Goal: Task Accomplishment & Management: Use online tool/utility

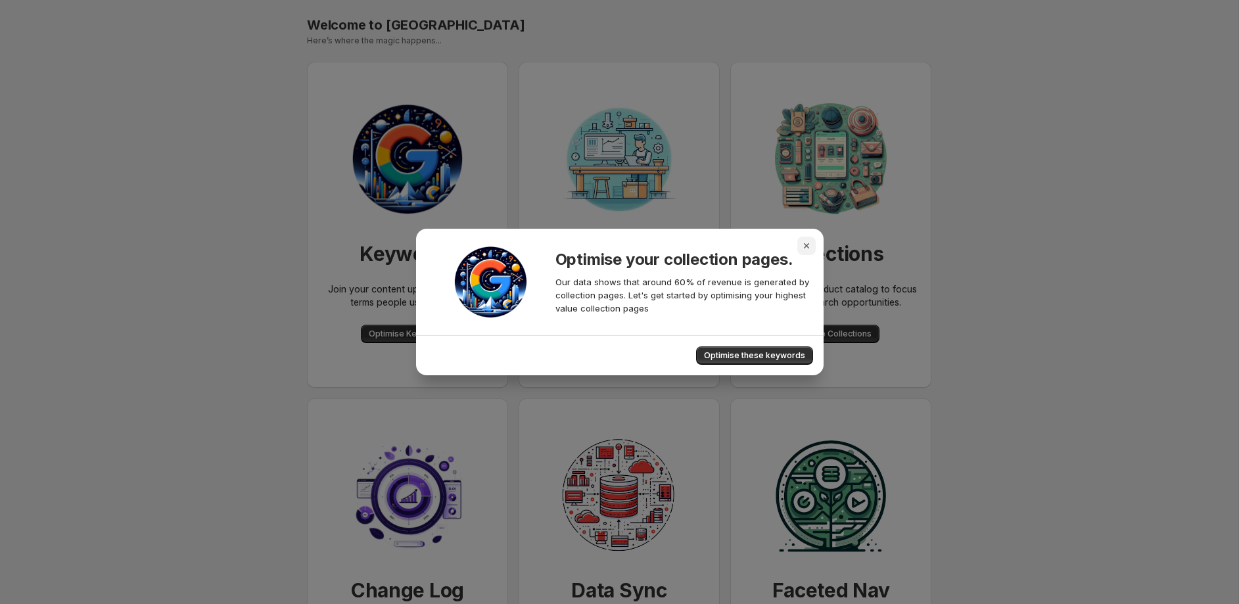
click at [808, 246] on icon "Close" at bounding box center [806, 245] width 13 height 13
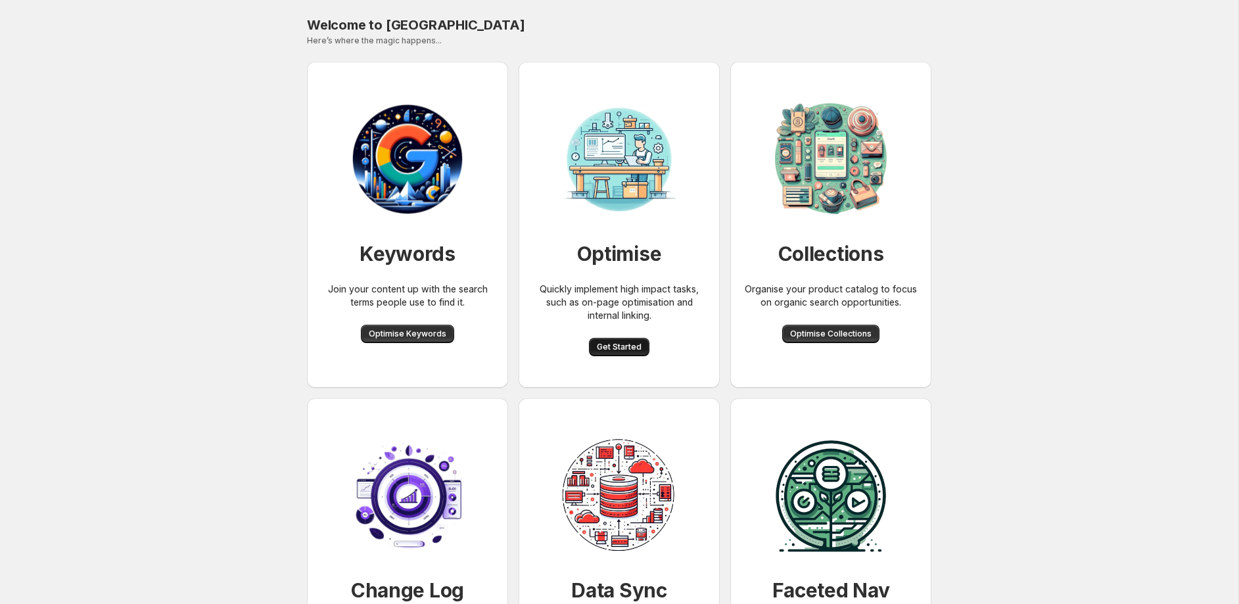
click at [628, 352] on span "Get Started" at bounding box center [619, 347] width 45 height 11
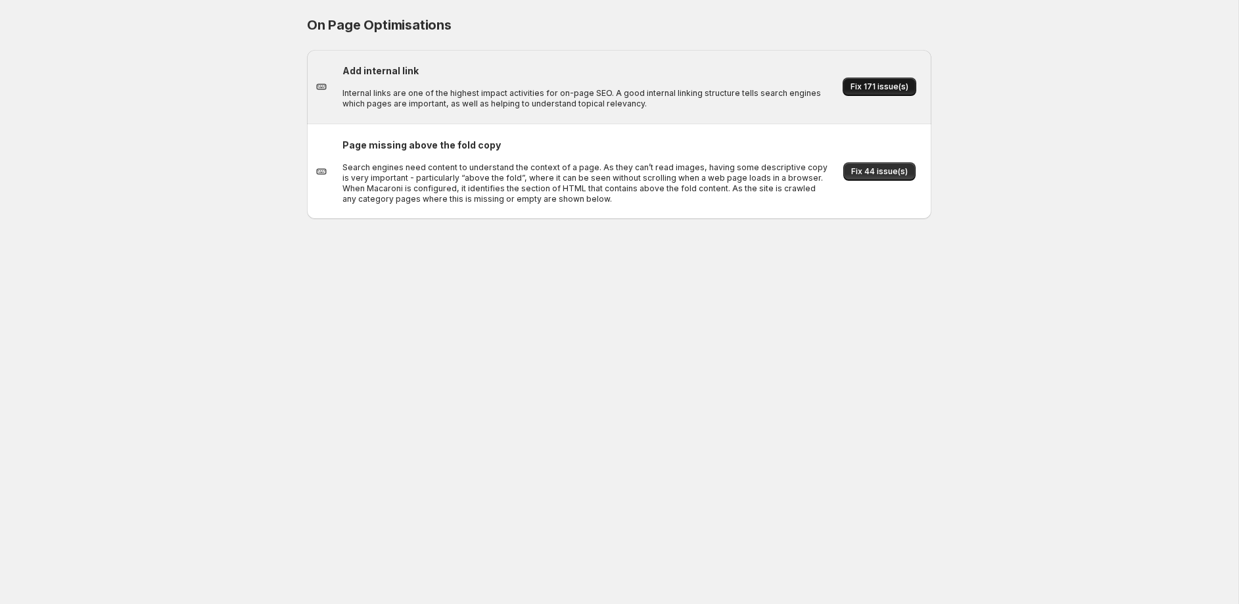
click at [893, 86] on span "Fix 171 issue(s)" at bounding box center [879, 86] width 58 height 11
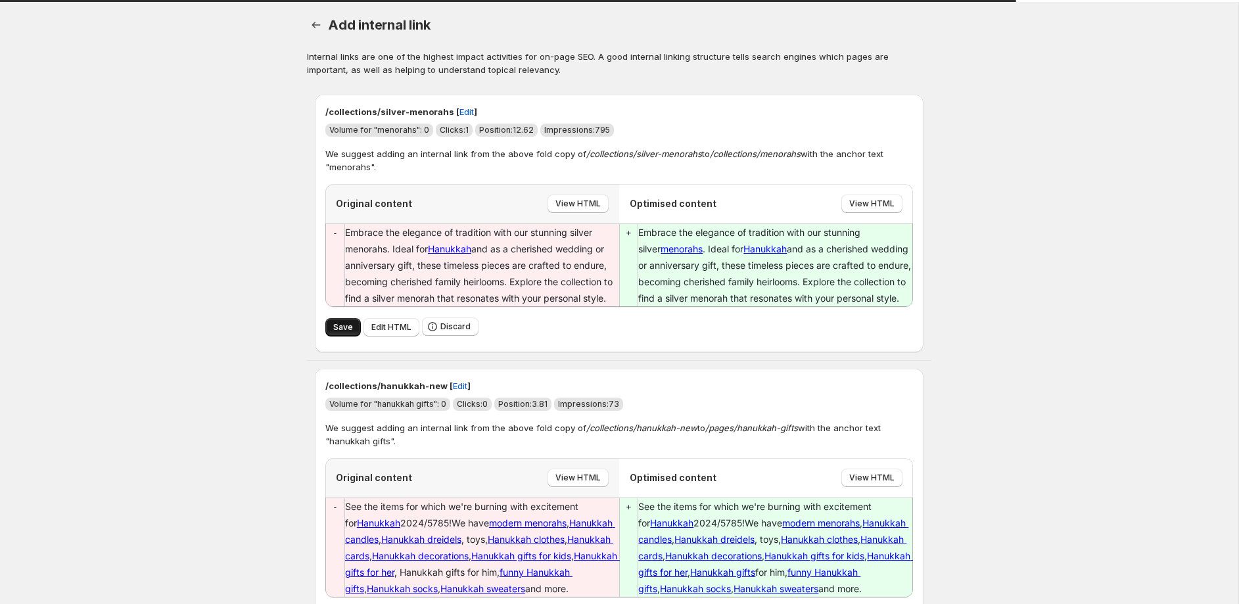
click at [348, 327] on span "Save" at bounding box center [343, 327] width 20 height 11
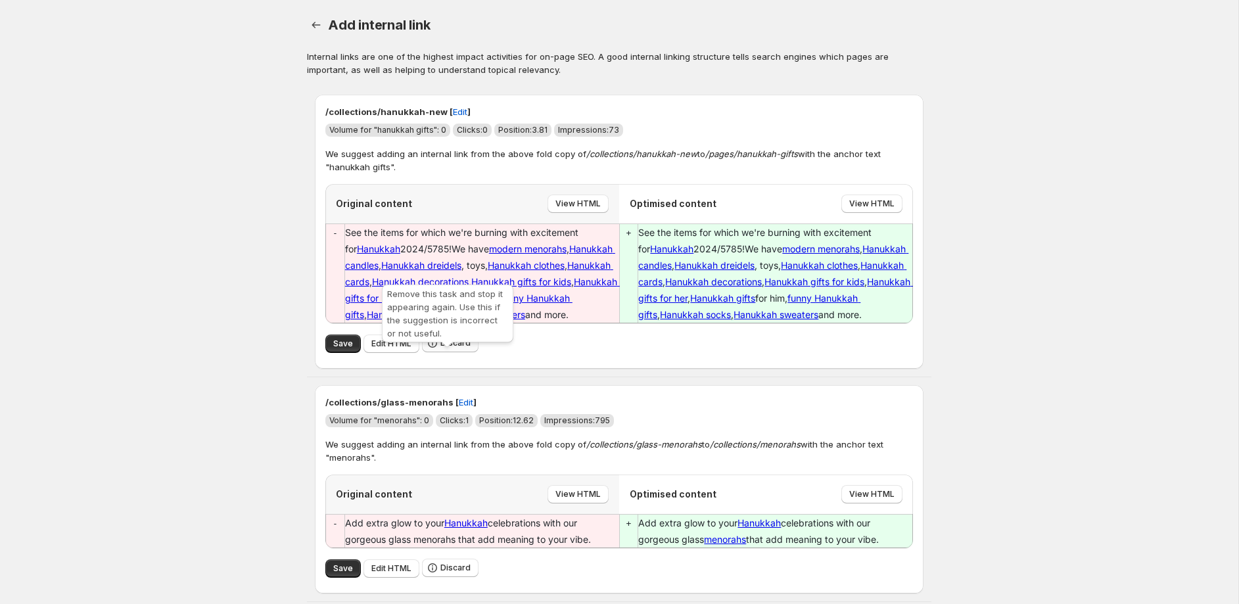
click at [461, 348] on span "Discard" at bounding box center [455, 343] width 30 height 11
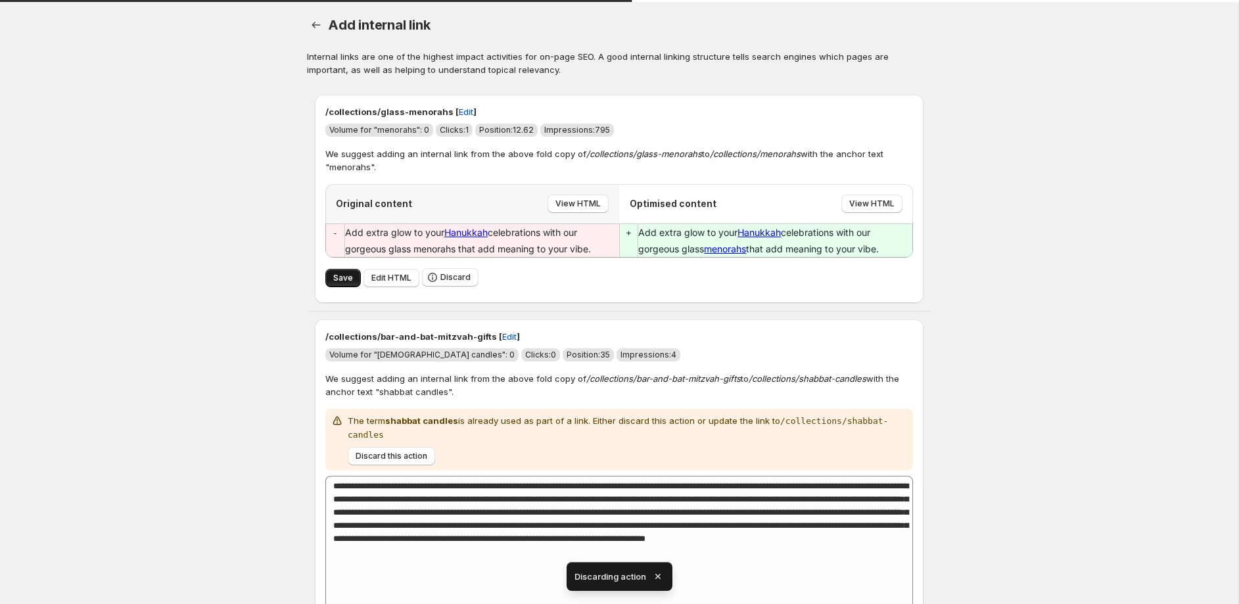
click at [346, 273] on span "Save" at bounding box center [343, 278] width 20 height 11
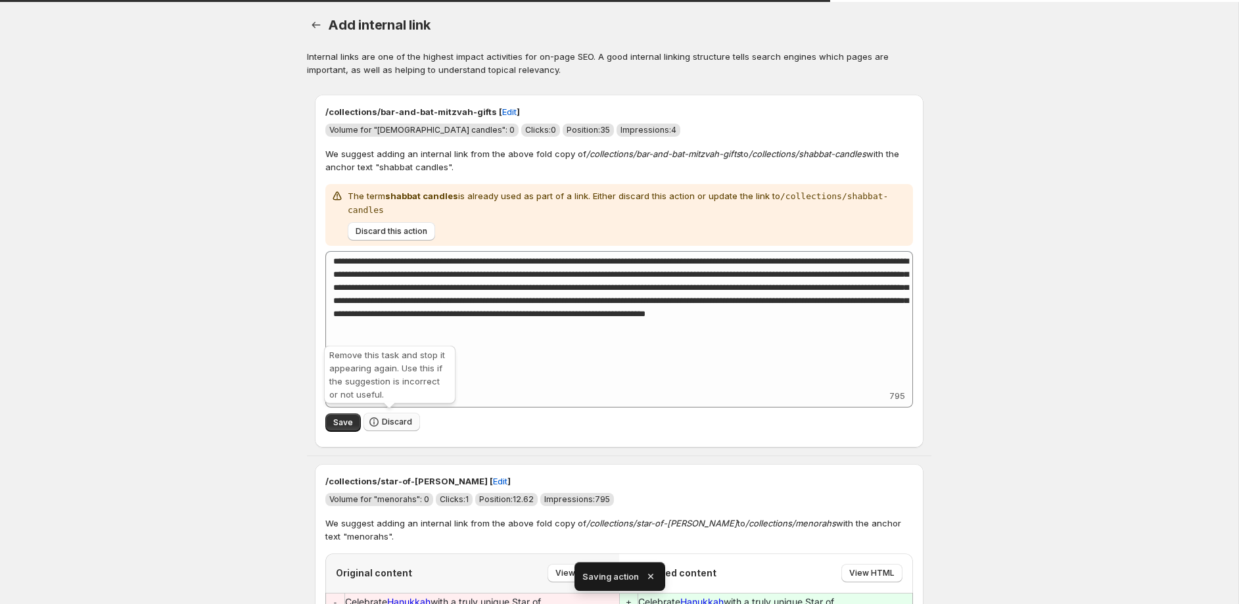
click at [396, 421] on span "Discard" at bounding box center [397, 422] width 30 height 11
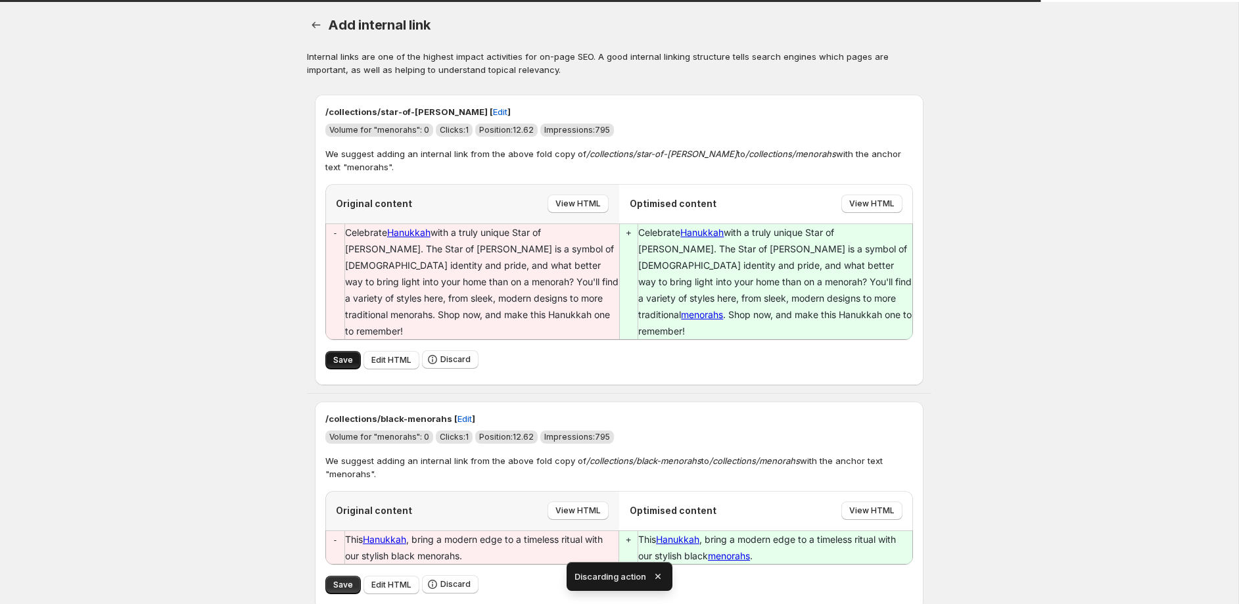
click at [350, 355] on span "Save" at bounding box center [343, 360] width 20 height 11
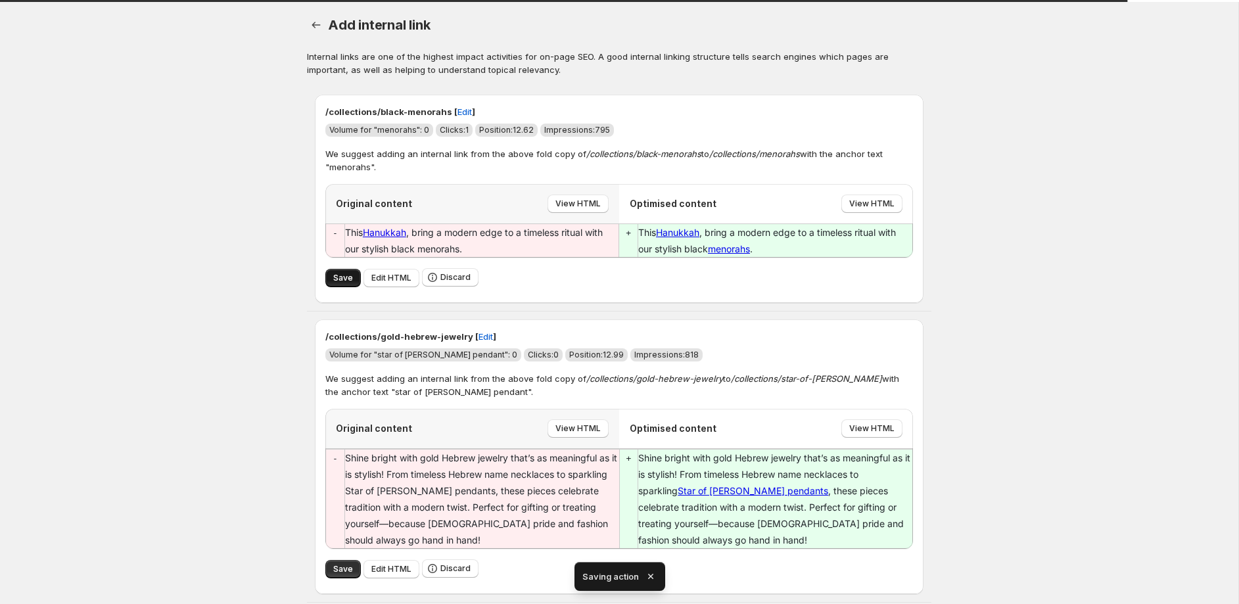
click at [342, 280] on span "Save" at bounding box center [343, 278] width 20 height 11
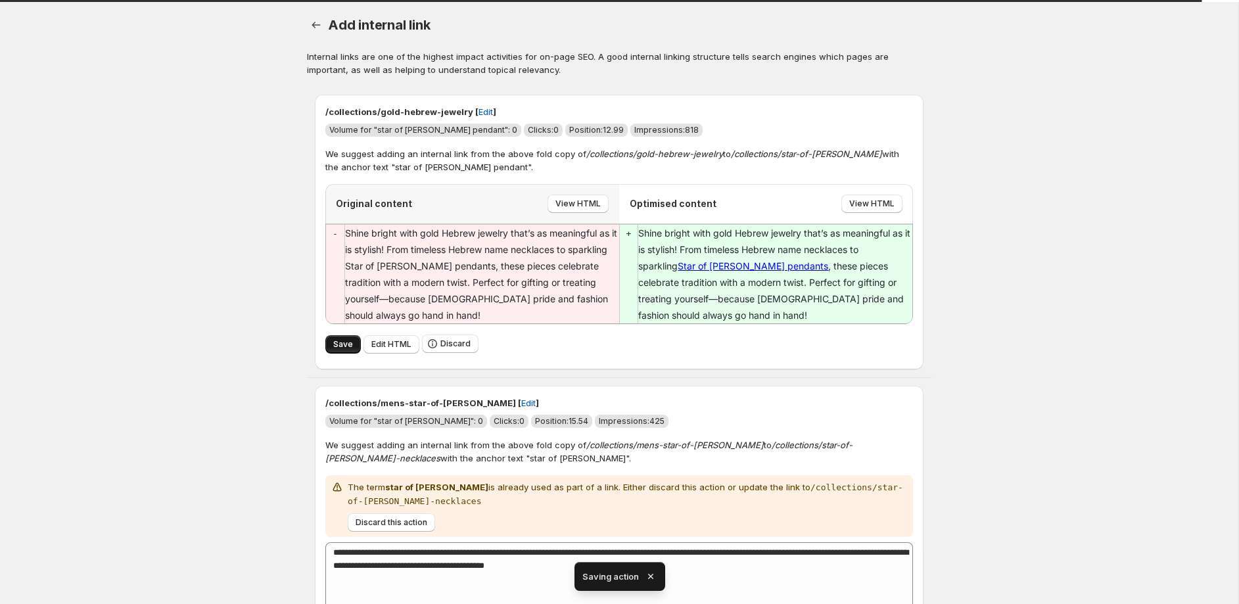
click at [336, 346] on span "Save" at bounding box center [343, 344] width 20 height 11
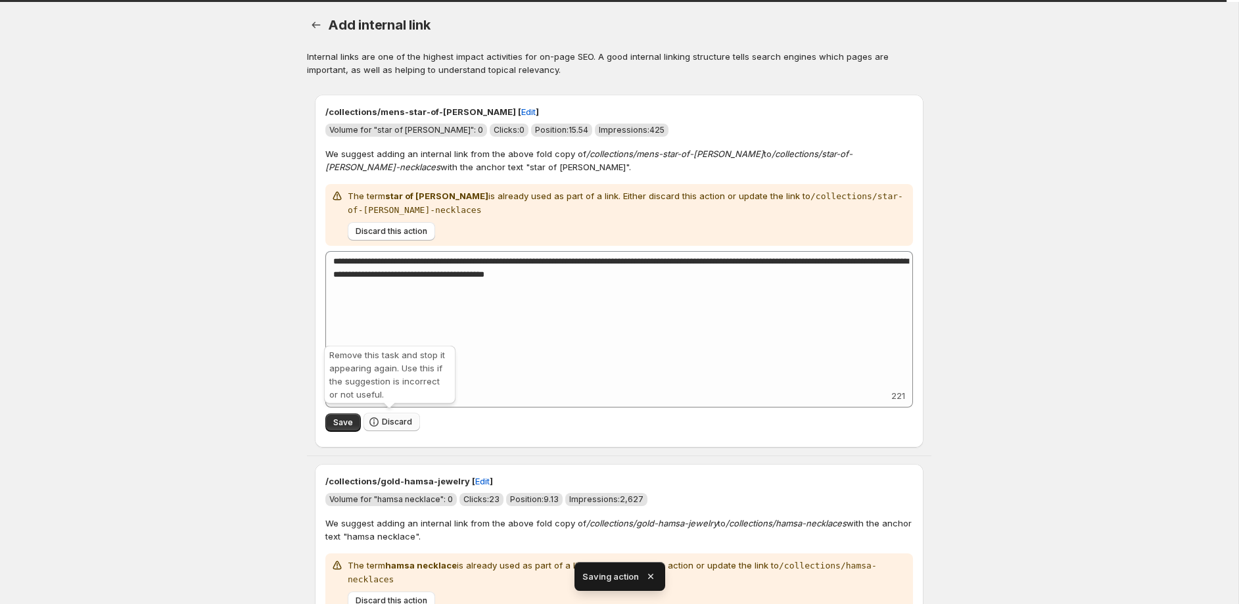
click at [388, 423] on span "Discard" at bounding box center [397, 422] width 30 height 11
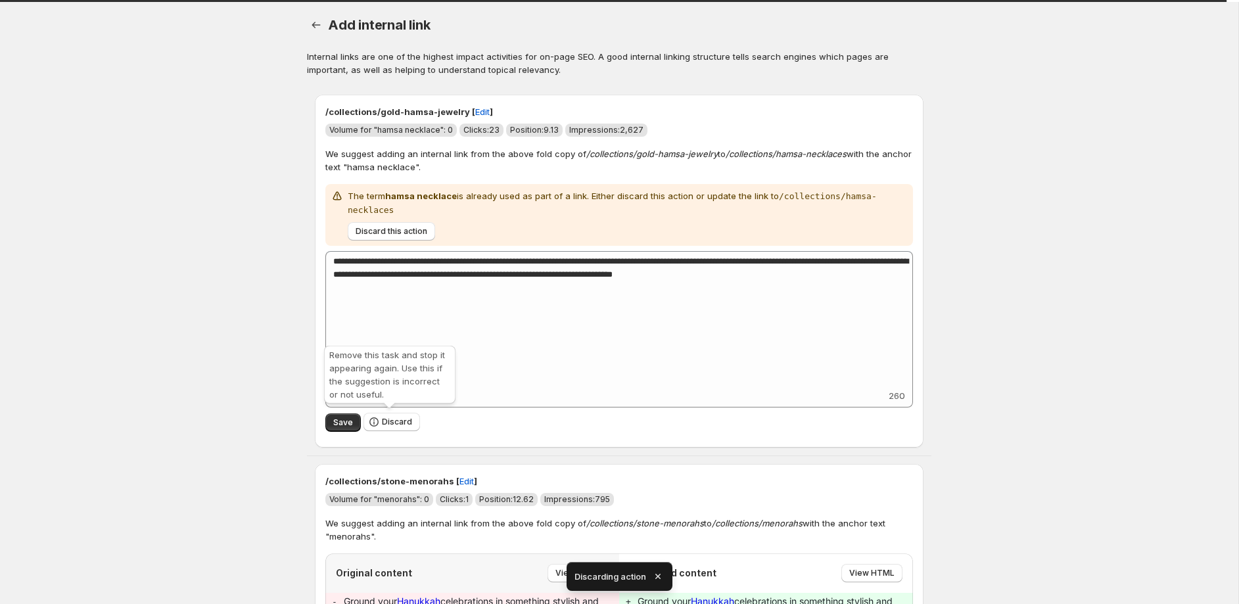
click at [388, 423] on span "Discard" at bounding box center [397, 422] width 30 height 11
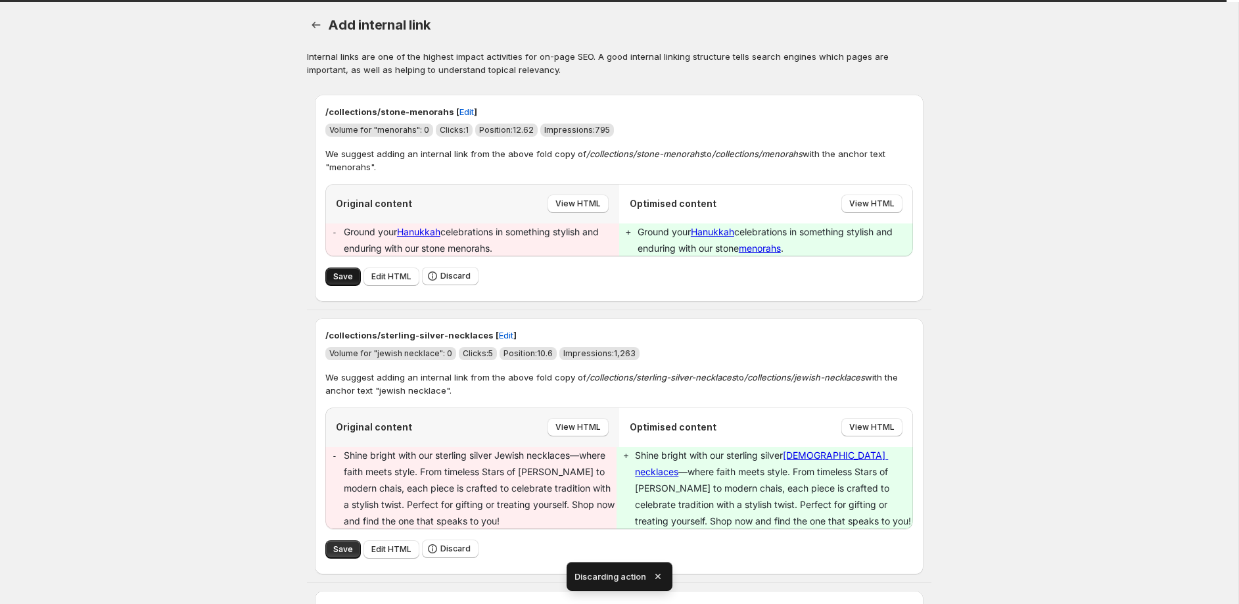
click at [344, 275] on span "Save" at bounding box center [343, 276] width 20 height 11
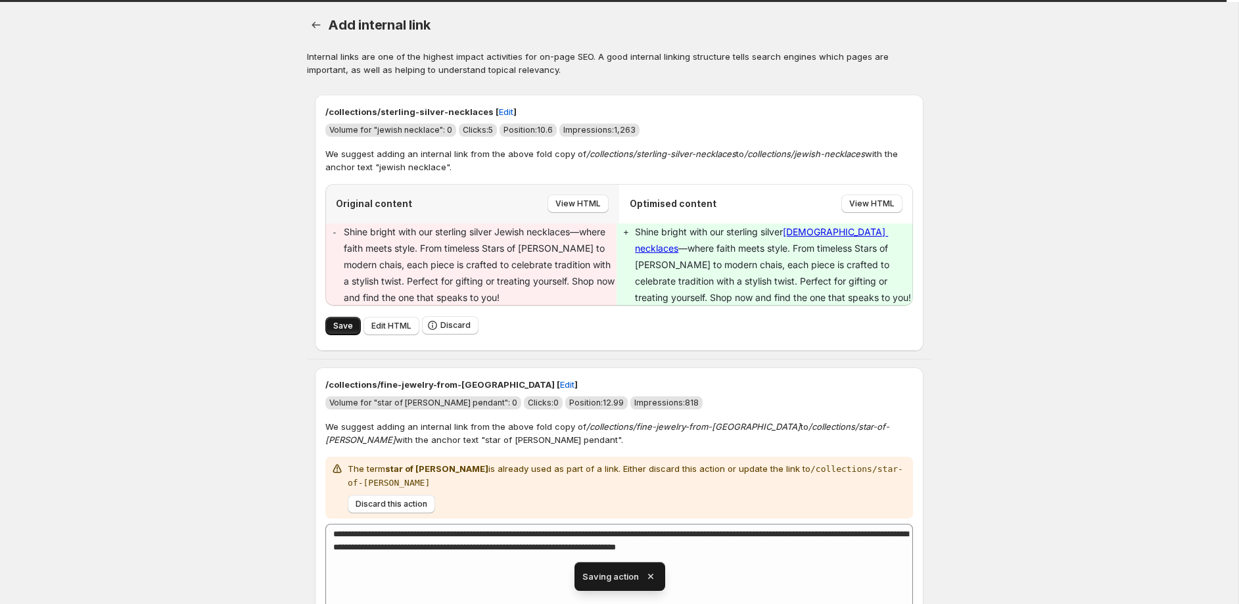
click at [342, 325] on span "Save" at bounding box center [343, 326] width 20 height 11
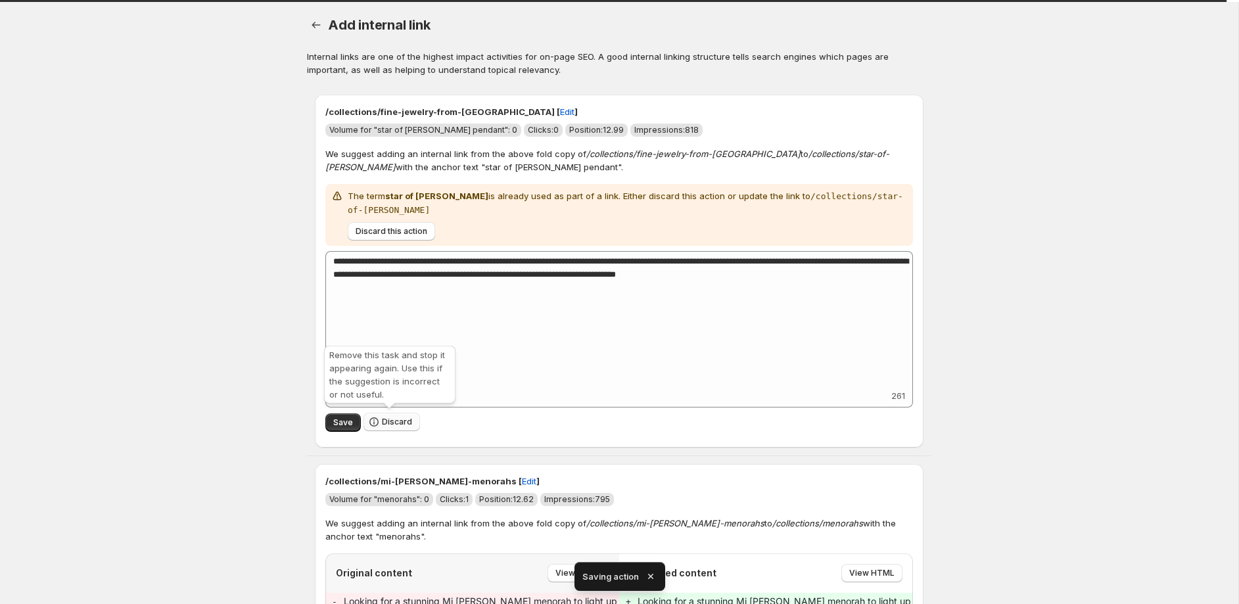
click at [390, 421] on span "Discard" at bounding box center [397, 422] width 30 height 11
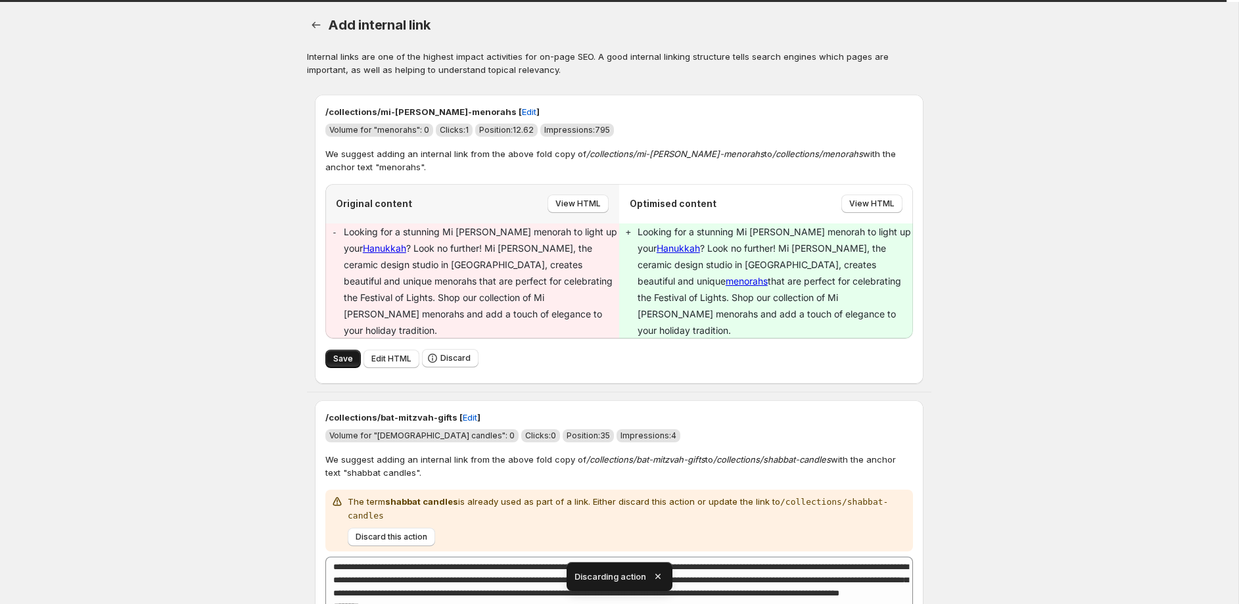
click at [343, 354] on span "Save" at bounding box center [343, 359] width 20 height 11
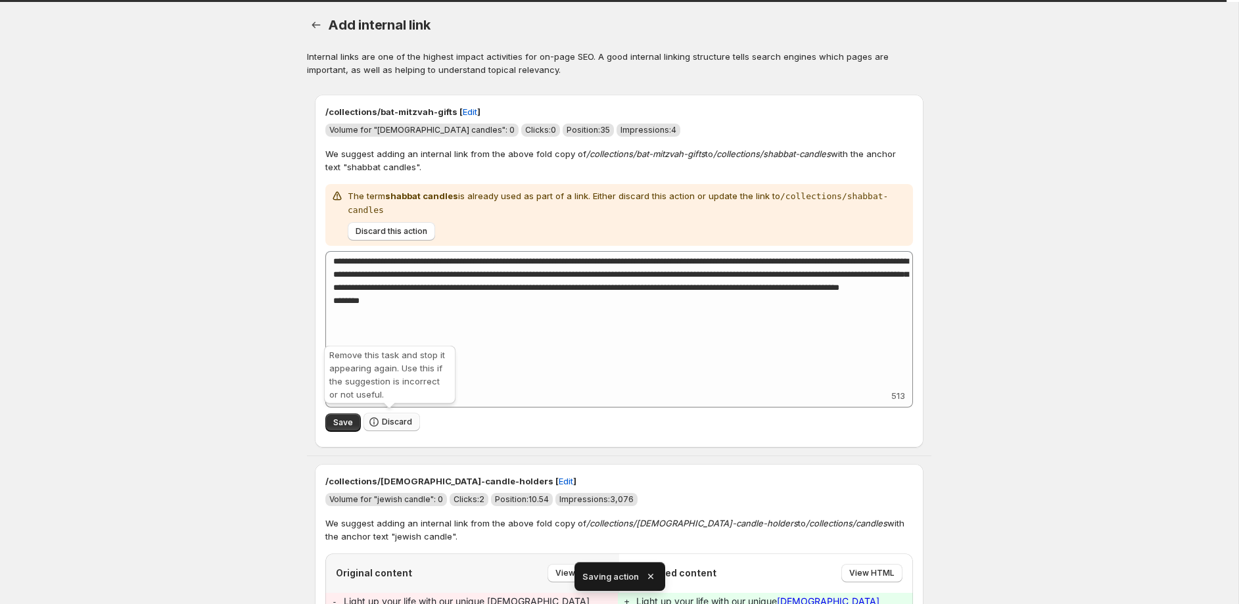
click at [389, 420] on span "Discard" at bounding box center [397, 422] width 30 height 11
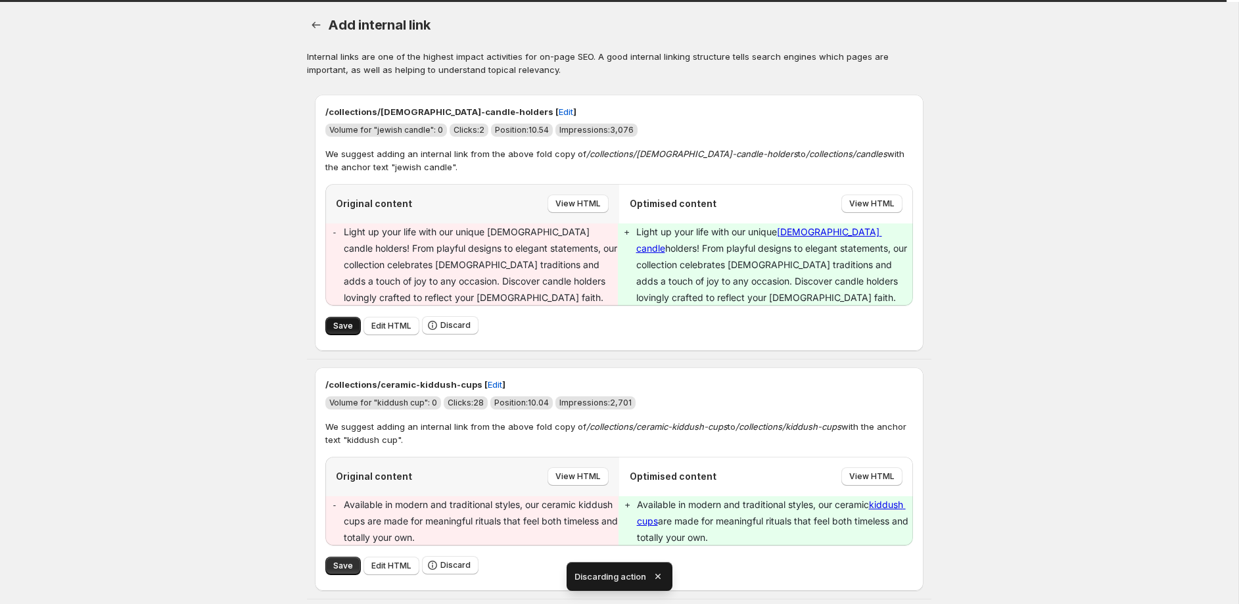
click at [344, 325] on span "Save" at bounding box center [343, 326] width 20 height 11
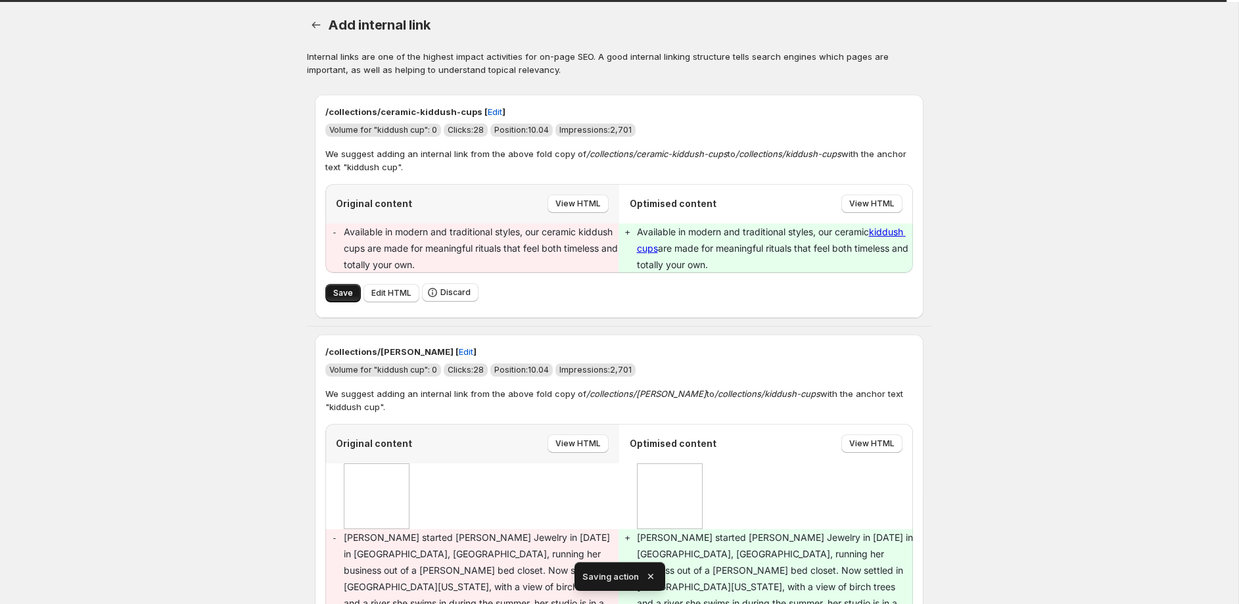
click at [338, 296] on span "Save" at bounding box center [343, 293] width 20 height 11
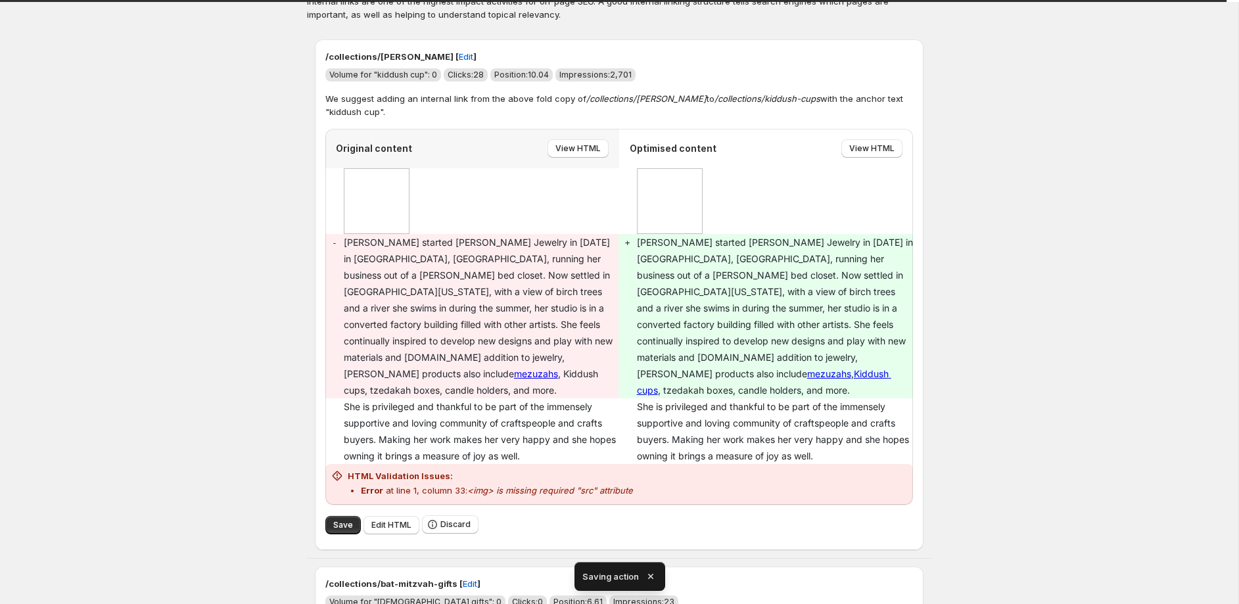
scroll to position [59, 0]
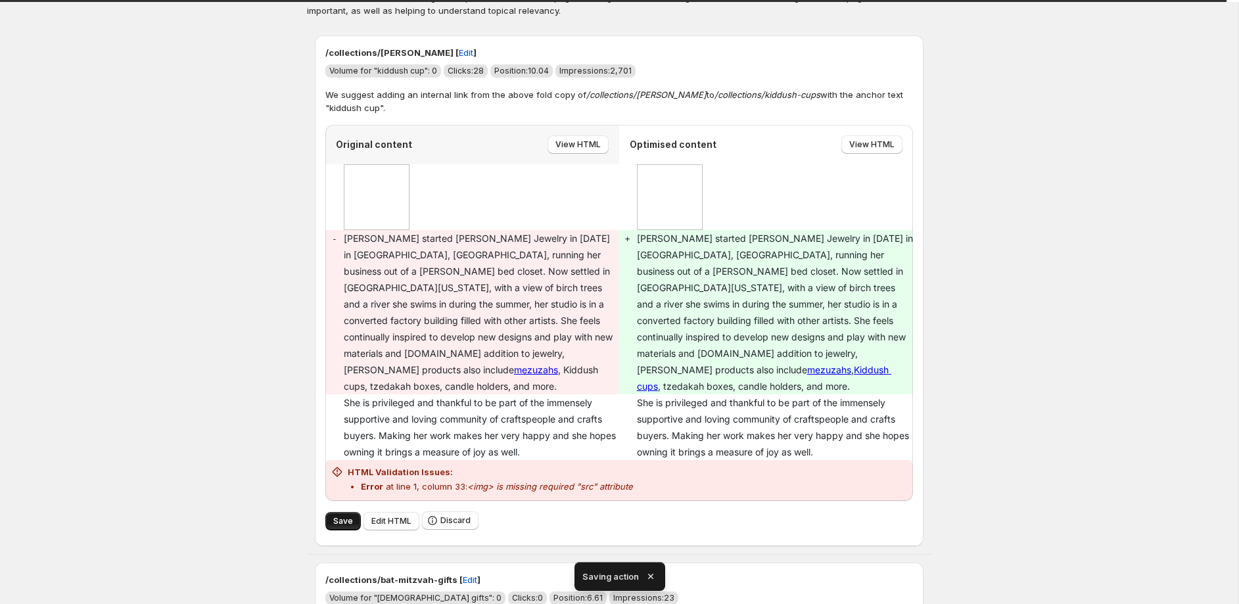
click at [349, 516] on span "Save" at bounding box center [343, 521] width 20 height 11
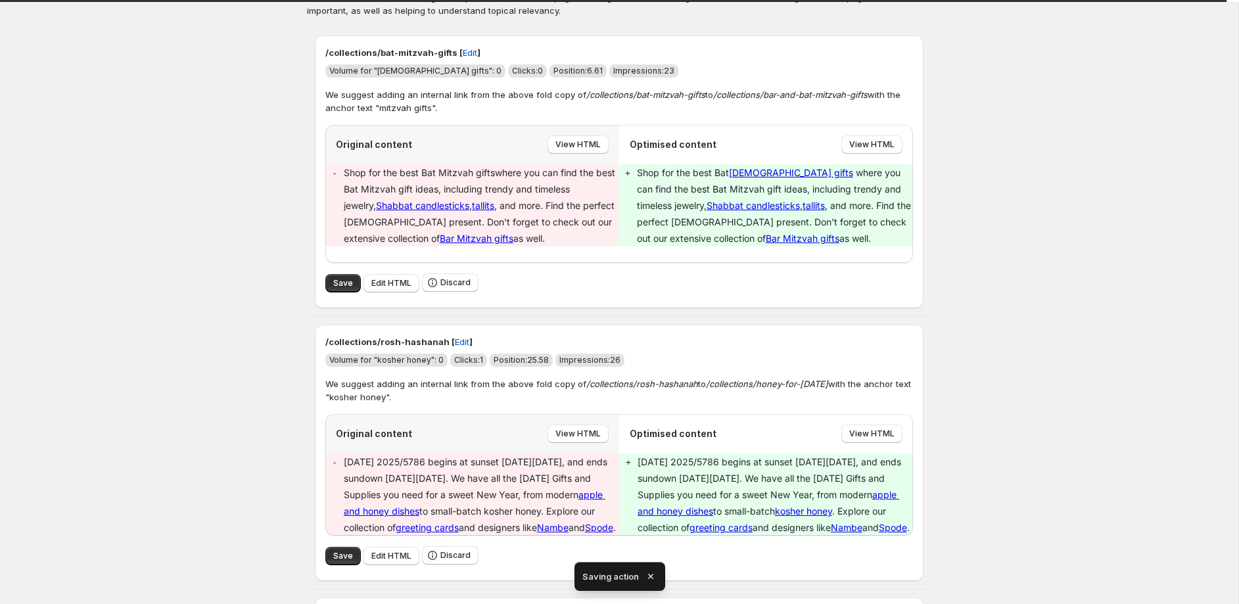
scroll to position [60, 0]
click at [452, 285] on span "Discard" at bounding box center [455, 282] width 30 height 11
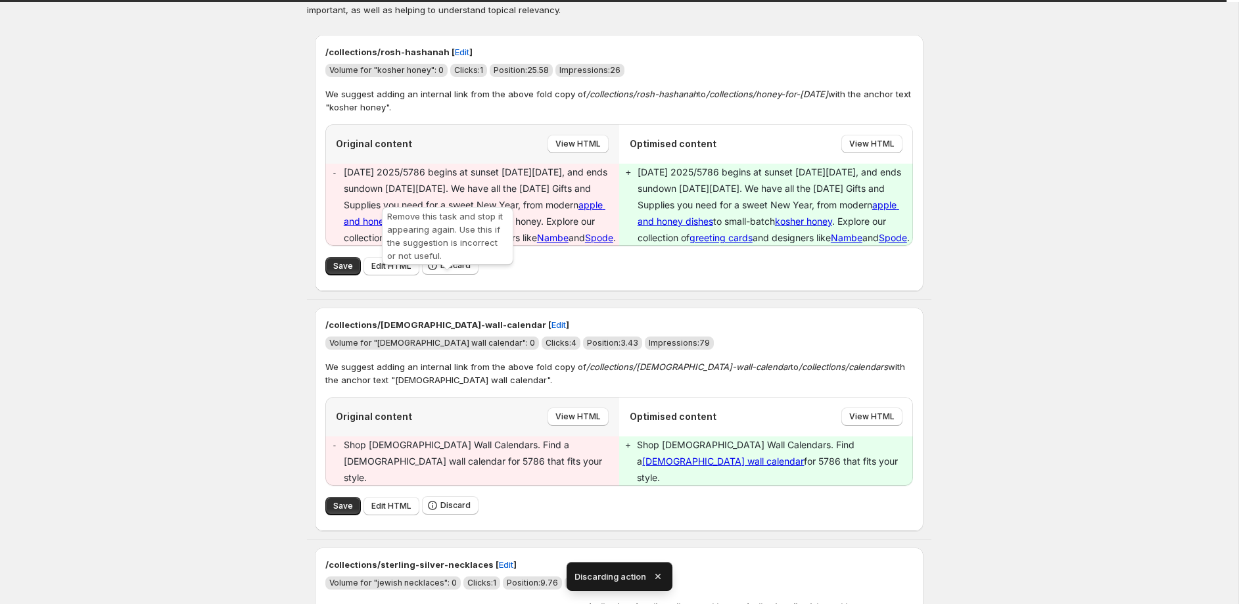
click at [452, 271] on span "Discard" at bounding box center [455, 265] width 30 height 11
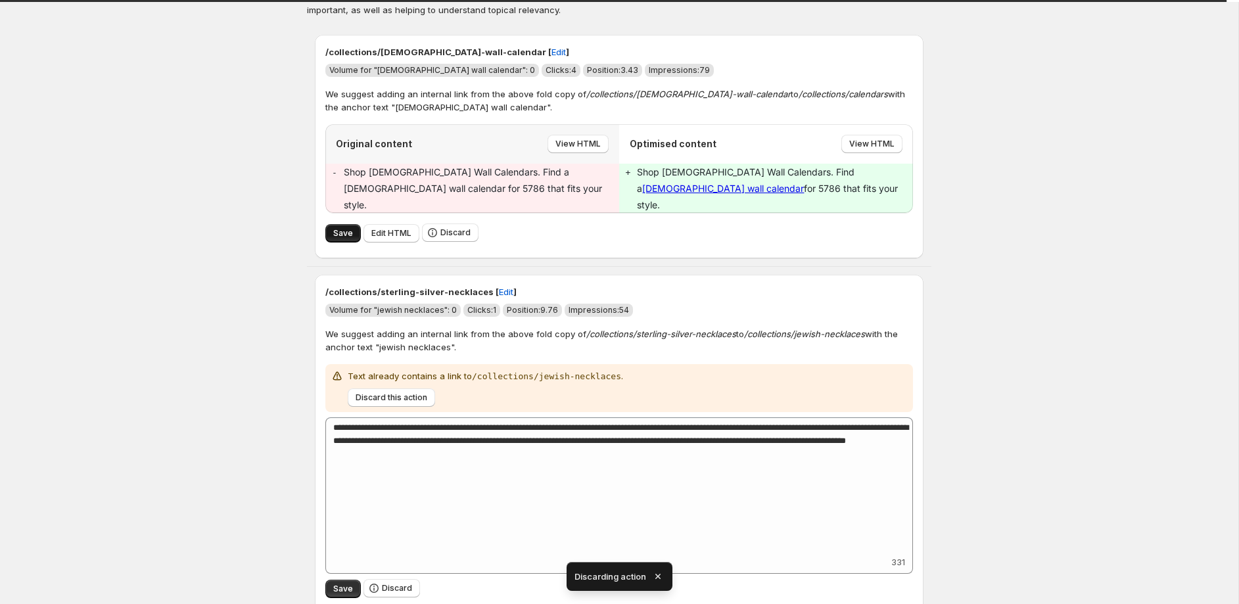
click at [340, 228] on span "Save" at bounding box center [343, 233] width 20 height 11
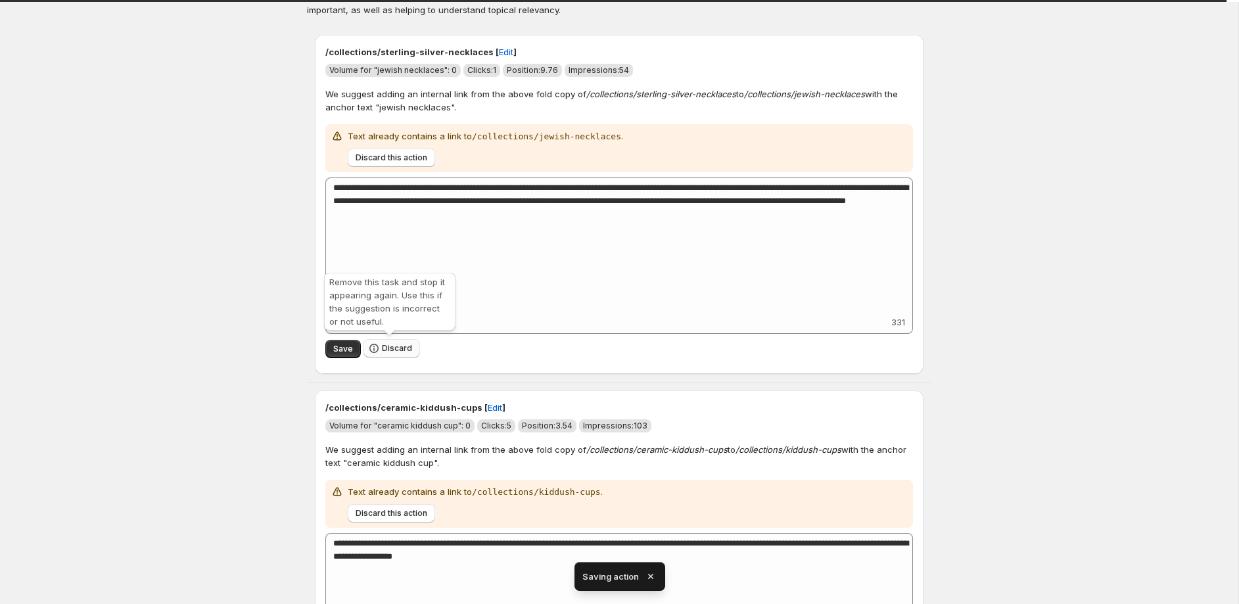
click at [396, 350] on span "Discard" at bounding box center [397, 348] width 30 height 11
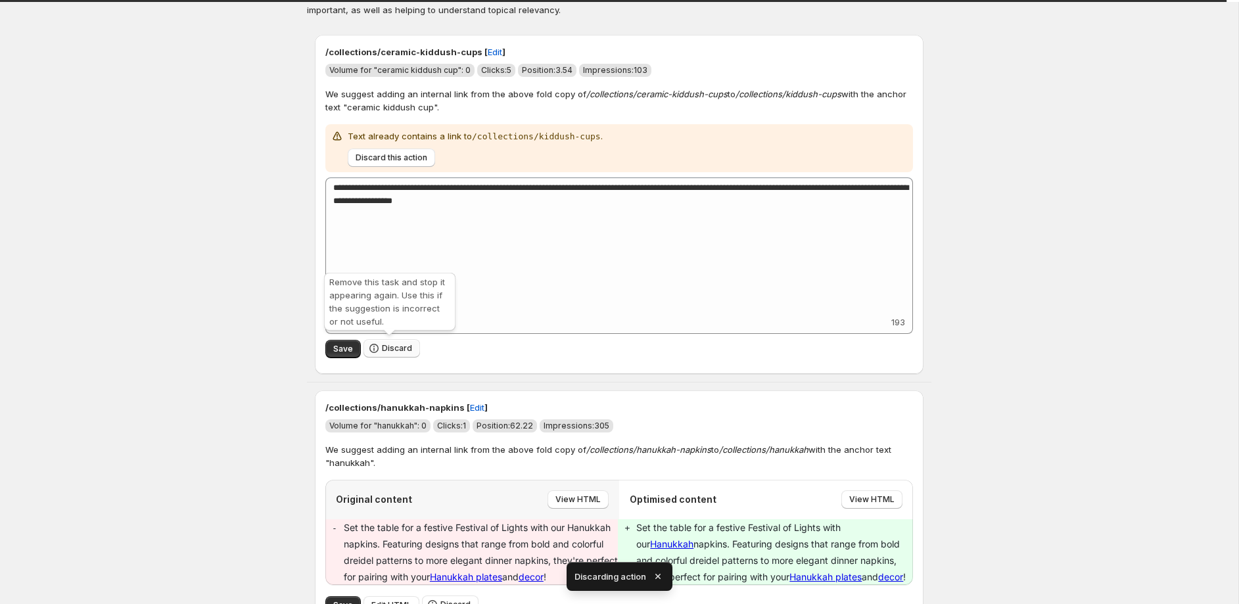
click at [406, 348] on span "Discard" at bounding box center [397, 348] width 30 height 11
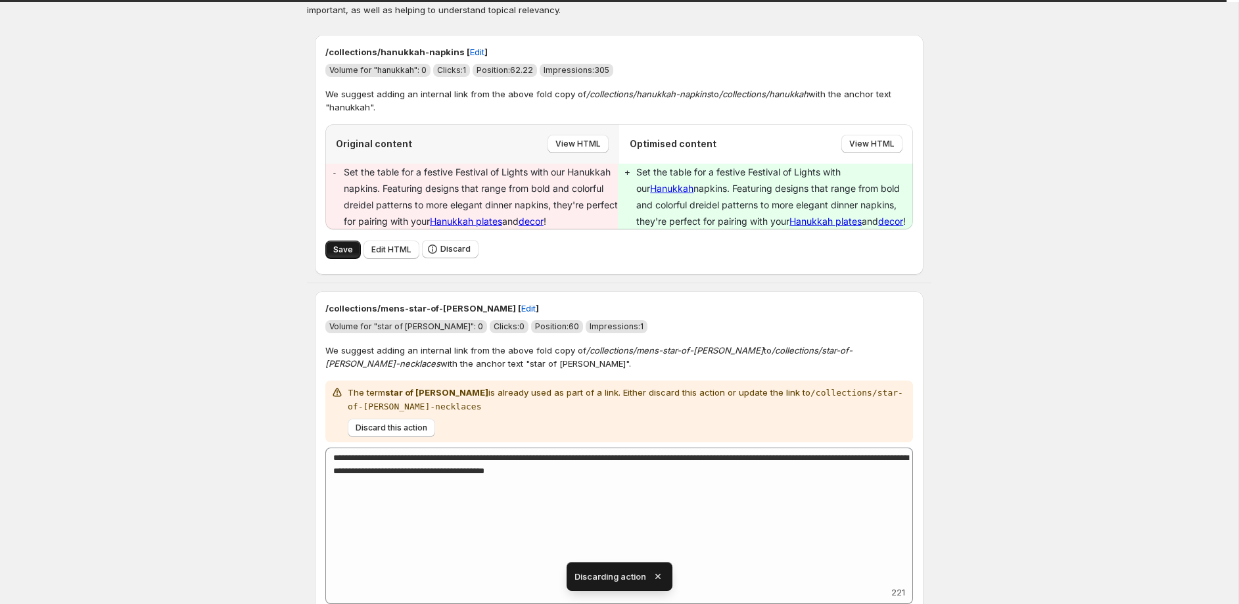
click at [347, 251] on span "Save" at bounding box center [343, 249] width 20 height 11
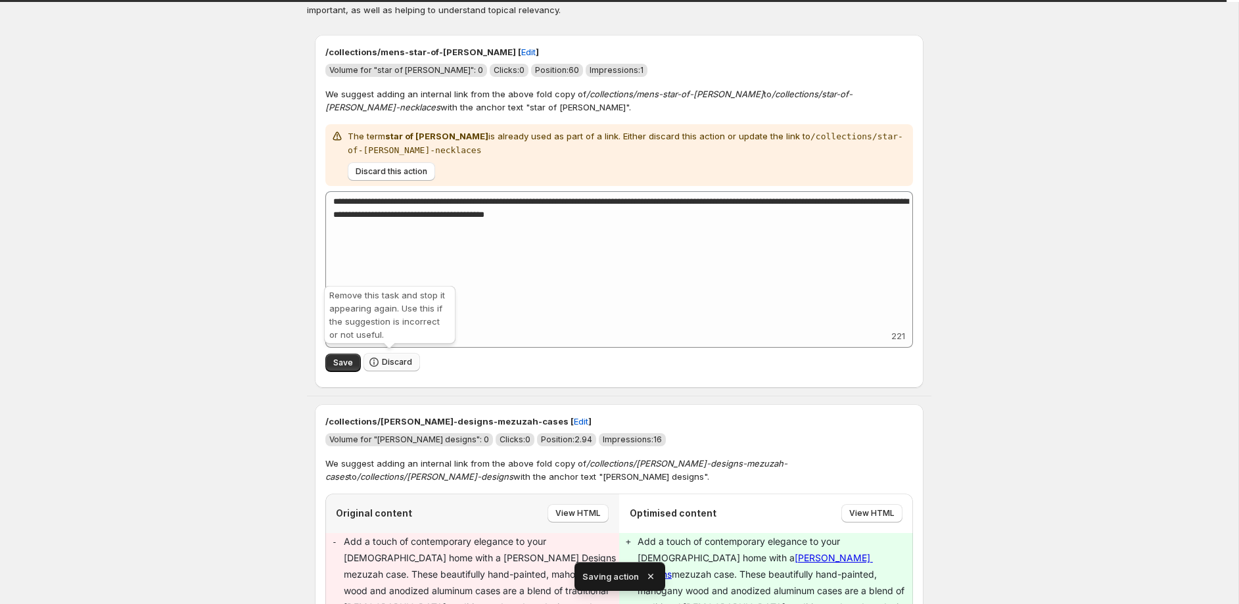
click at [384, 363] on span "Discard" at bounding box center [397, 362] width 30 height 11
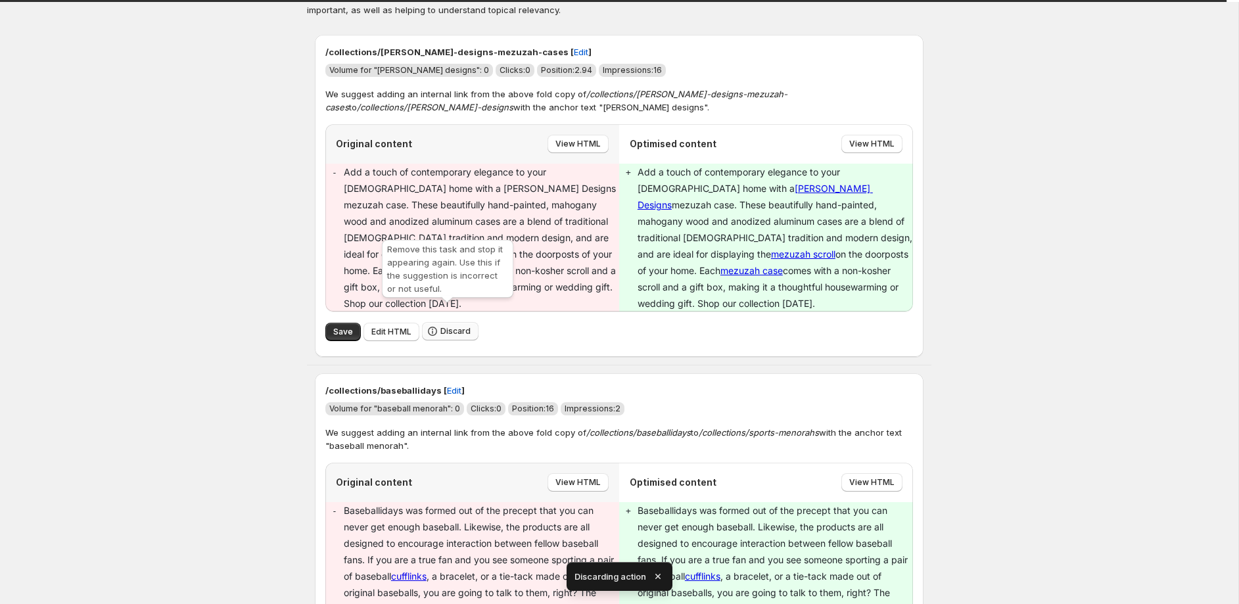
click at [453, 326] on span "Discard" at bounding box center [455, 331] width 30 height 11
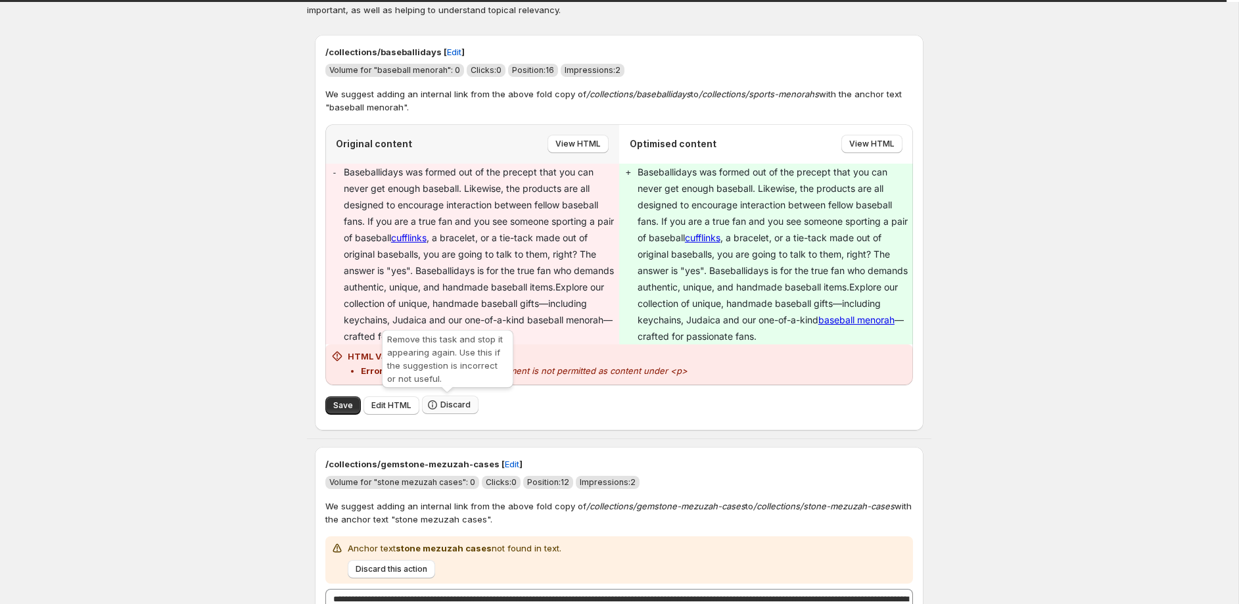
click at [450, 407] on span "Discard" at bounding box center [455, 405] width 30 height 11
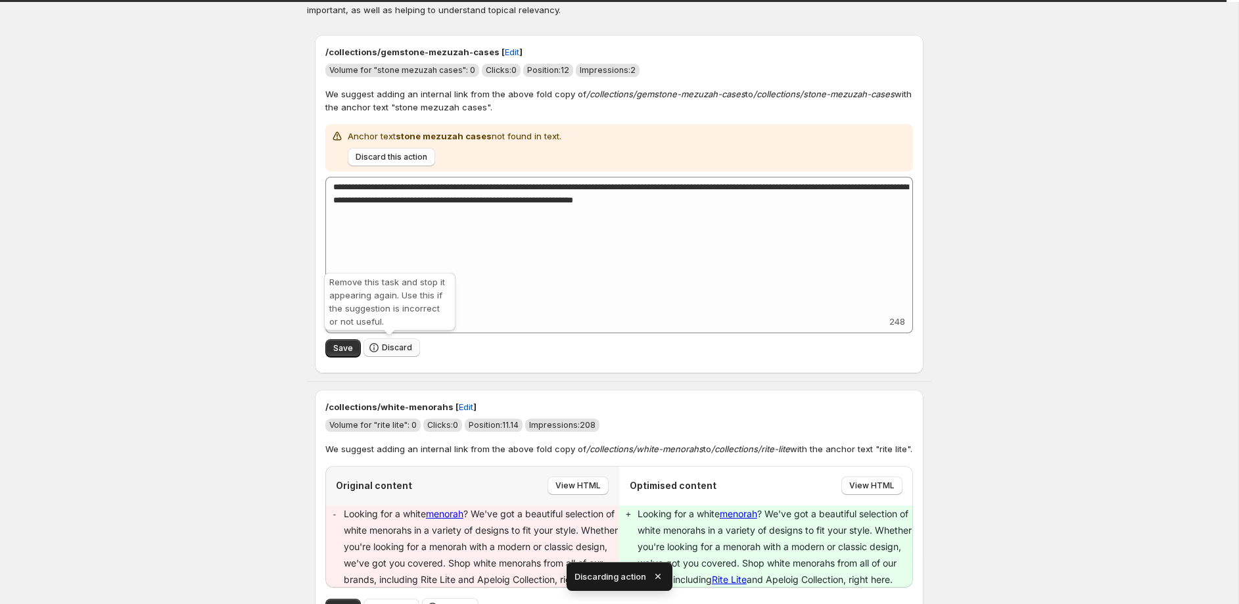
click at [395, 352] on span "Discard" at bounding box center [397, 347] width 30 height 11
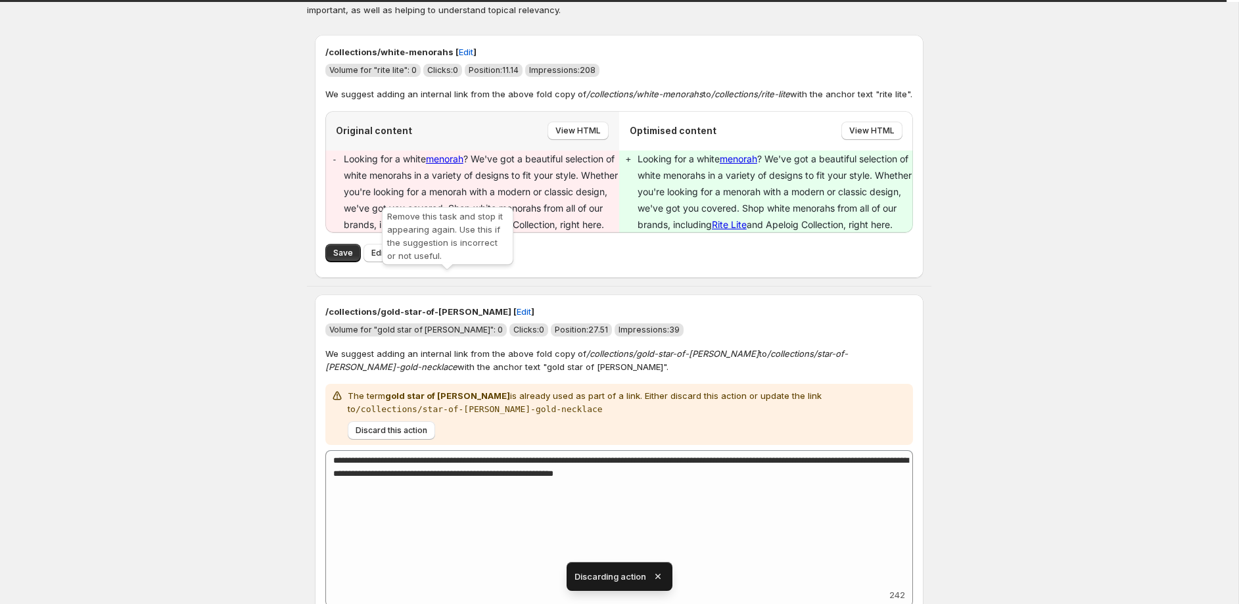
click at [454, 258] on span "Discard" at bounding box center [455, 252] width 30 height 11
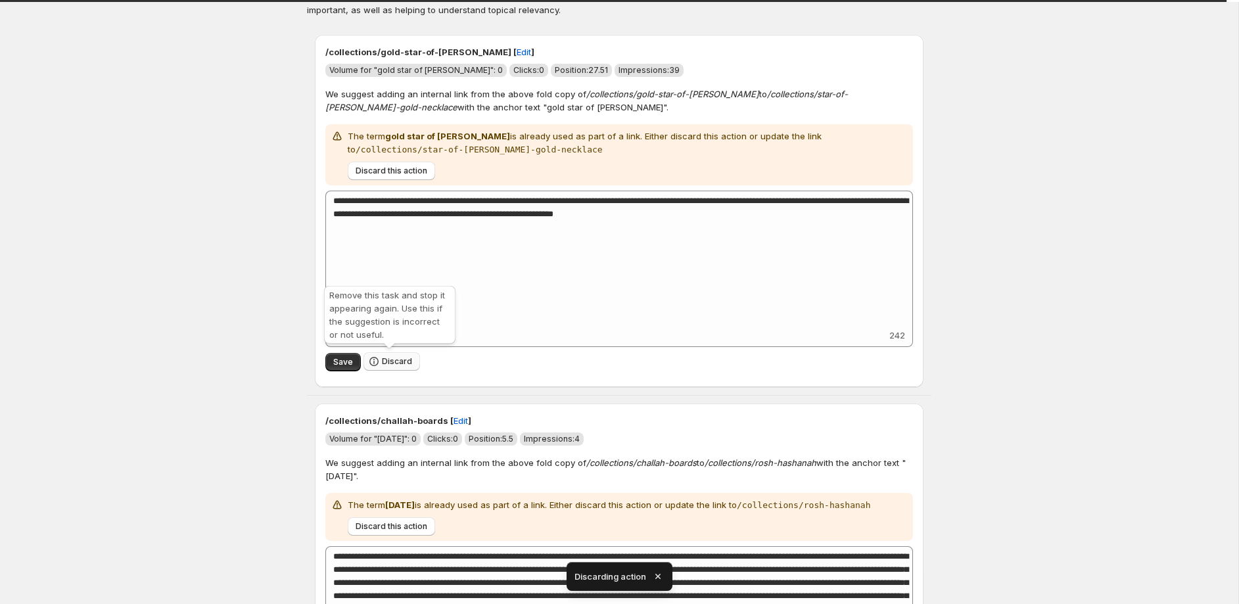
click at [402, 362] on span "Discard" at bounding box center [397, 361] width 30 height 11
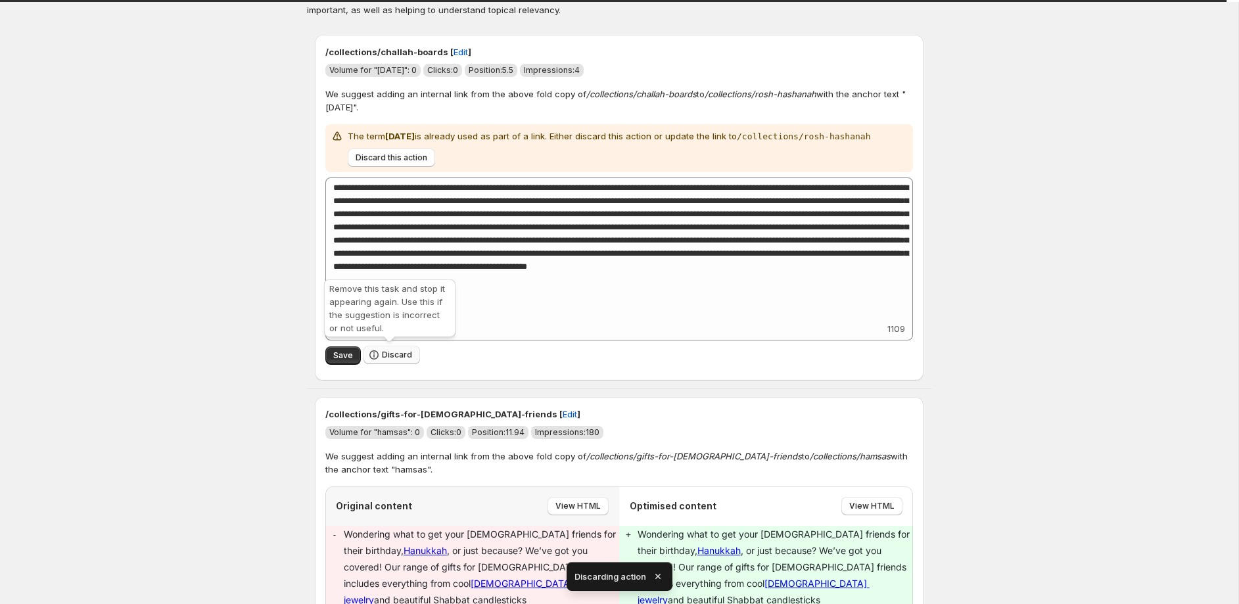
click at [401, 358] on span "Discard" at bounding box center [397, 355] width 30 height 11
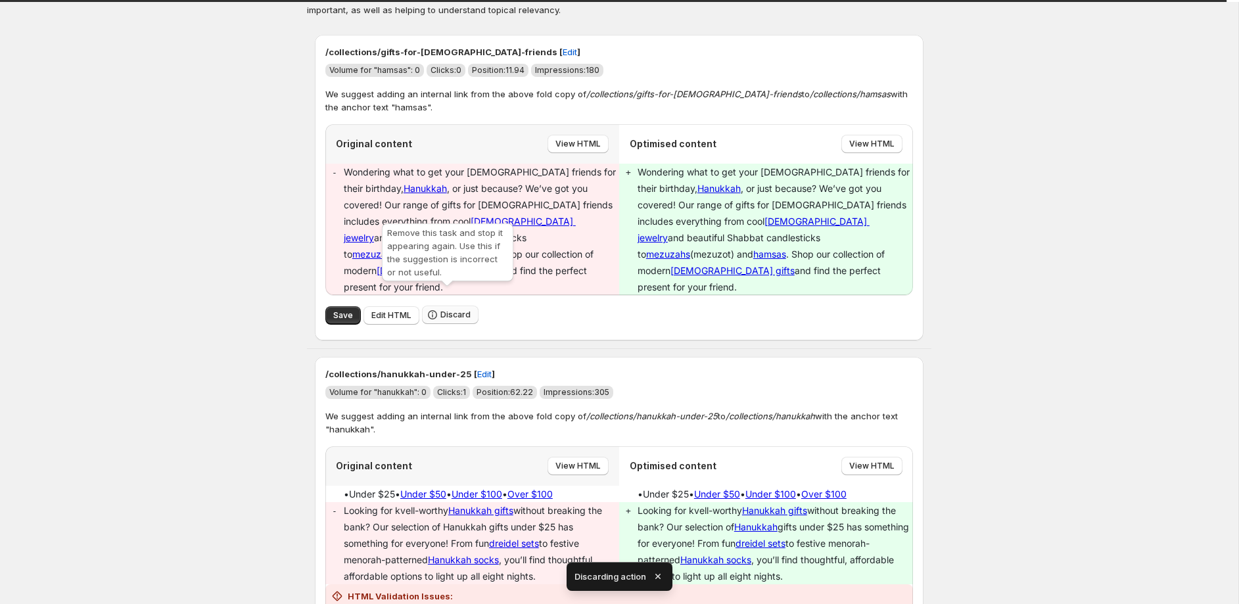
click at [453, 310] on span "Discard" at bounding box center [455, 315] width 30 height 11
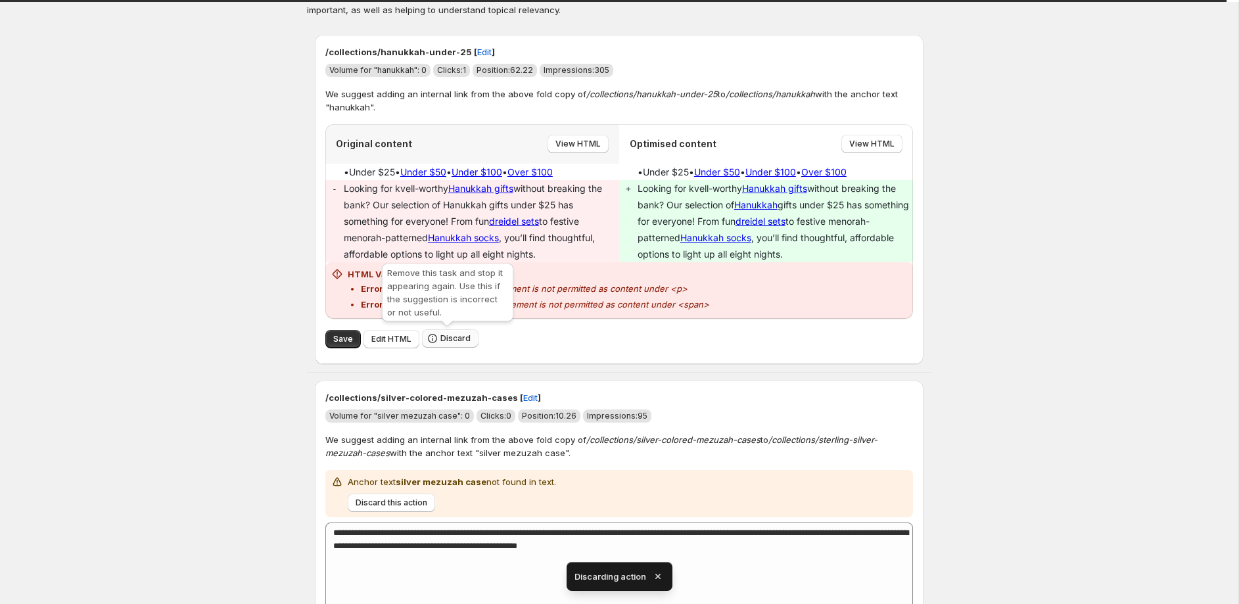
click at [450, 336] on span "Discard" at bounding box center [455, 338] width 30 height 11
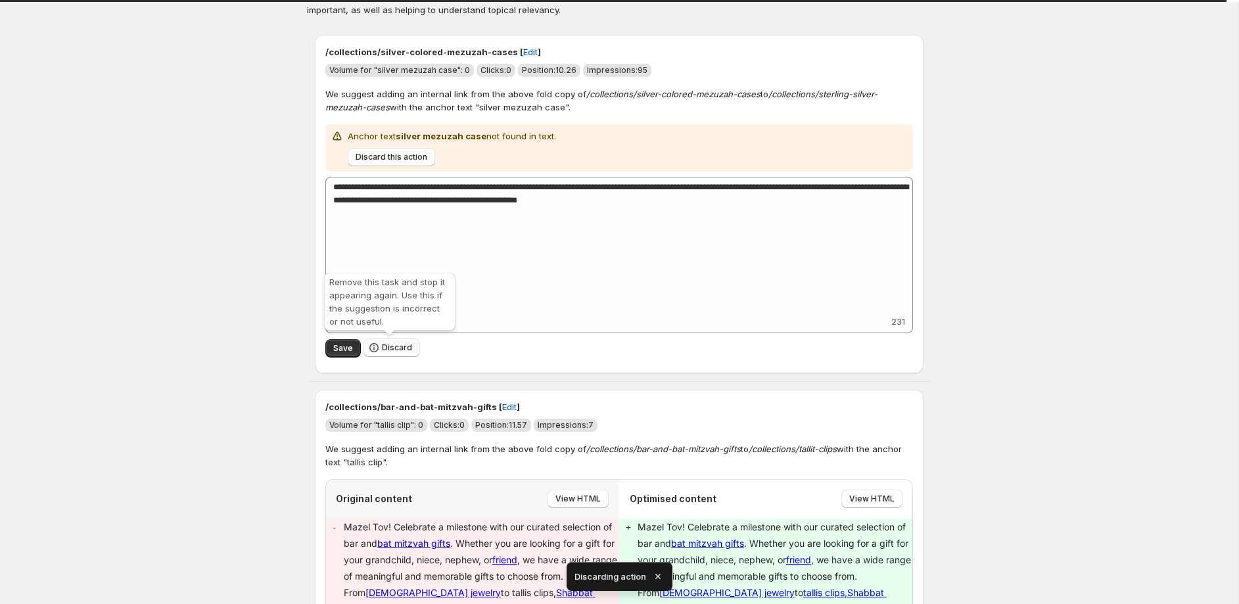
click at [404, 345] on span "Discard" at bounding box center [397, 347] width 30 height 11
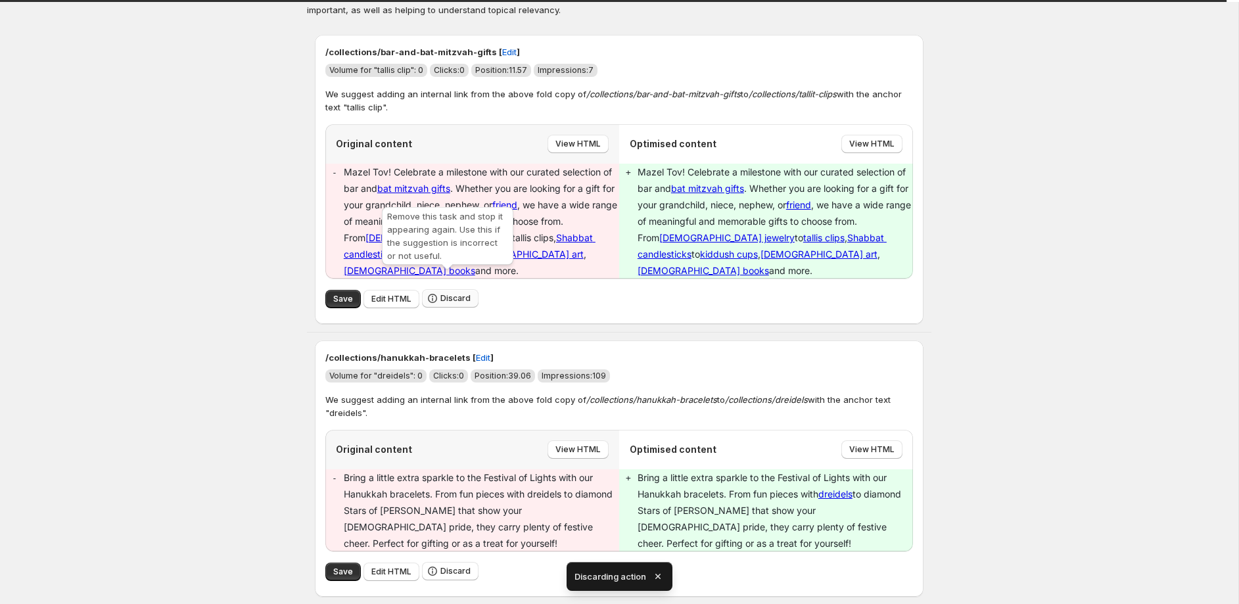
click at [450, 293] on span "Discard" at bounding box center [455, 298] width 30 height 11
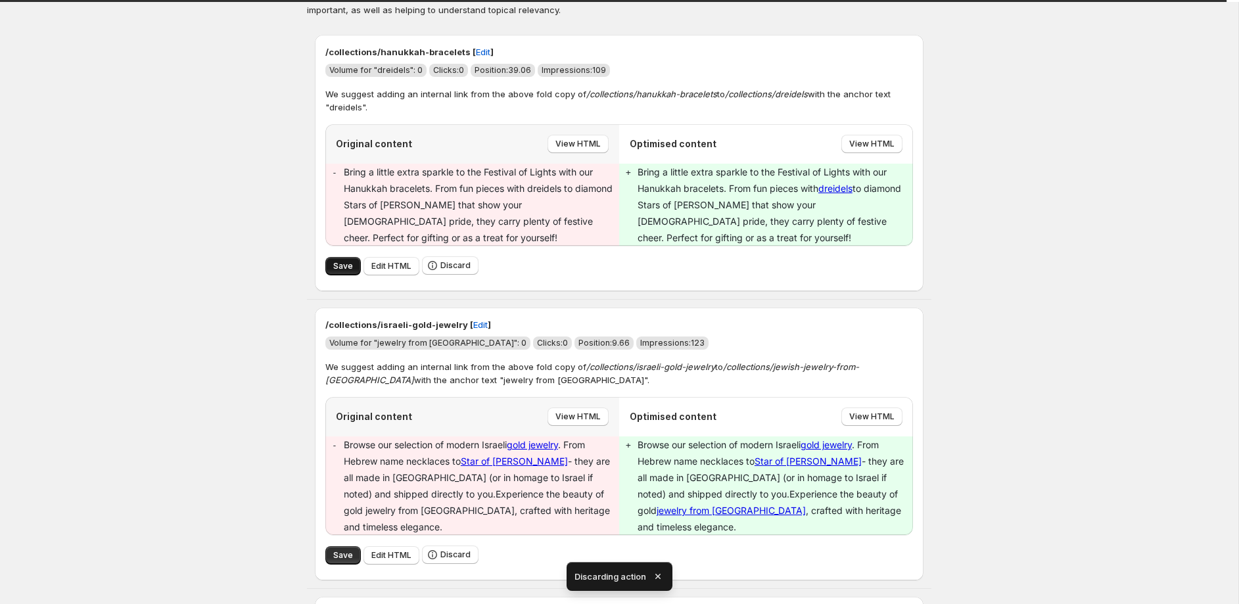
click at [336, 261] on span "Save" at bounding box center [343, 266] width 20 height 11
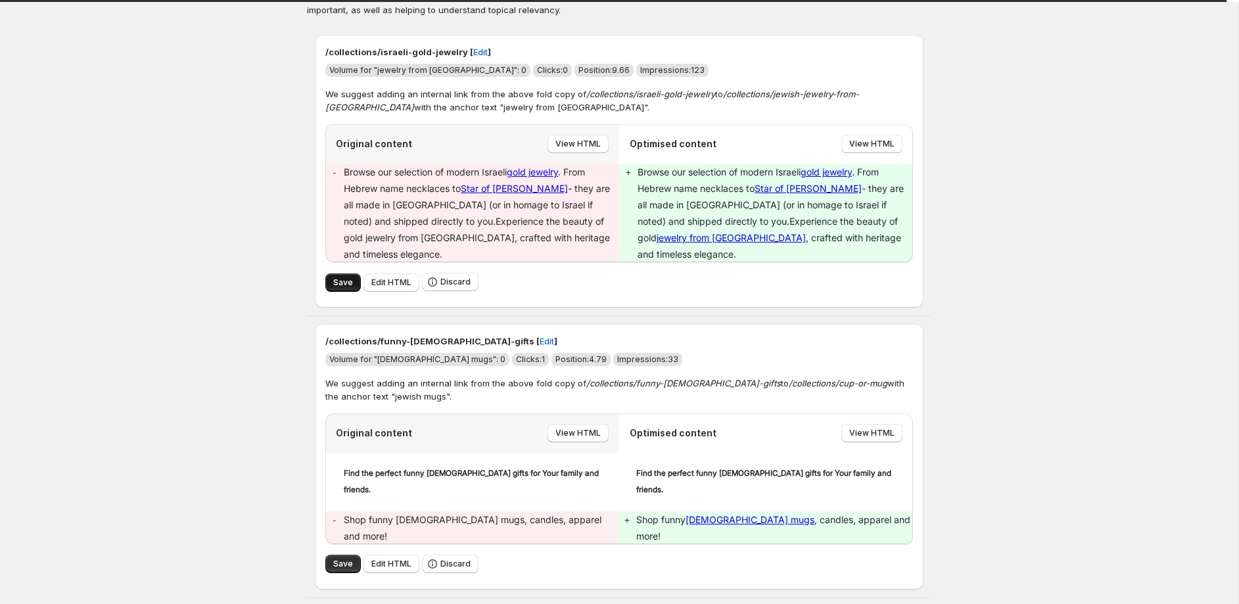
click at [356, 273] on button "Save" at bounding box center [342, 282] width 35 height 18
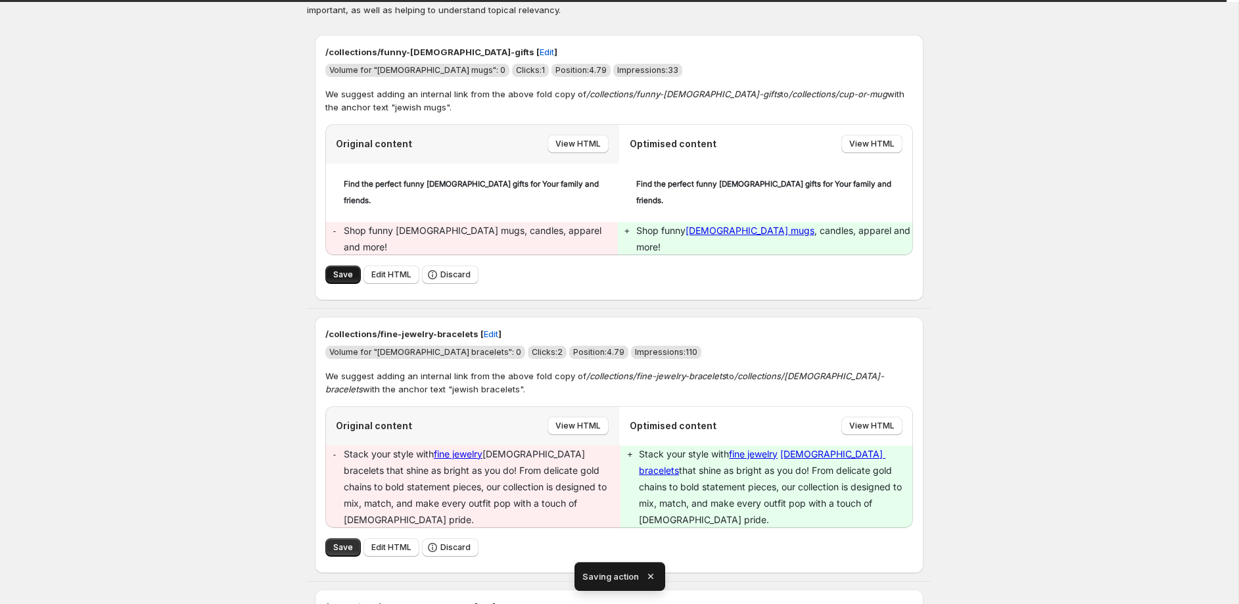
click at [348, 269] on span "Save" at bounding box center [343, 274] width 20 height 11
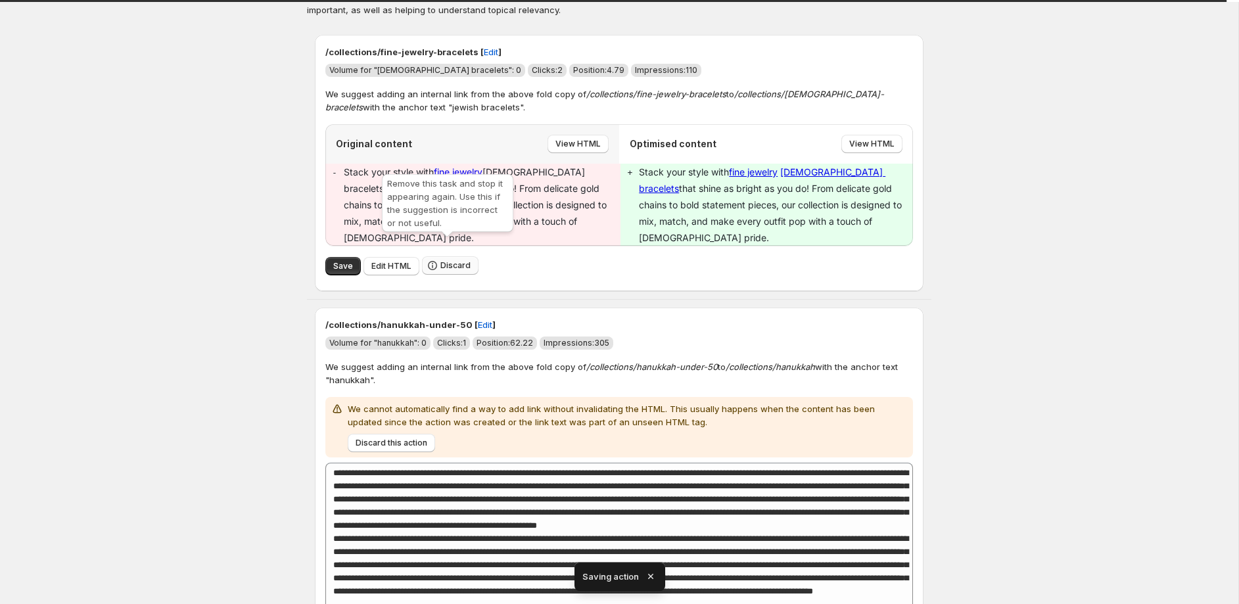
click at [448, 260] on span "Discard" at bounding box center [455, 265] width 30 height 11
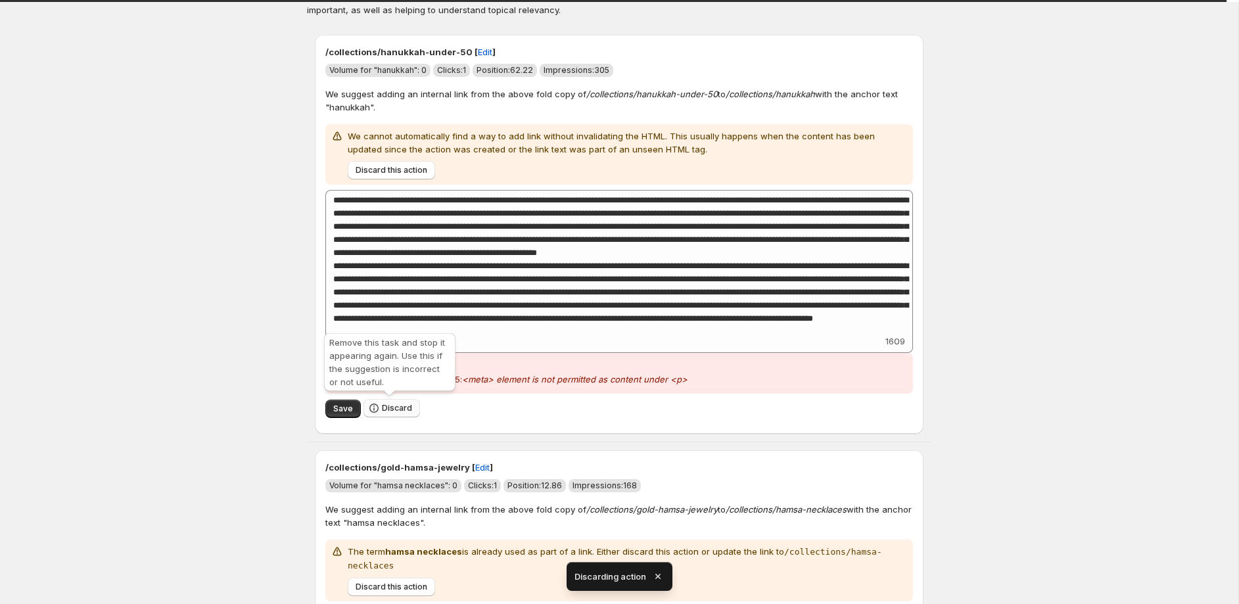
click at [398, 402] on button "Discard" at bounding box center [391, 408] width 57 height 18
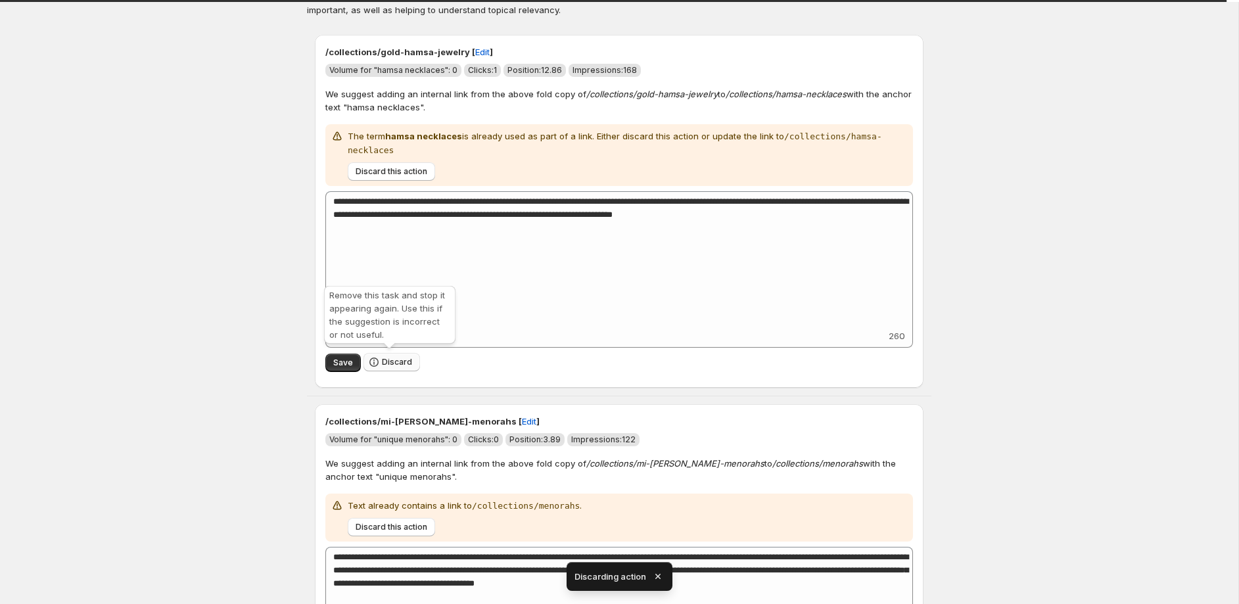
click at [408, 362] on span "Discard" at bounding box center [397, 362] width 30 height 11
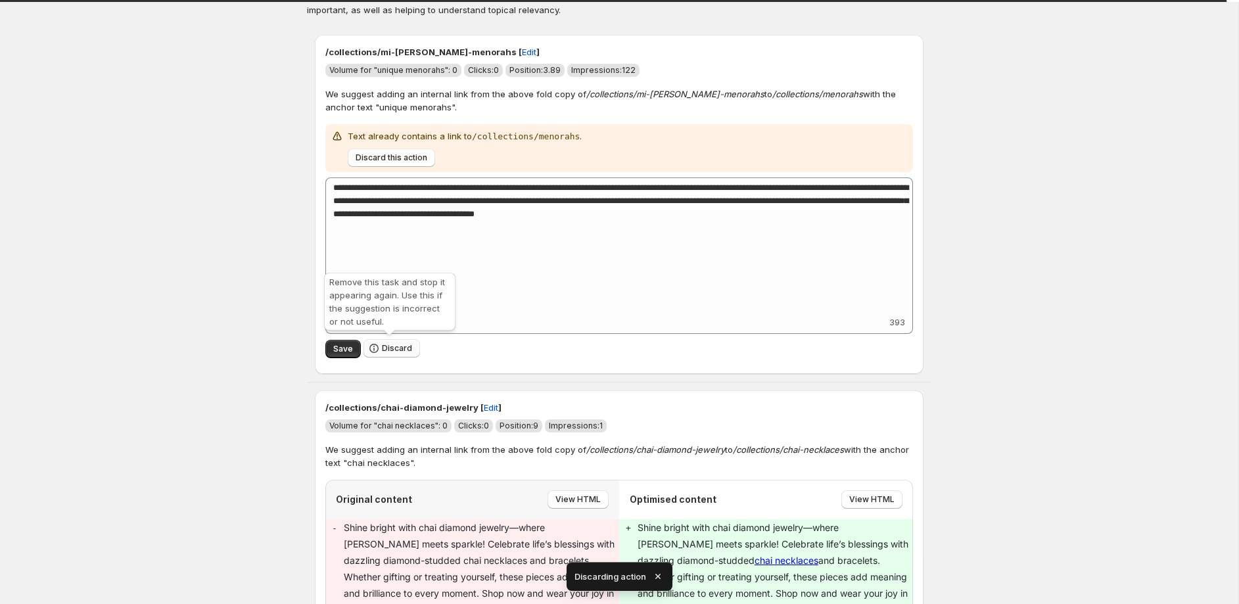
click at [398, 348] on span "Discard" at bounding box center [397, 348] width 30 height 11
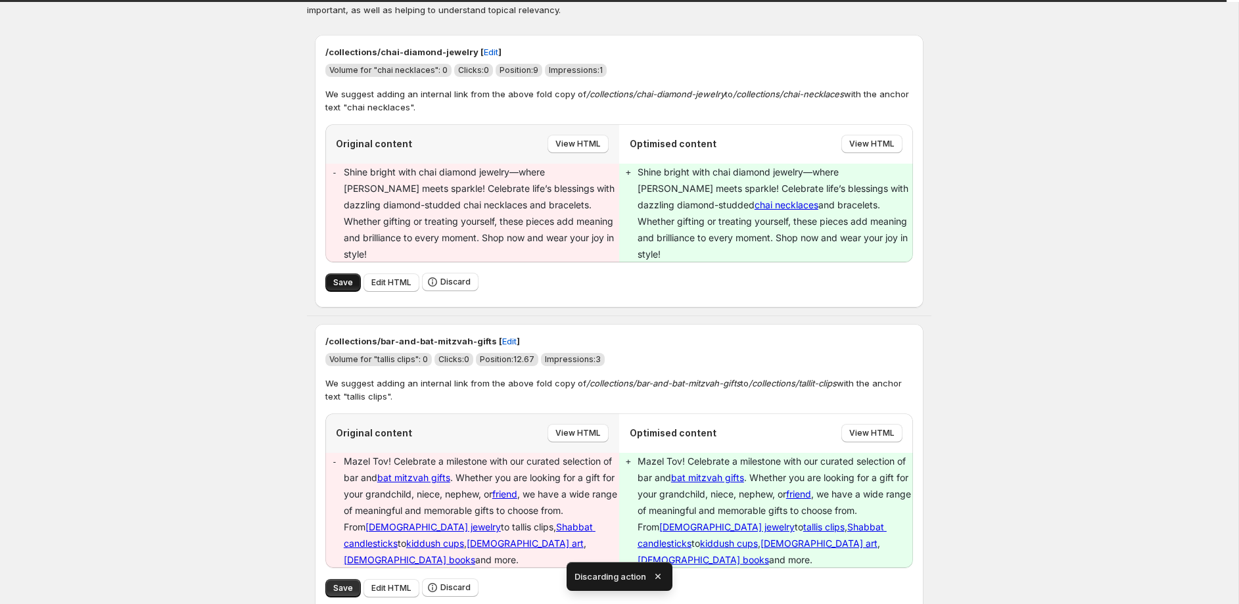
click at [348, 277] on span "Save" at bounding box center [343, 282] width 20 height 11
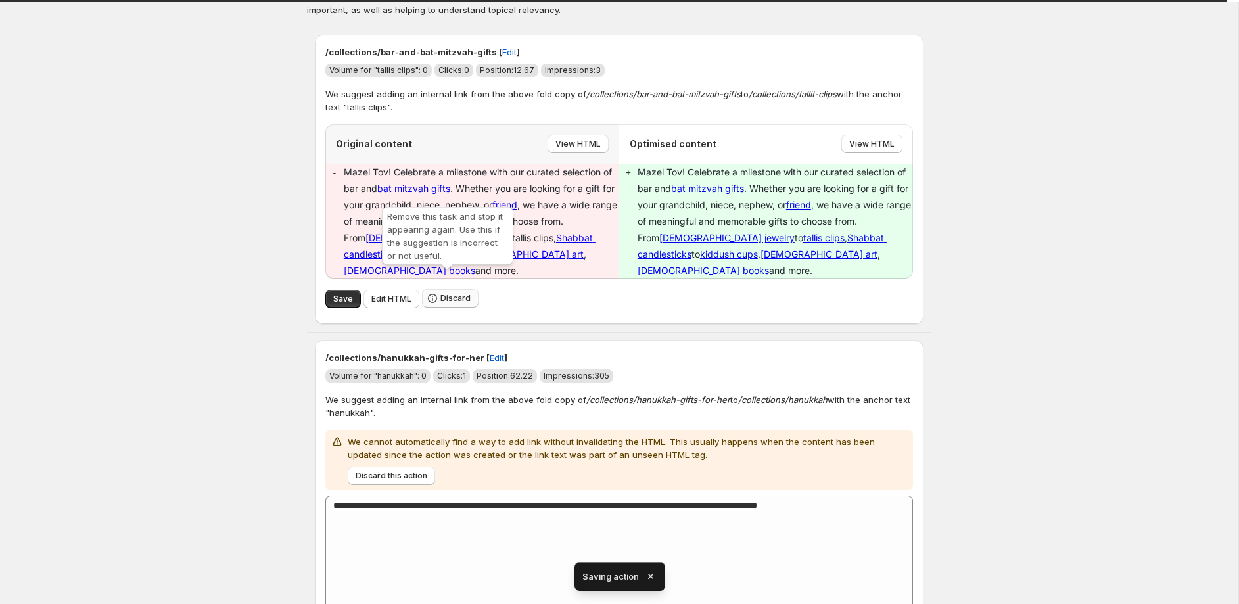
click at [453, 293] on span "Discard" at bounding box center [455, 298] width 30 height 11
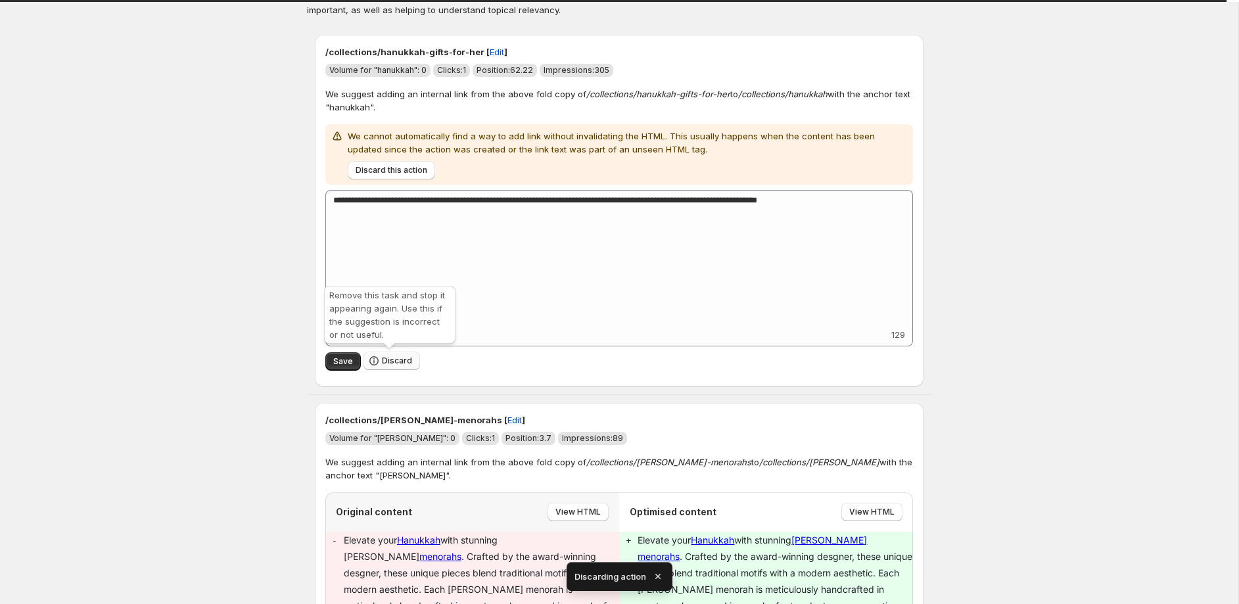
click at [402, 363] on span "Discard" at bounding box center [397, 361] width 30 height 11
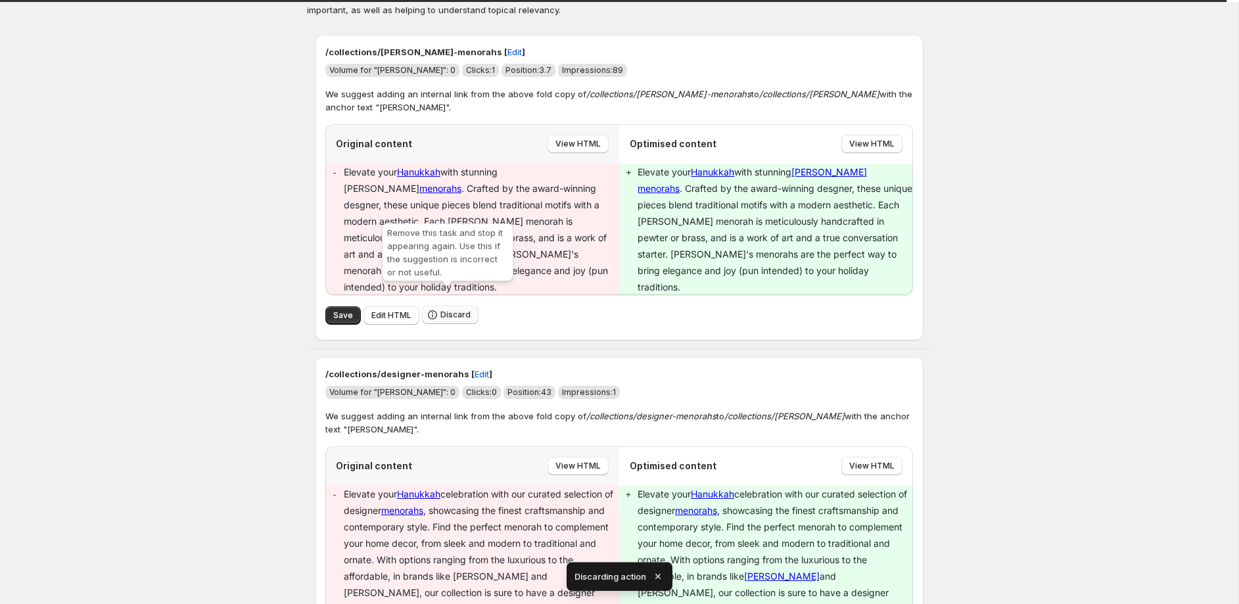
click at [456, 310] on span "Discard" at bounding box center [455, 315] width 30 height 11
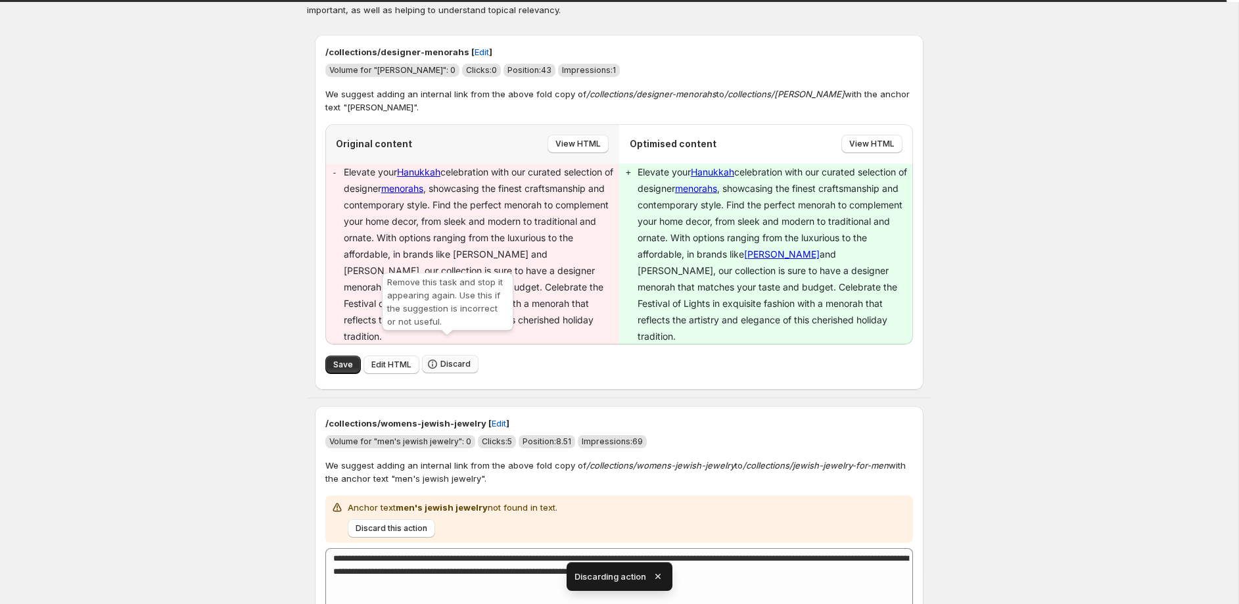
click at [456, 359] on span "Discard" at bounding box center [455, 364] width 30 height 11
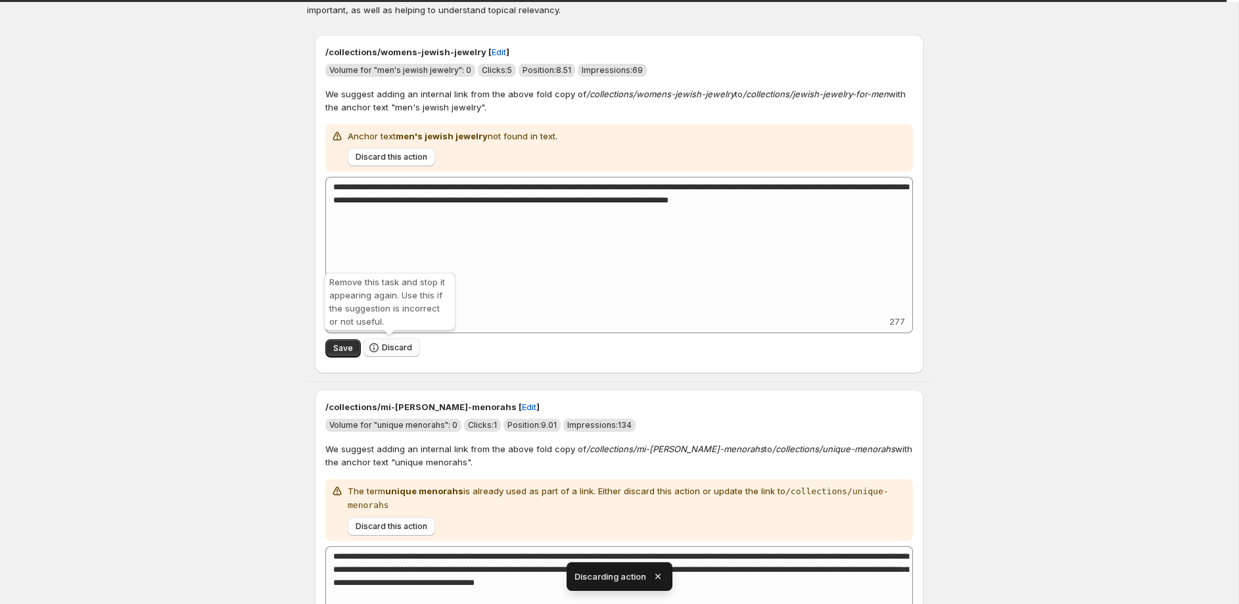
click at [404, 350] on span "Discard" at bounding box center [397, 347] width 30 height 11
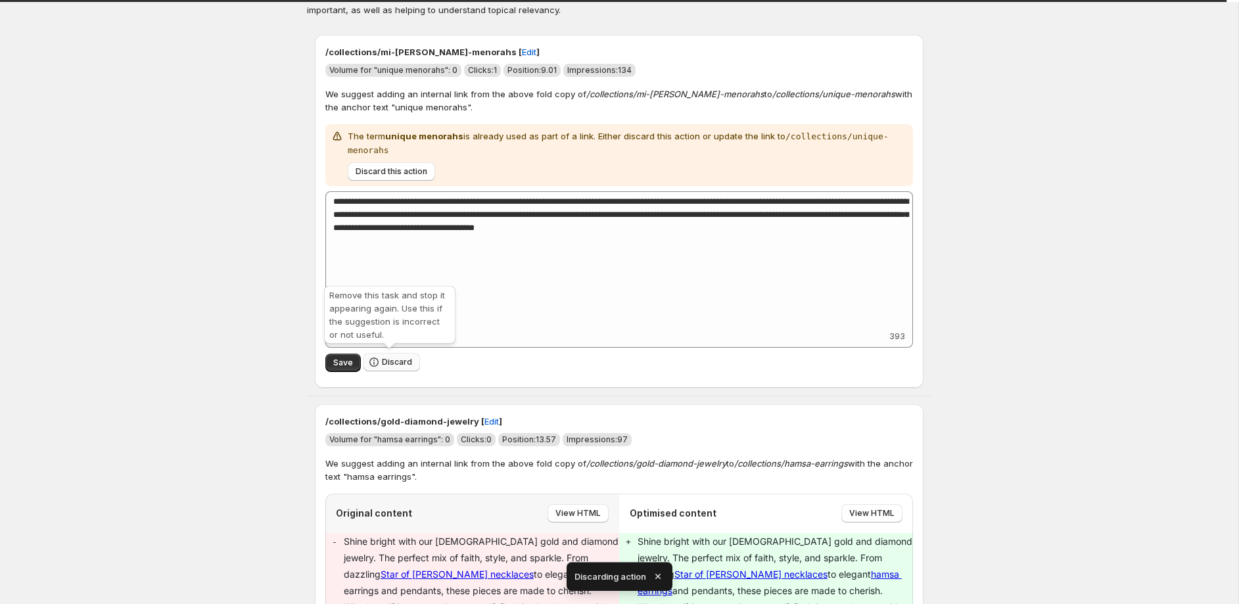
click at [392, 359] on span "Discard" at bounding box center [397, 362] width 30 height 11
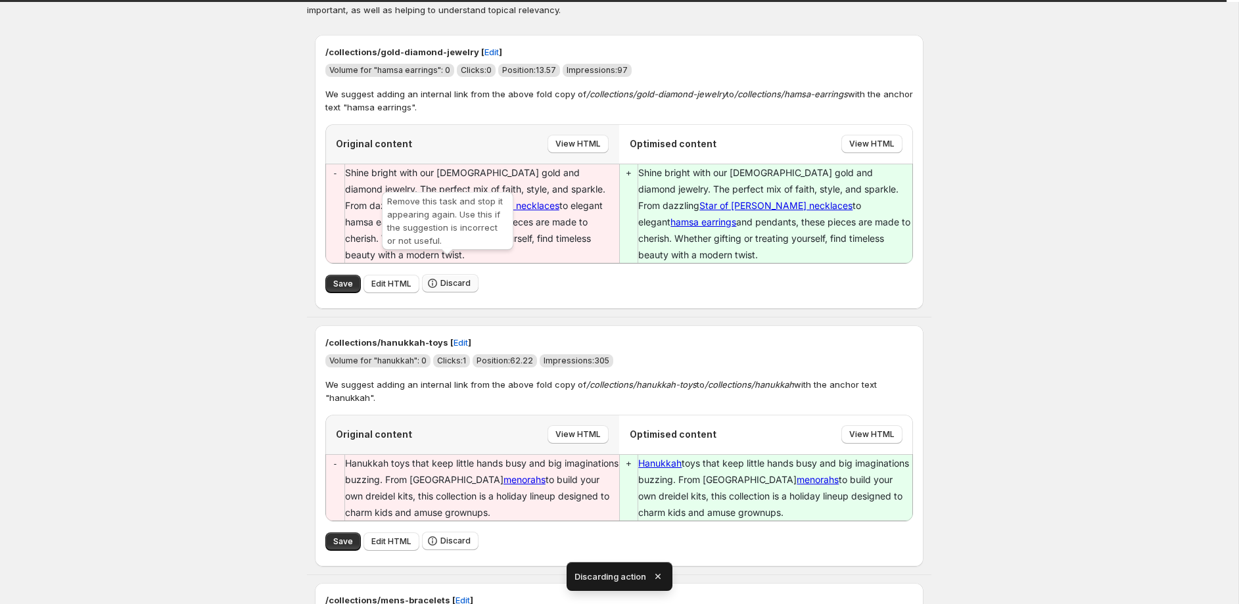
click at [453, 278] on span "Discard" at bounding box center [455, 283] width 30 height 11
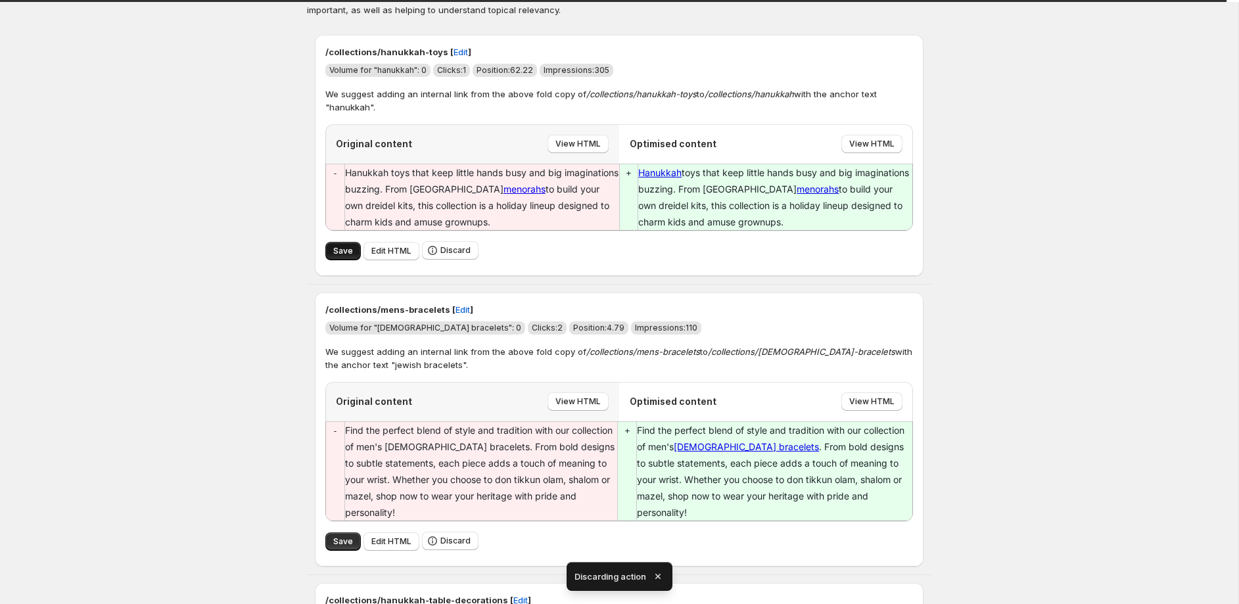
click at [348, 253] on span "Save" at bounding box center [343, 251] width 20 height 11
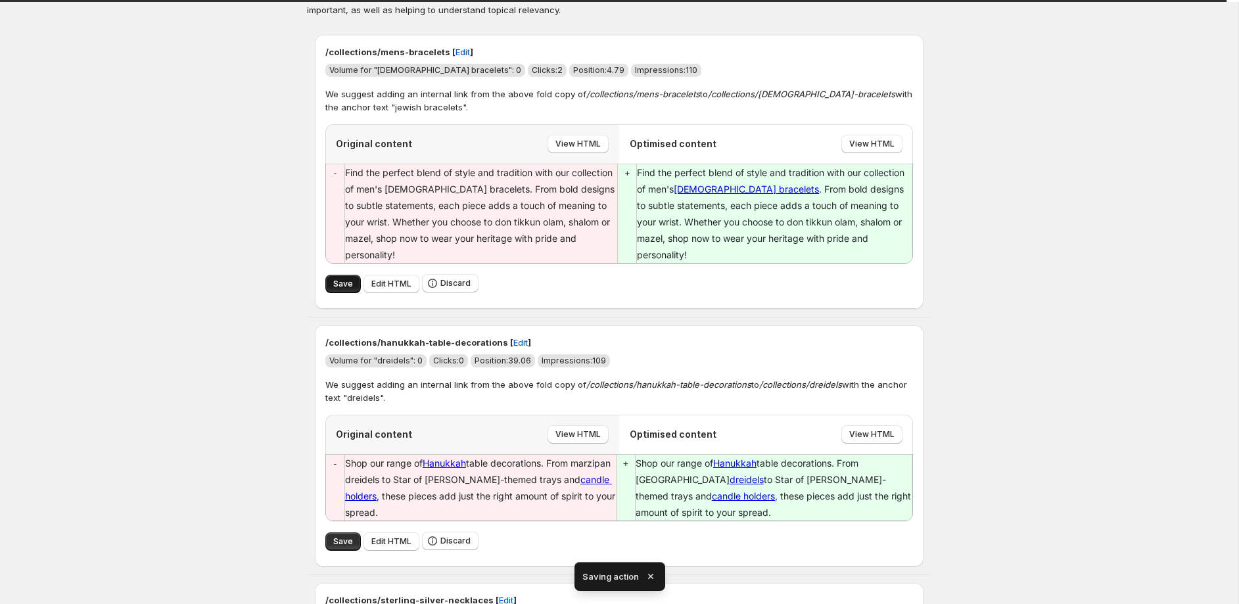
click at [338, 279] on span "Save" at bounding box center [343, 284] width 20 height 11
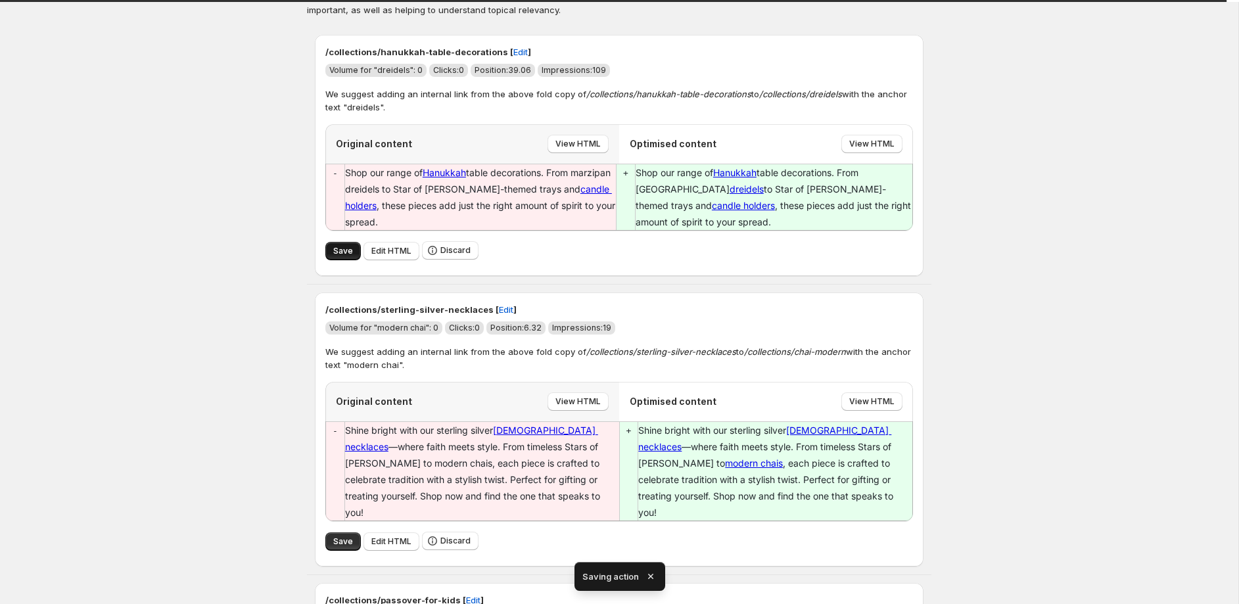
click at [339, 246] on span "Save" at bounding box center [343, 251] width 20 height 11
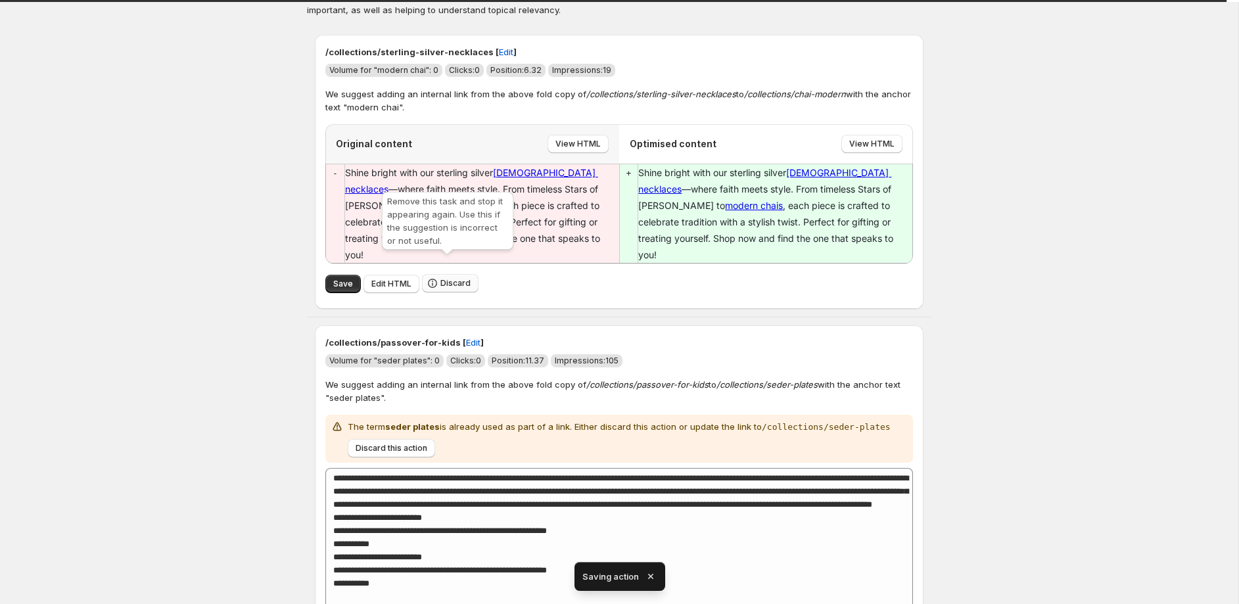
click at [448, 278] on span "Discard" at bounding box center [455, 283] width 30 height 11
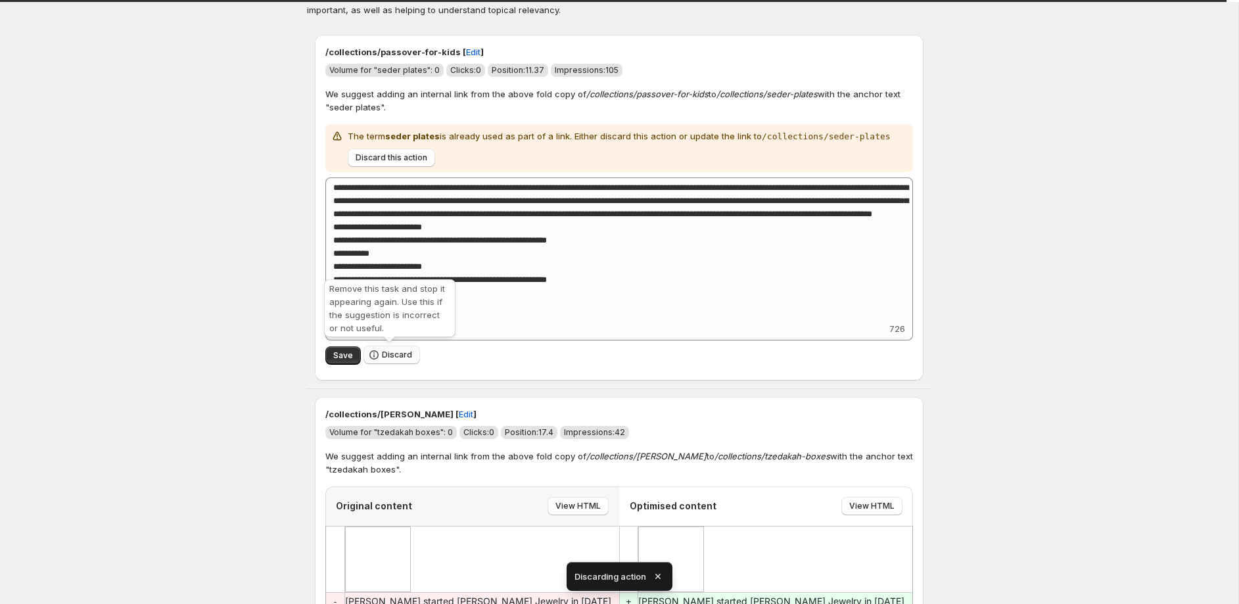
click at [398, 358] on span "Discard" at bounding box center [397, 355] width 30 height 11
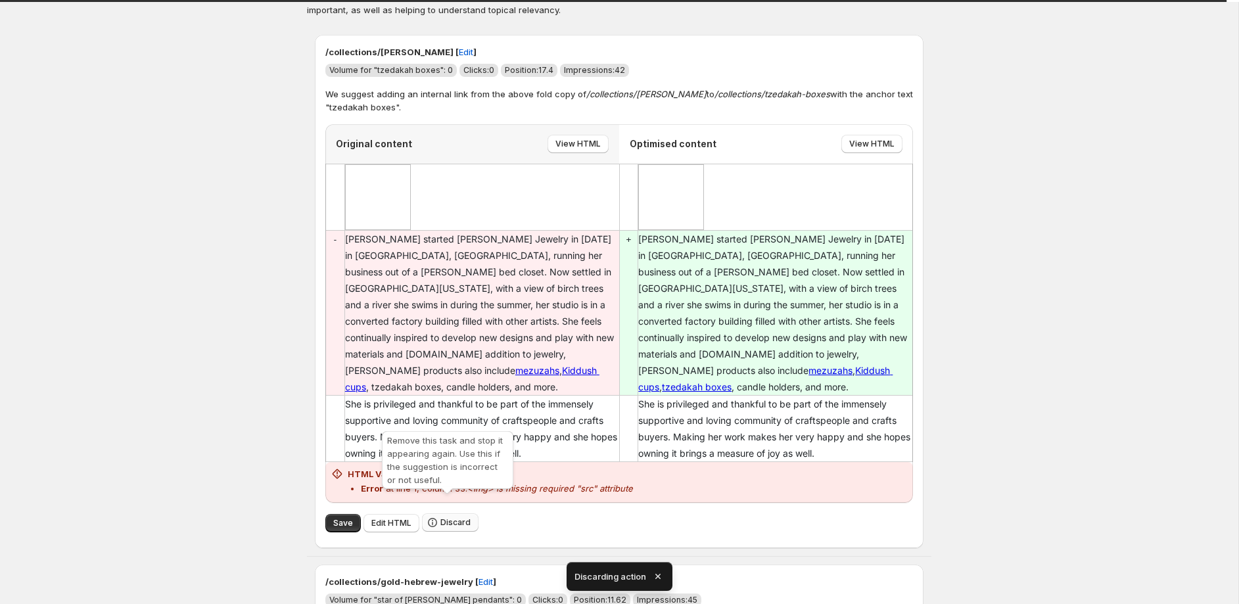
click at [448, 517] on span "Discard" at bounding box center [455, 522] width 30 height 11
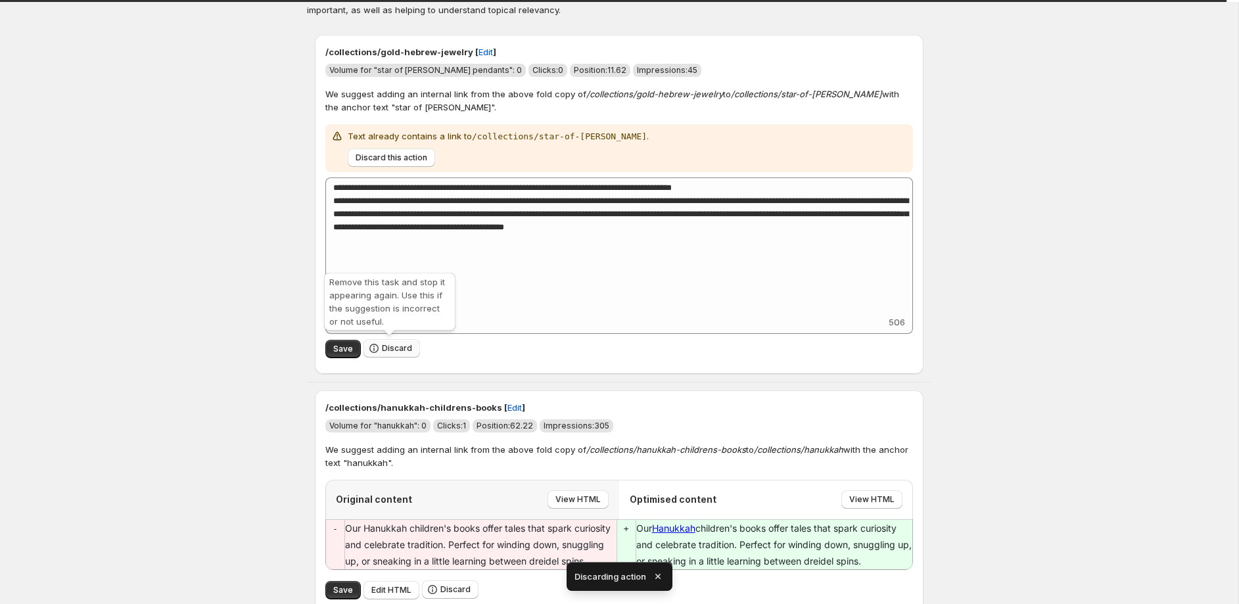
click at [393, 346] on span "Discard" at bounding box center [397, 348] width 30 height 11
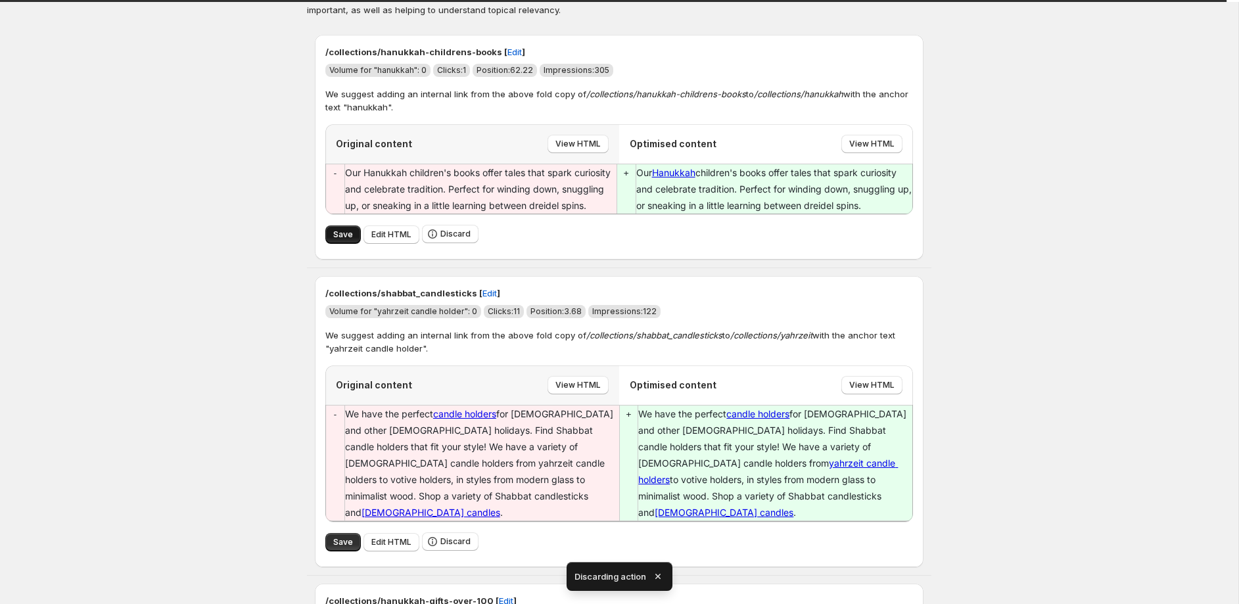
click at [340, 239] on span "Save" at bounding box center [343, 234] width 20 height 11
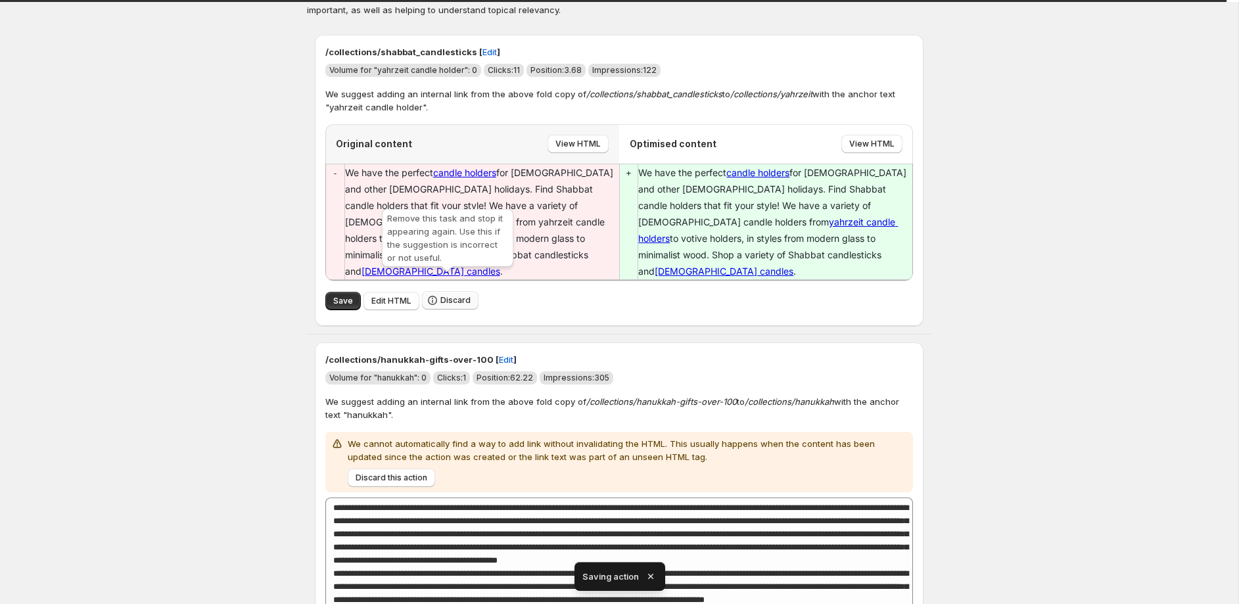
click at [449, 295] on span "Discard" at bounding box center [455, 300] width 30 height 11
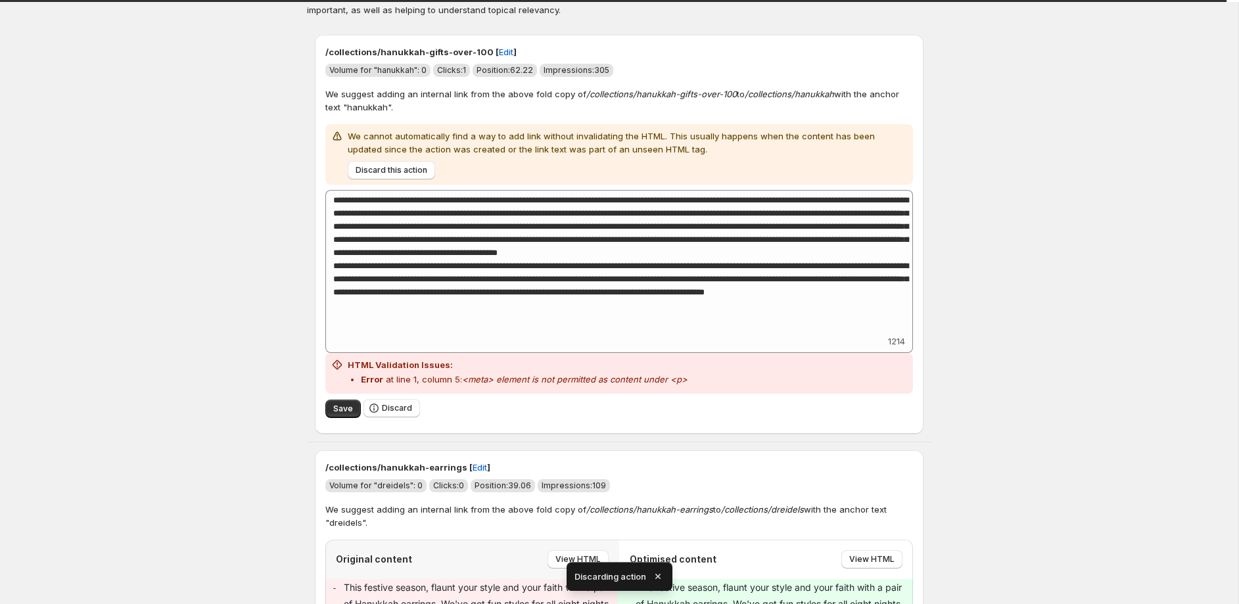
click at [396, 418] on div "Save Discard" at bounding box center [619, 409] width 588 height 30
click at [398, 413] on span "Discard" at bounding box center [397, 408] width 30 height 11
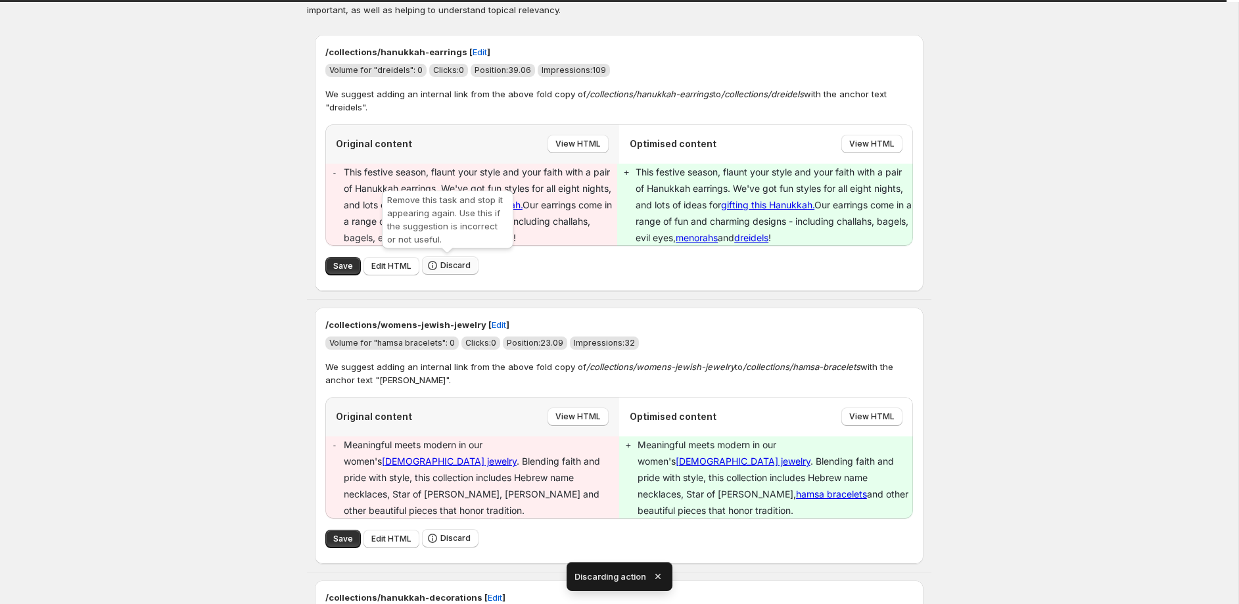
click at [457, 263] on span "Discard" at bounding box center [455, 265] width 30 height 11
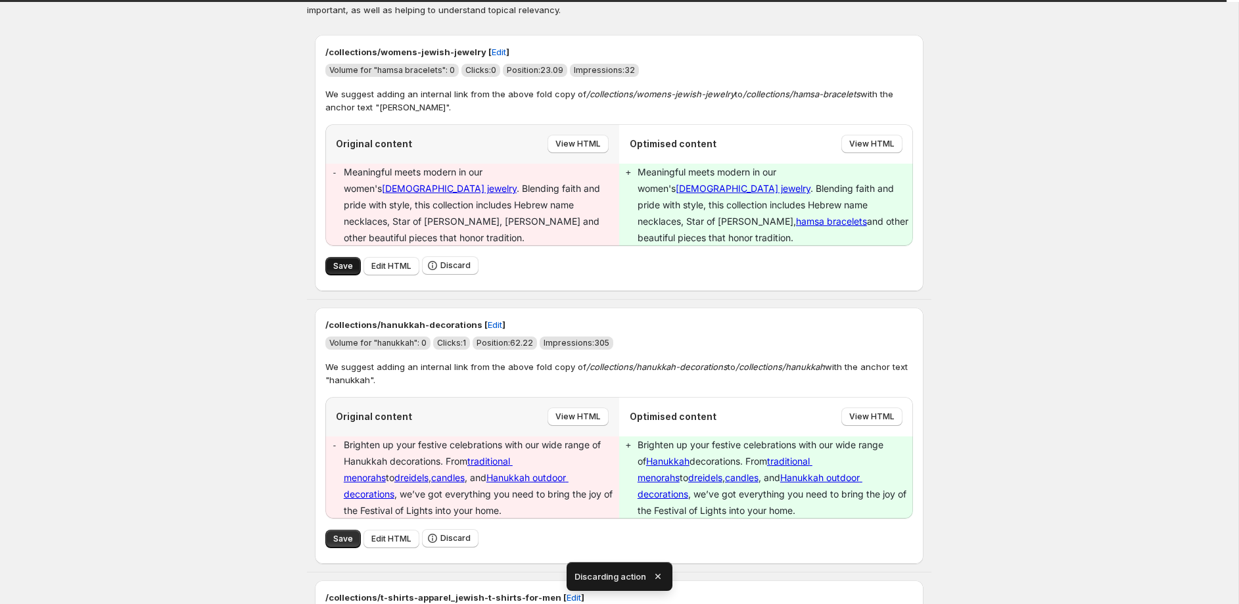
click at [345, 261] on span "Save" at bounding box center [343, 266] width 20 height 11
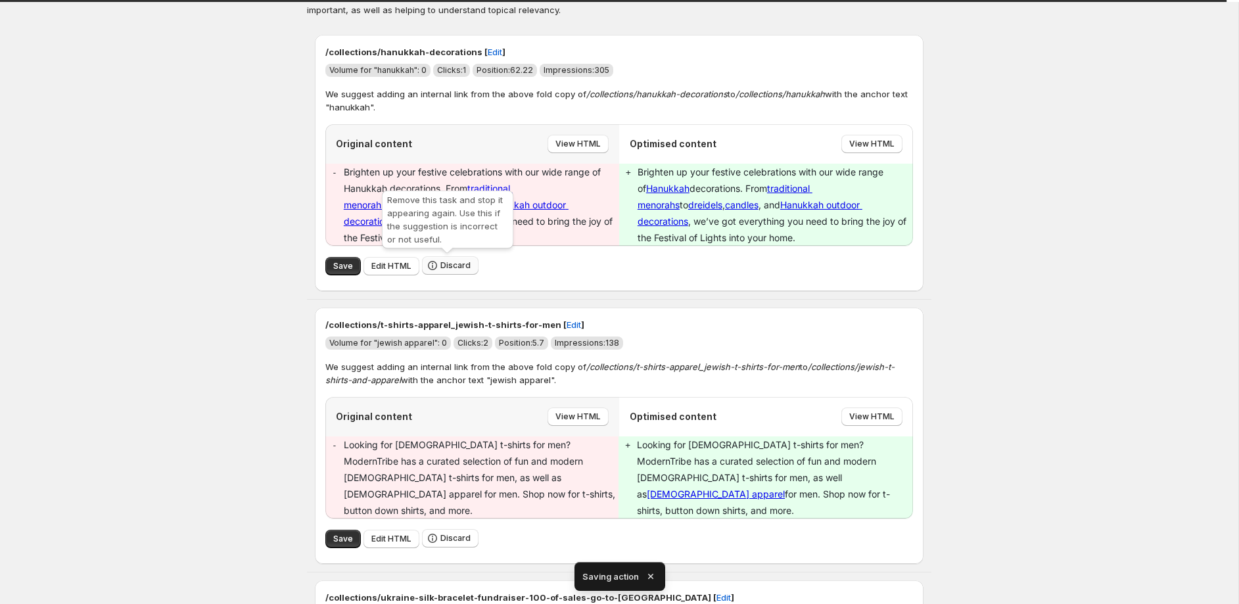
click at [450, 264] on span "Discard" at bounding box center [455, 265] width 30 height 11
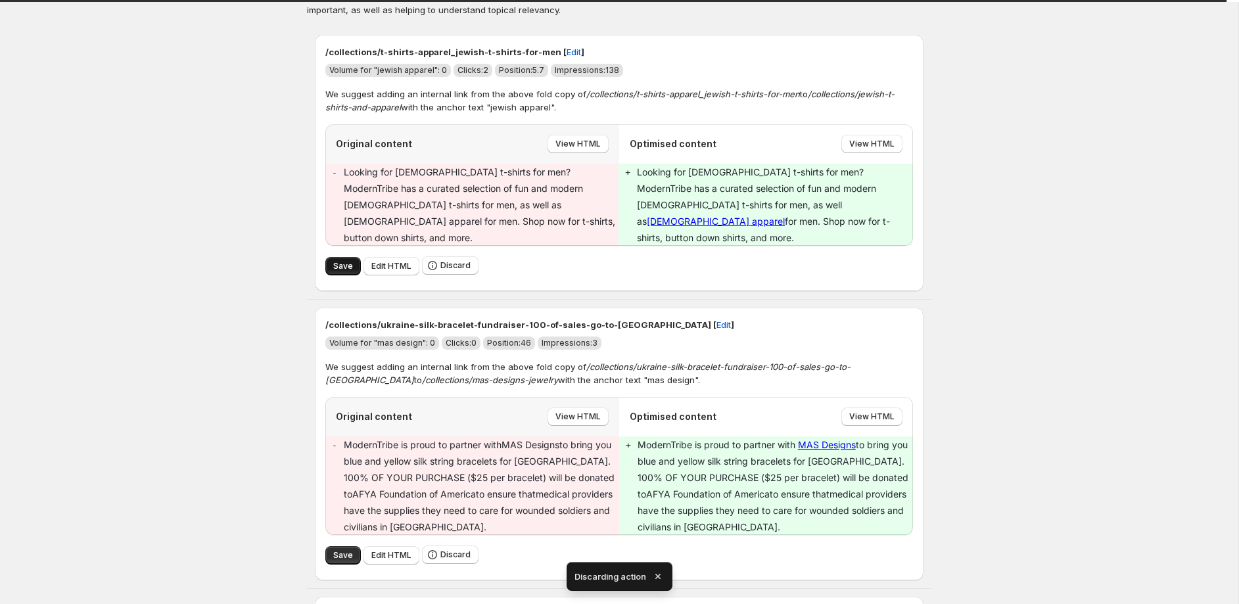
click at [340, 261] on span "Save" at bounding box center [343, 266] width 20 height 11
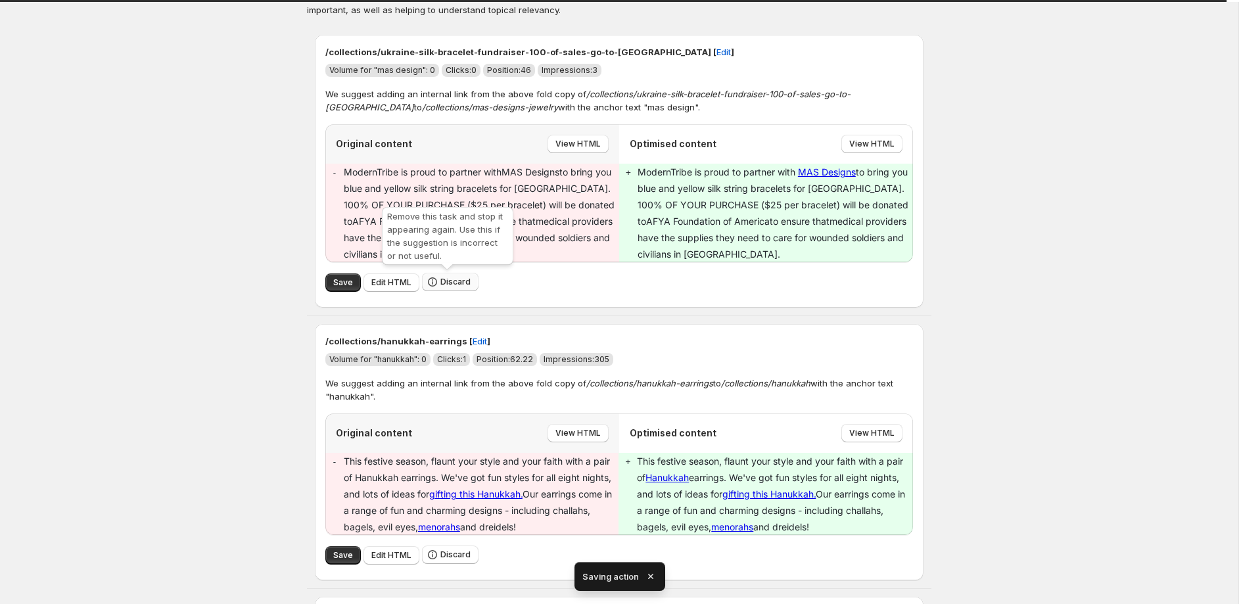
click at [453, 278] on span "Discard" at bounding box center [455, 282] width 30 height 11
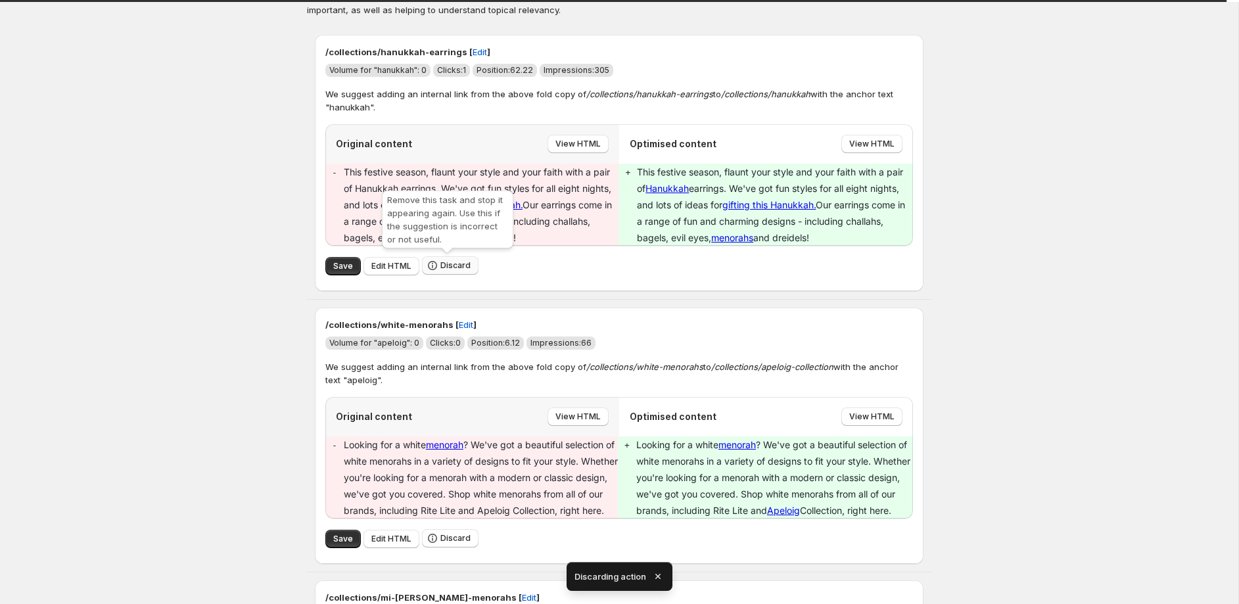
click at [458, 263] on span "Discard" at bounding box center [455, 265] width 30 height 11
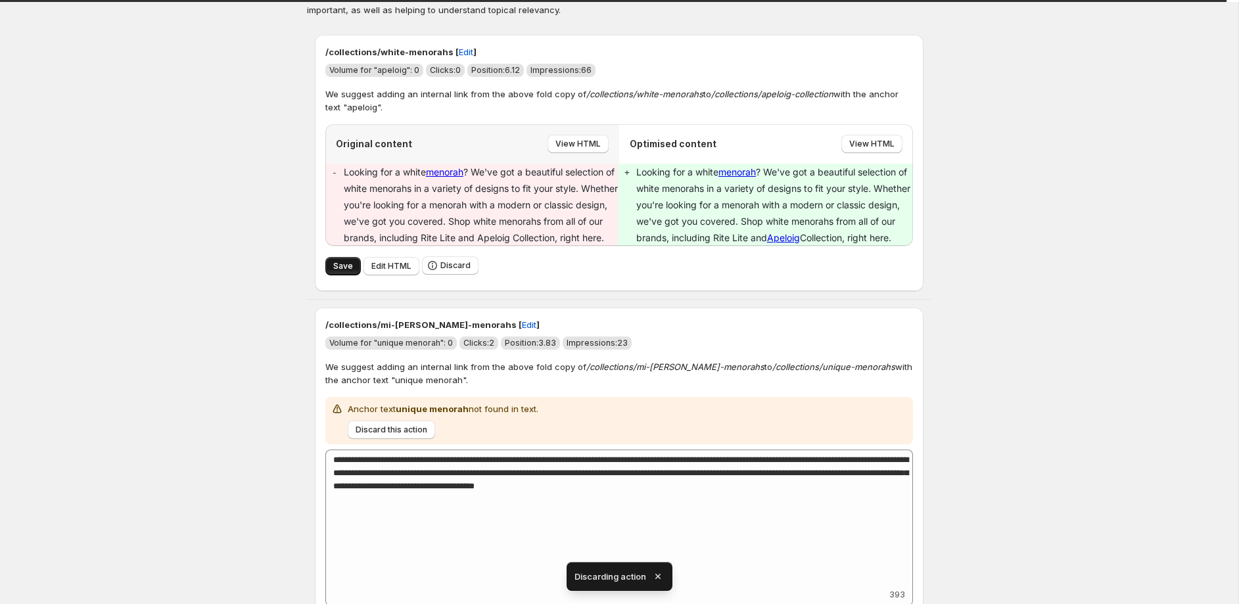
click at [346, 271] on span "Save" at bounding box center [343, 266] width 20 height 11
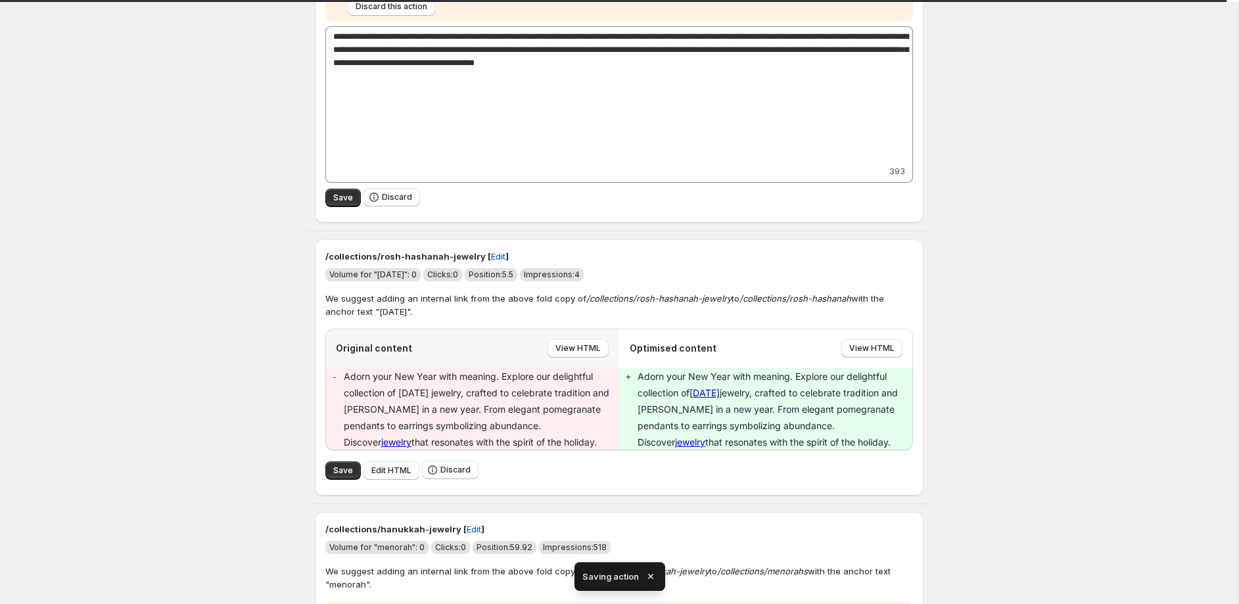
scroll to position [0, 0]
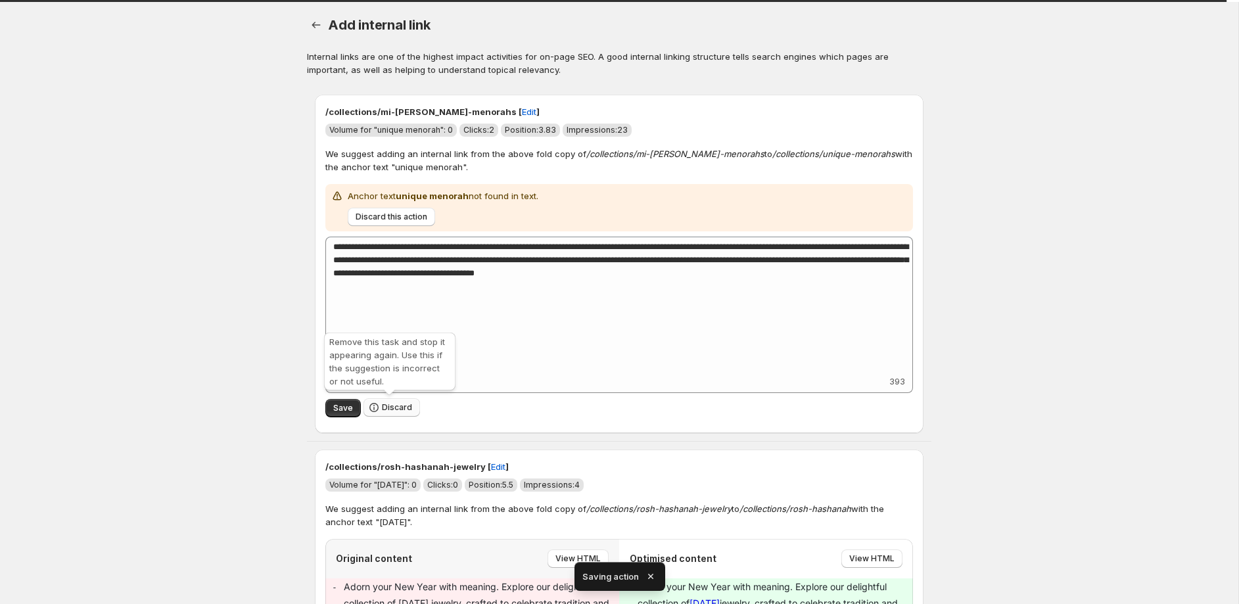
click at [396, 407] on span "Discard" at bounding box center [397, 407] width 30 height 11
click at [394, 404] on span "Discard" at bounding box center [397, 407] width 30 height 11
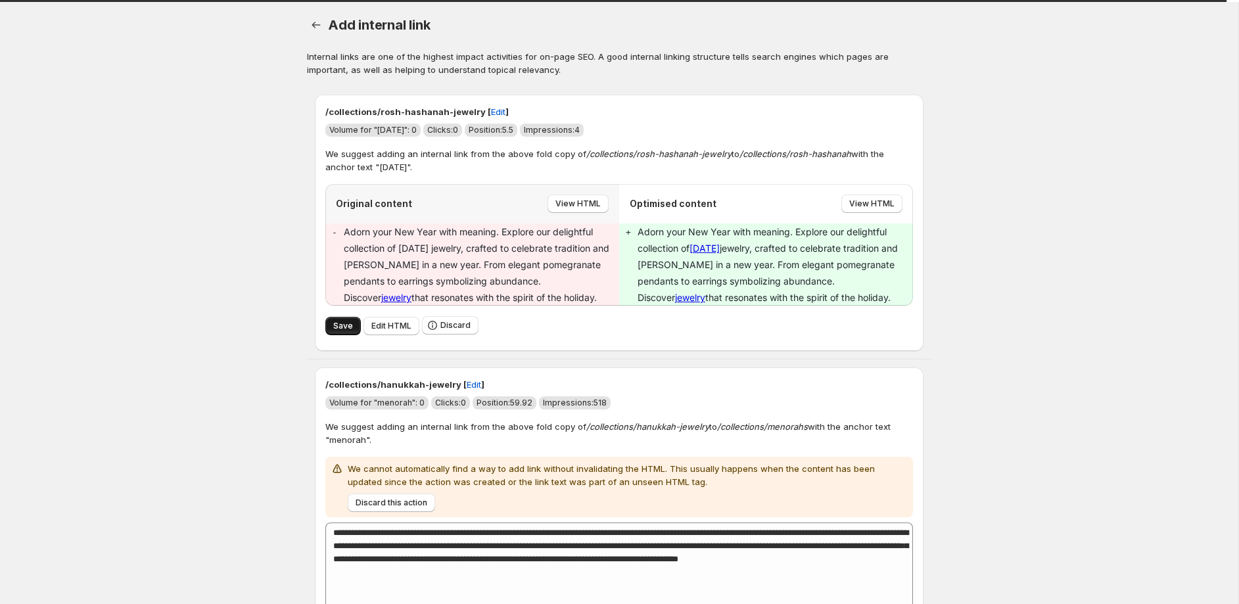
click at [346, 327] on span "Save" at bounding box center [343, 326] width 20 height 11
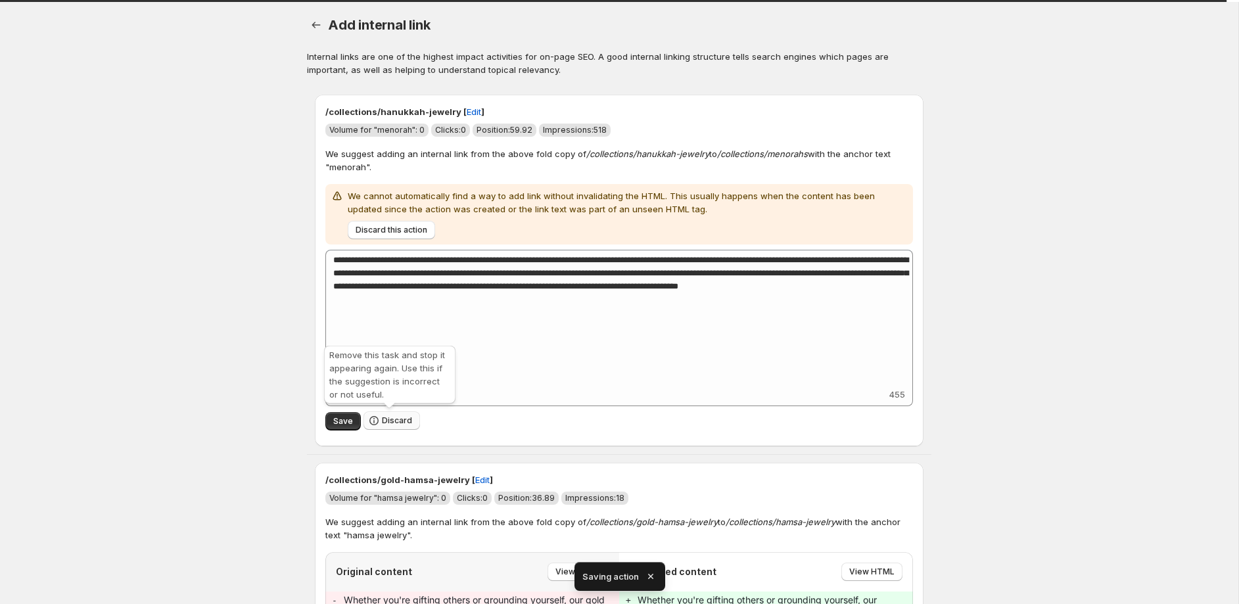
click at [387, 418] on span "Discard" at bounding box center [397, 420] width 30 height 11
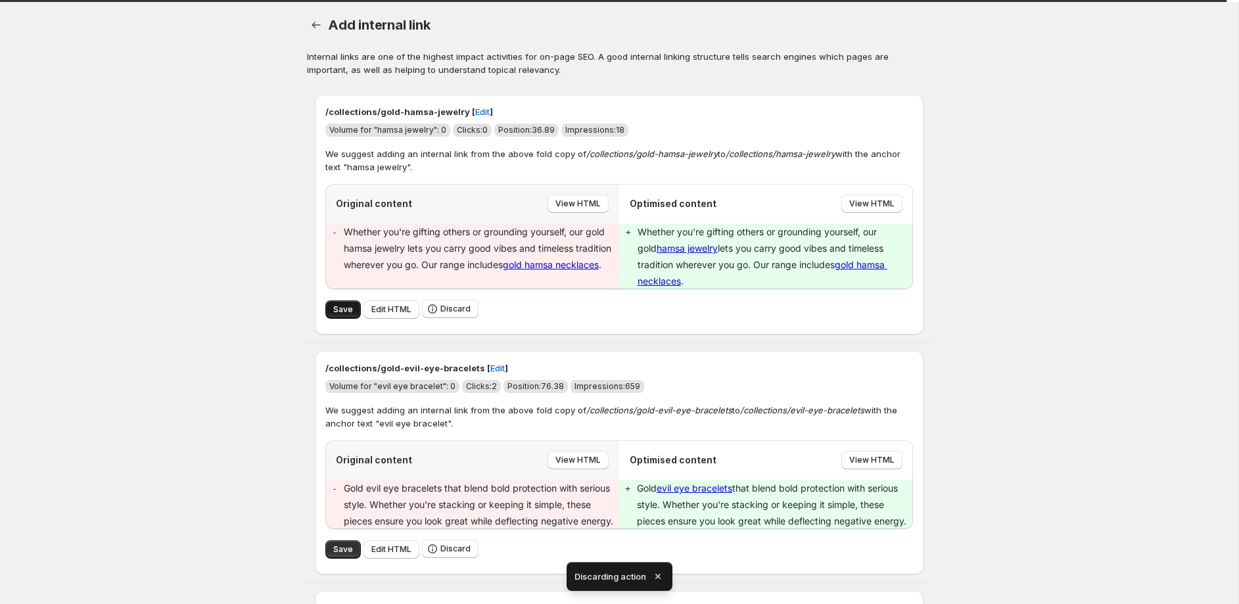
click at [334, 300] on button "Save" at bounding box center [342, 309] width 35 height 18
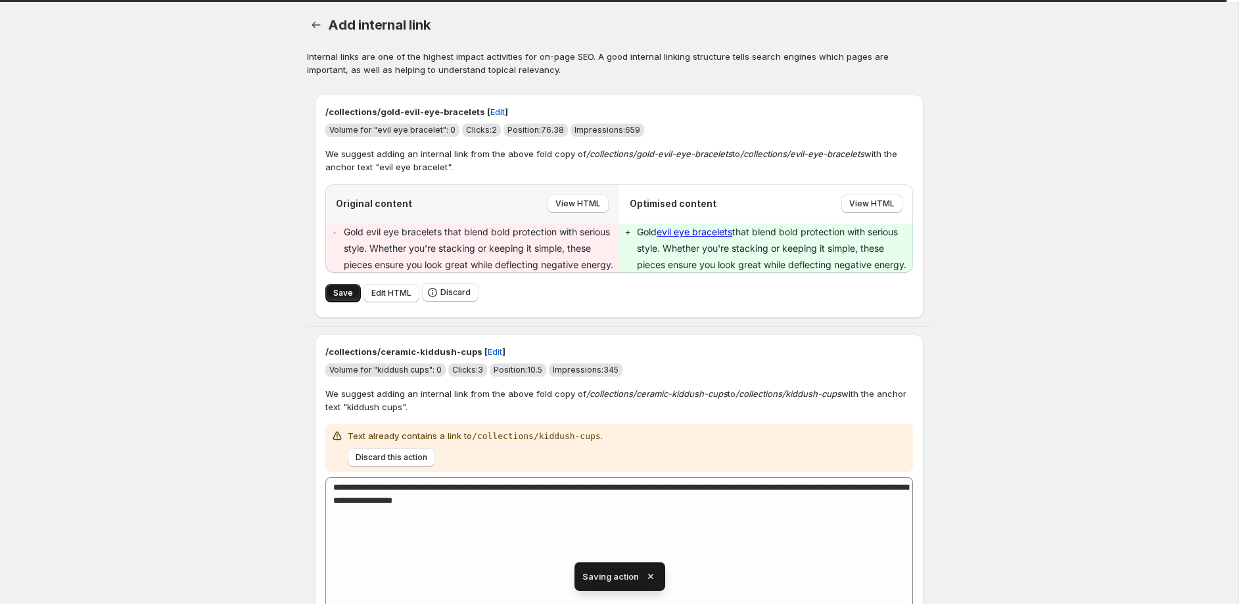
click at [329, 298] on button "Save" at bounding box center [342, 293] width 35 height 18
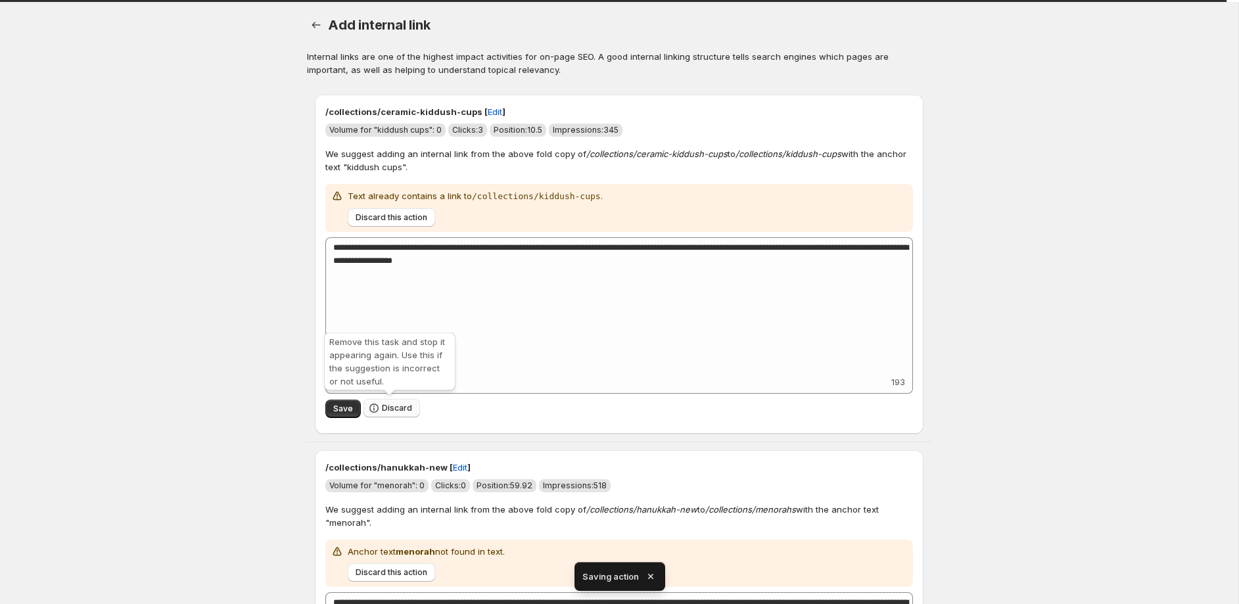
click at [383, 411] on span "Discard" at bounding box center [397, 408] width 30 height 11
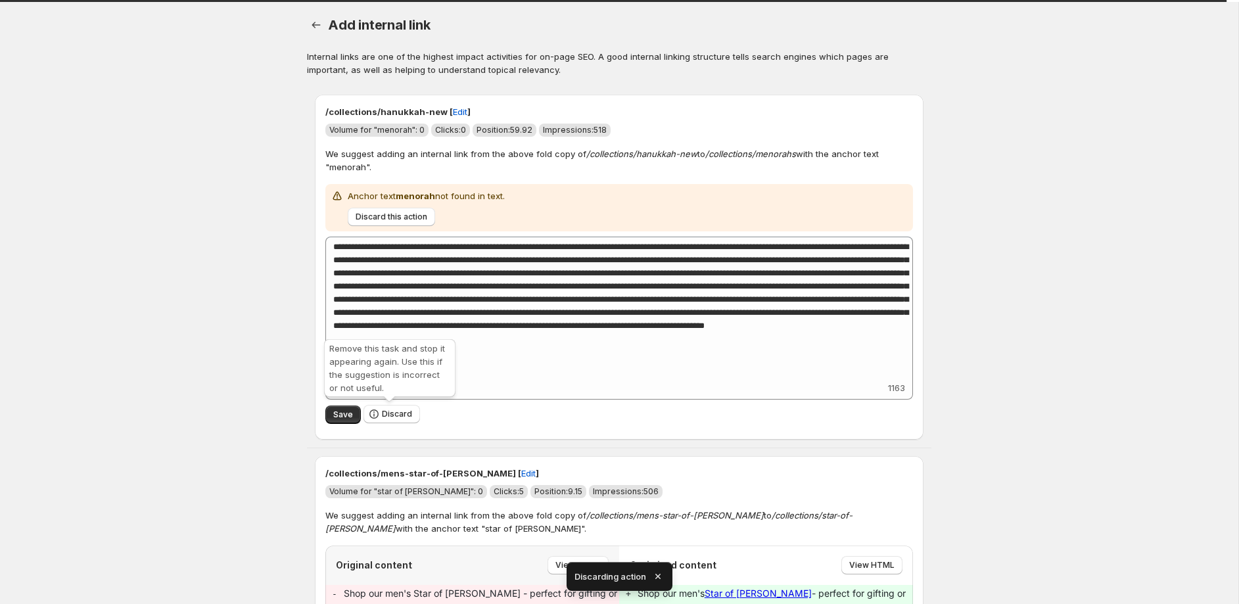
click at [388, 409] on span "Discard" at bounding box center [397, 414] width 30 height 11
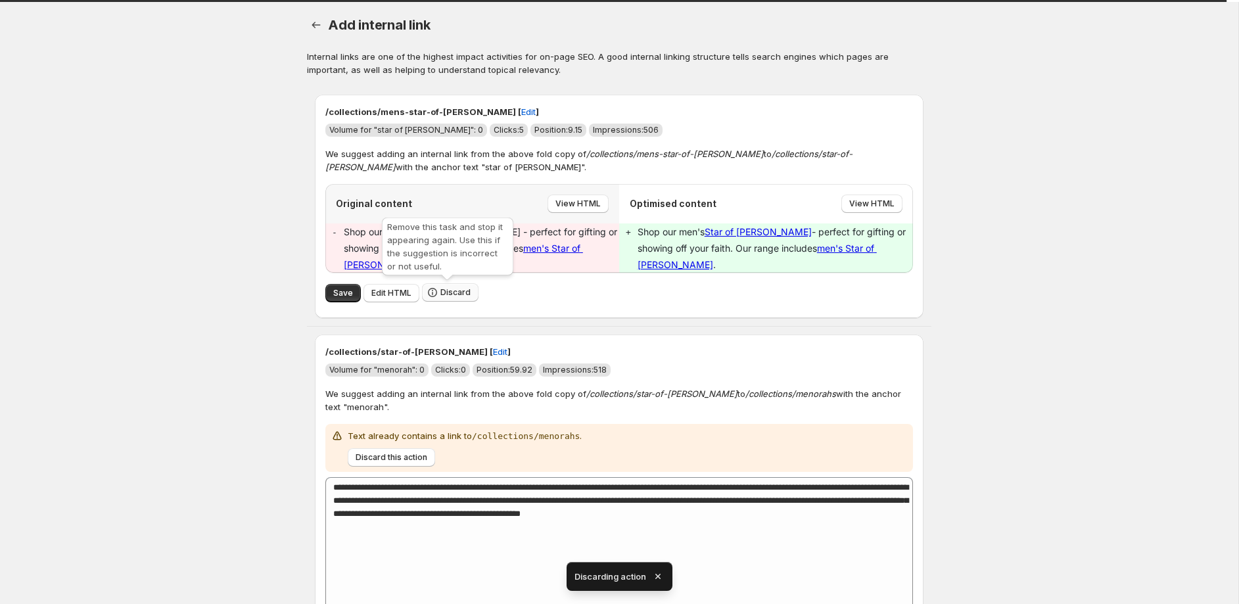
click at [448, 294] on span "Discard" at bounding box center [455, 292] width 30 height 11
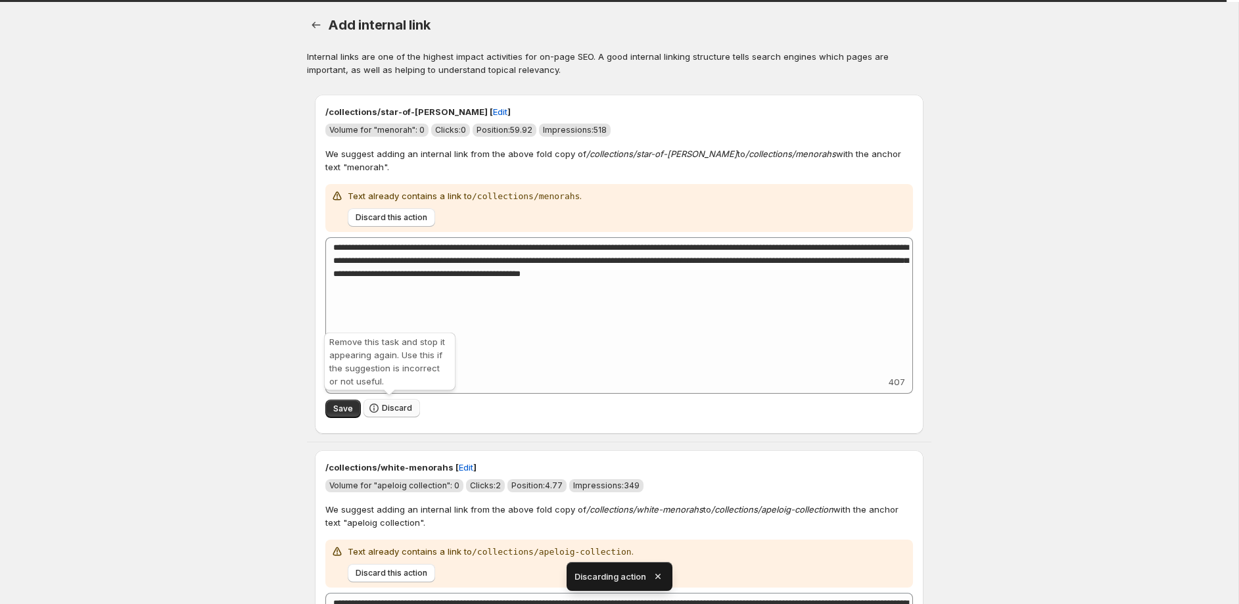
click at [398, 411] on span "Discard" at bounding box center [397, 408] width 30 height 11
click at [402, 407] on span "Discard" at bounding box center [397, 408] width 30 height 11
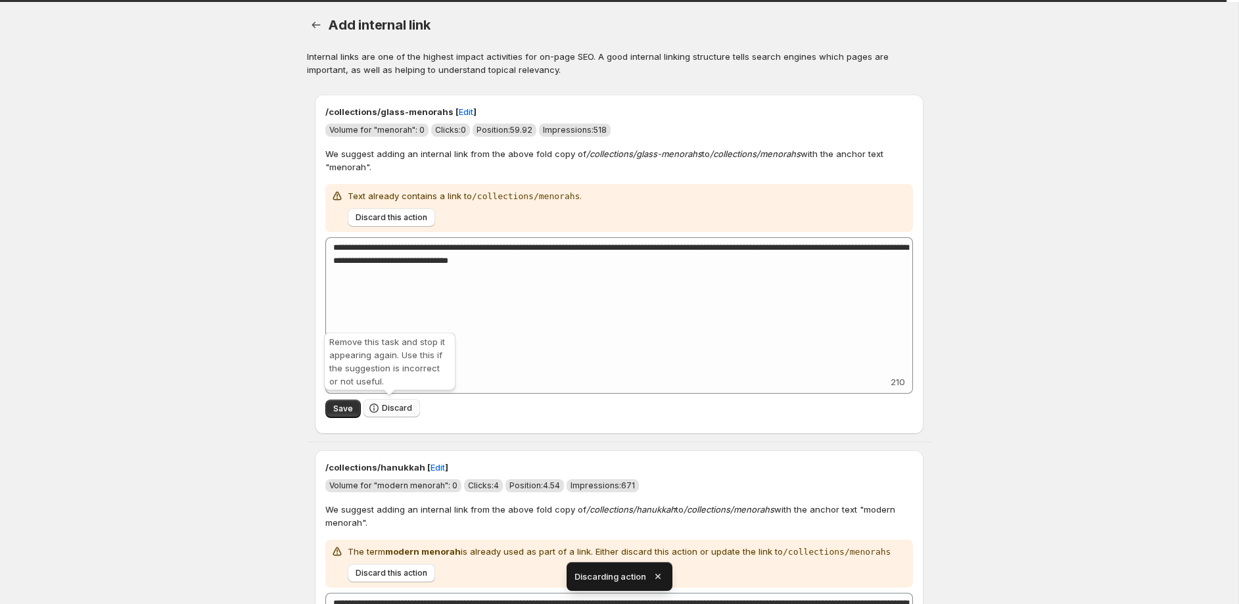
click at [404, 410] on span "Discard" at bounding box center [397, 408] width 30 height 11
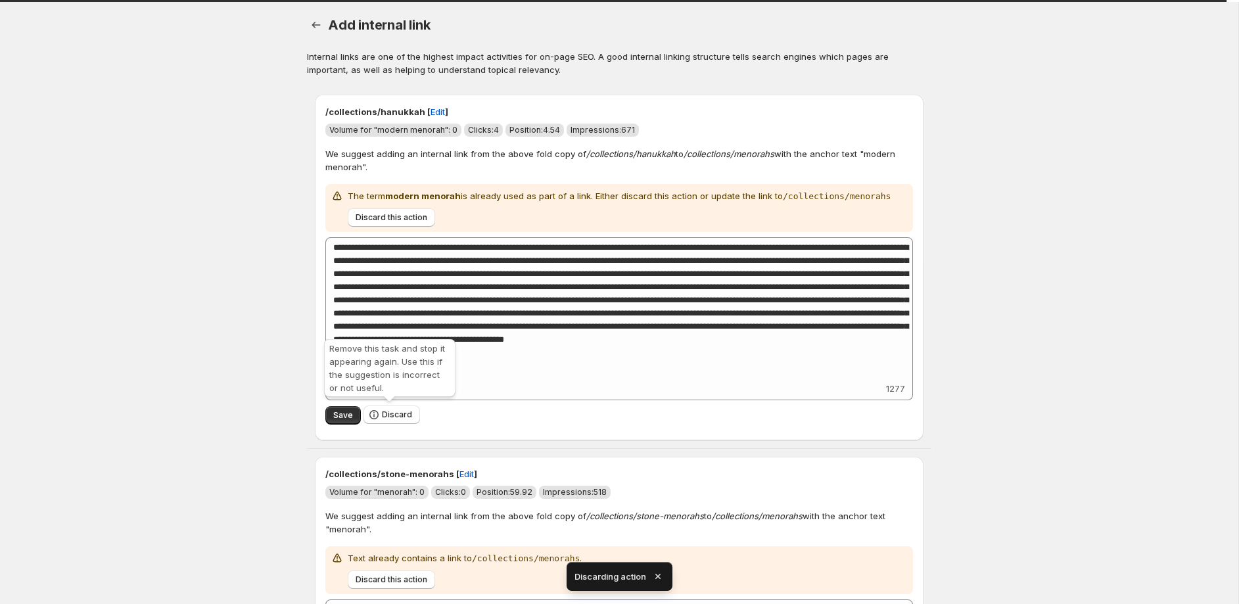
click at [404, 410] on span "Discard" at bounding box center [397, 414] width 30 height 11
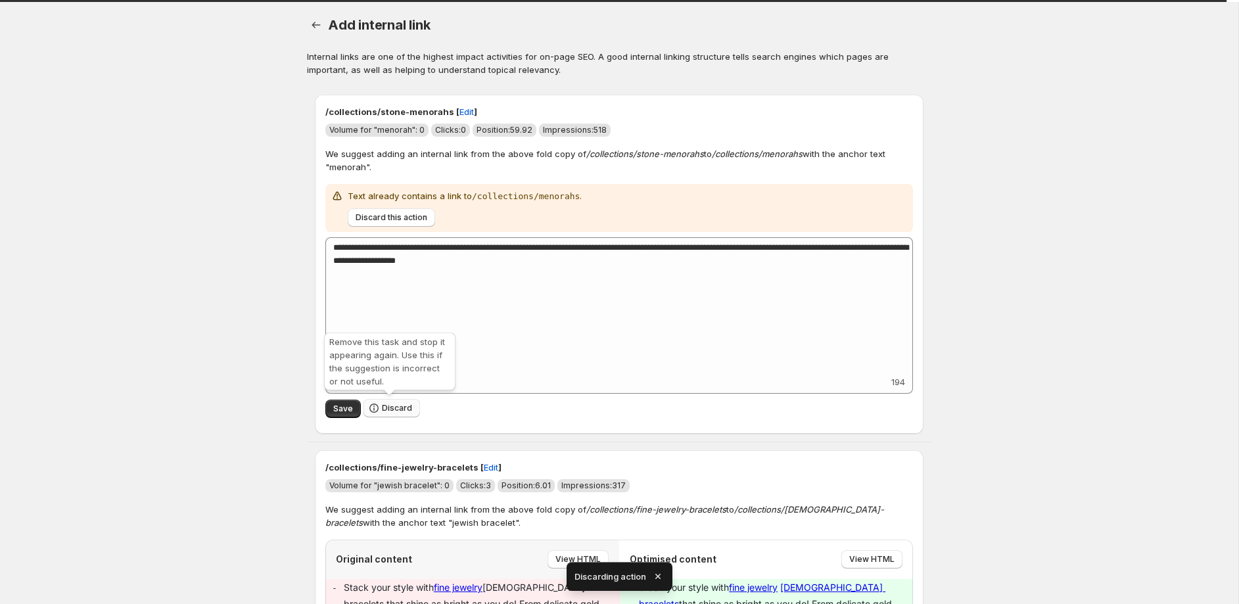
click at [401, 406] on span "Discard" at bounding box center [397, 408] width 30 height 11
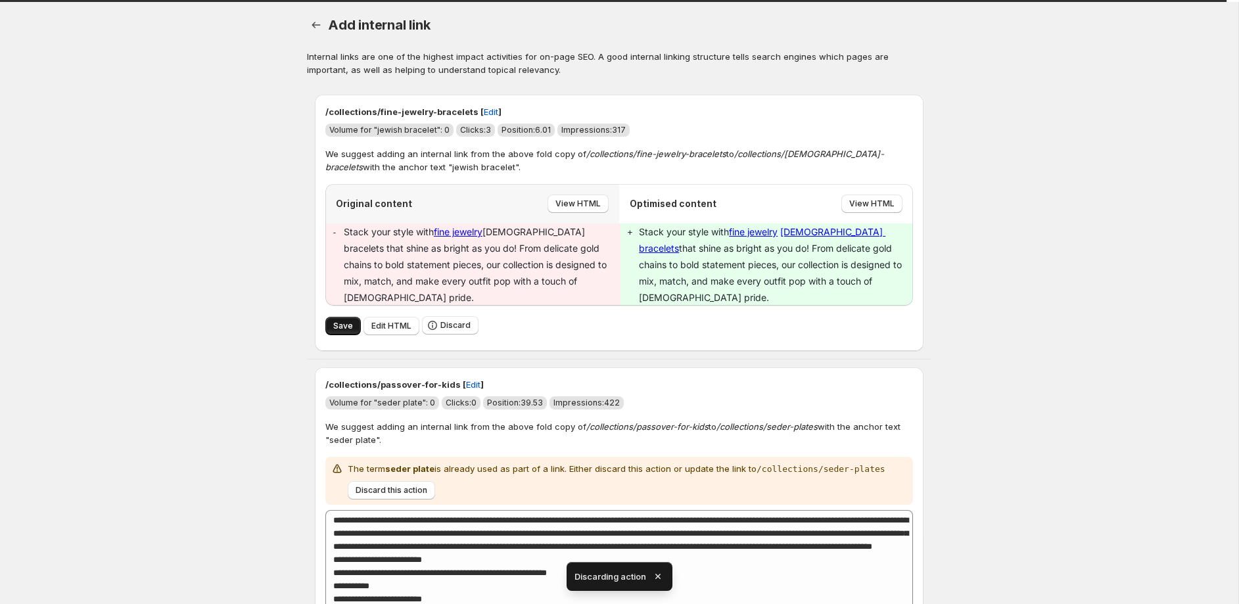
click at [342, 317] on button "Save" at bounding box center [342, 326] width 35 height 18
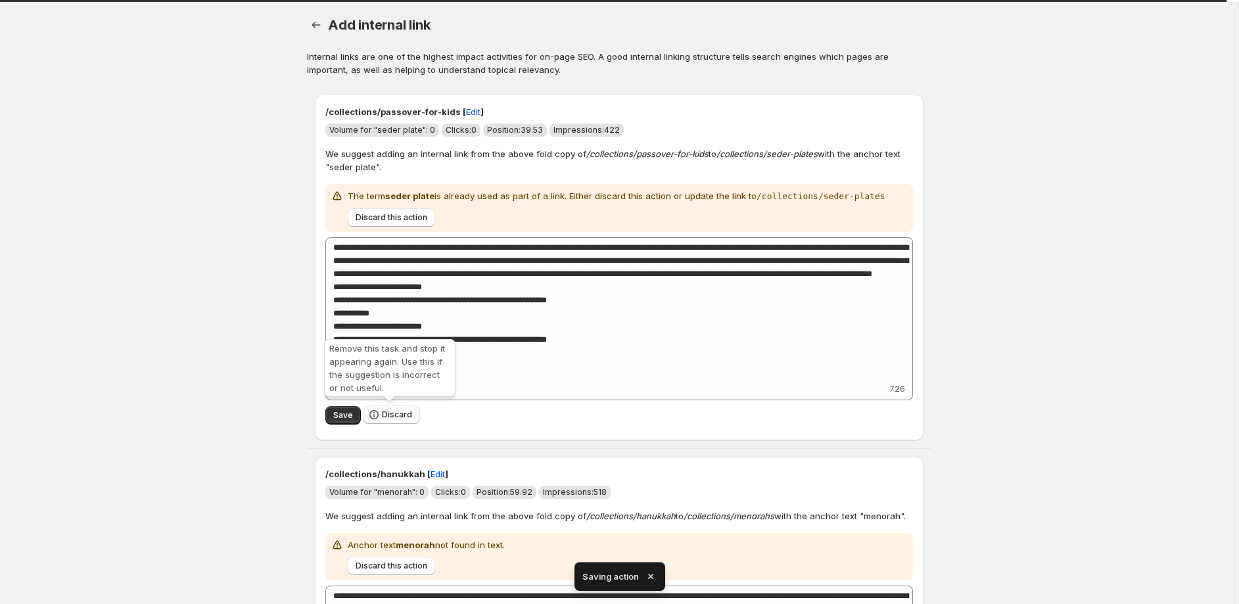
click at [404, 412] on span "Discard" at bounding box center [397, 414] width 30 height 11
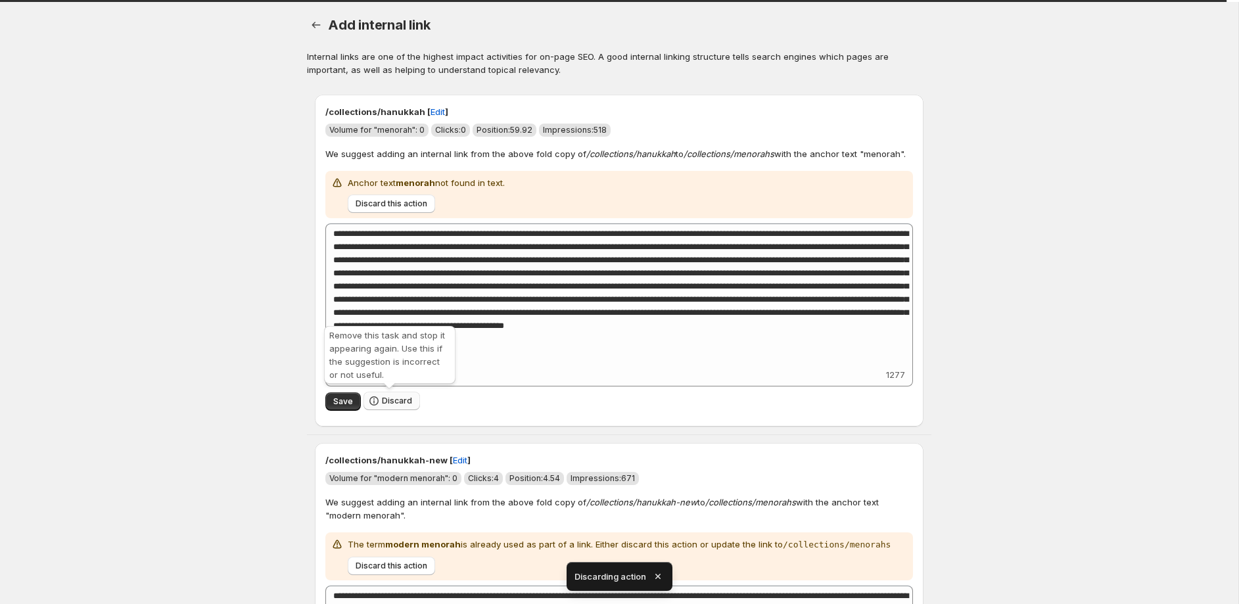
click at [396, 405] on span "Discard" at bounding box center [397, 401] width 30 height 11
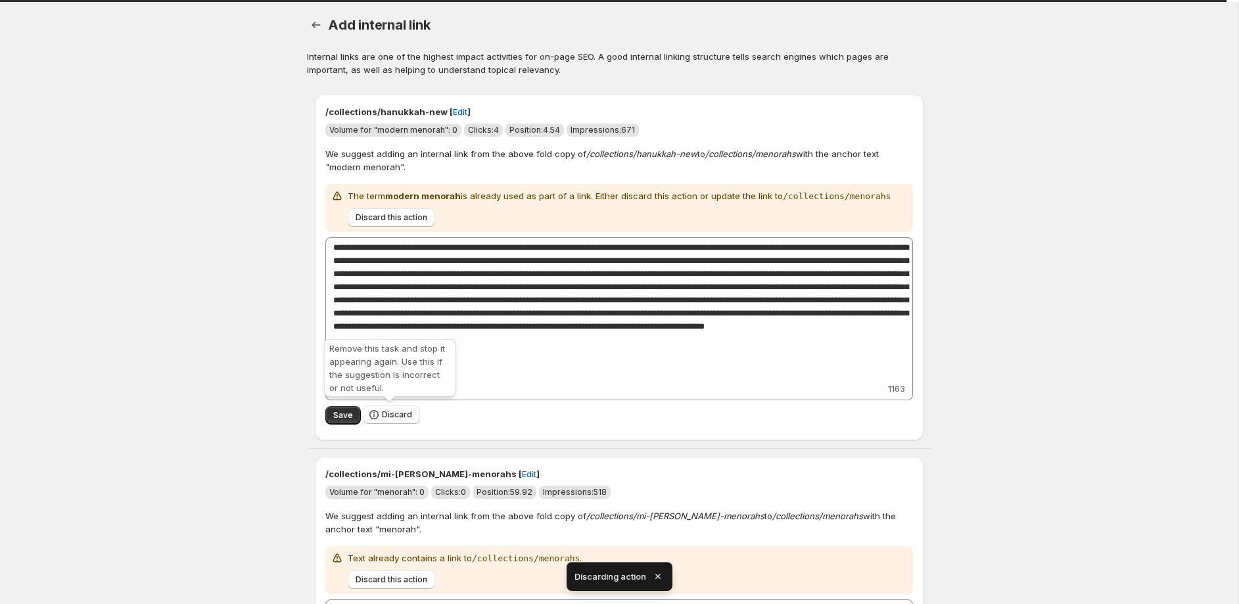
click at [394, 413] on span "Discard" at bounding box center [397, 414] width 30 height 11
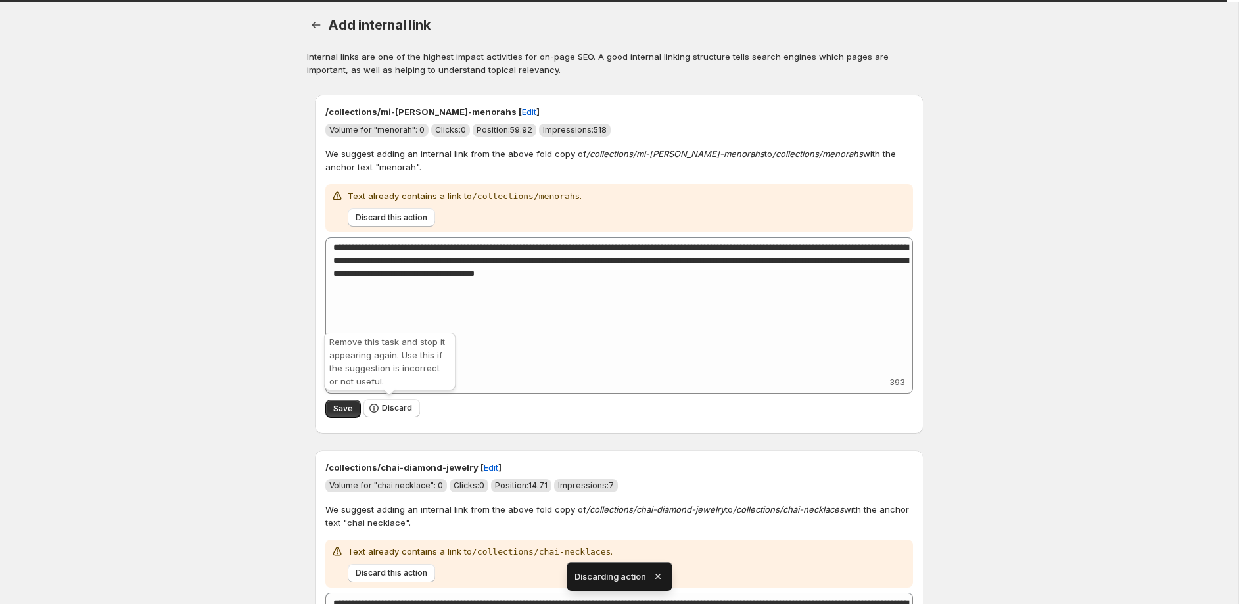
click at [394, 413] on button "Discard" at bounding box center [391, 408] width 57 height 18
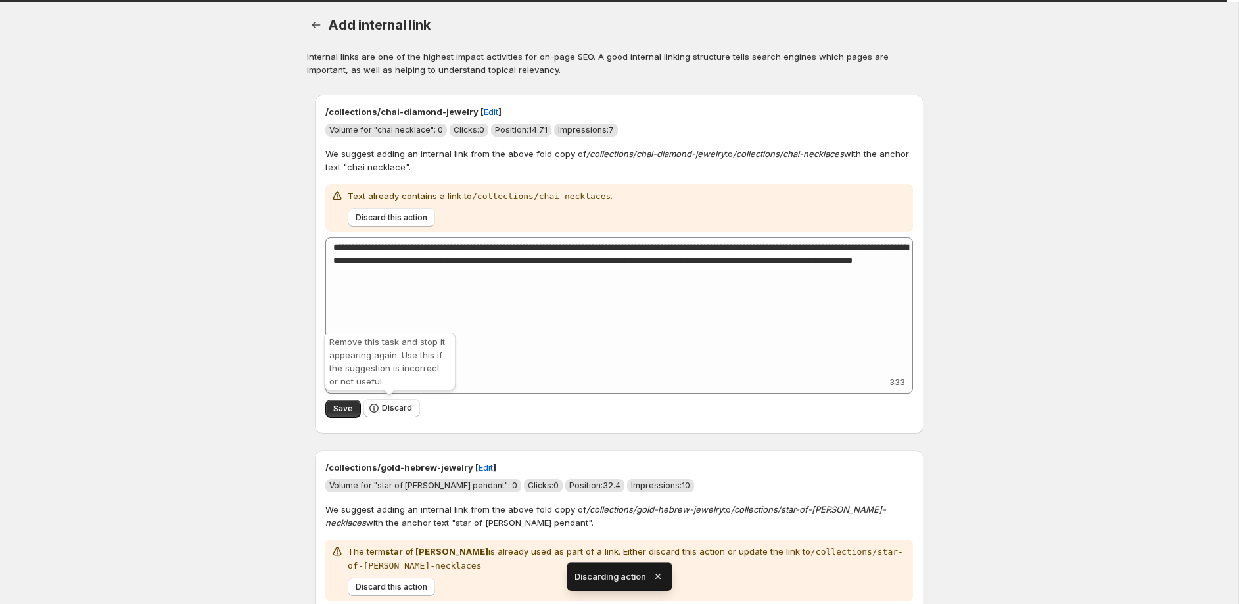
click at [394, 413] on button "Discard" at bounding box center [391, 408] width 57 height 18
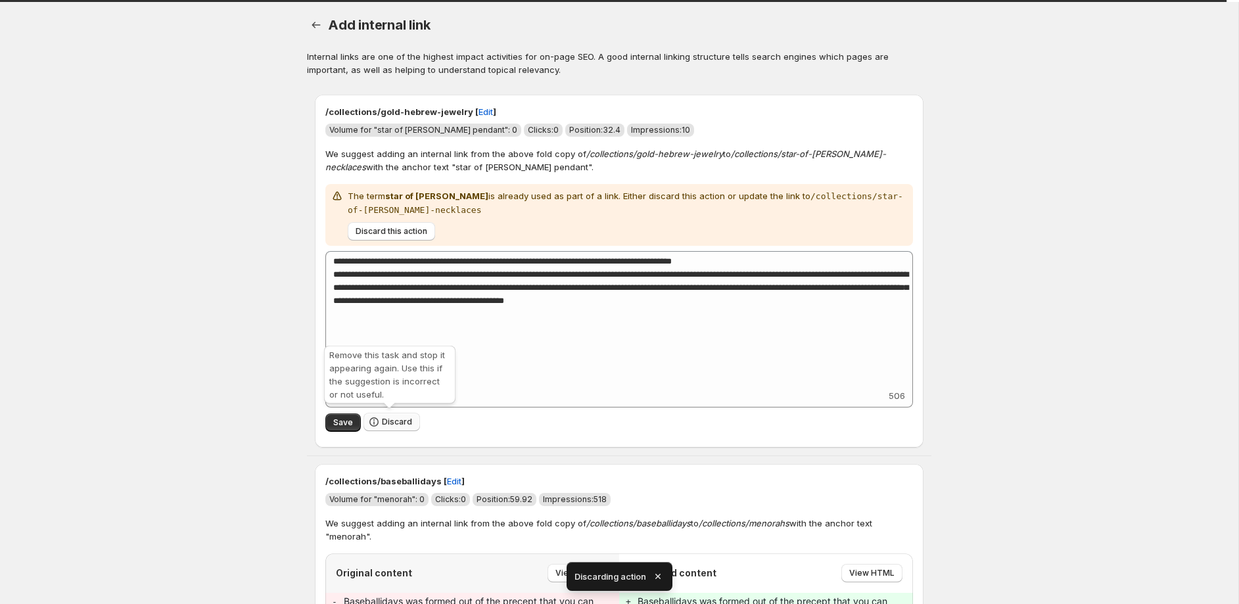
click at [394, 420] on span "Discard" at bounding box center [397, 422] width 30 height 11
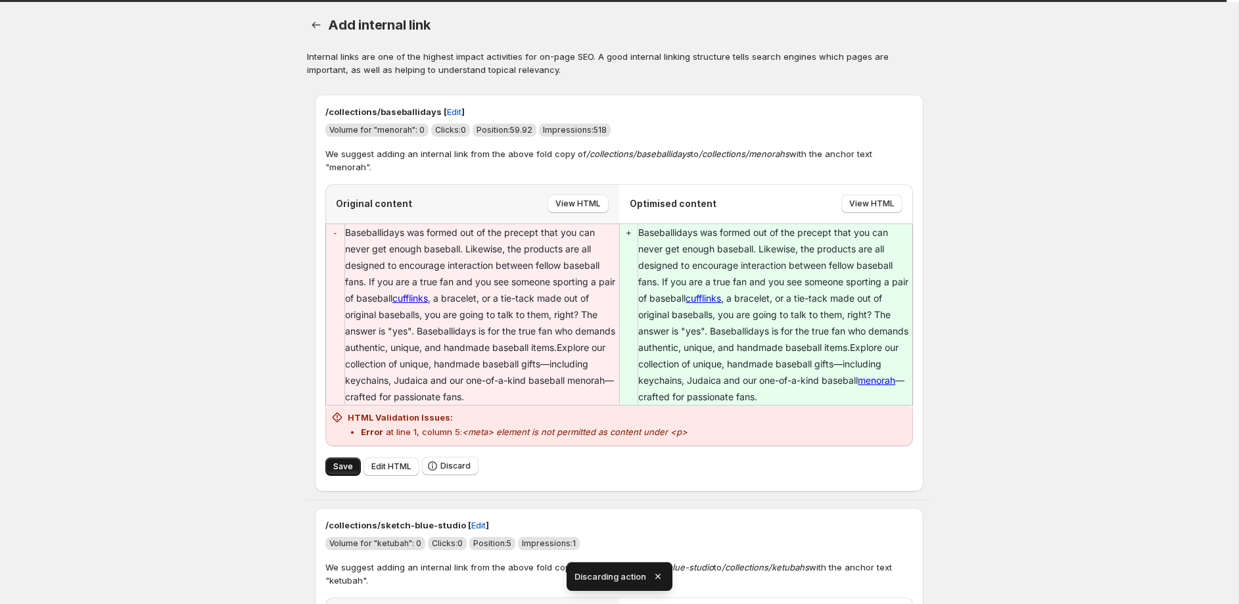
click at [335, 461] on button "Save" at bounding box center [342, 466] width 35 height 18
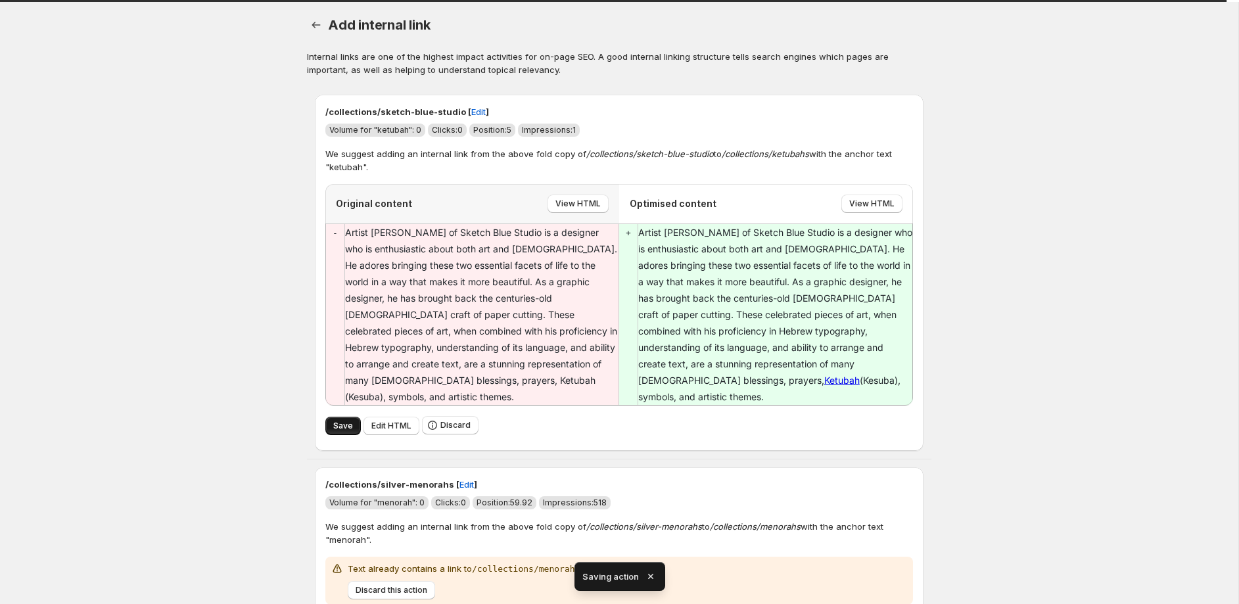
click at [350, 421] on span "Save" at bounding box center [343, 426] width 20 height 11
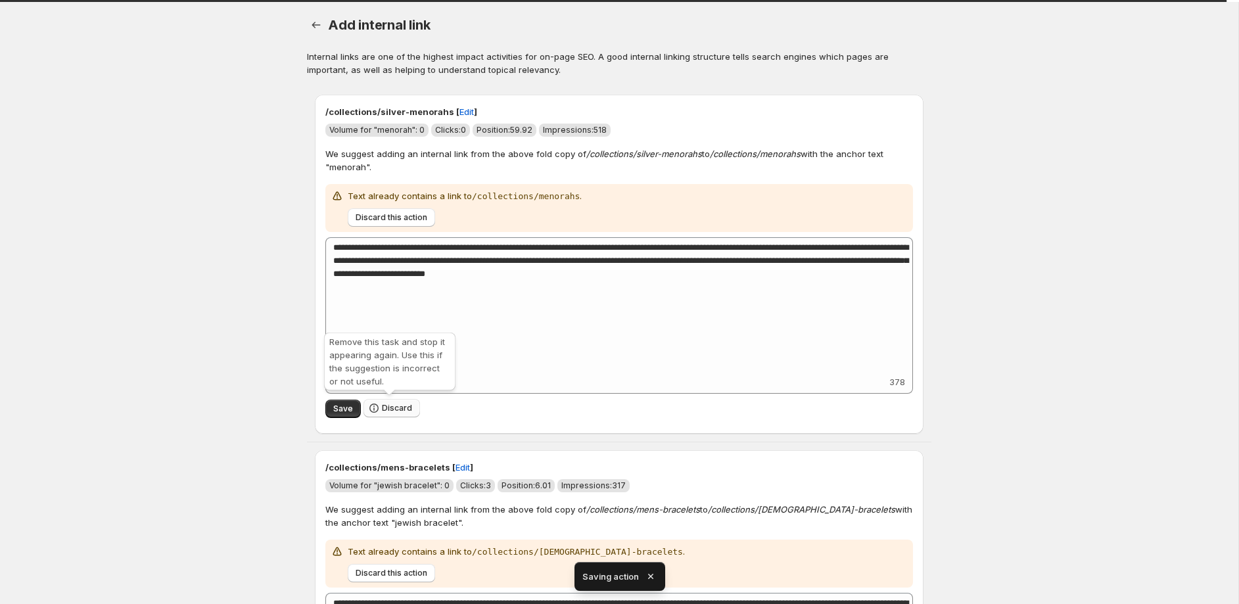
click at [399, 407] on span "Discard" at bounding box center [397, 408] width 30 height 11
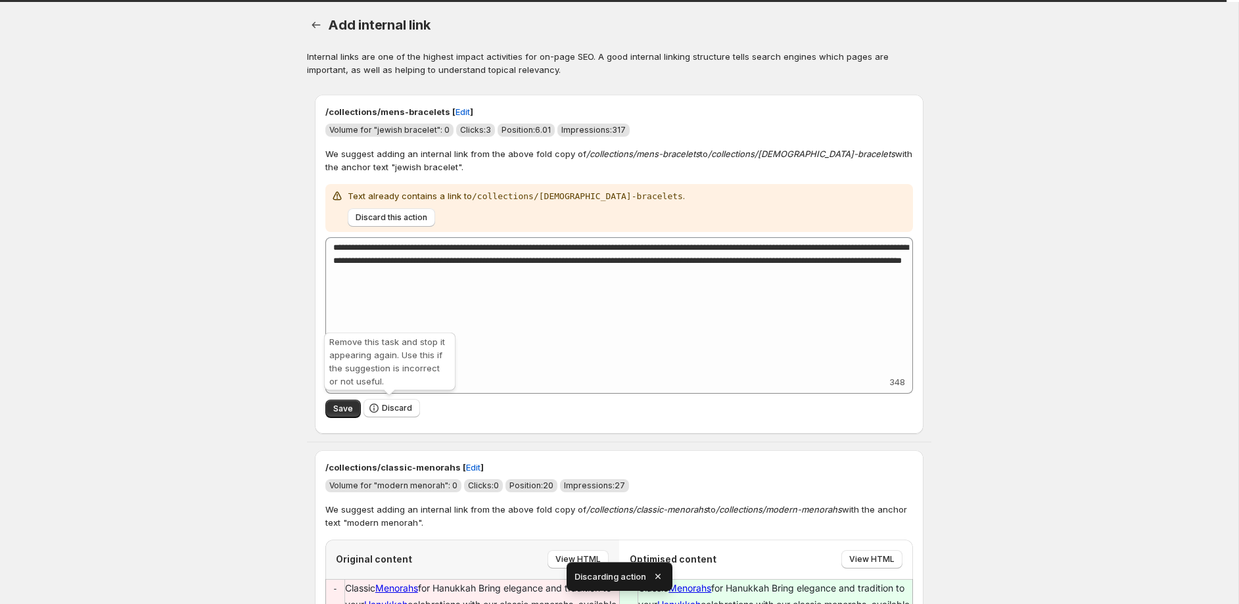
click at [399, 407] on span "Discard" at bounding box center [397, 408] width 30 height 11
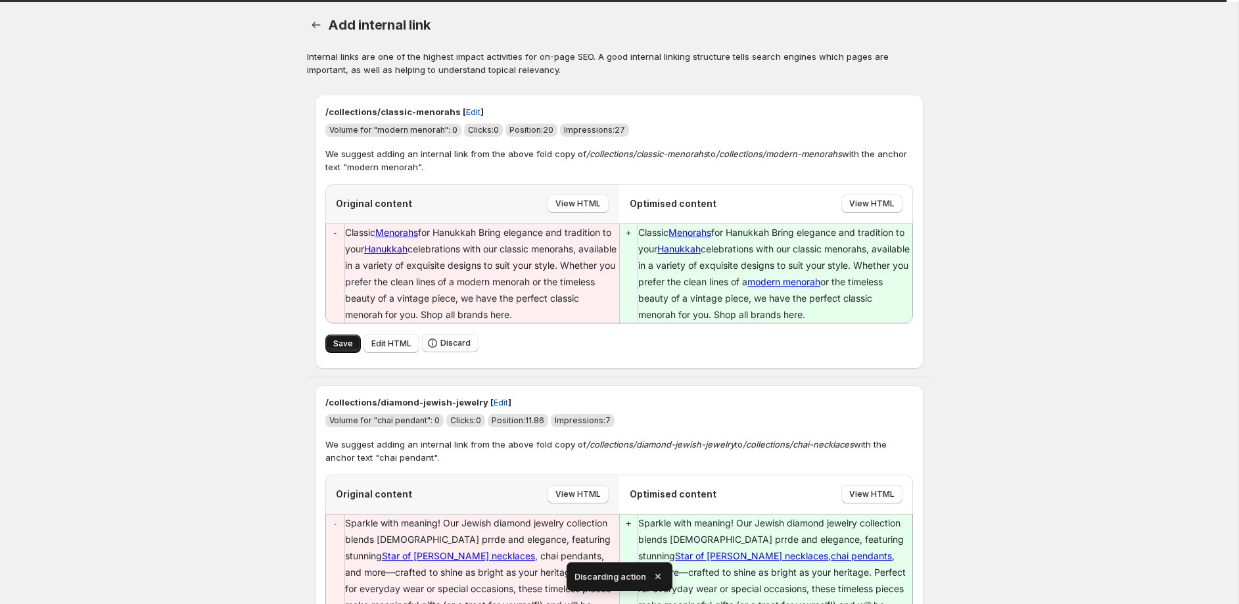
click at [356, 342] on button "Save" at bounding box center [342, 344] width 35 height 18
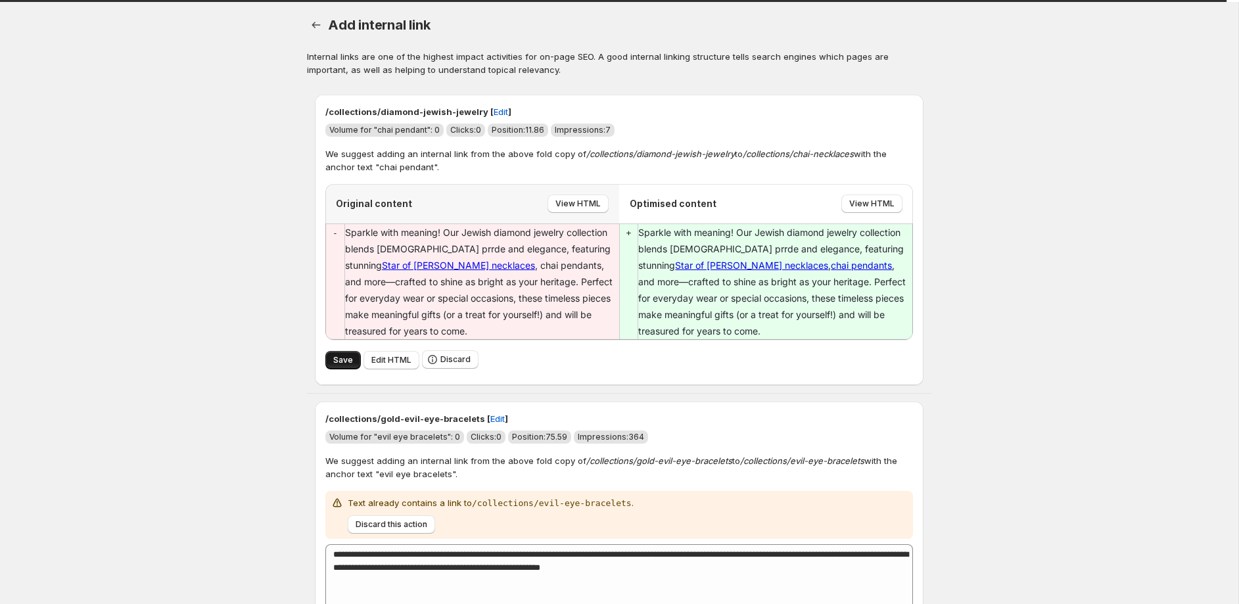
click at [337, 355] on span "Save" at bounding box center [343, 360] width 20 height 11
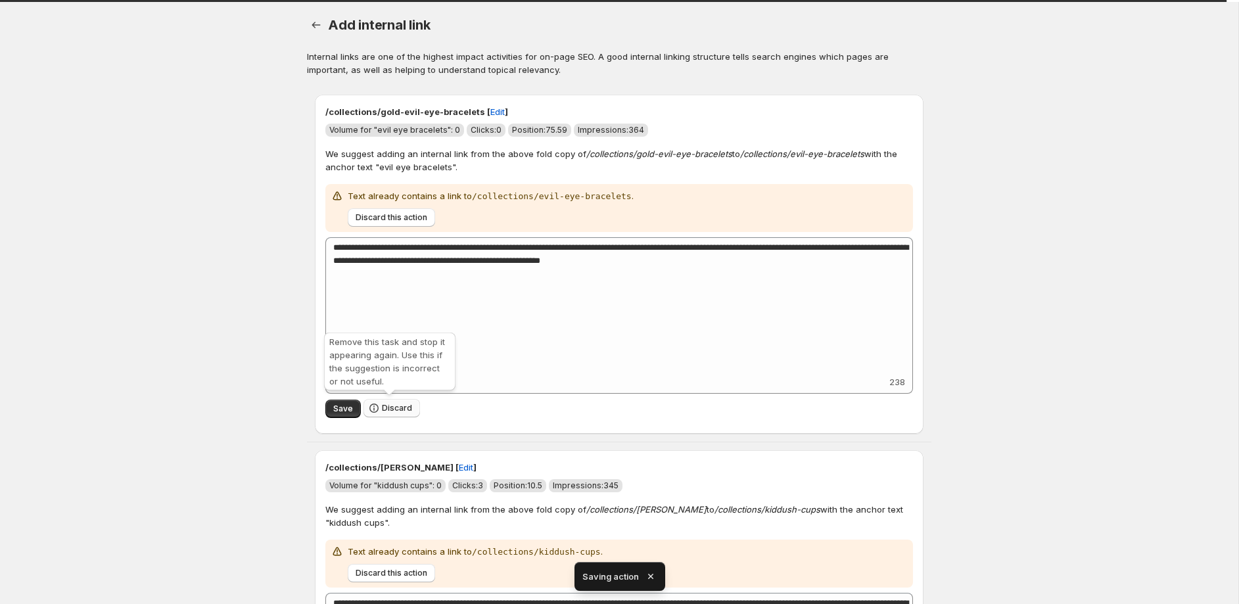
click at [404, 400] on button "Discard" at bounding box center [391, 408] width 57 height 18
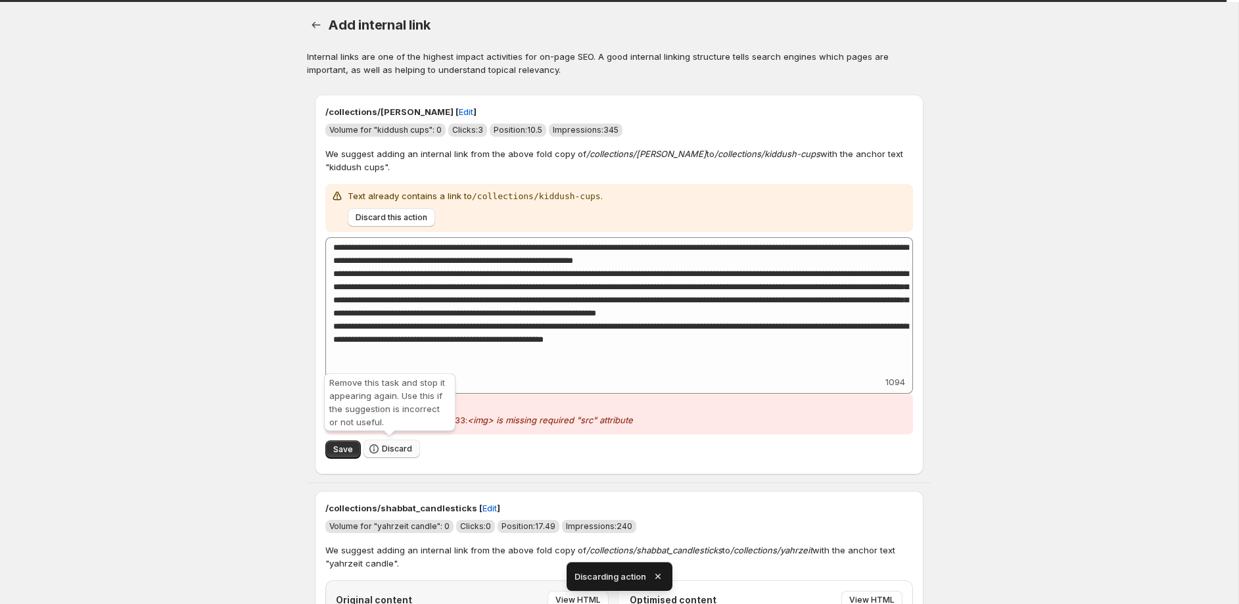
click at [400, 452] on span "Discard" at bounding box center [397, 449] width 30 height 11
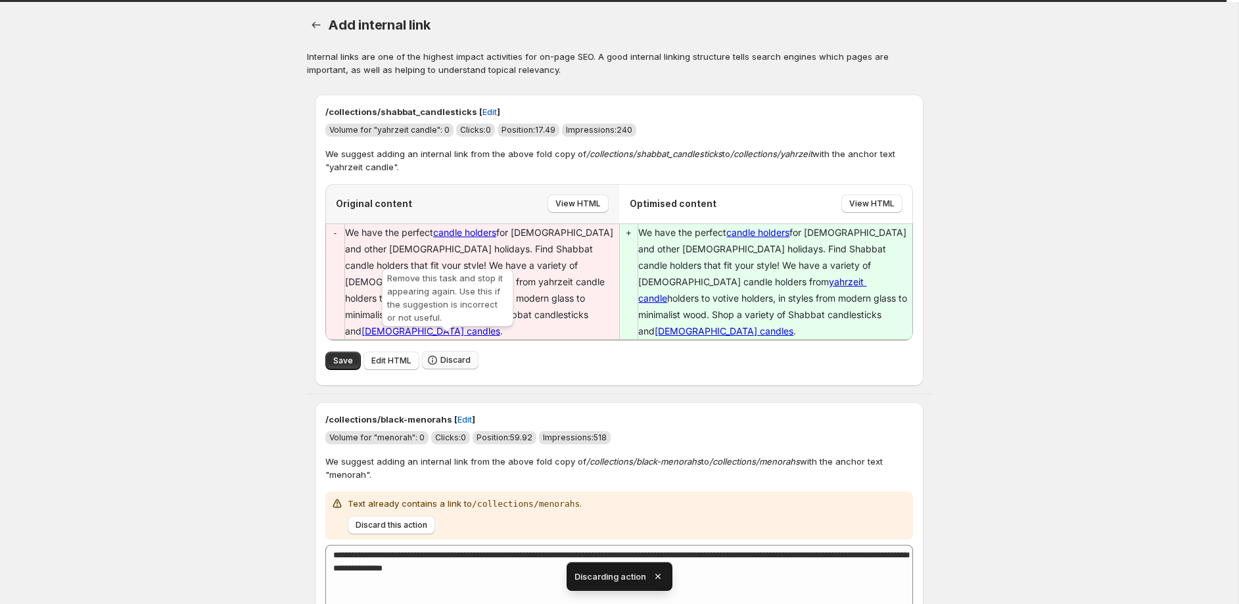
click at [457, 355] on span "Discard" at bounding box center [455, 360] width 30 height 11
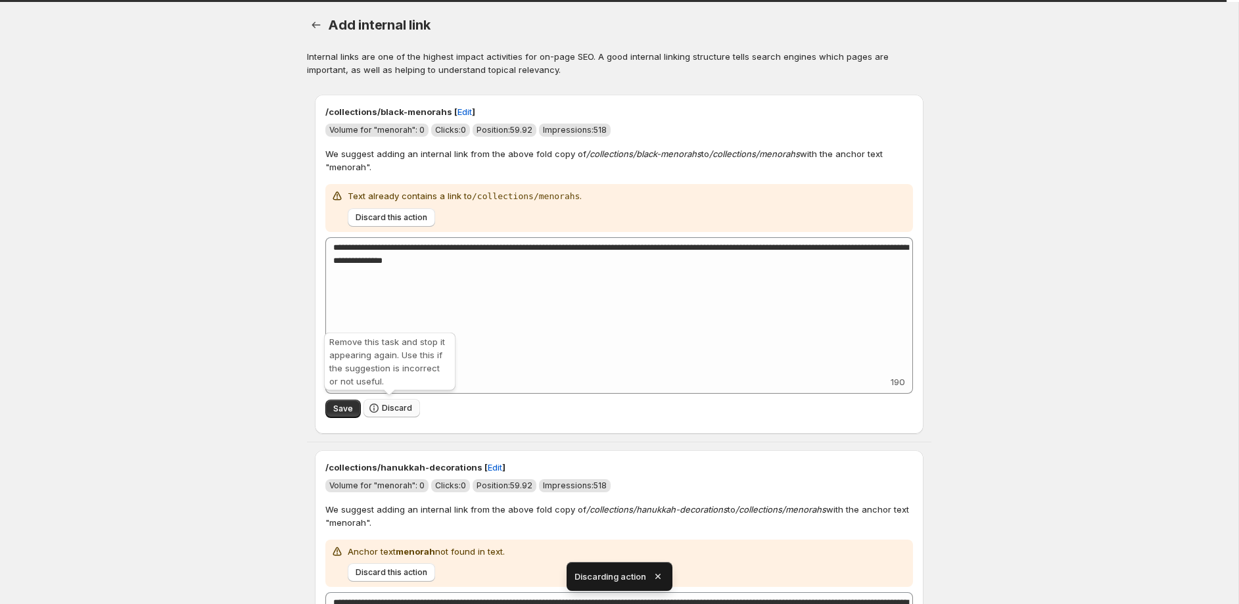
click at [392, 407] on span "Discard" at bounding box center [397, 408] width 30 height 11
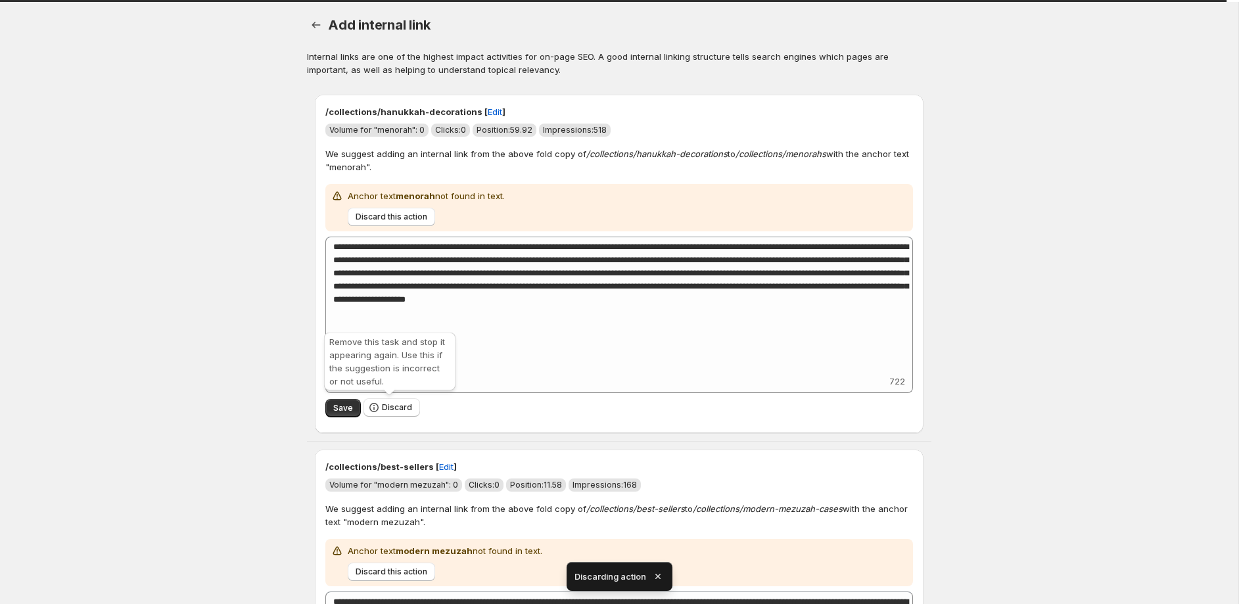
click at [392, 407] on span "Discard" at bounding box center [397, 407] width 30 height 11
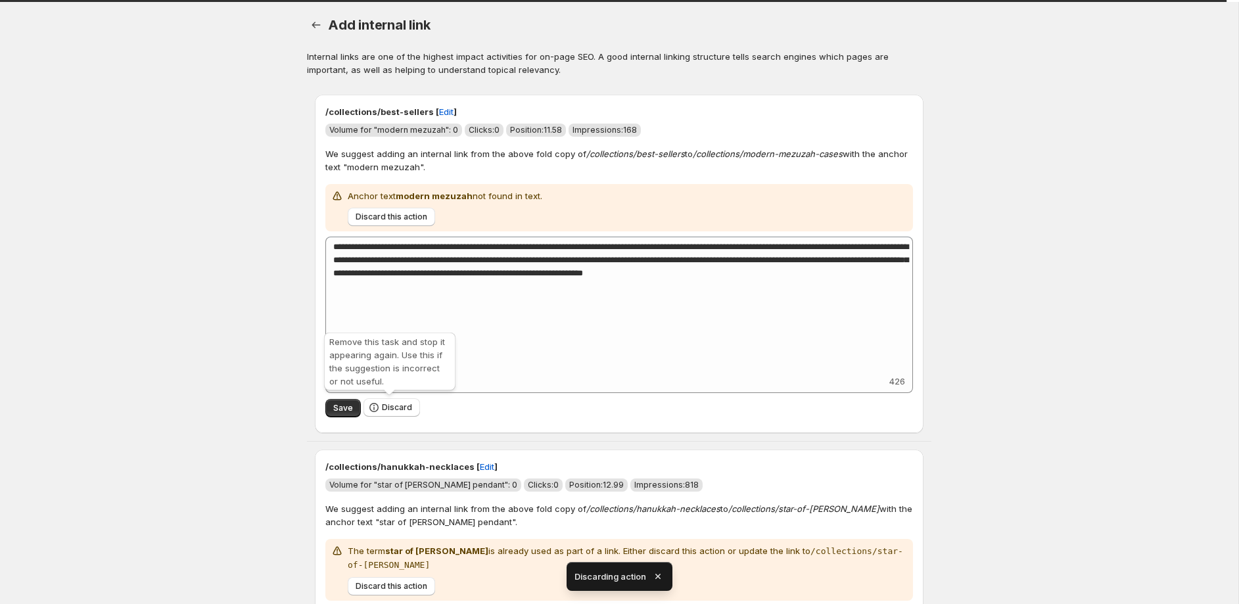
click at [392, 407] on span "Discard" at bounding box center [397, 407] width 30 height 11
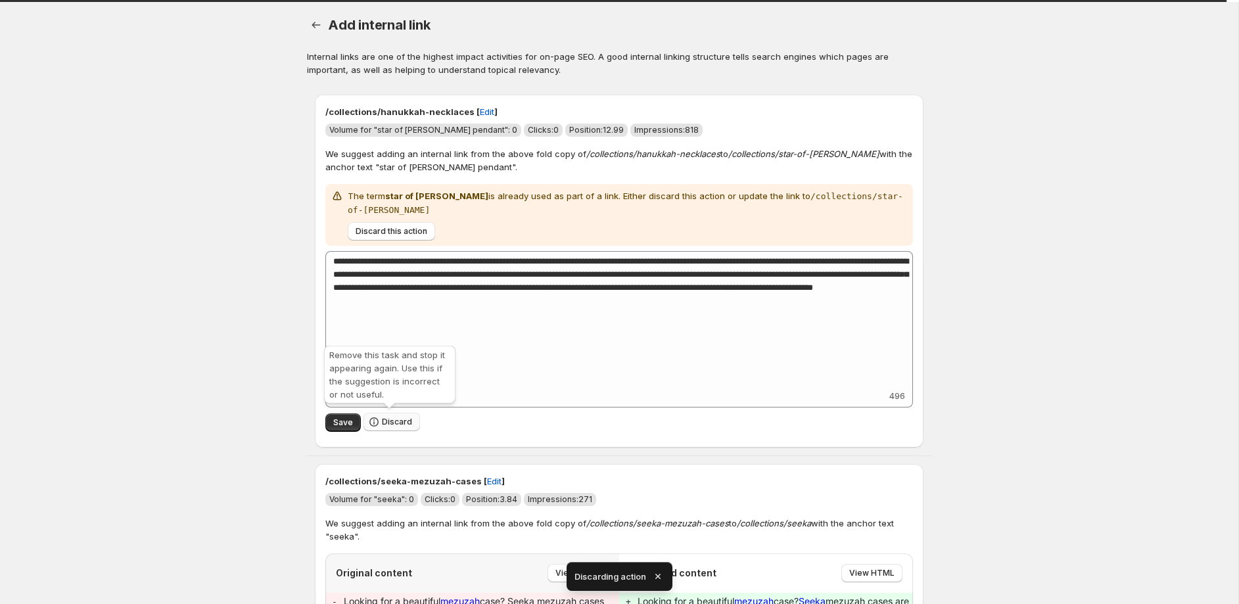
click at [392, 425] on span "Discard" at bounding box center [397, 422] width 30 height 11
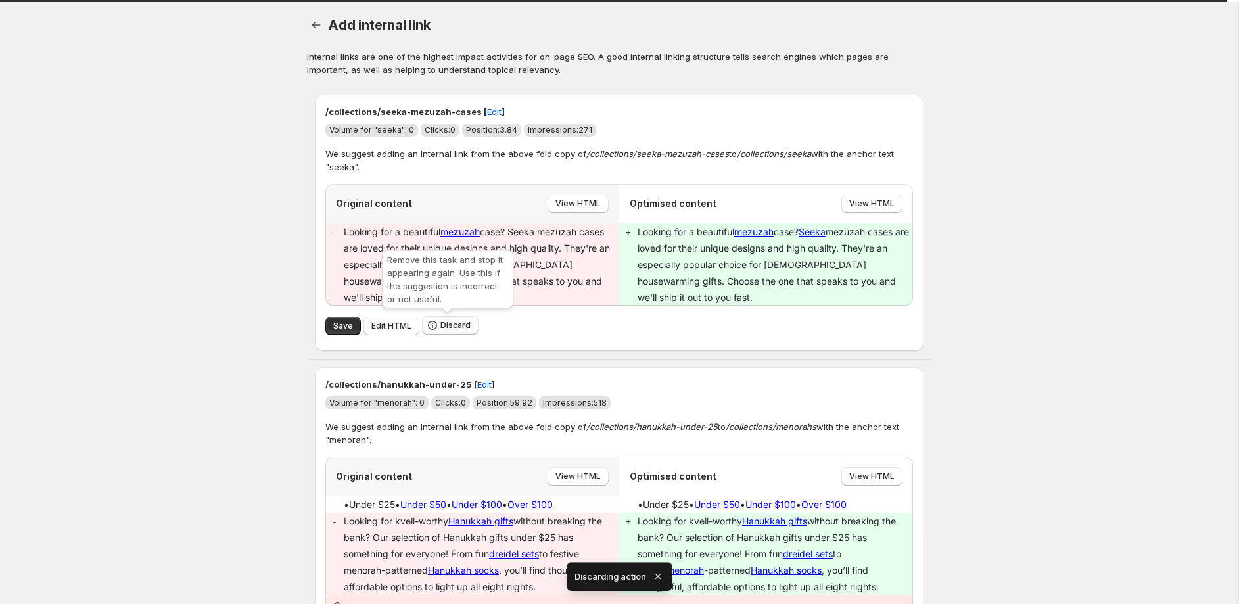
click at [453, 331] on button "Discard" at bounding box center [450, 325] width 57 height 18
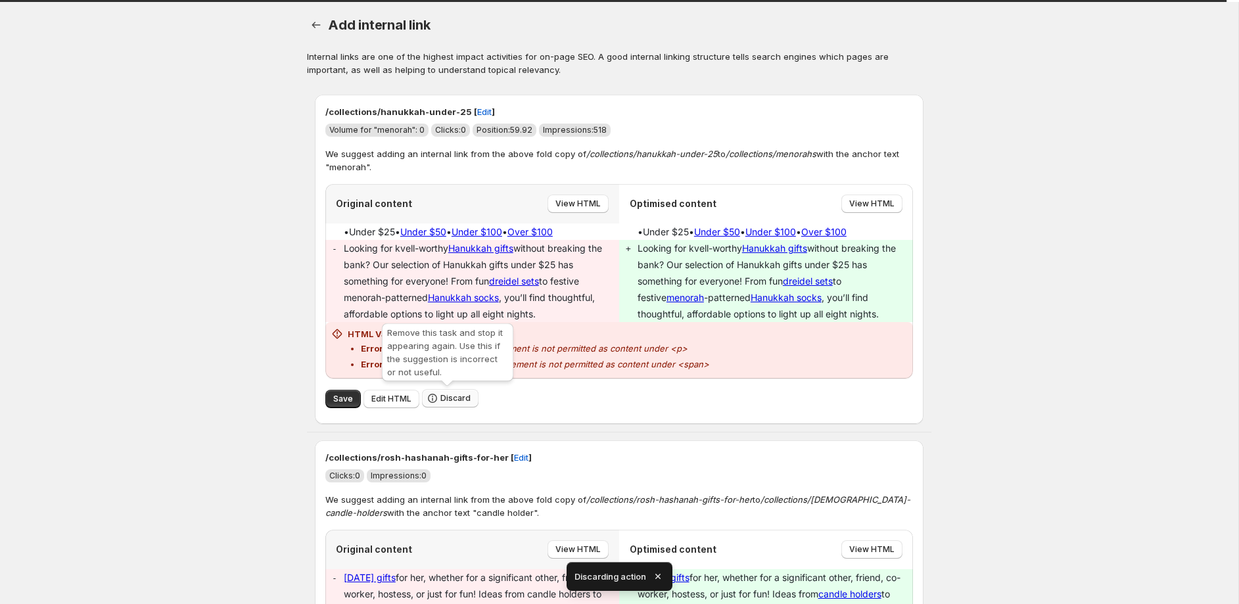
click at [452, 398] on span "Discard" at bounding box center [455, 398] width 30 height 11
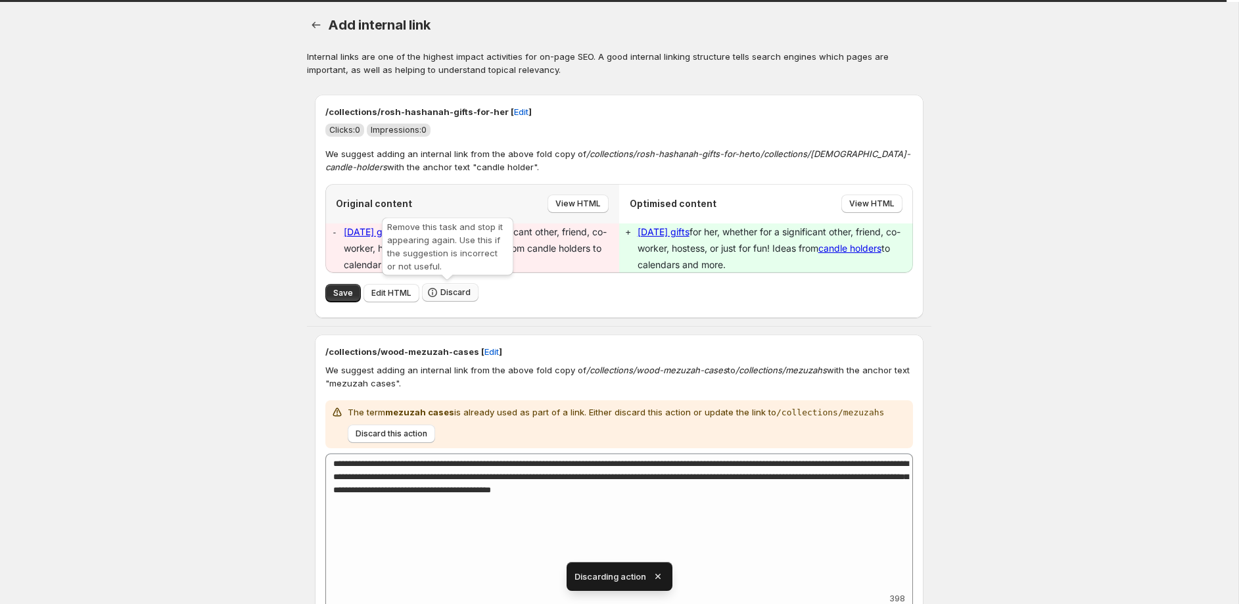
click at [451, 296] on span "Discard" at bounding box center [455, 292] width 30 height 11
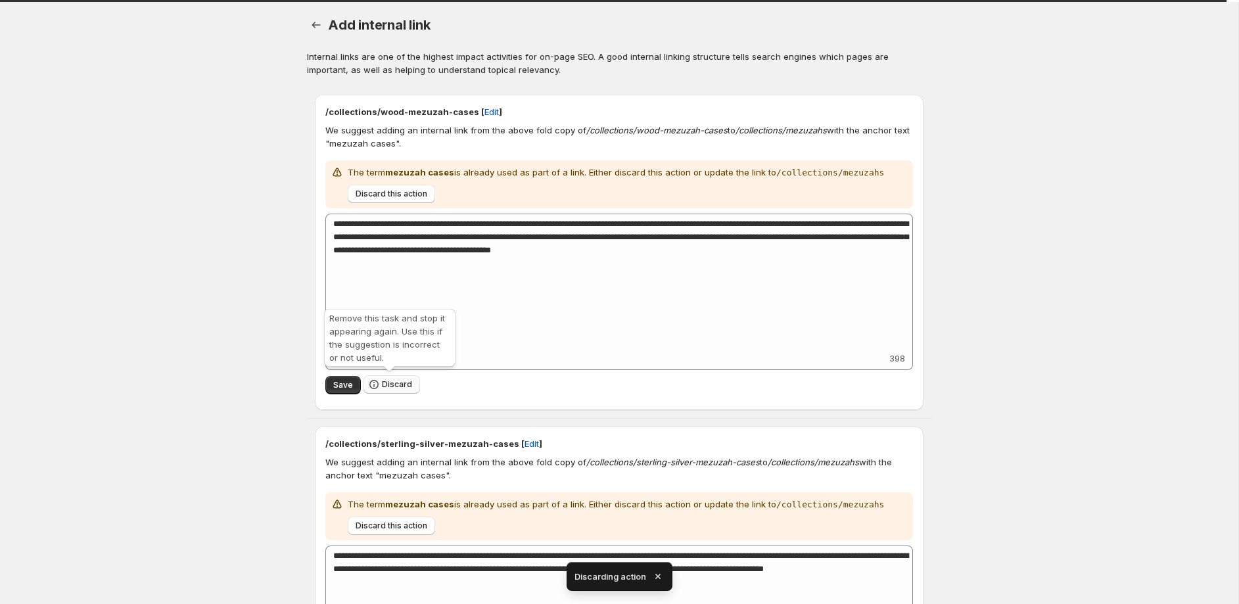
click at [403, 386] on span "Discard" at bounding box center [397, 384] width 30 height 11
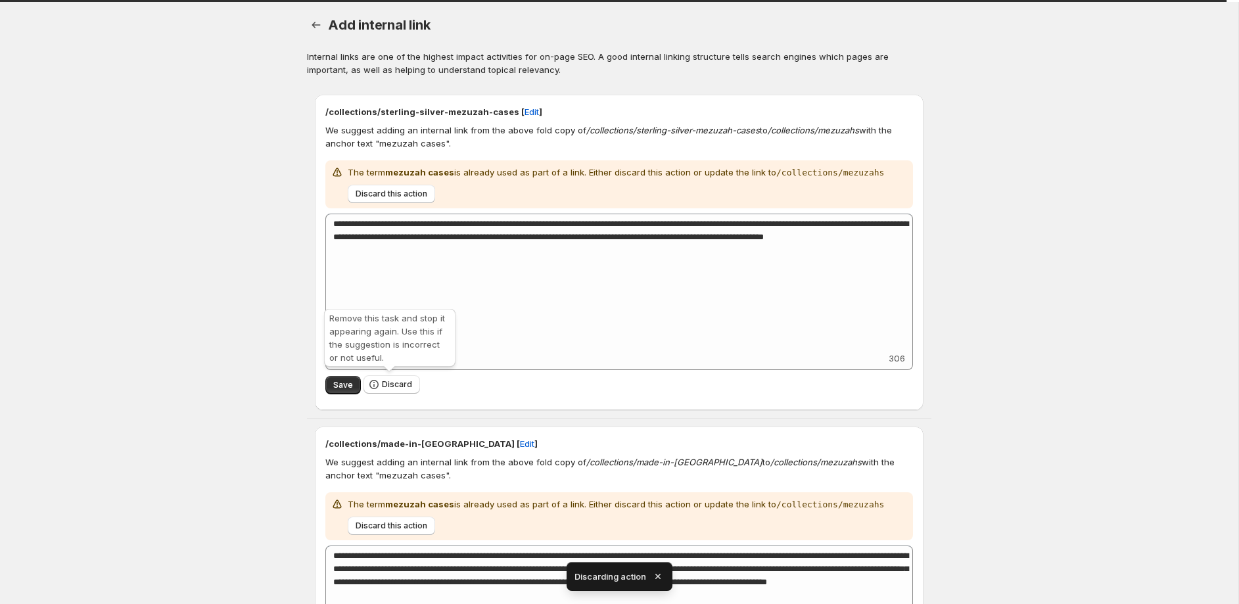
click at [403, 386] on span "Discard" at bounding box center [397, 384] width 30 height 11
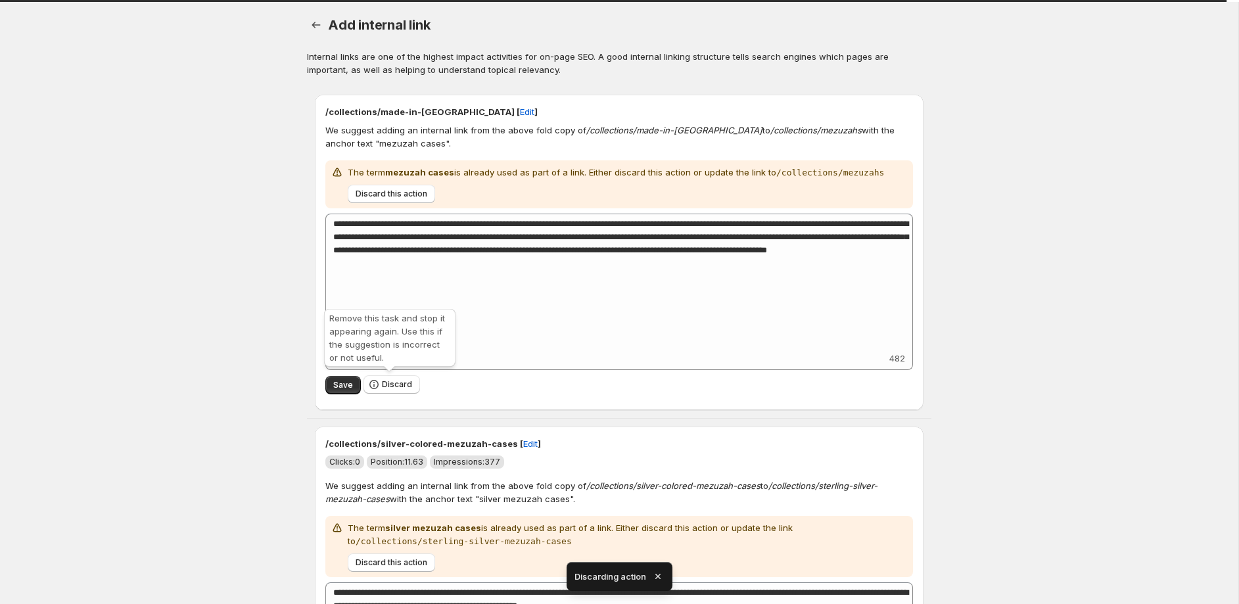
click at [403, 386] on span "Discard" at bounding box center [397, 384] width 30 height 11
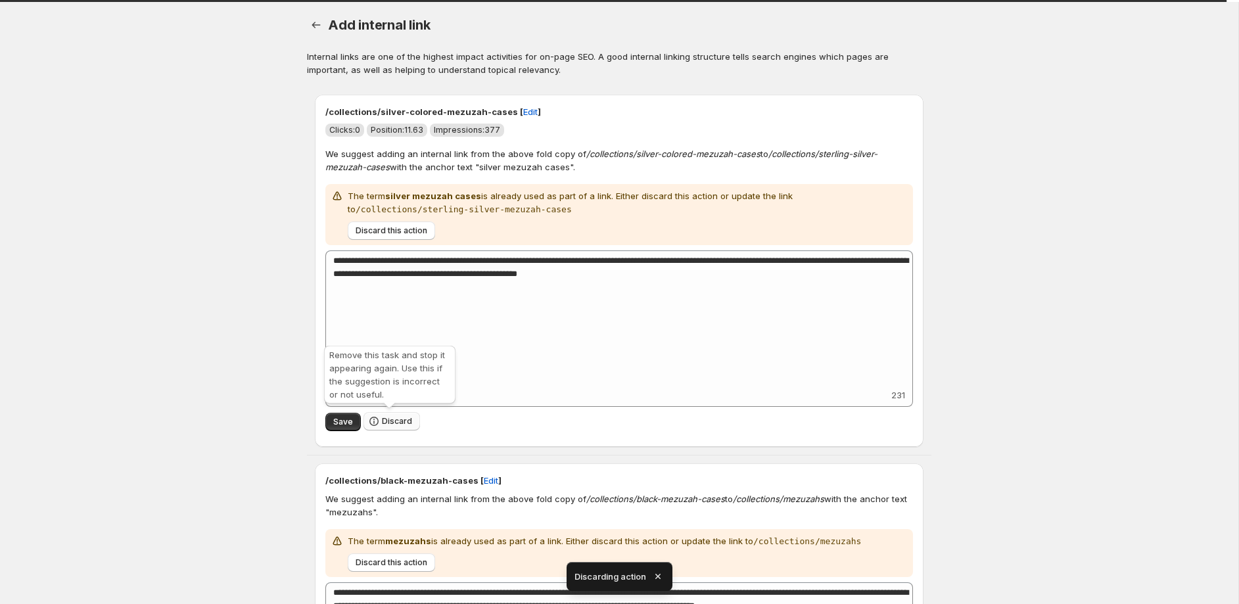
click at [398, 422] on span "Discard" at bounding box center [397, 421] width 30 height 11
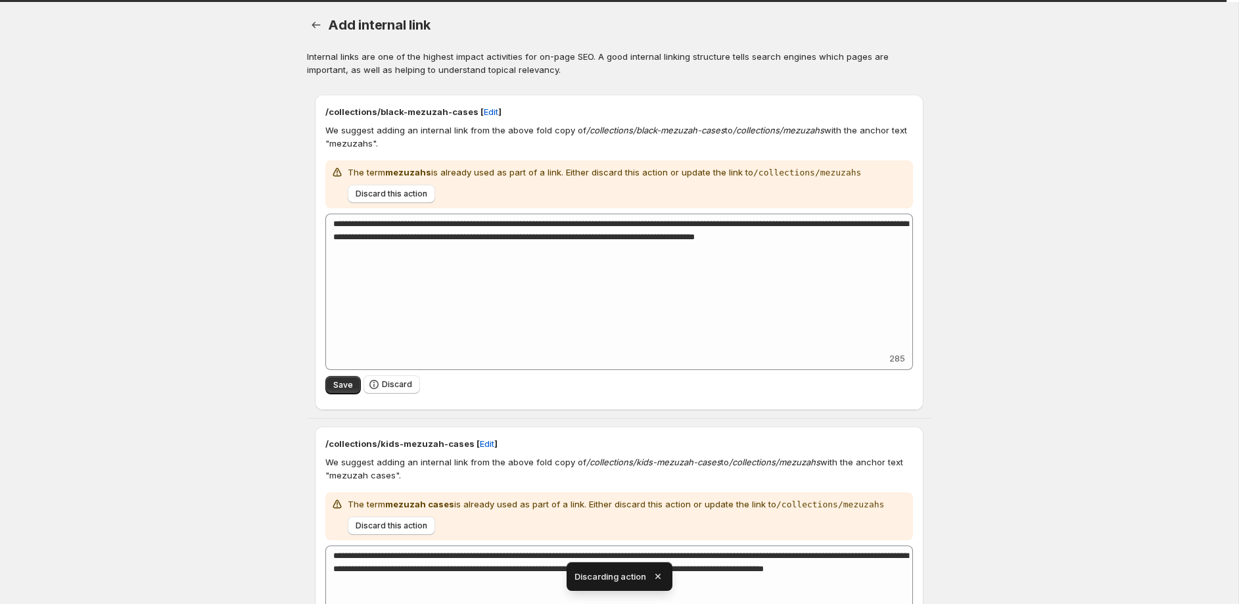
click at [394, 394] on div "Save Discard" at bounding box center [619, 385] width 588 height 30
click at [398, 386] on span "Discard" at bounding box center [397, 384] width 30 height 11
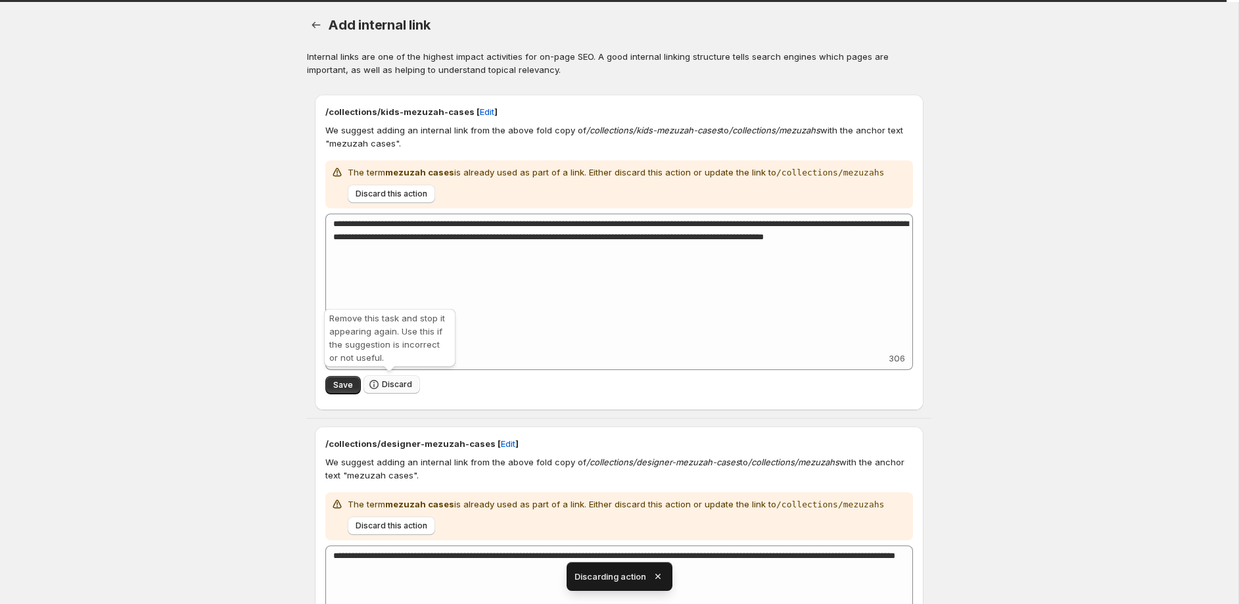
click at [396, 386] on span "Discard" at bounding box center [397, 384] width 30 height 11
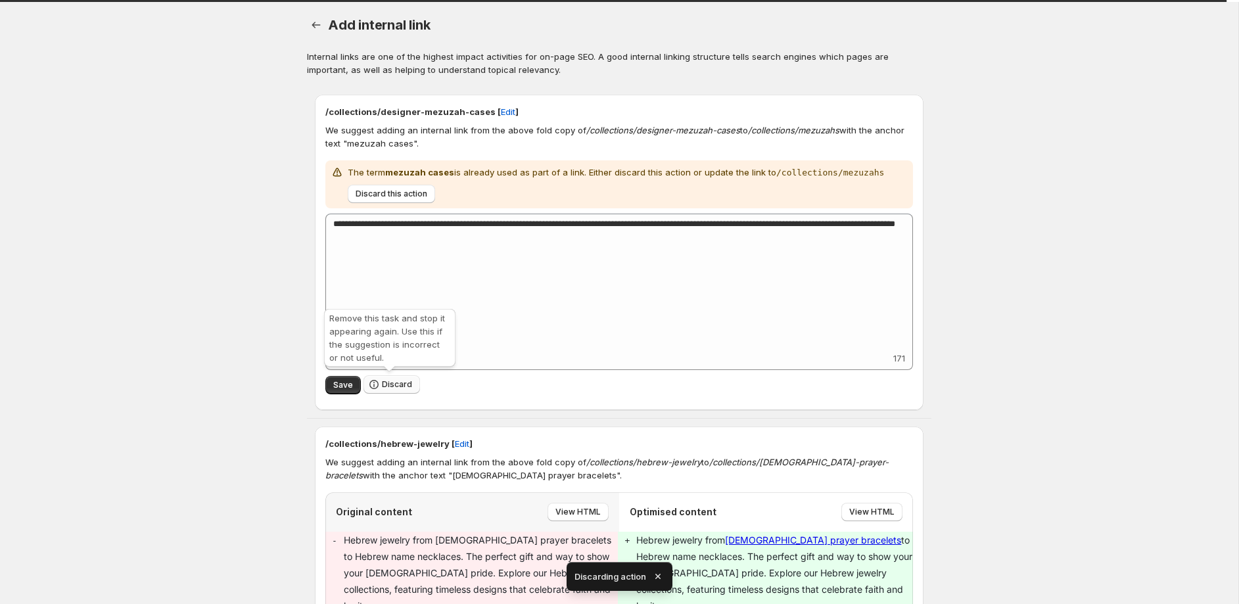
click at [403, 382] on span "Discard" at bounding box center [397, 384] width 30 height 11
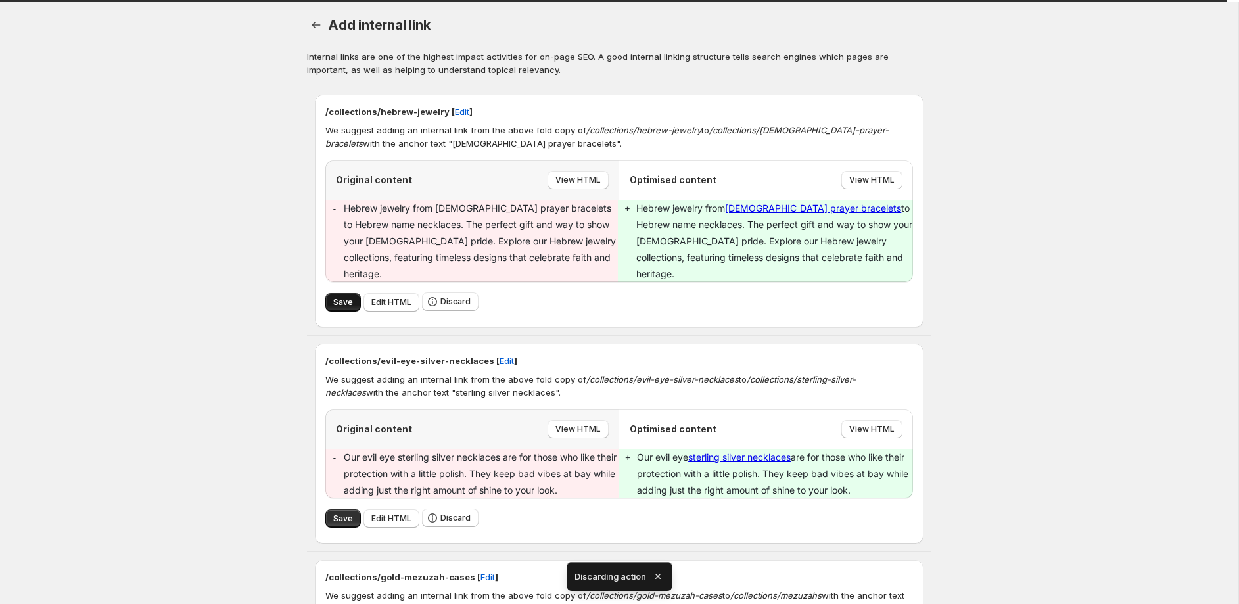
click at [358, 293] on button "Save" at bounding box center [342, 302] width 35 height 18
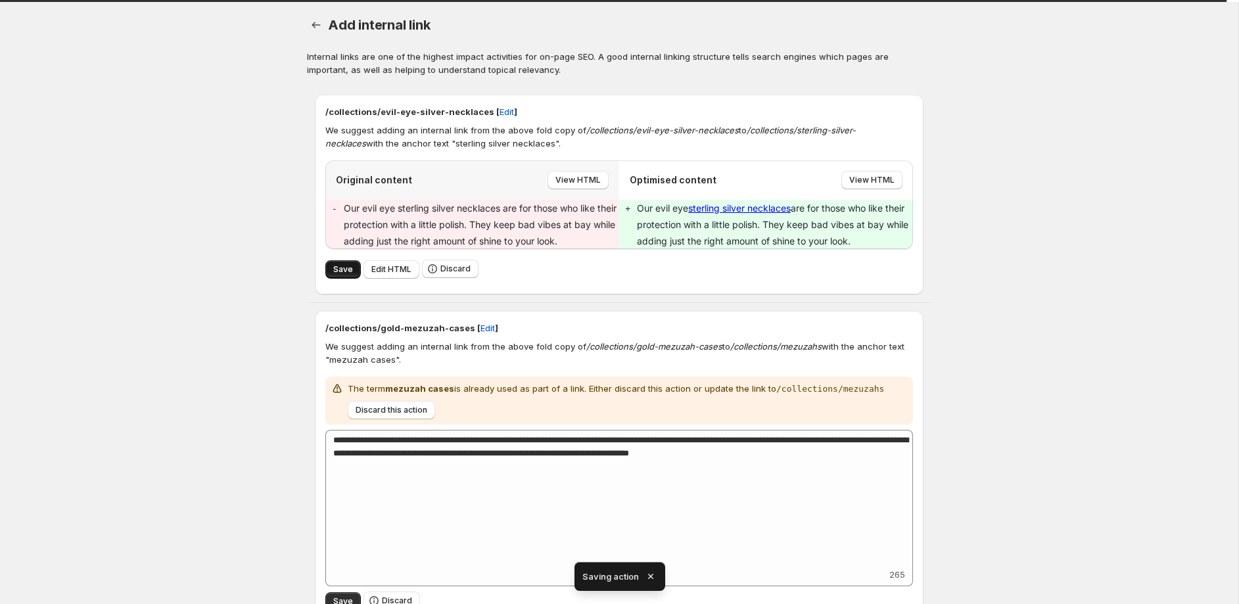
click at [349, 275] on button "Save" at bounding box center [342, 269] width 35 height 18
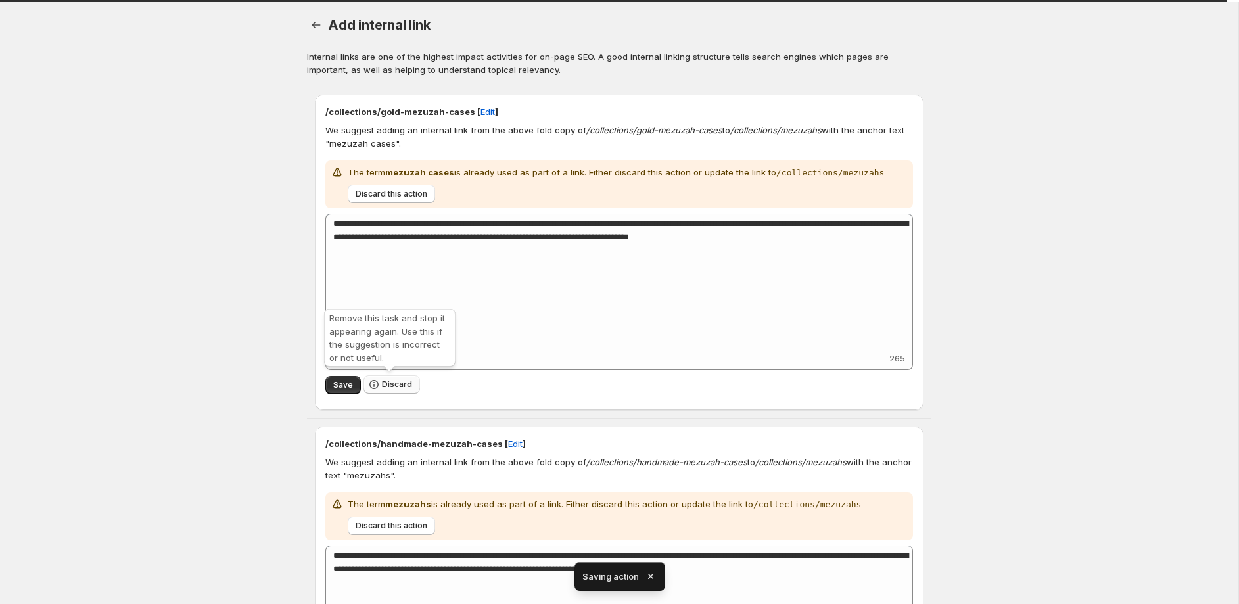
click at [398, 384] on span "Discard" at bounding box center [397, 384] width 30 height 11
click at [396, 381] on span "Discard" at bounding box center [397, 384] width 30 height 11
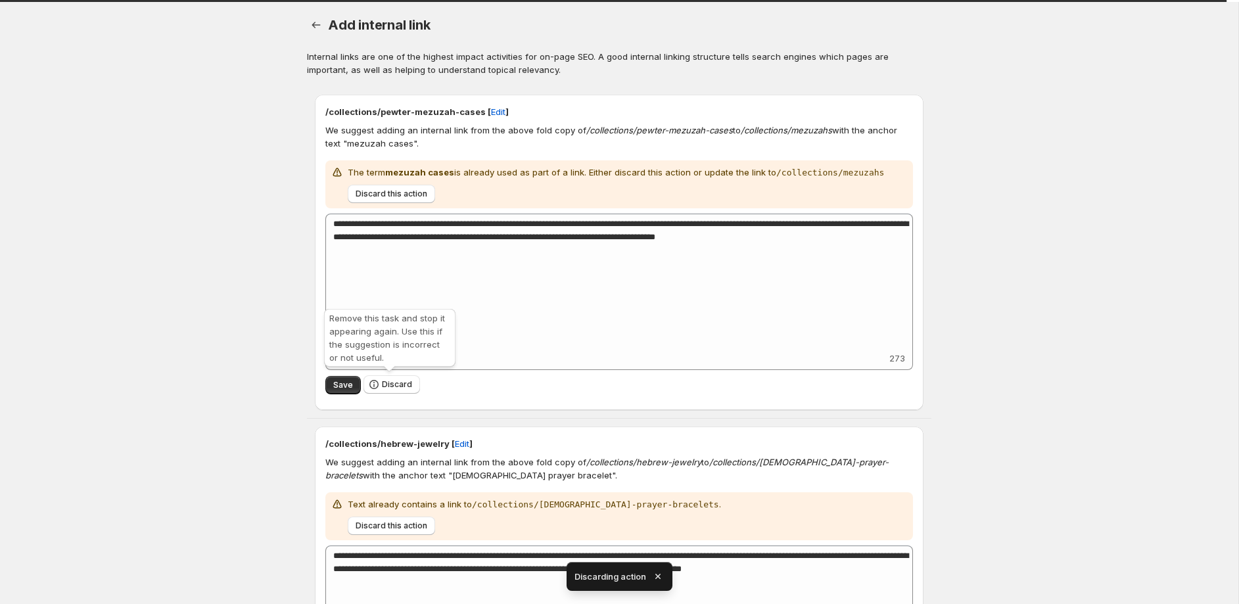
click at [396, 381] on span "Discard" at bounding box center [397, 384] width 30 height 11
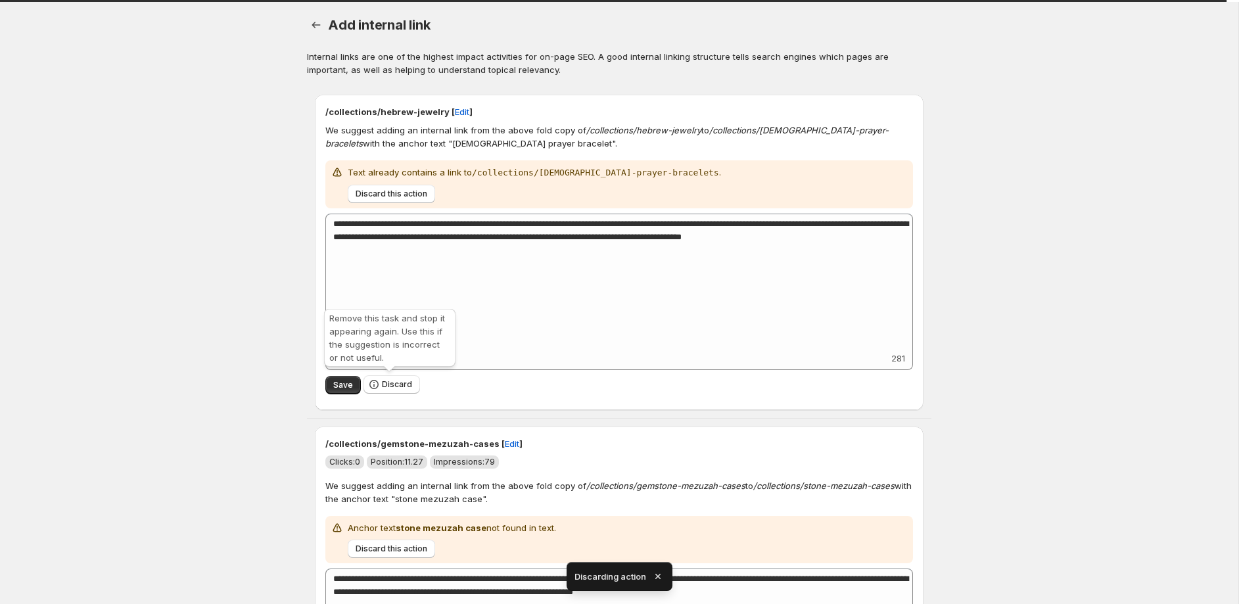
click at [396, 381] on span "Discard" at bounding box center [397, 384] width 30 height 11
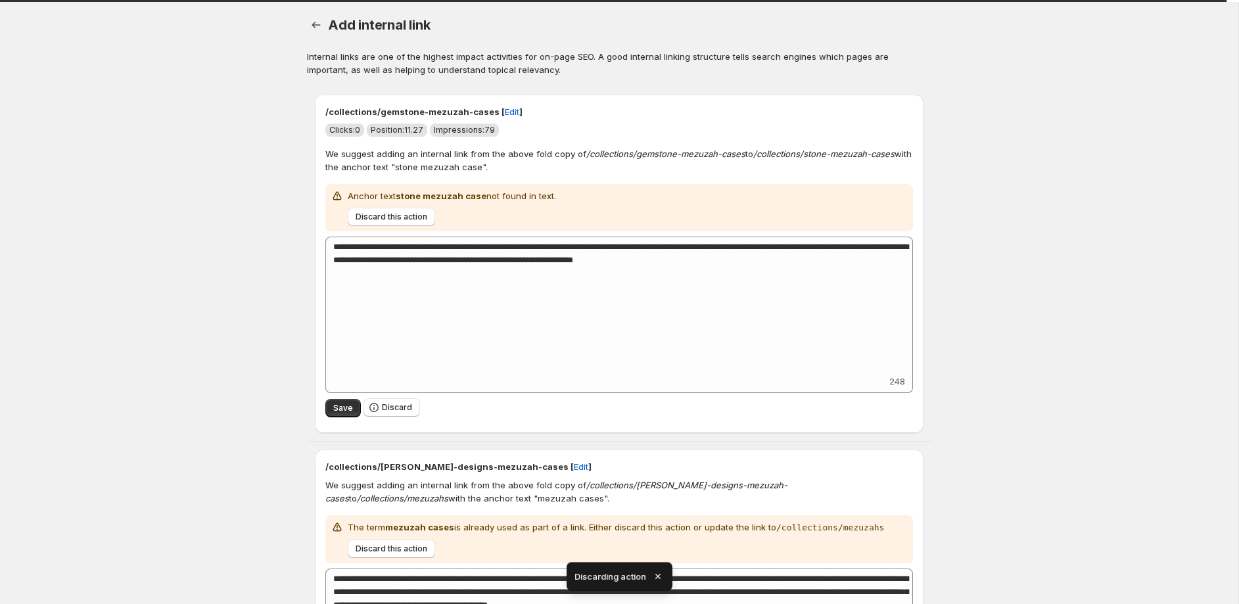
click at [396, 381] on div "**********" at bounding box center [619, 315] width 588 height 156
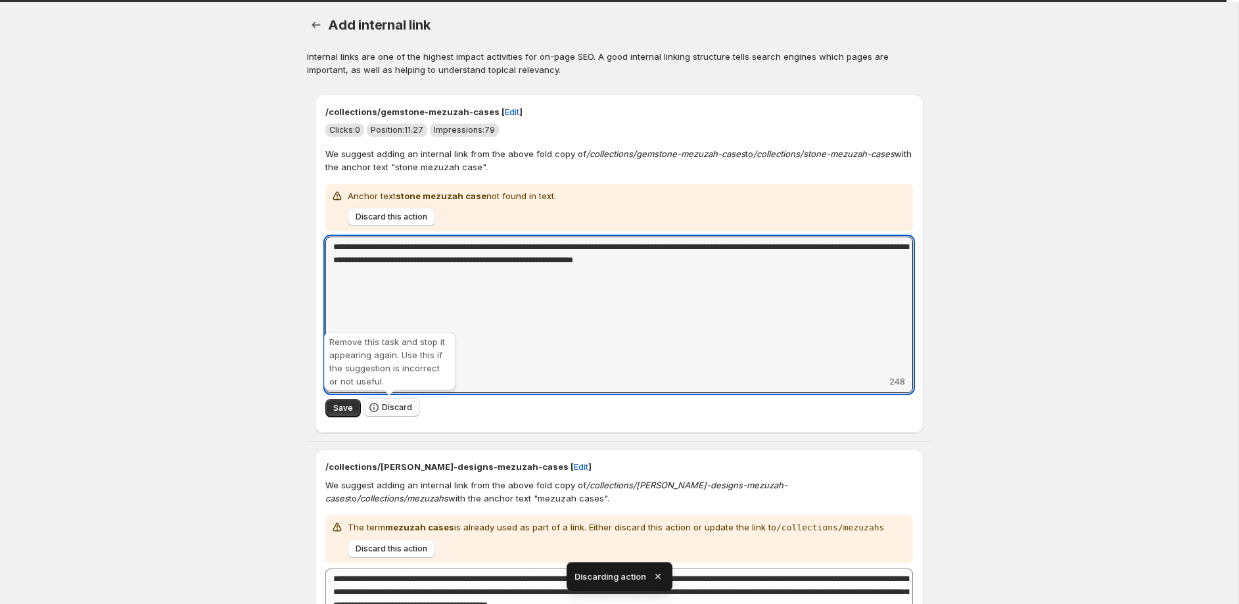
click at [390, 410] on span "Discard" at bounding box center [397, 407] width 30 height 11
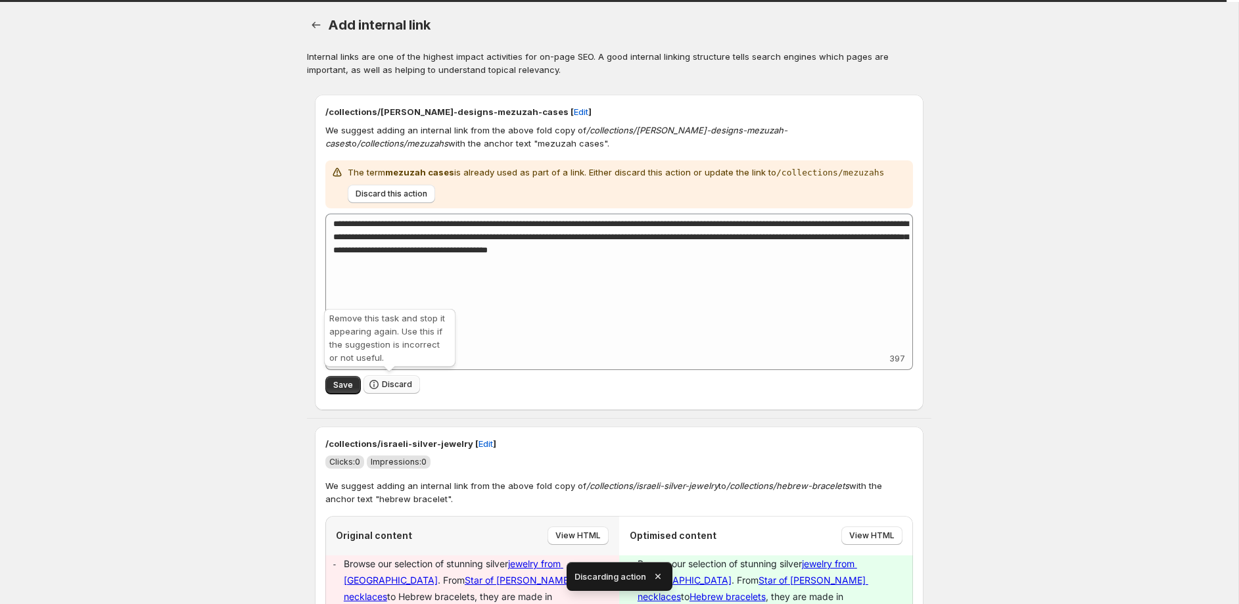
click at [392, 386] on span "Discard" at bounding box center [397, 384] width 30 height 11
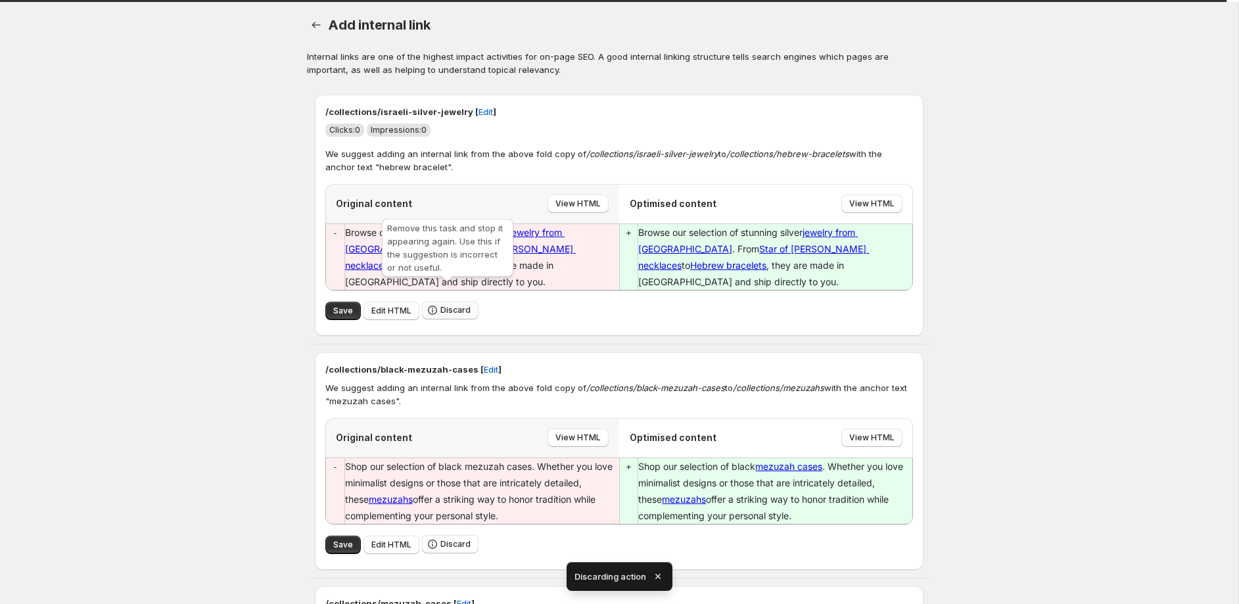
click at [450, 305] on span "Discard" at bounding box center [455, 310] width 30 height 11
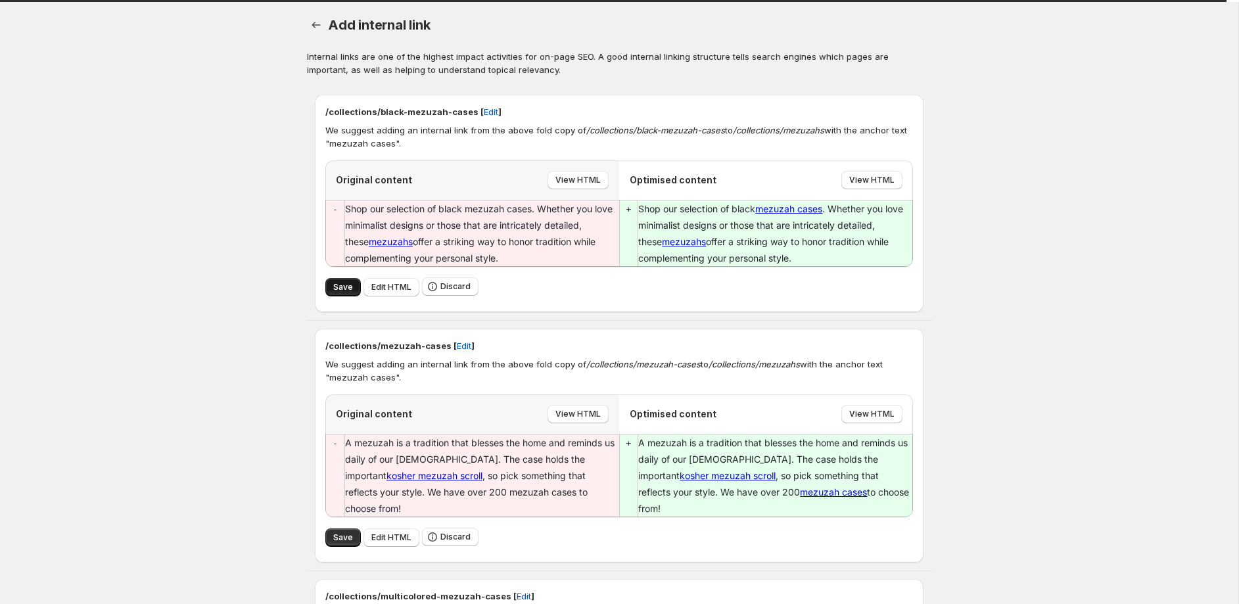
click at [349, 285] on span "Save" at bounding box center [343, 287] width 20 height 11
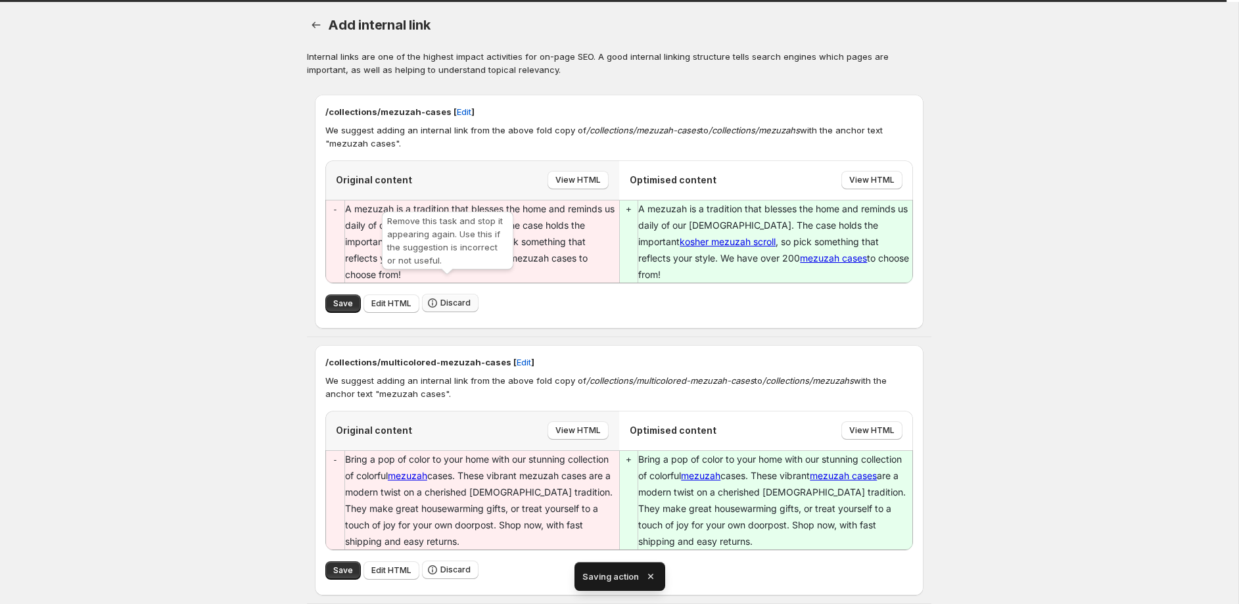
click at [460, 298] on span "Discard" at bounding box center [455, 303] width 30 height 11
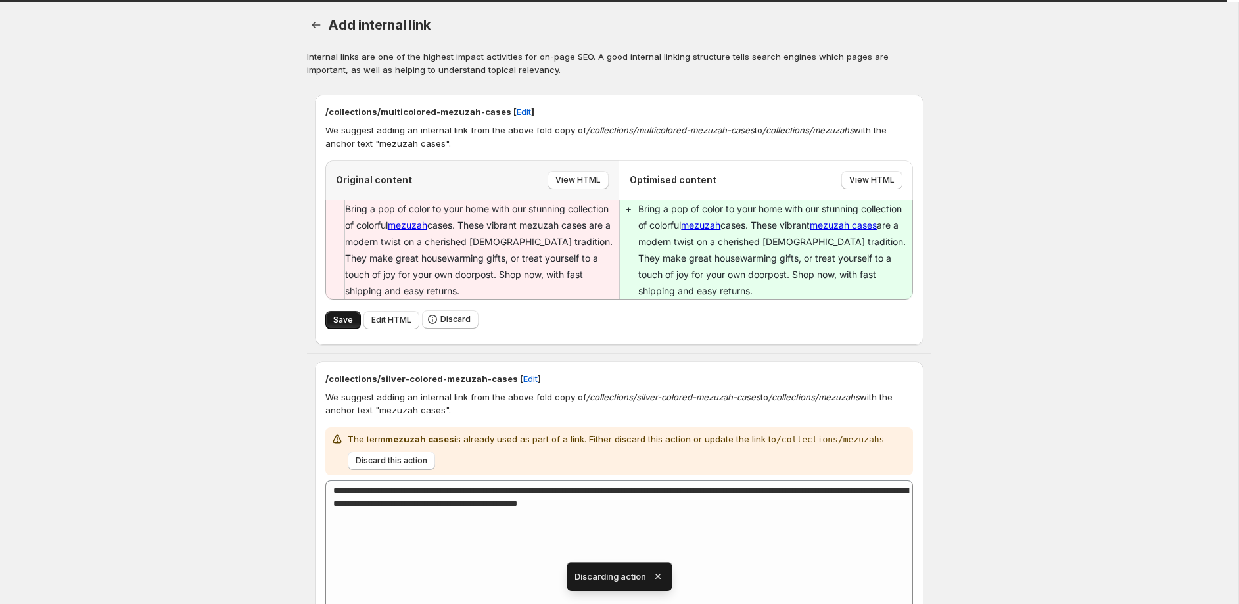
click at [347, 319] on span "Save" at bounding box center [343, 320] width 20 height 11
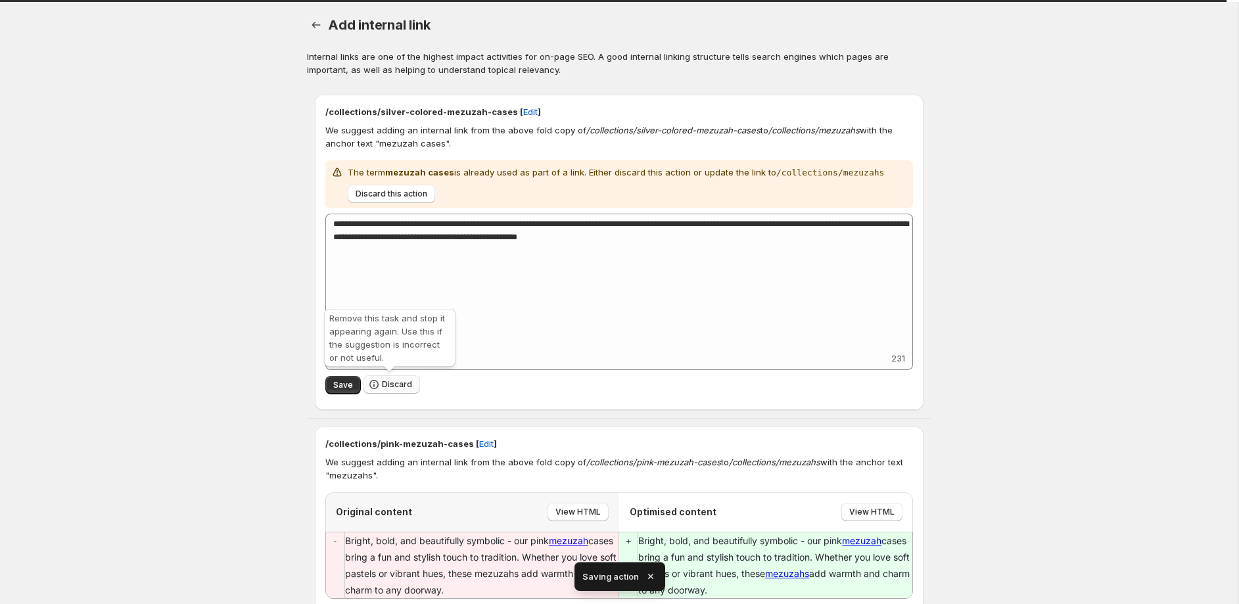
click at [404, 384] on span "Discard" at bounding box center [397, 384] width 30 height 11
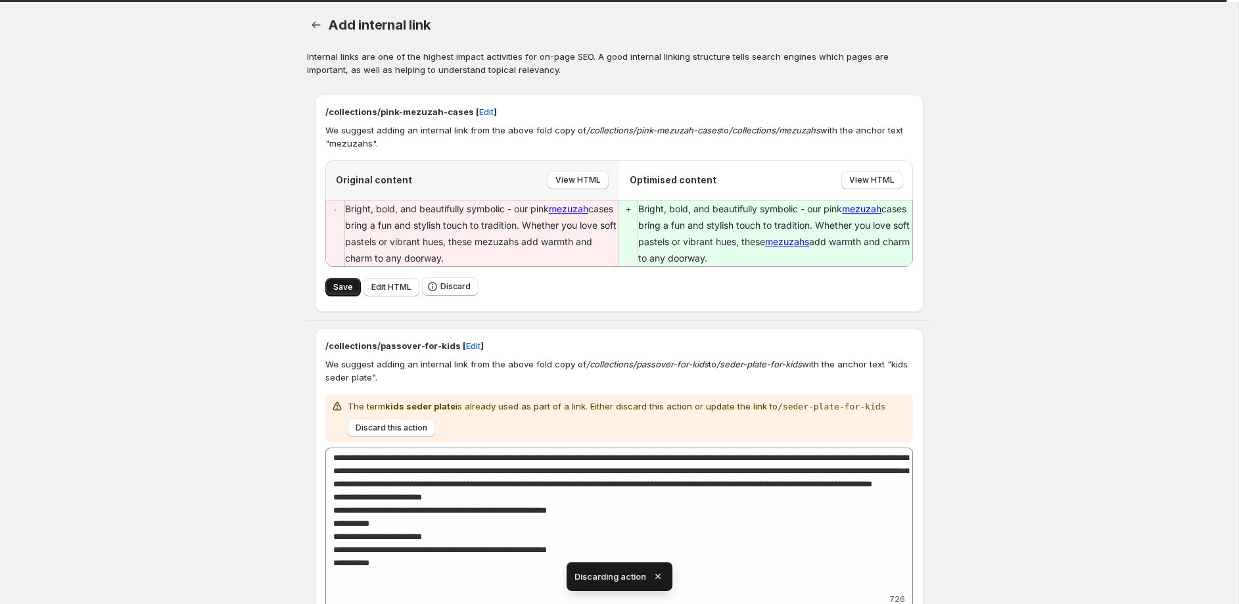
click at [337, 284] on span "Save" at bounding box center [343, 287] width 20 height 11
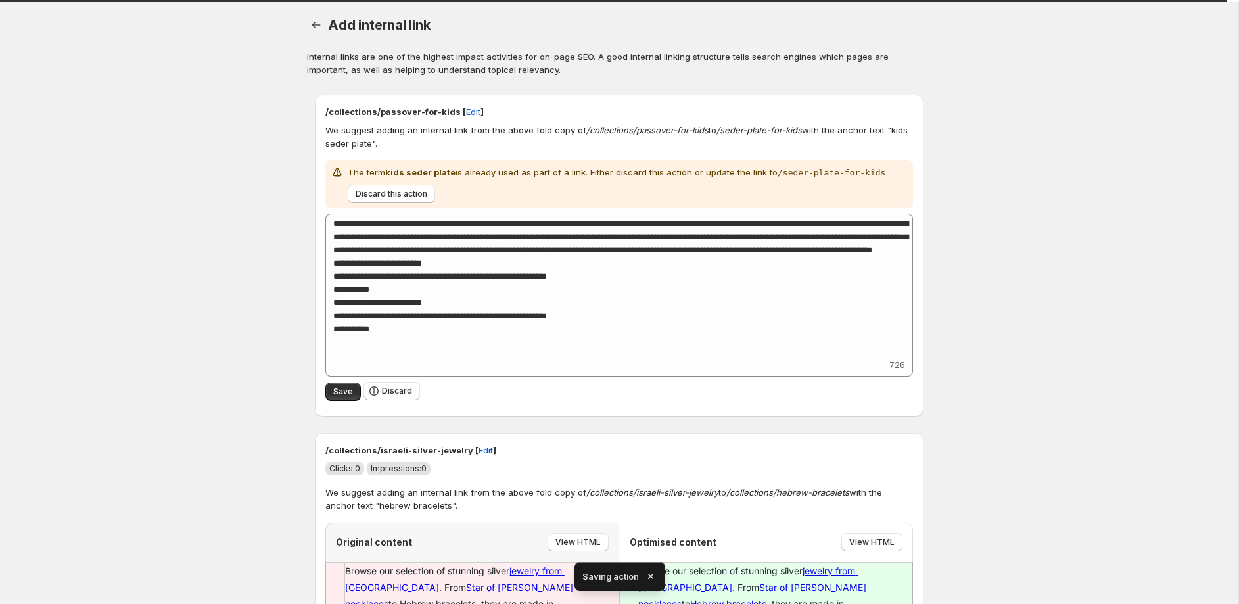
type textarea "**********"
click at [398, 389] on span "Discard" at bounding box center [397, 391] width 30 height 11
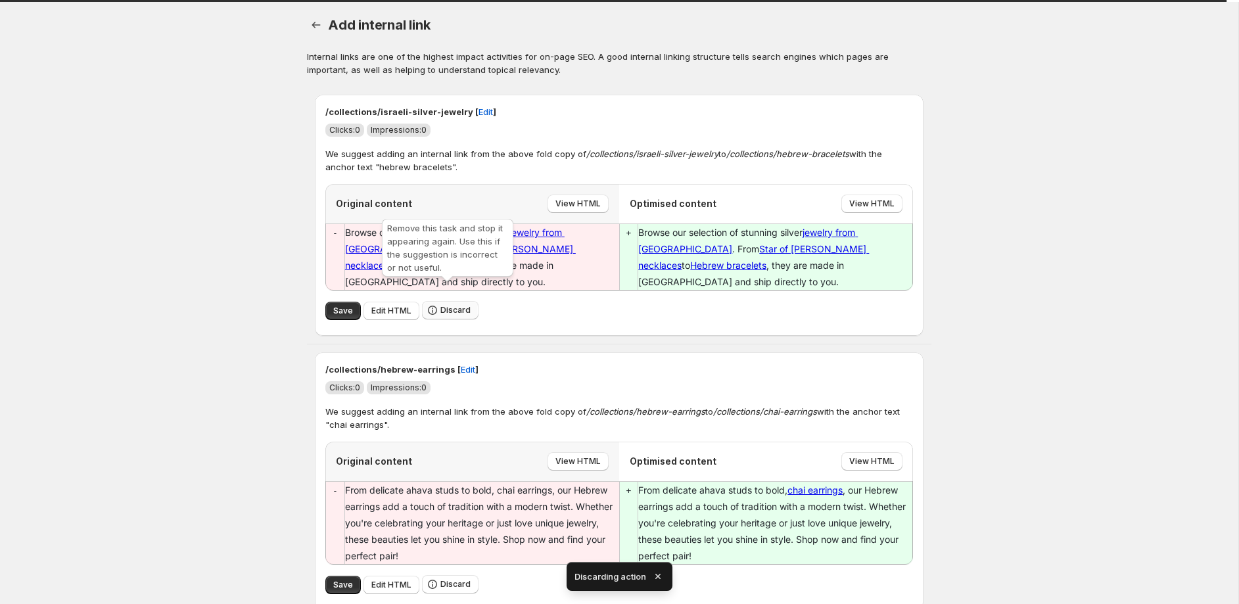
click at [452, 301] on button "Discard" at bounding box center [450, 310] width 57 height 18
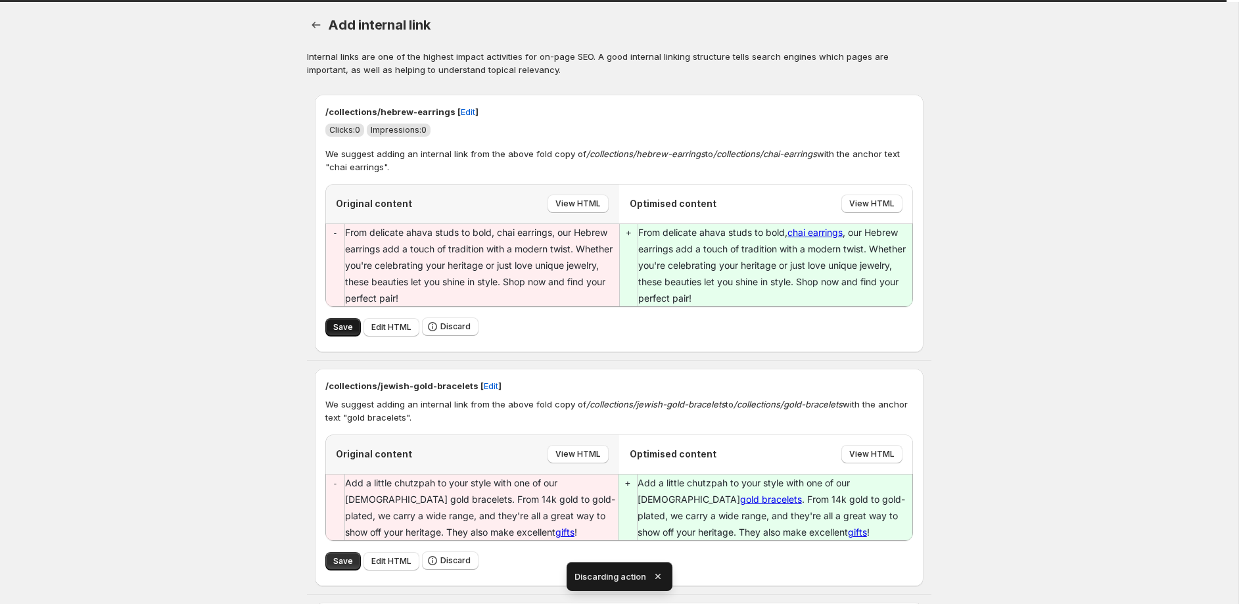
click at [350, 329] on span "Save" at bounding box center [343, 327] width 20 height 11
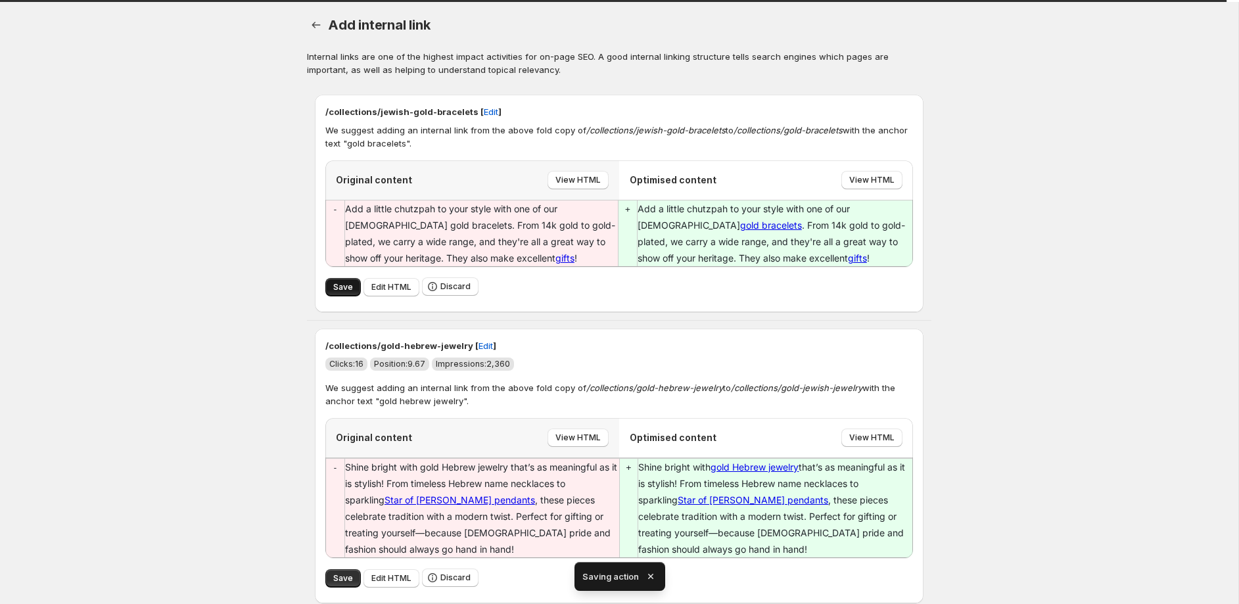
click at [341, 287] on span "Save" at bounding box center [343, 287] width 20 height 11
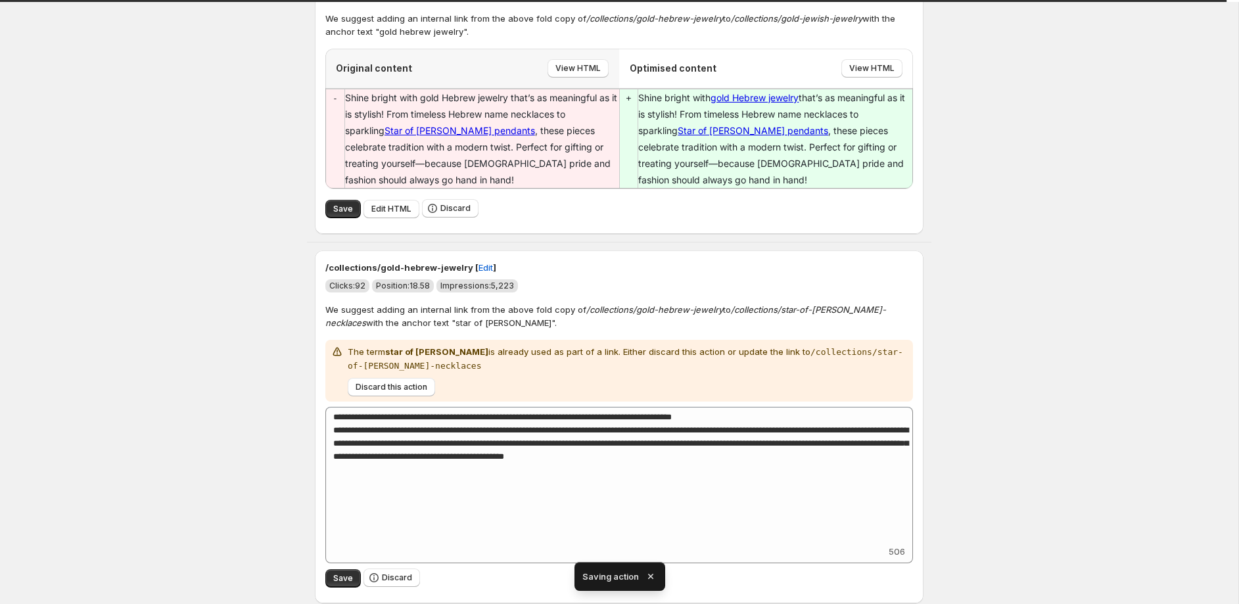
scroll to position [139, 0]
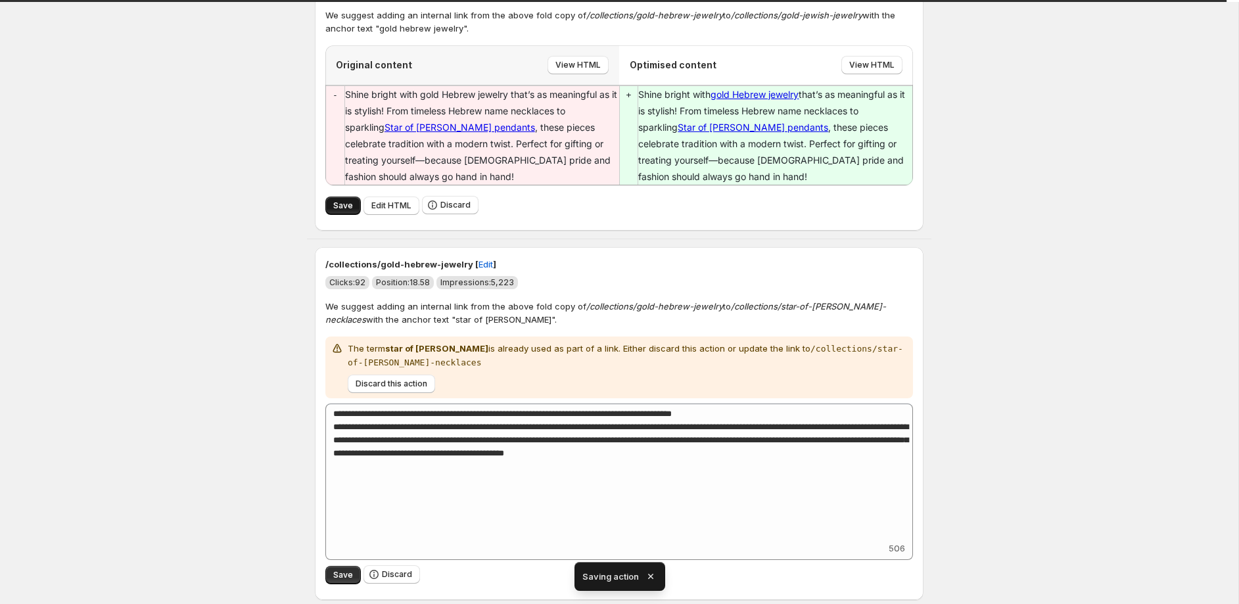
click at [333, 208] on span "Save" at bounding box center [343, 205] width 20 height 11
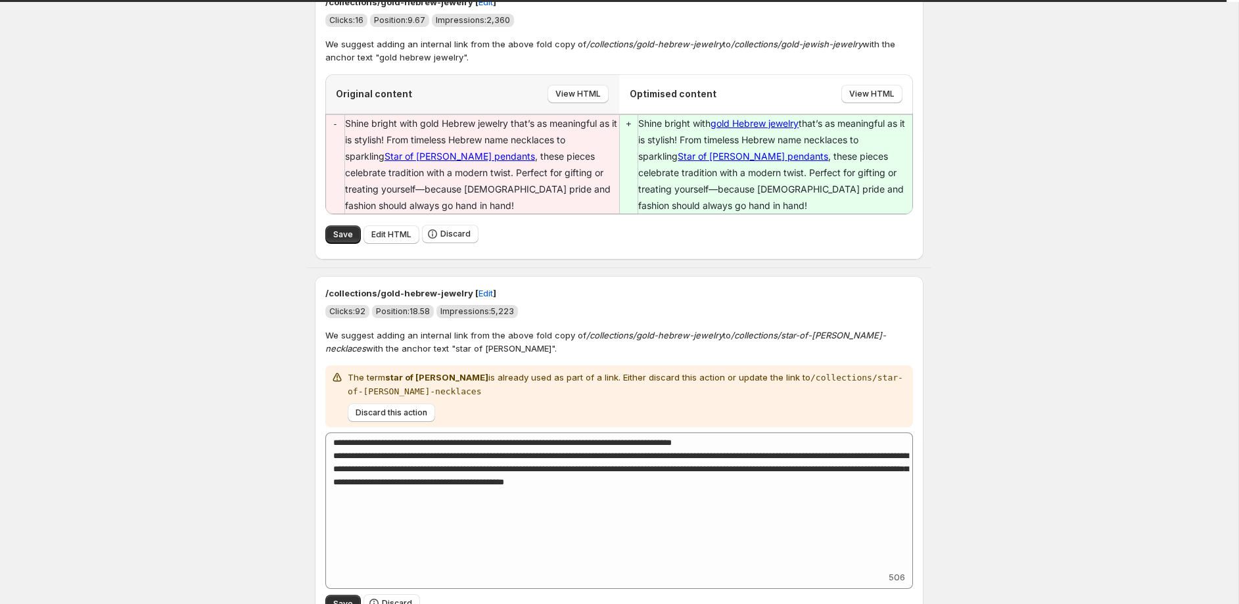
scroll to position [0, 0]
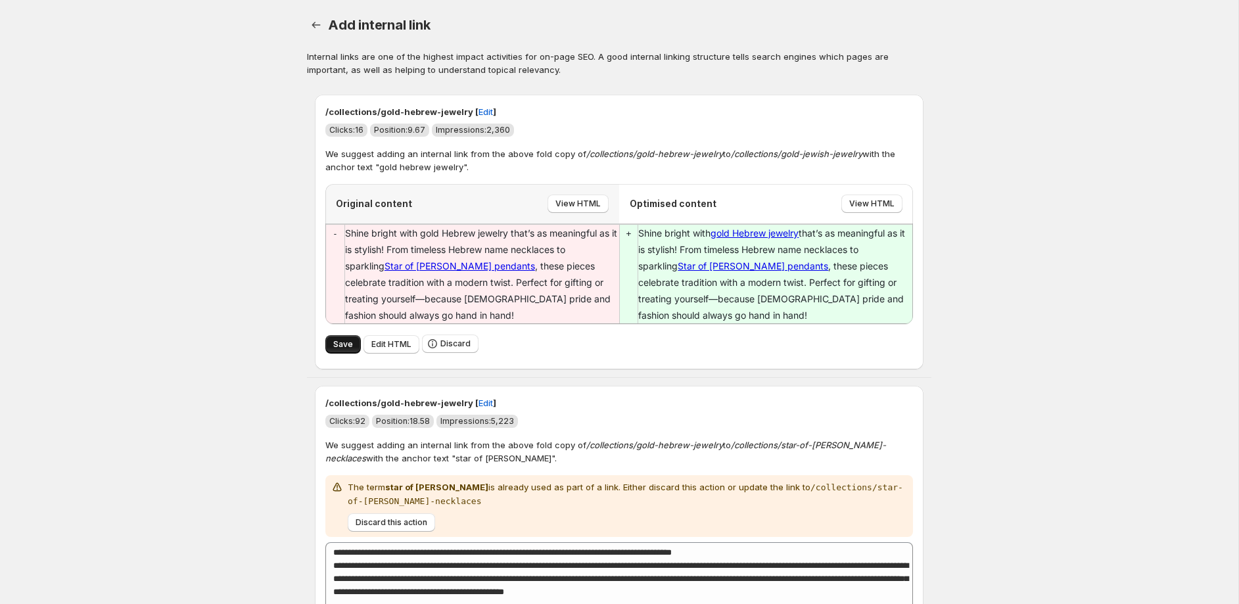
click at [348, 346] on span "Save" at bounding box center [343, 344] width 20 height 11
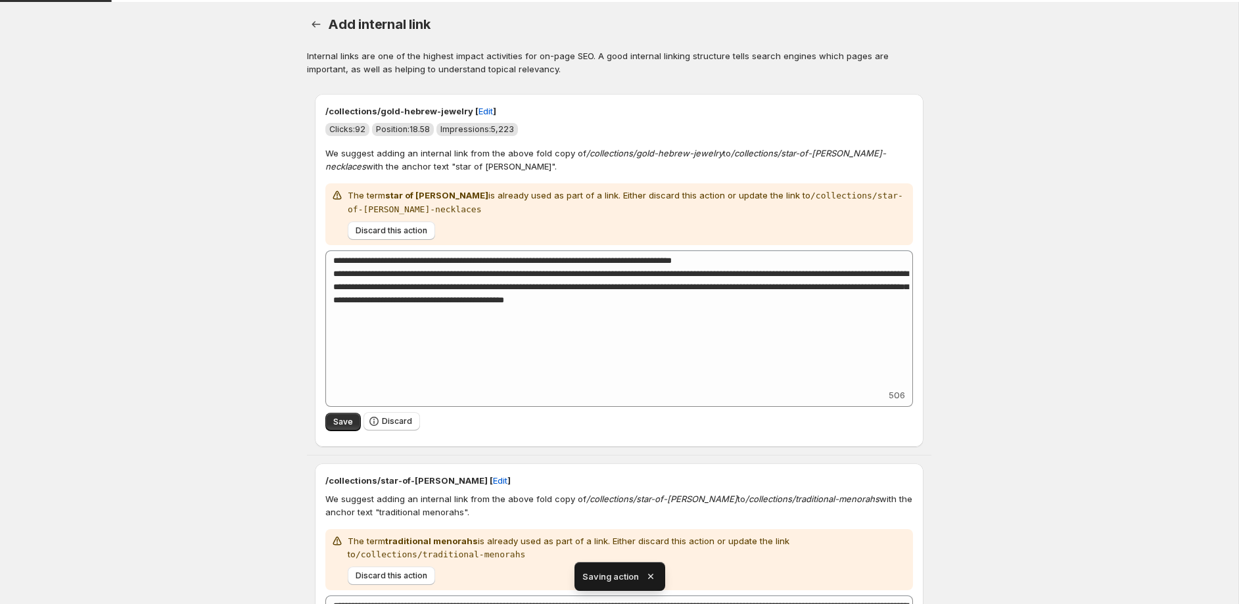
scroll to position [1, 0]
click at [399, 421] on span "Discard" at bounding box center [397, 420] width 30 height 11
type textarea "**********"
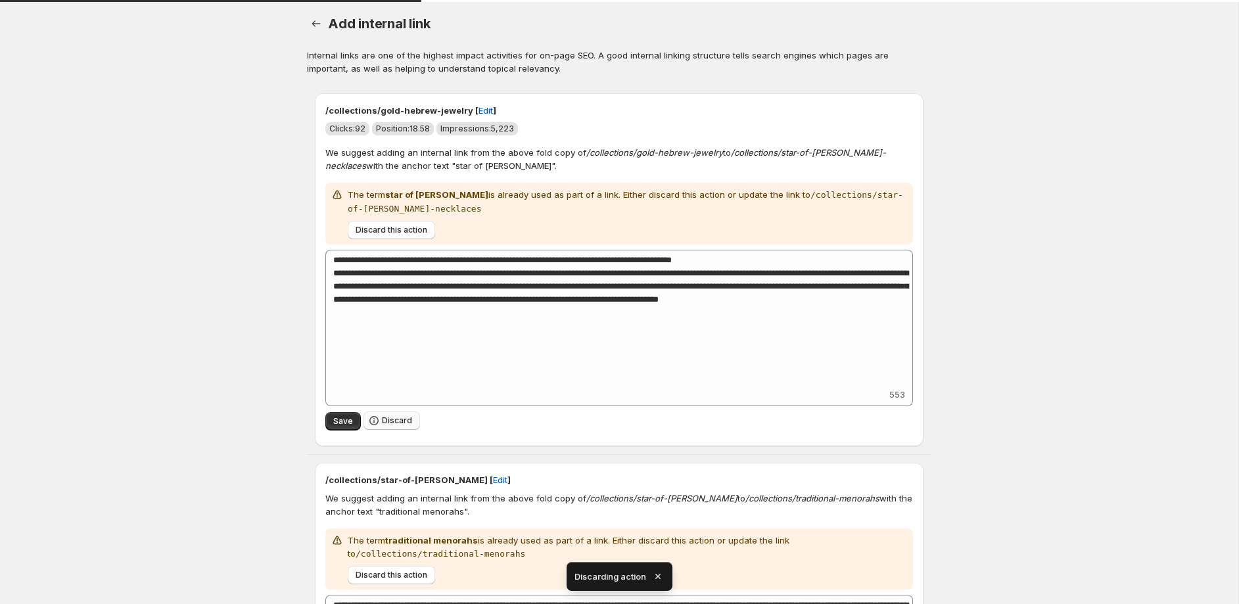
scroll to position [0, 0]
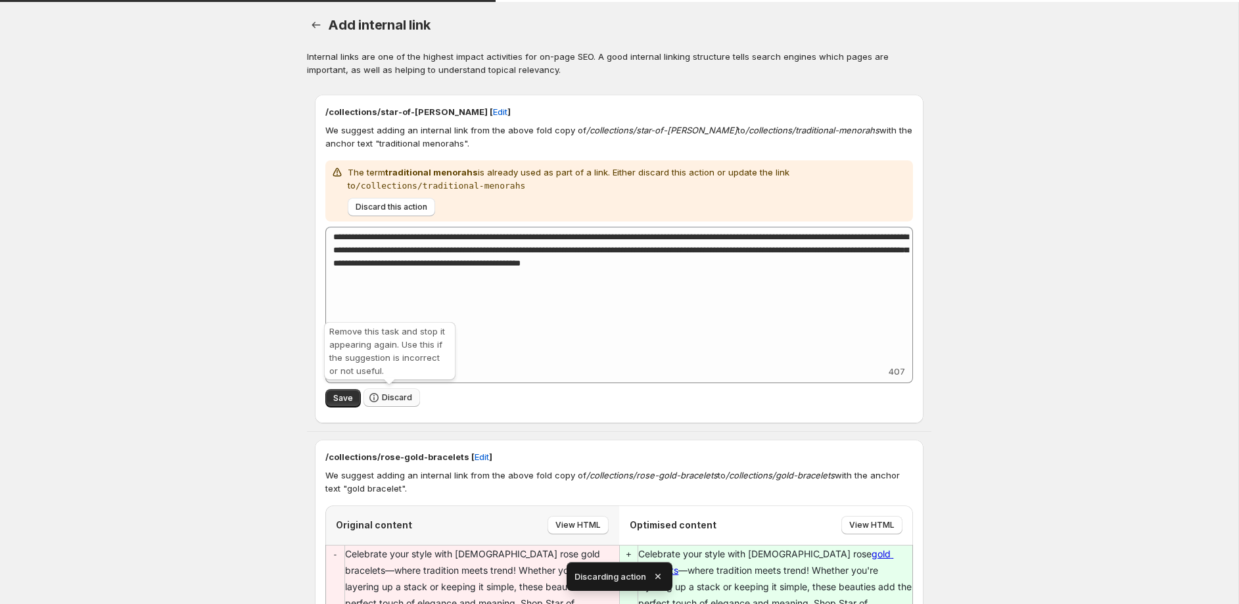
click at [390, 404] on button "Discard" at bounding box center [391, 397] width 57 height 18
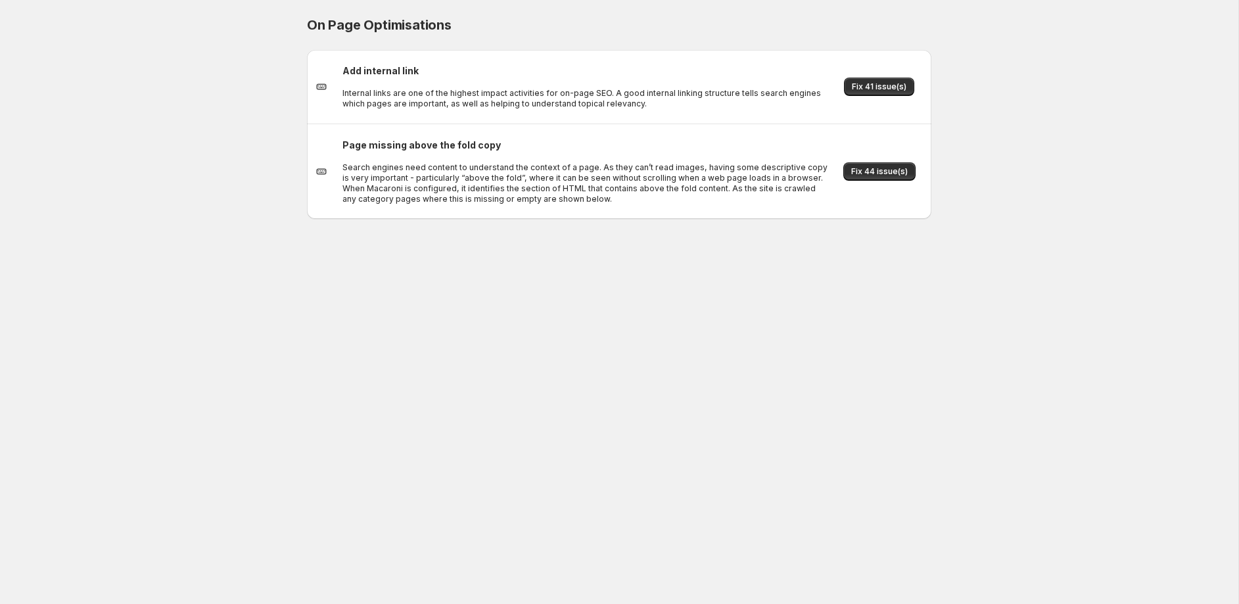
click at [884, 86] on span "Fix 41 issue(s)" at bounding box center [879, 86] width 55 height 11
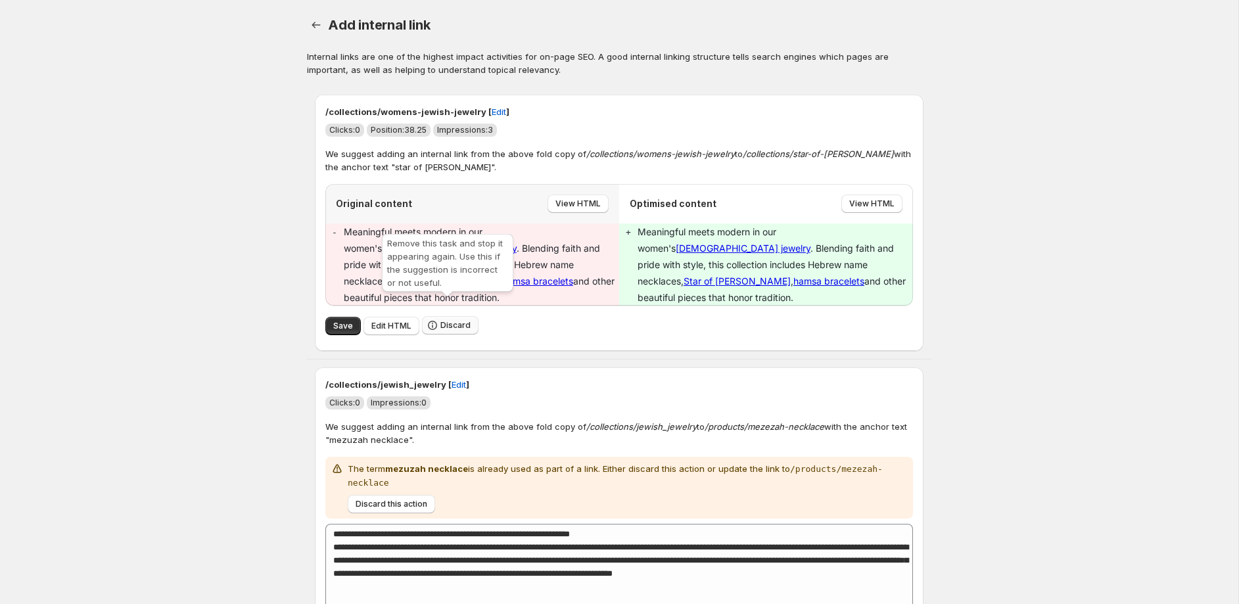
click at [459, 320] on span "Discard" at bounding box center [455, 325] width 30 height 11
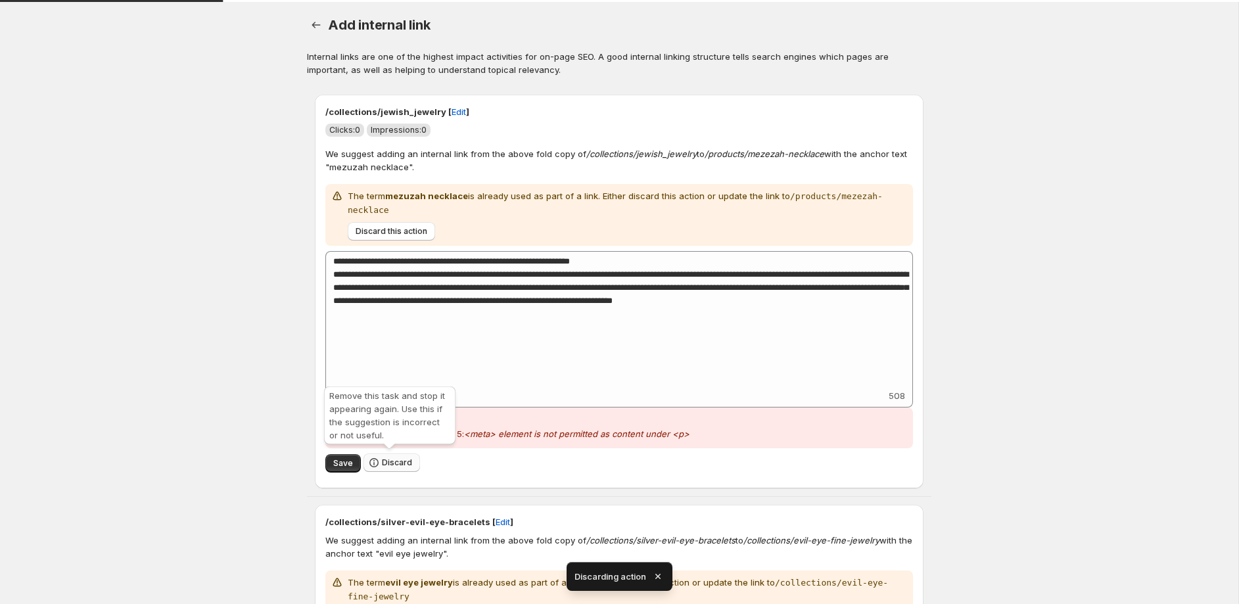
click at [388, 464] on span "Discard" at bounding box center [397, 462] width 30 height 11
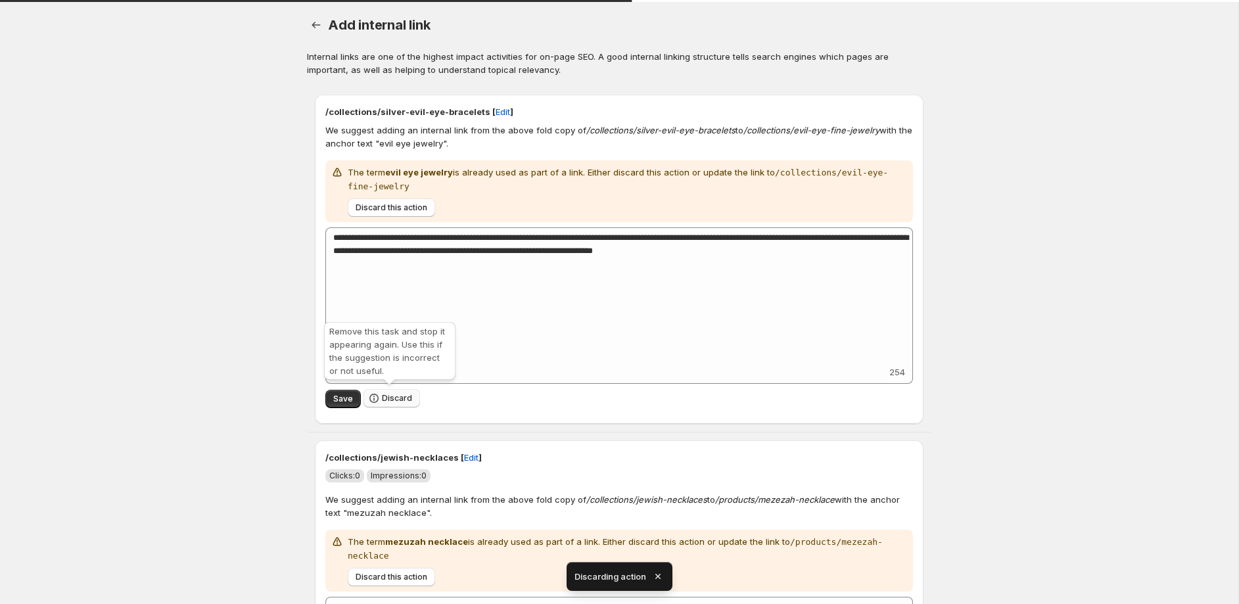
click at [386, 398] on span "Discard" at bounding box center [397, 398] width 30 height 11
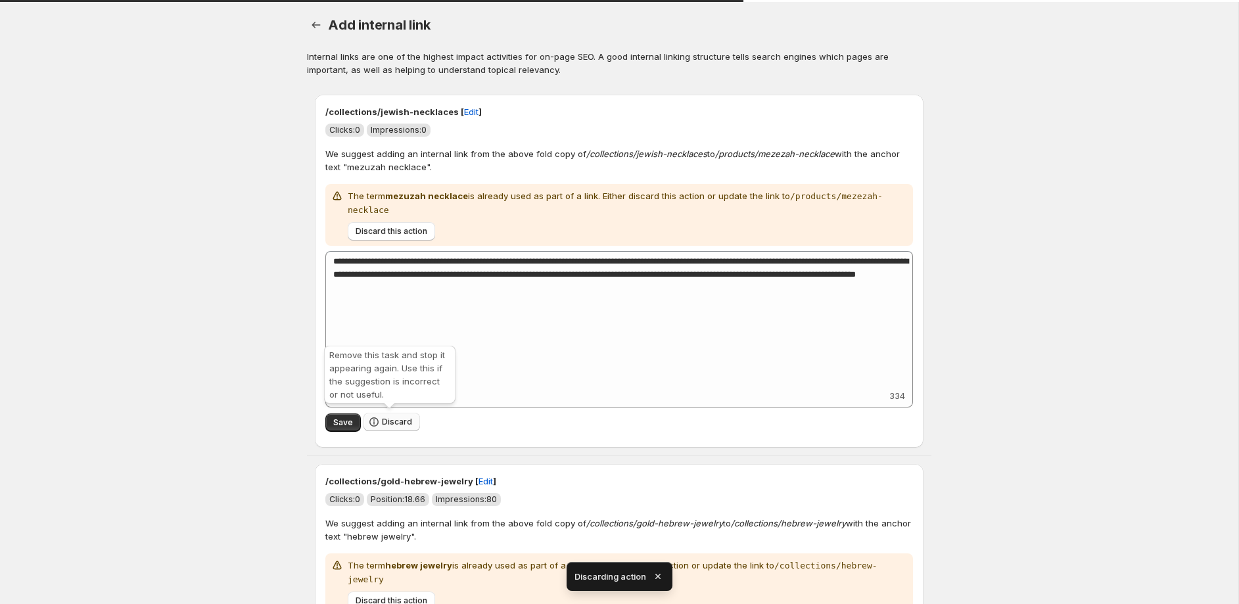
click at [386, 423] on span "Discard" at bounding box center [397, 422] width 30 height 11
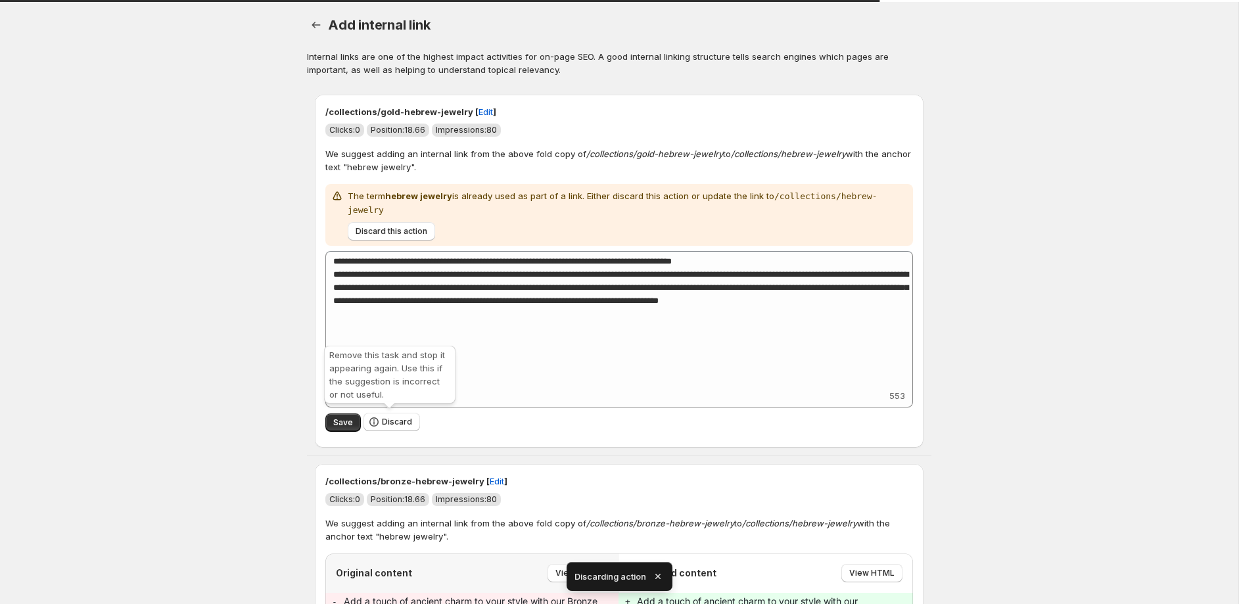
click at [386, 423] on span "Discard" at bounding box center [397, 422] width 30 height 11
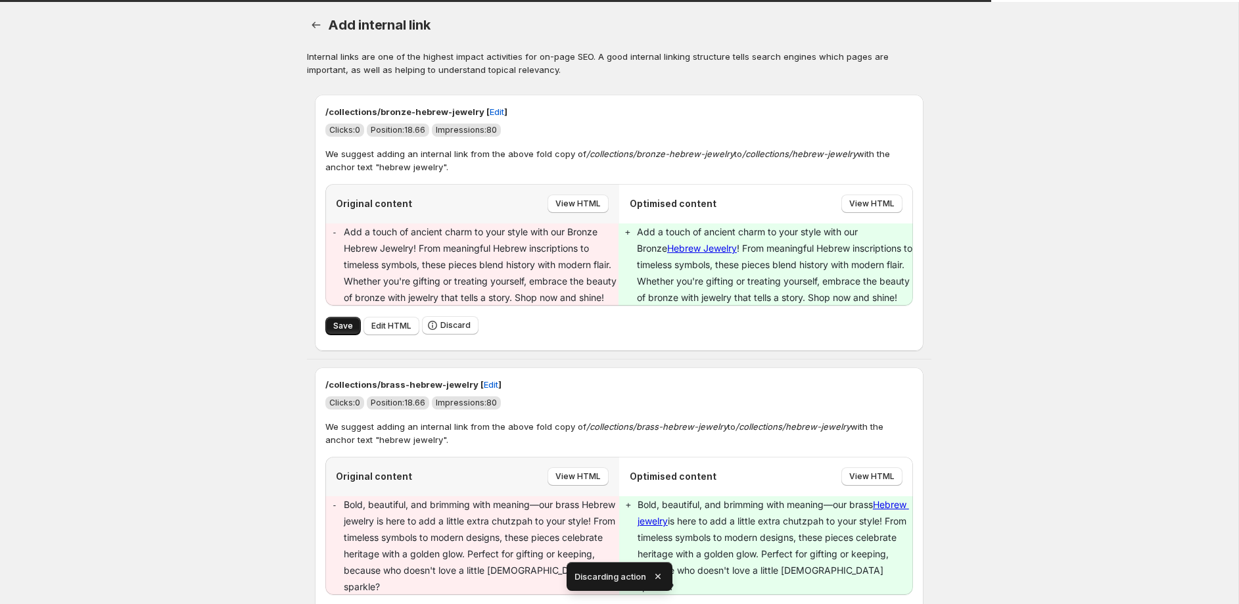
click at [350, 327] on span "Save" at bounding box center [343, 326] width 20 height 11
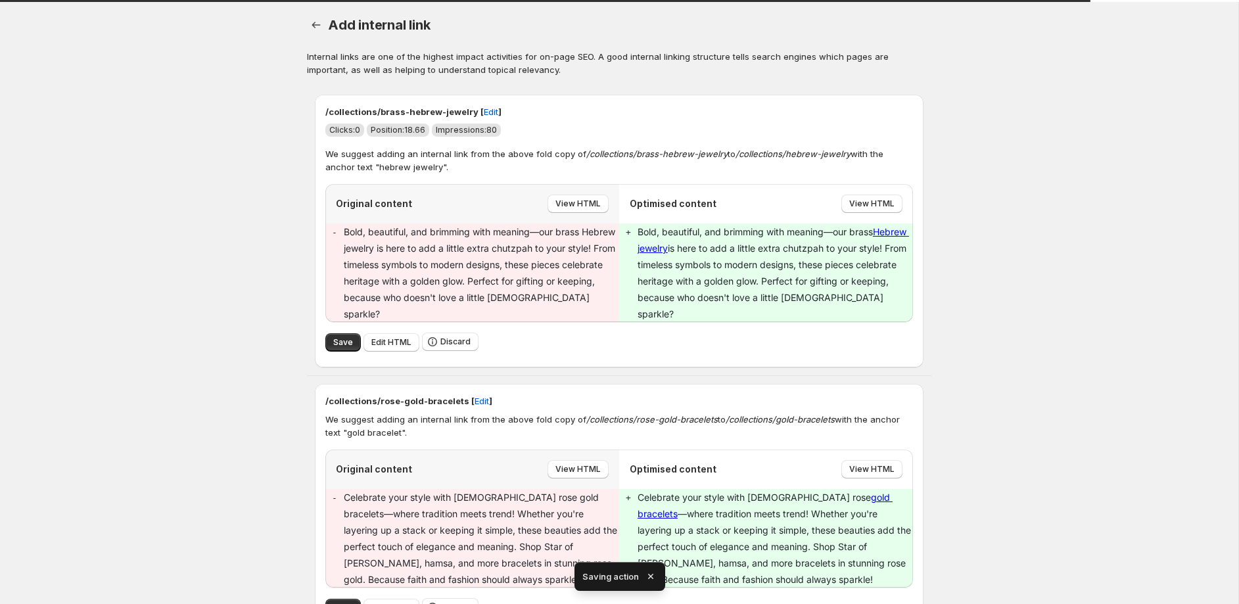
click at [343, 337] on span "Save" at bounding box center [343, 342] width 20 height 11
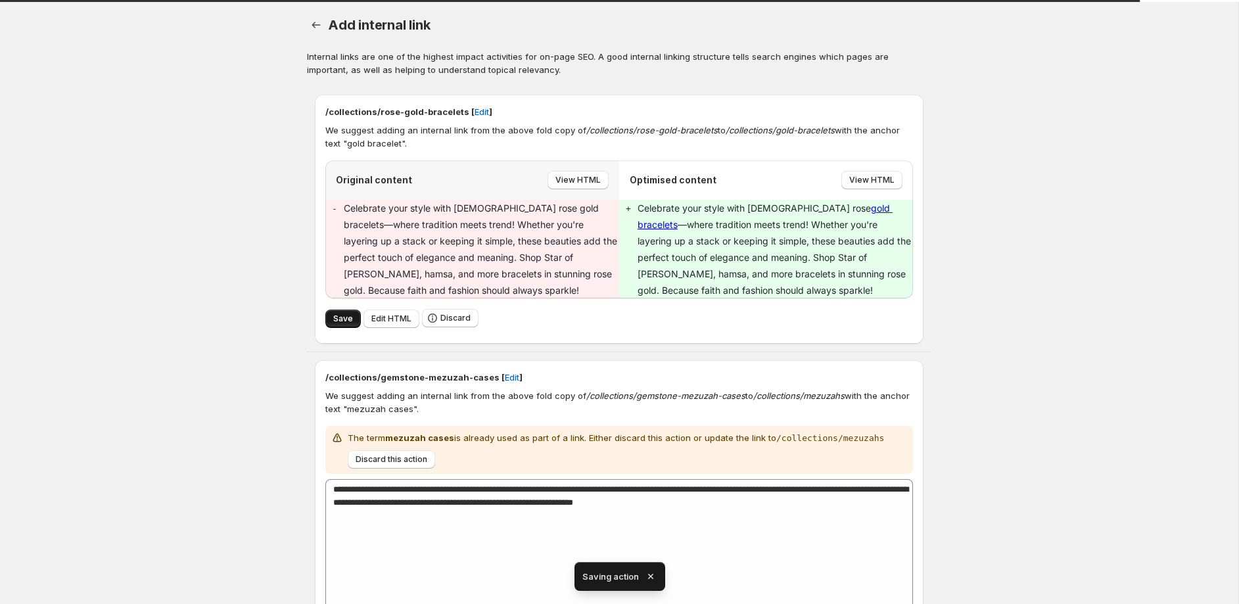
click at [342, 321] on span "Save" at bounding box center [343, 318] width 20 height 11
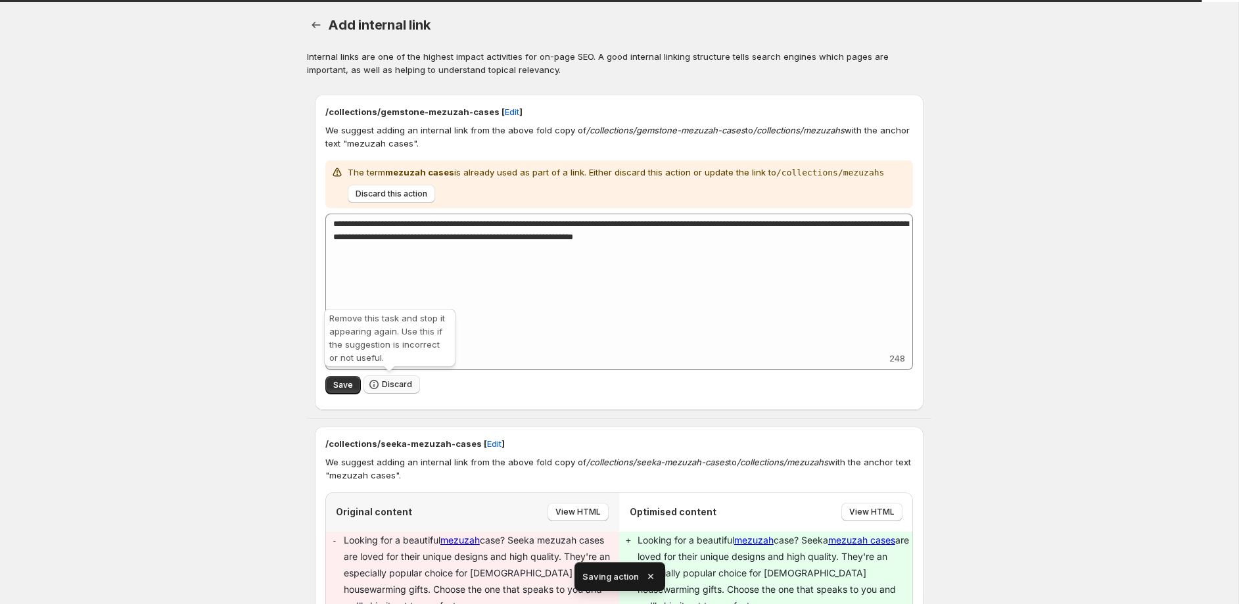
click at [392, 388] on span "Discard" at bounding box center [397, 384] width 30 height 11
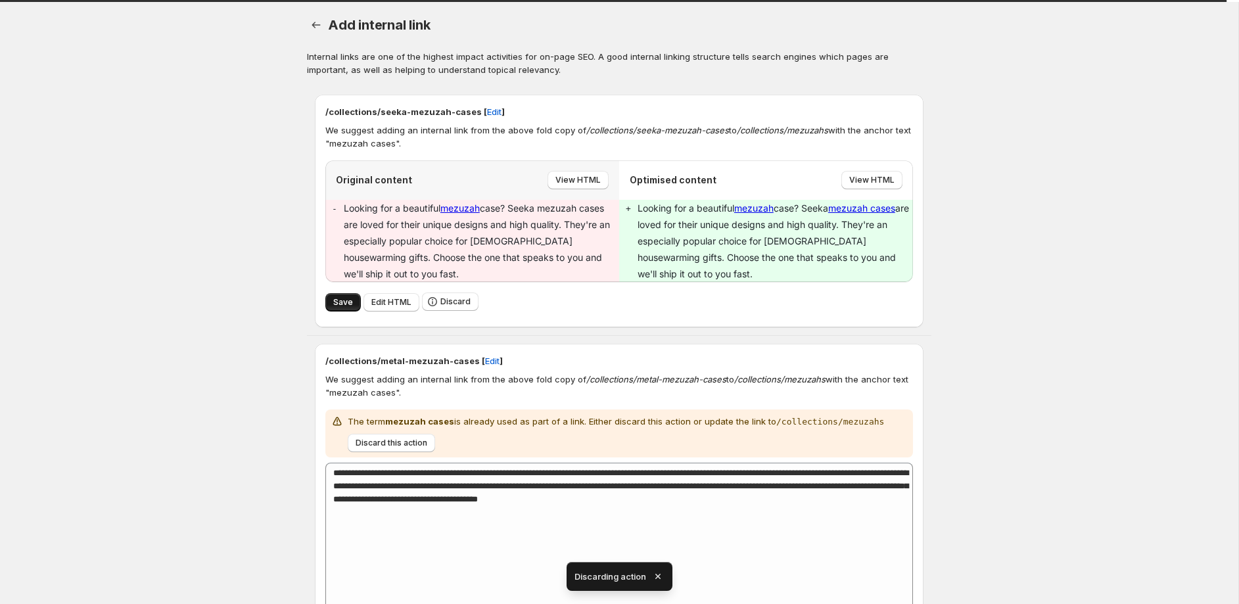
click at [346, 303] on span "Save" at bounding box center [343, 302] width 20 height 11
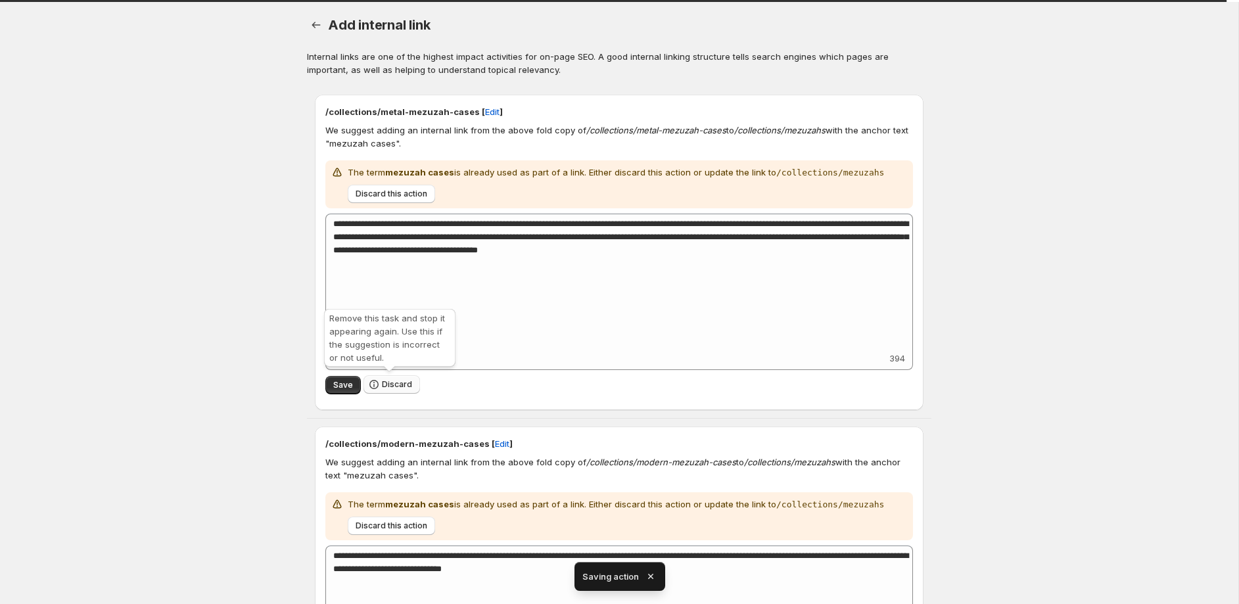
click at [393, 382] on span "Discard" at bounding box center [397, 384] width 30 height 11
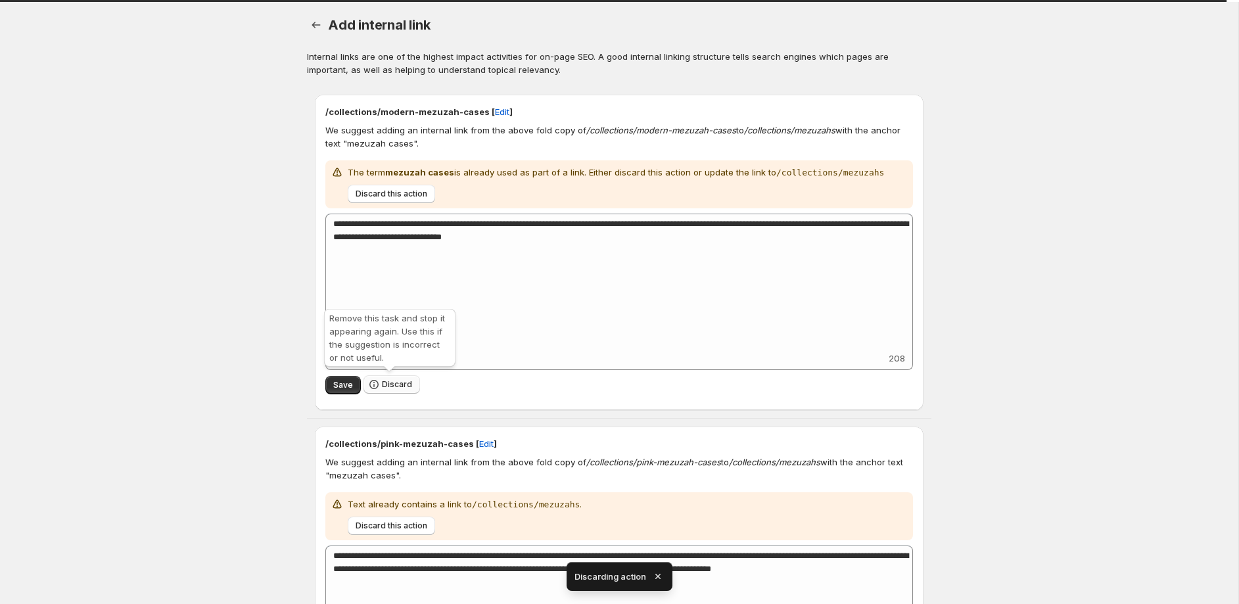
click at [396, 384] on span "Discard" at bounding box center [397, 384] width 30 height 11
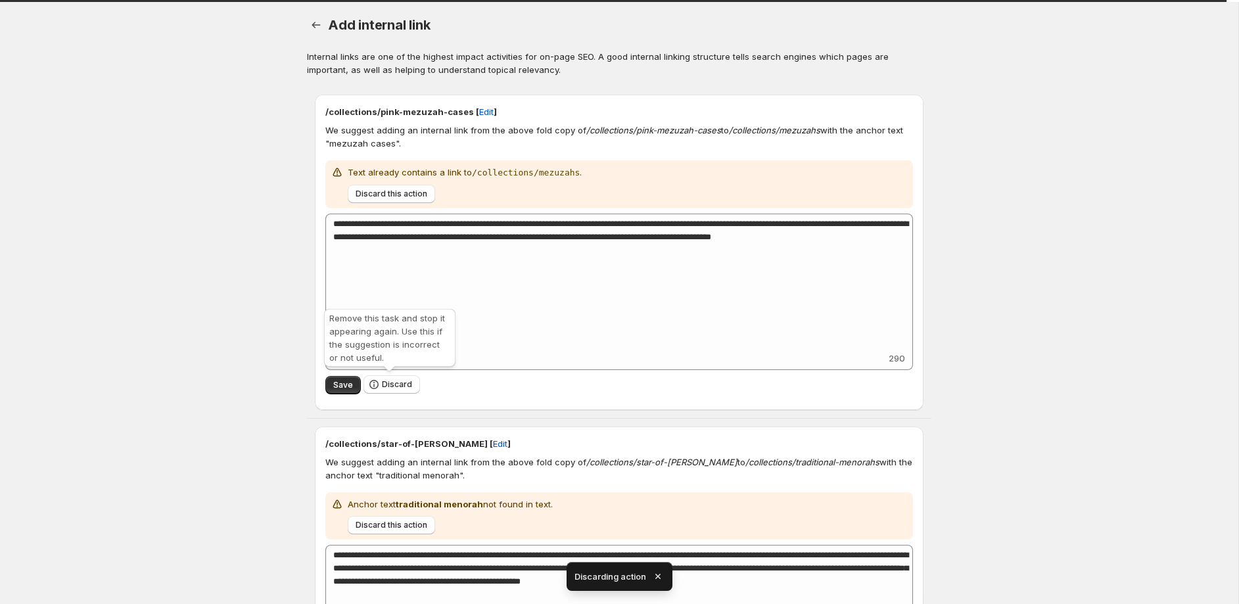
click at [396, 384] on span "Discard" at bounding box center [397, 384] width 30 height 11
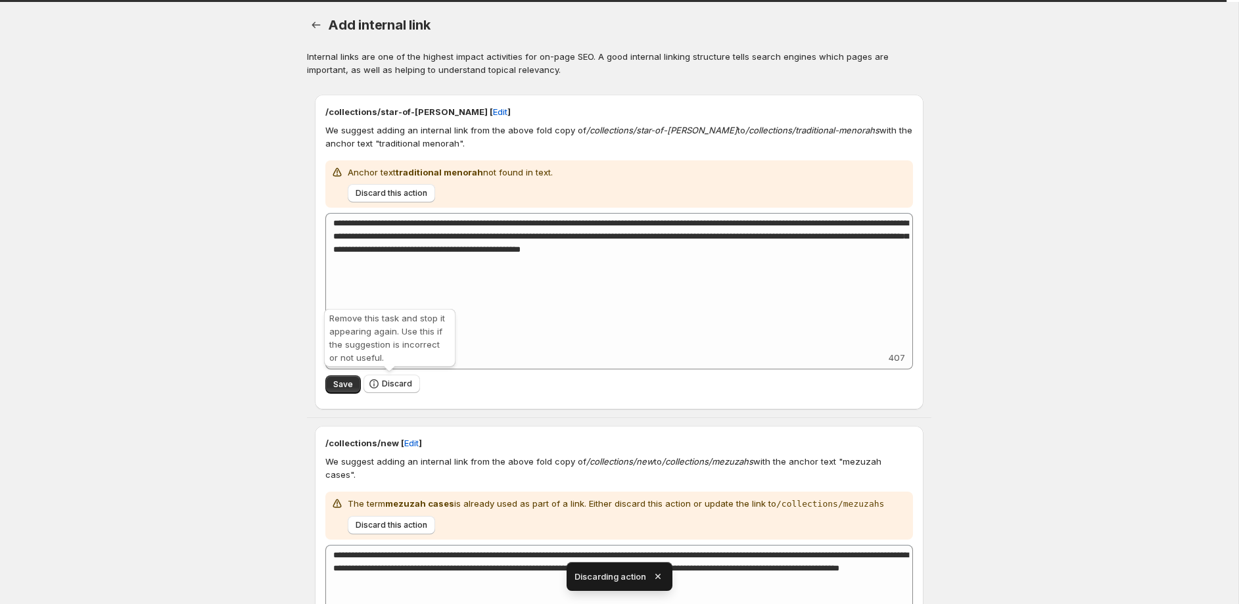
click at [396, 384] on span "Discard" at bounding box center [397, 384] width 30 height 11
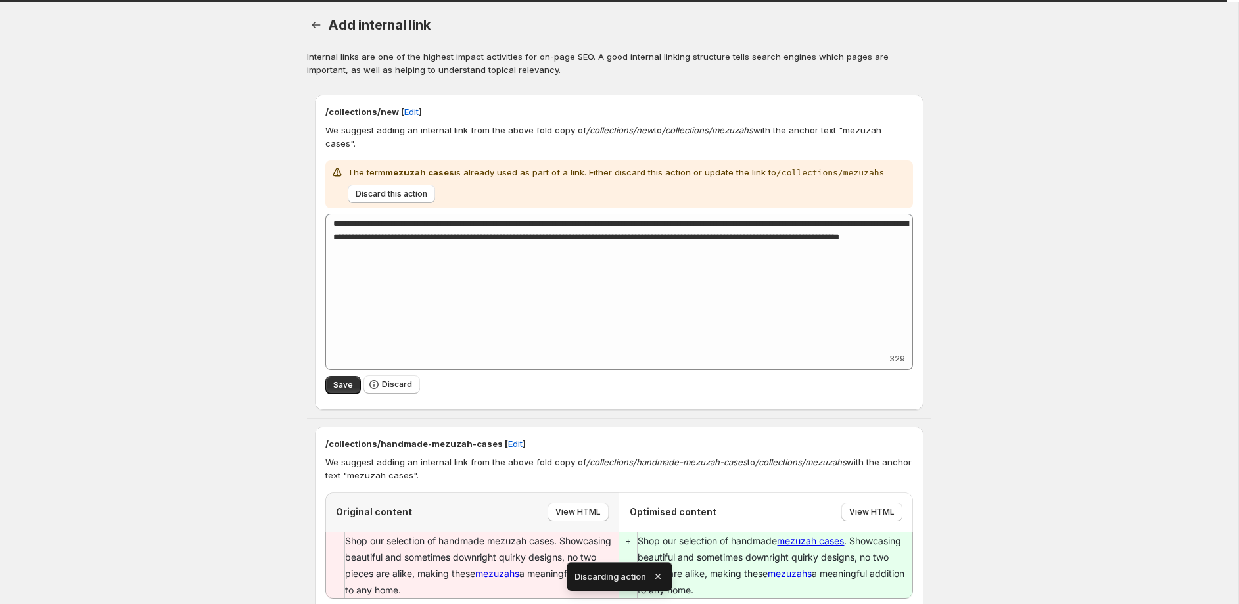
click at [396, 384] on div "Save Discard" at bounding box center [619, 385] width 588 height 30
click at [397, 379] on span "Discard" at bounding box center [397, 384] width 30 height 11
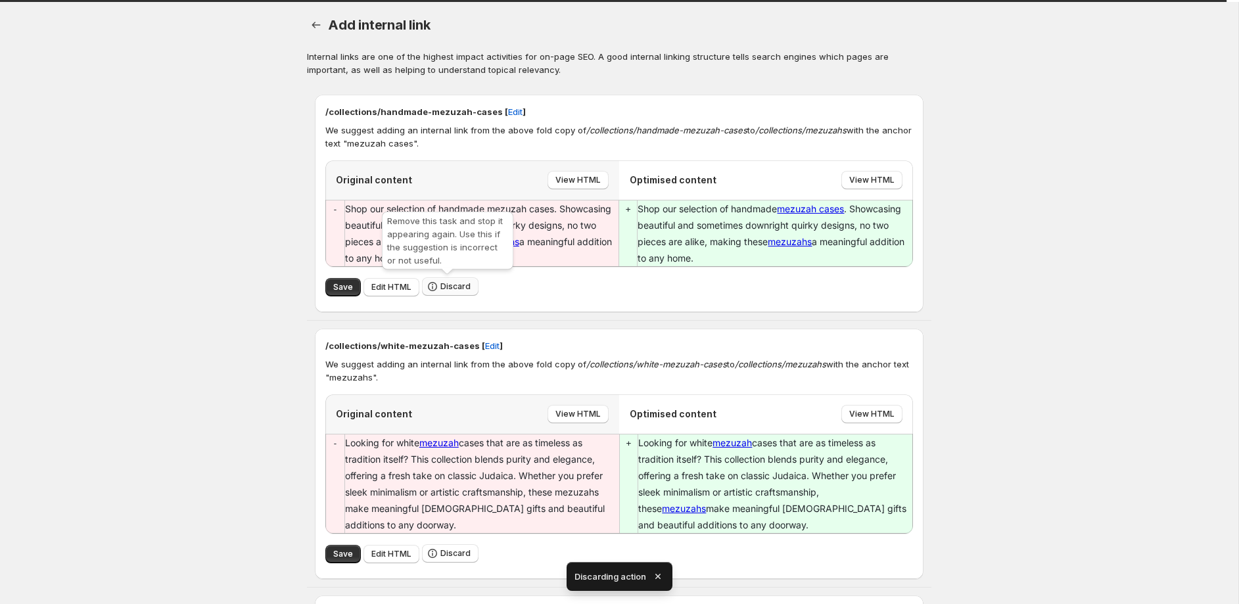
click at [452, 293] on button "Discard" at bounding box center [450, 286] width 57 height 18
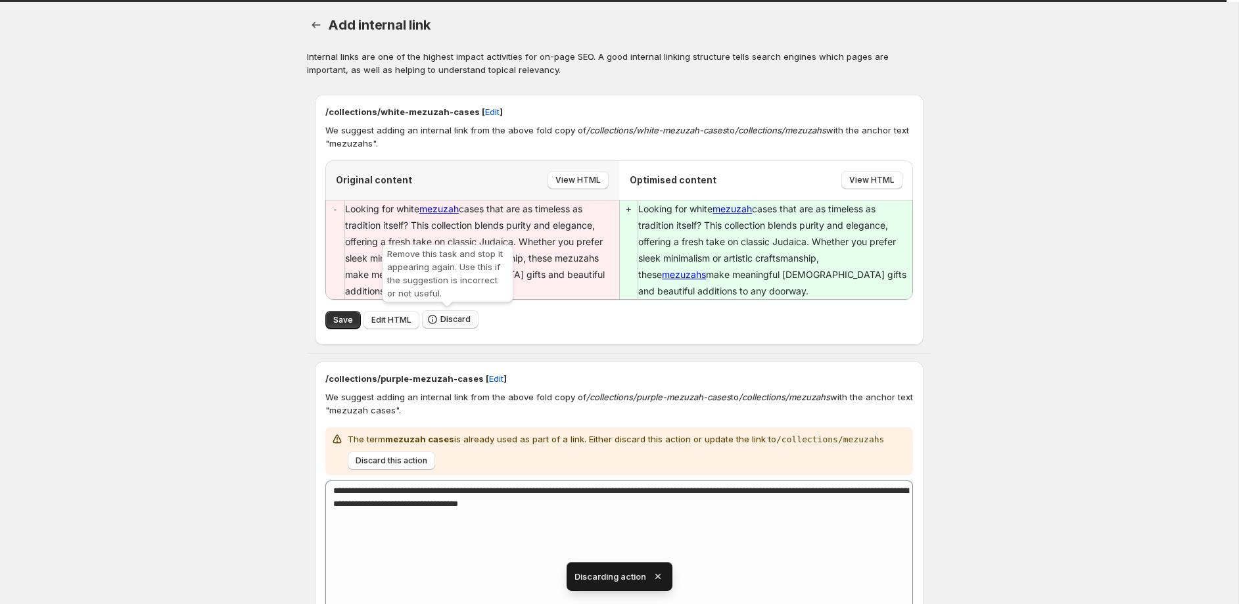
click at [445, 321] on span "Discard" at bounding box center [455, 319] width 30 height 11
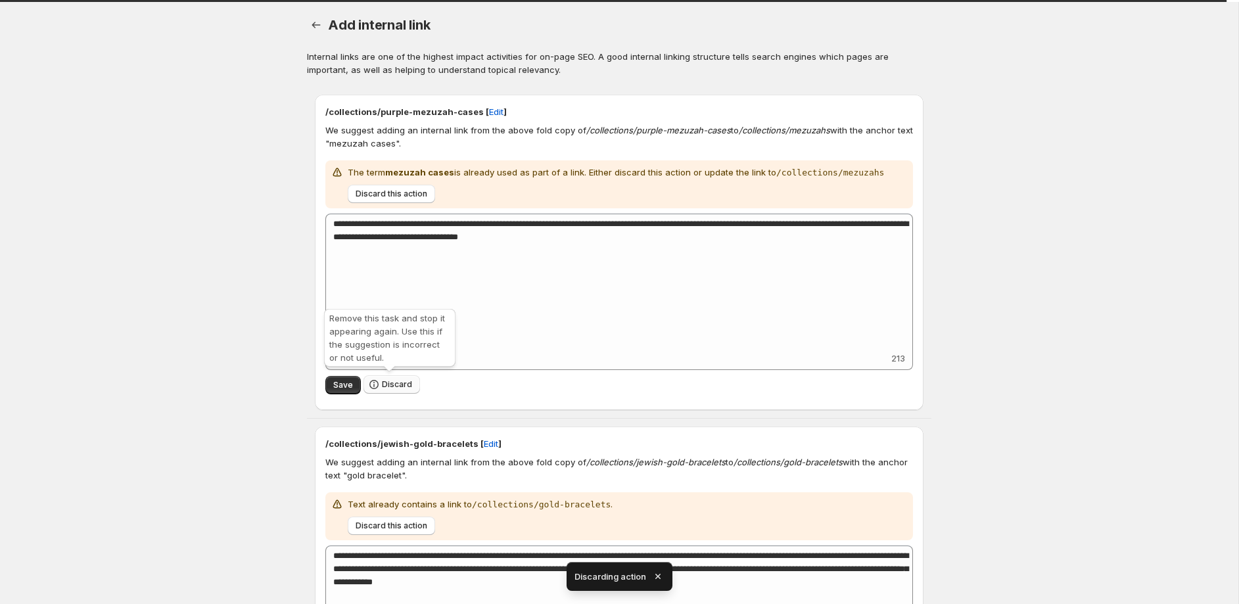
click at [394, 388] on span "Discard" at bounding box center [397, 384] width 30 height 11
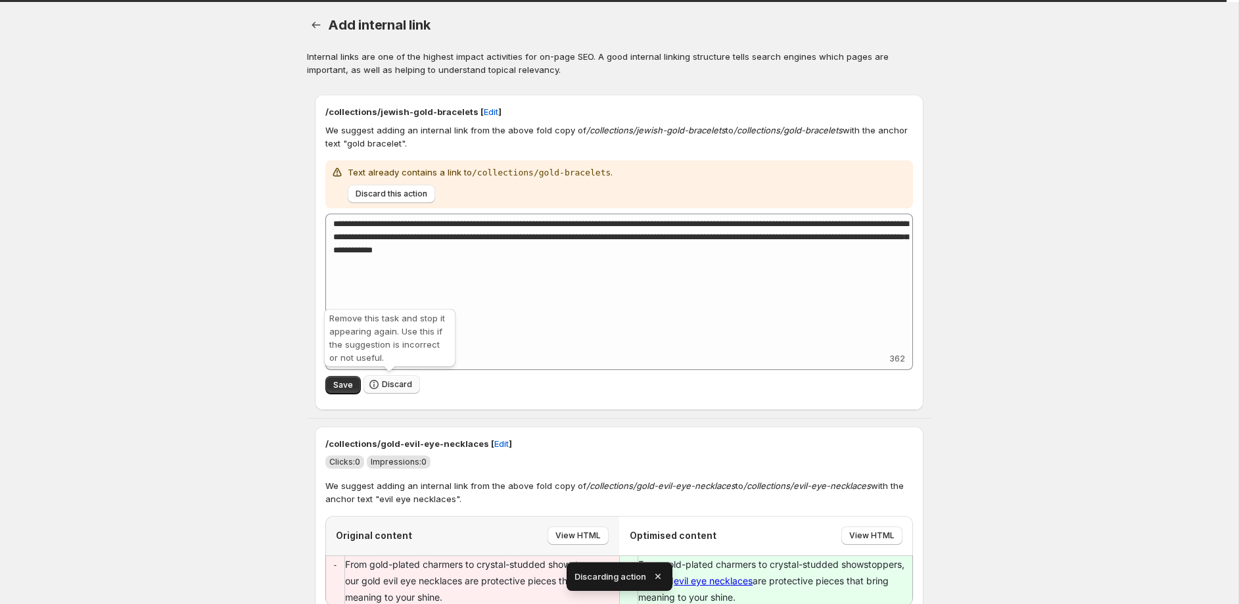
click at [394, 387] on span "Discard" at bounding box center [397, 384] width 30 height 11
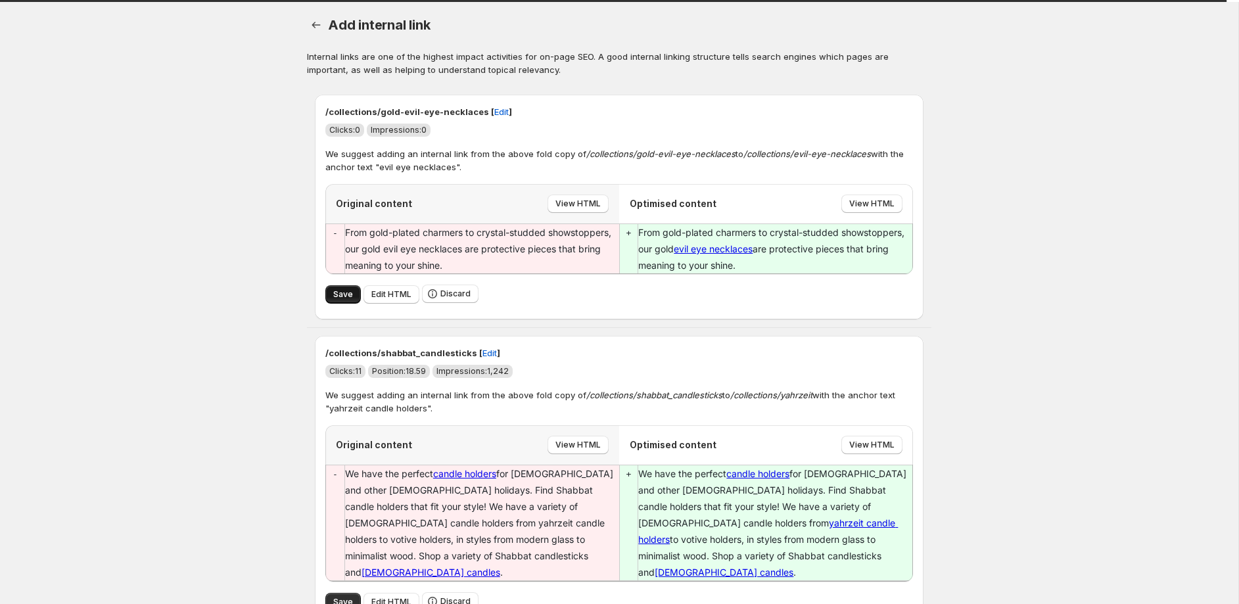
click at [343, 298] on span "Save" at bounding box center [343, 294] width 20 height 11
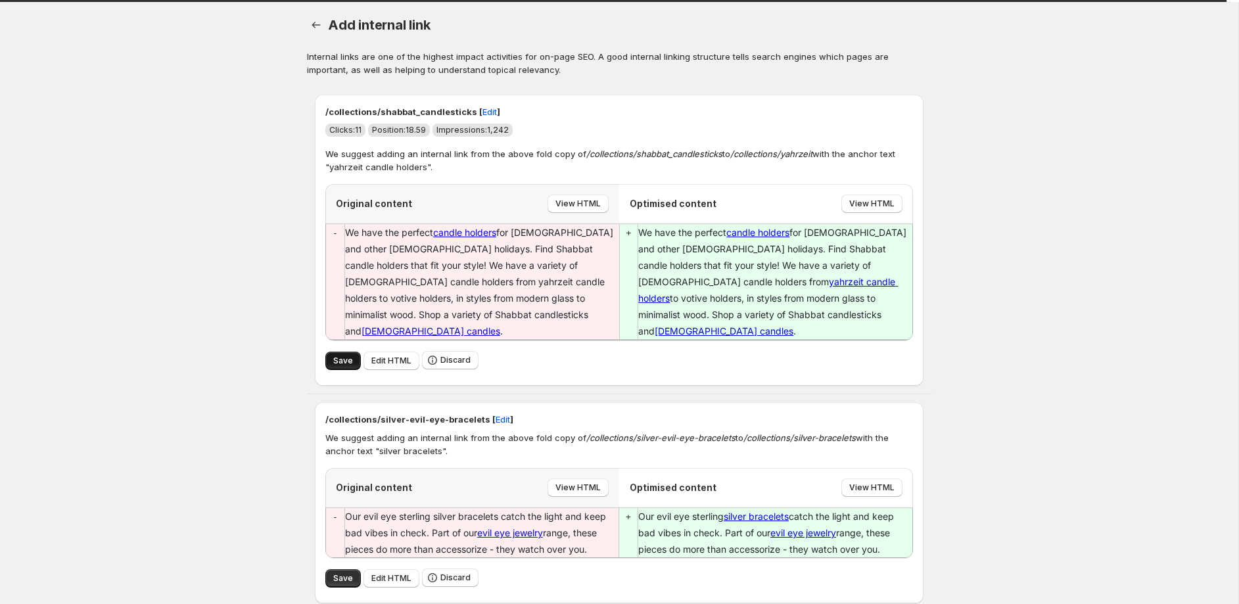
click at [340, 356] on span "Save" at bounding box center [343, 361] width 20 height 11
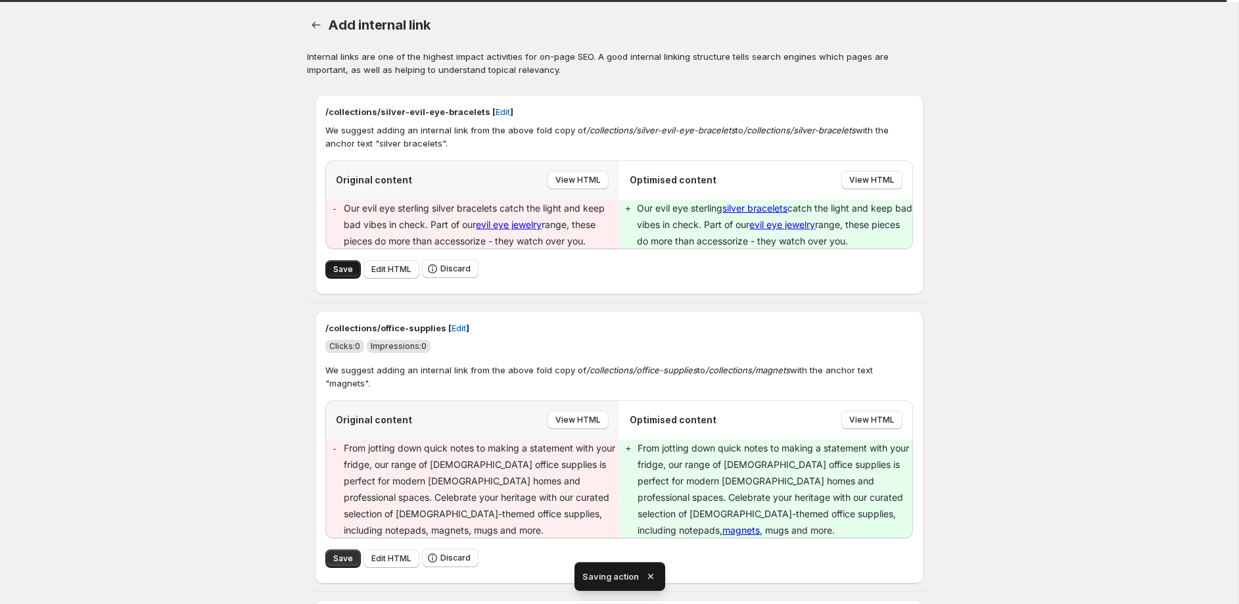
click at [346, 270] on span "Save" at bounding box center [343, 269] width 20 height 11
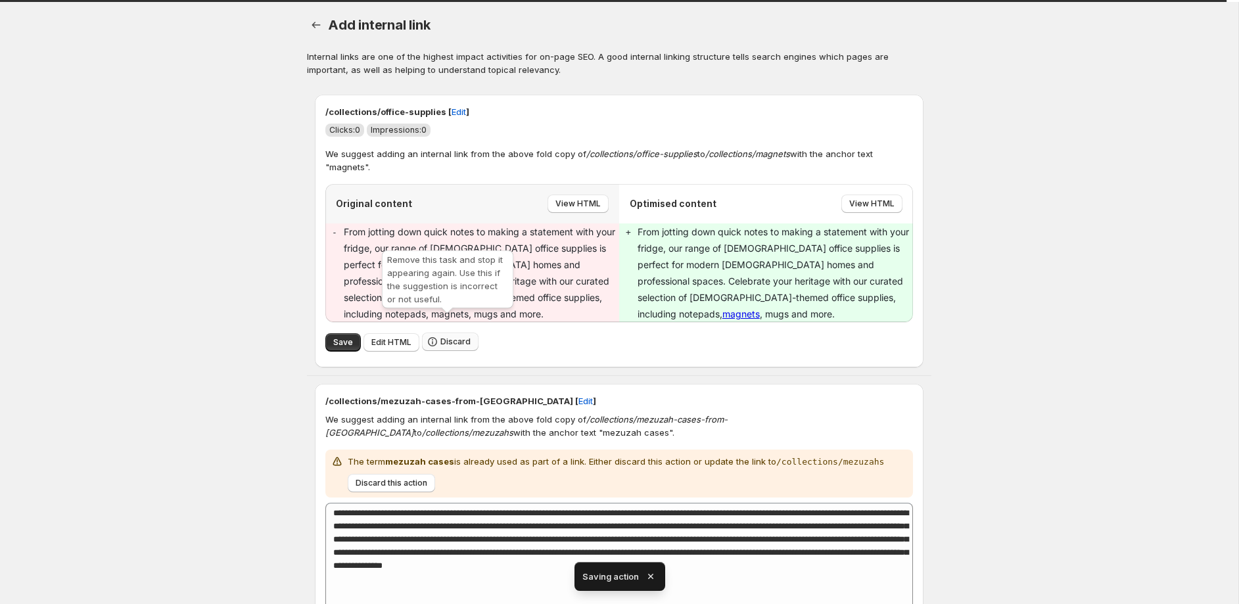
click at [453, 336] on span "Discard" at bounding box center [455, 341] width 30 height 11
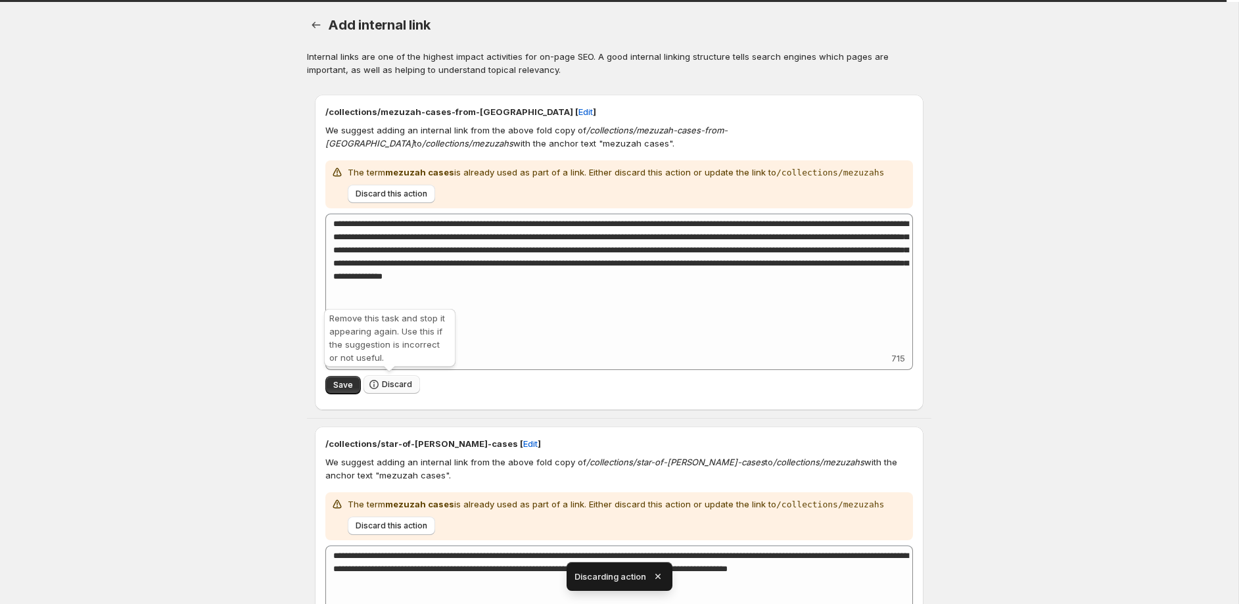
click at [400, 384] on span "Discard" at bounding box center [397, 384] width 30 height 11
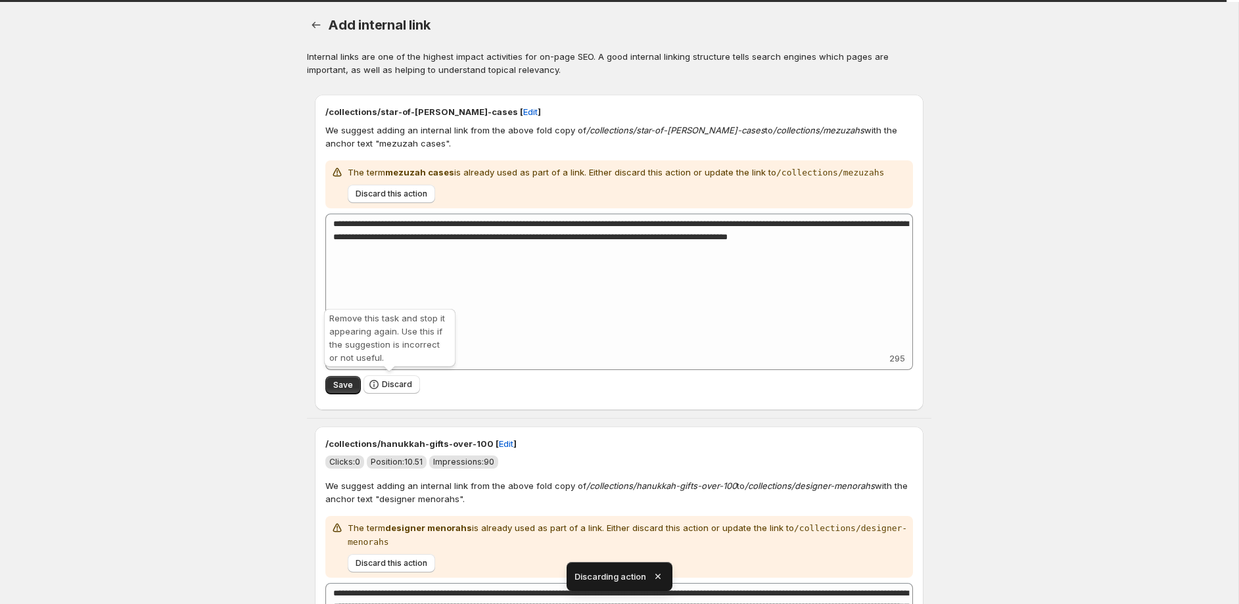
click at [400, 384] on span "Discard" at bounding box center [397, 384] width 30 height 11
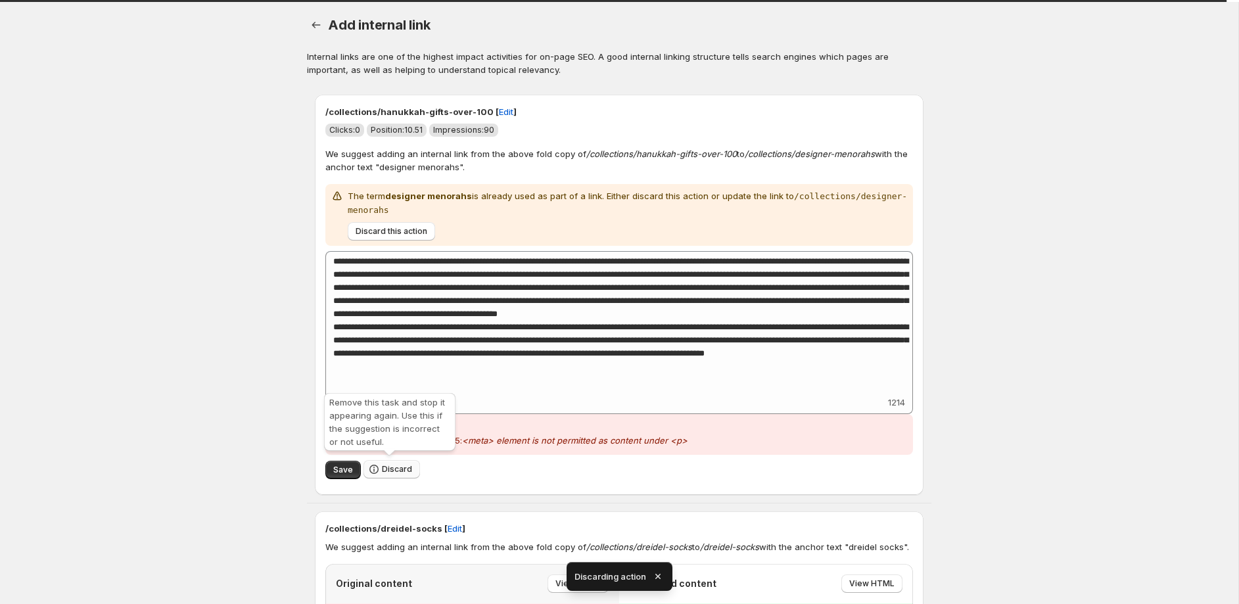
click at [394, 468] on span "Discard" at bounding box center [397, 469] width 30 height 11
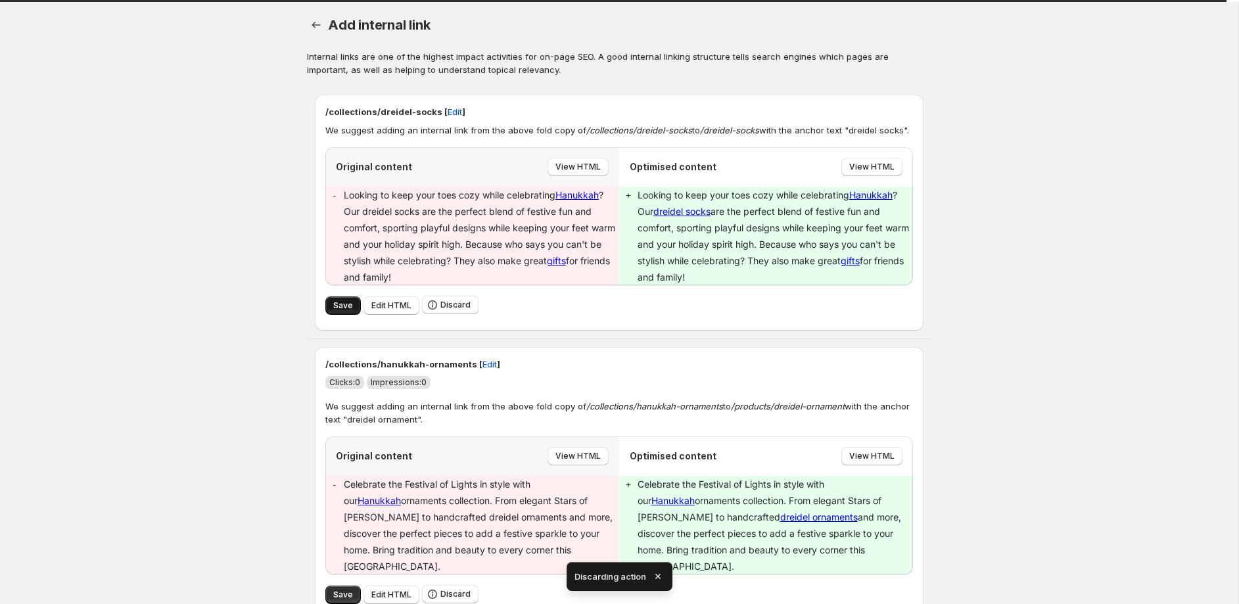
click at [338, 305] on span "Save" at bounding box center [343, 305] width 20 height 11
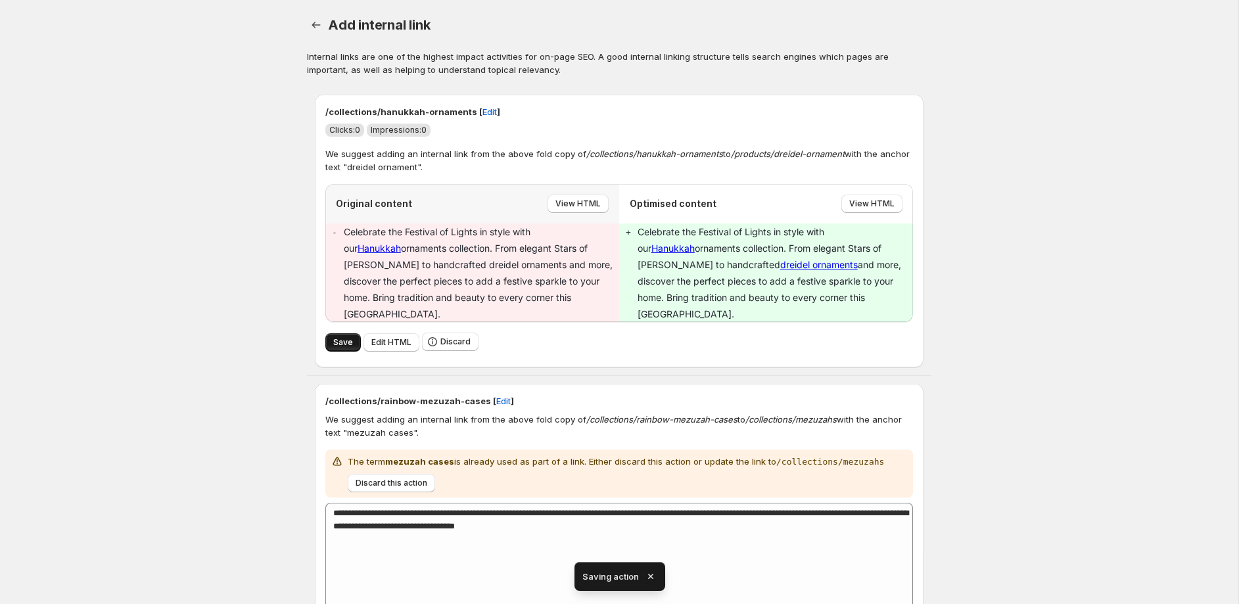
click at [342, 337] on span "Save" at bounding box center [343, 342] width 20 height 11
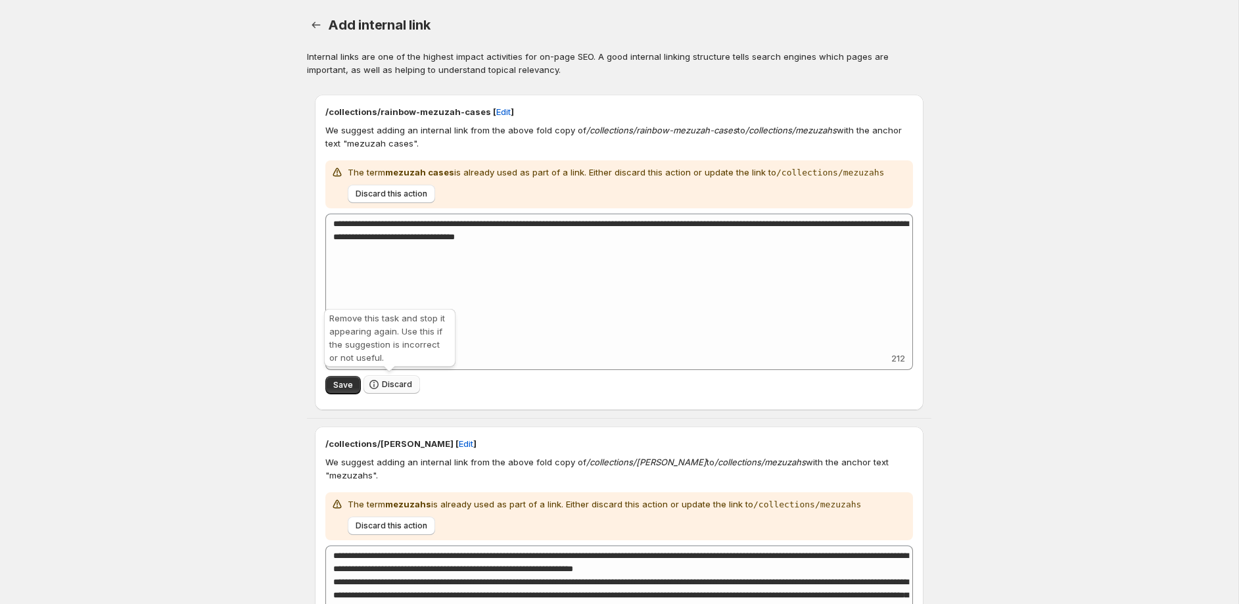
click at [382, 387] on span "Discard" at bounding box center [397, 384] width 30 height 11
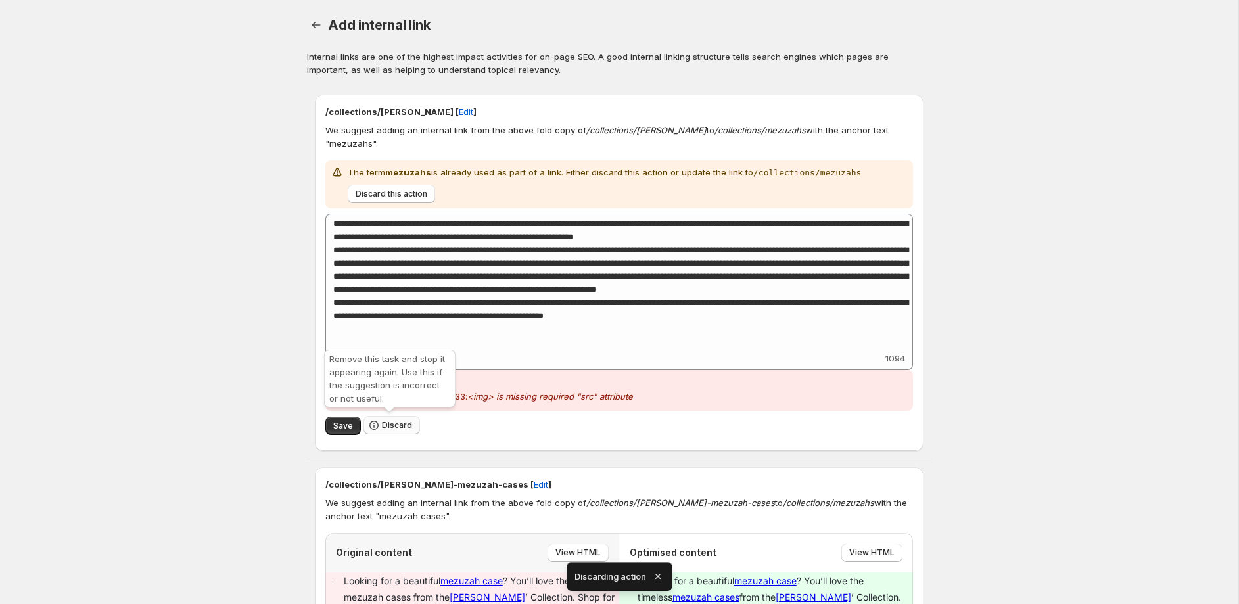
click at [388, 429] on span "Discard" at bounding box center [397, 425] width 30 height 11
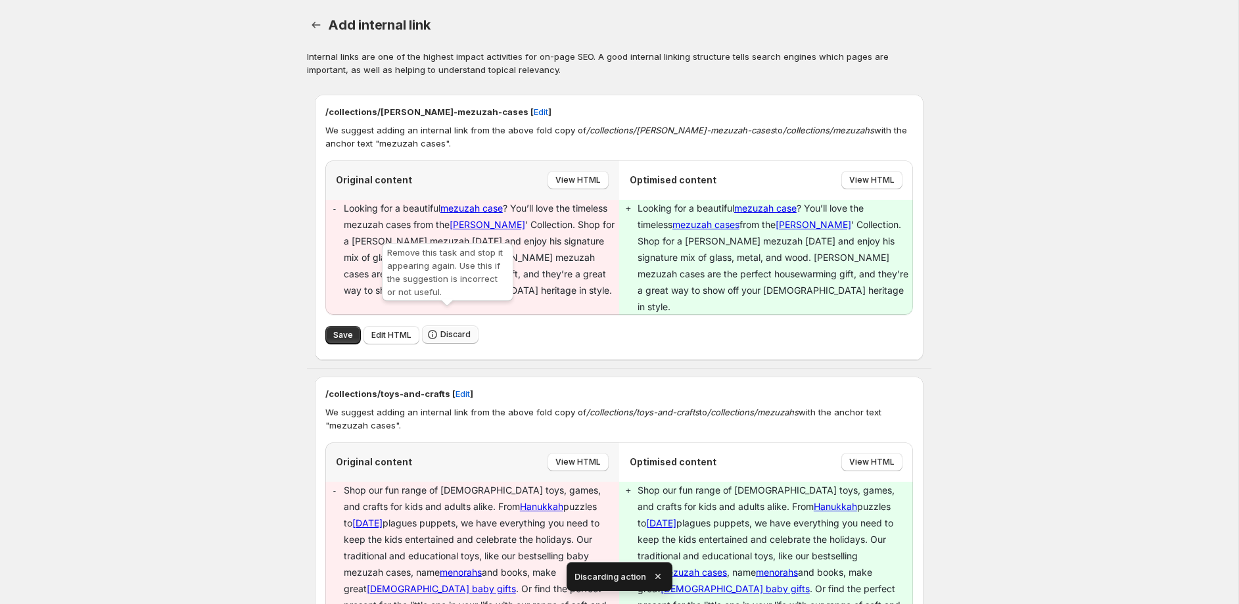
click at [450, 329] on span "Discard" at bounding box center [455, 334] width 30 height 11
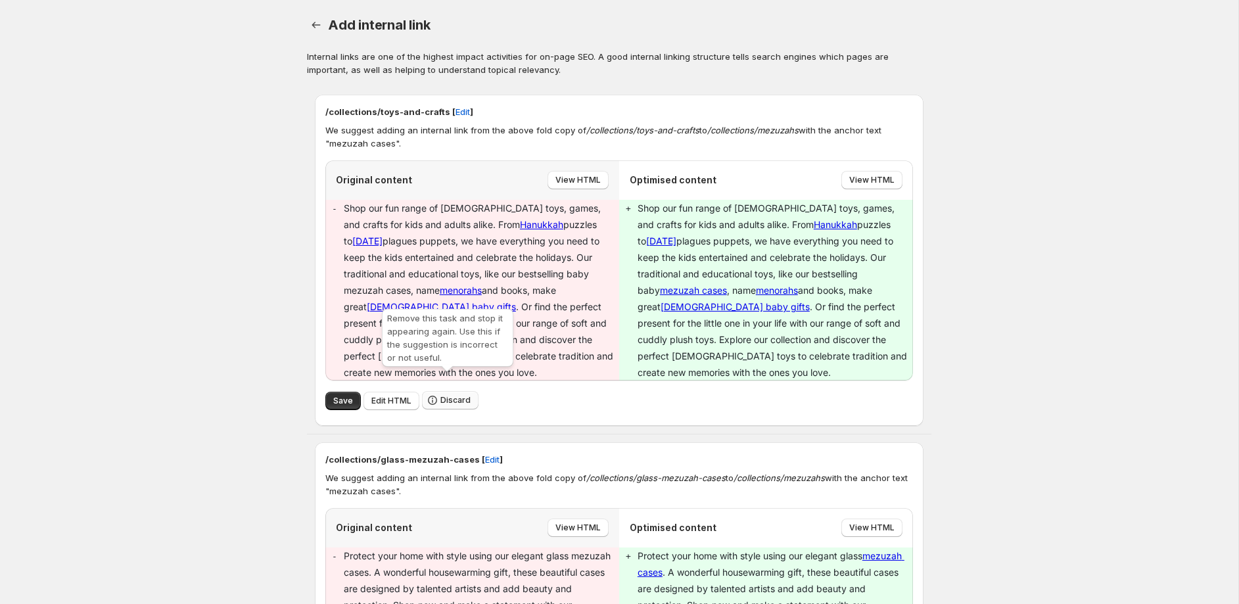
click at [457, 395] on span "Discard" at bounding box center [455, 400] width 30 height 11
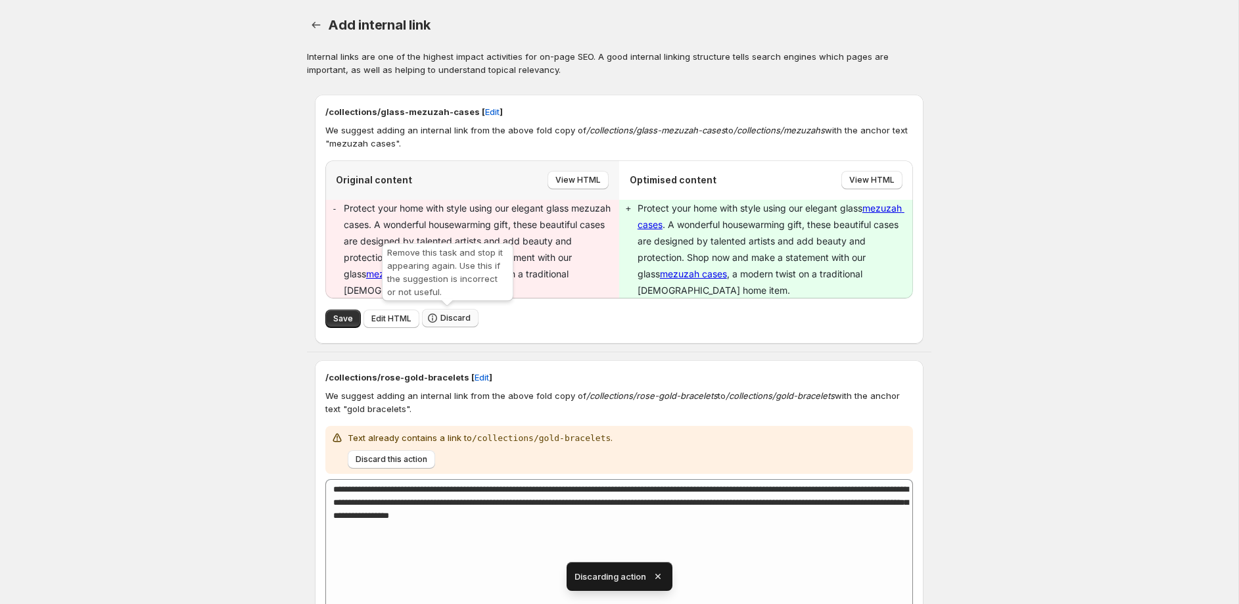
click at [448, 317] on span "Discard" at bounding box center [455, 318] width 30 height 11
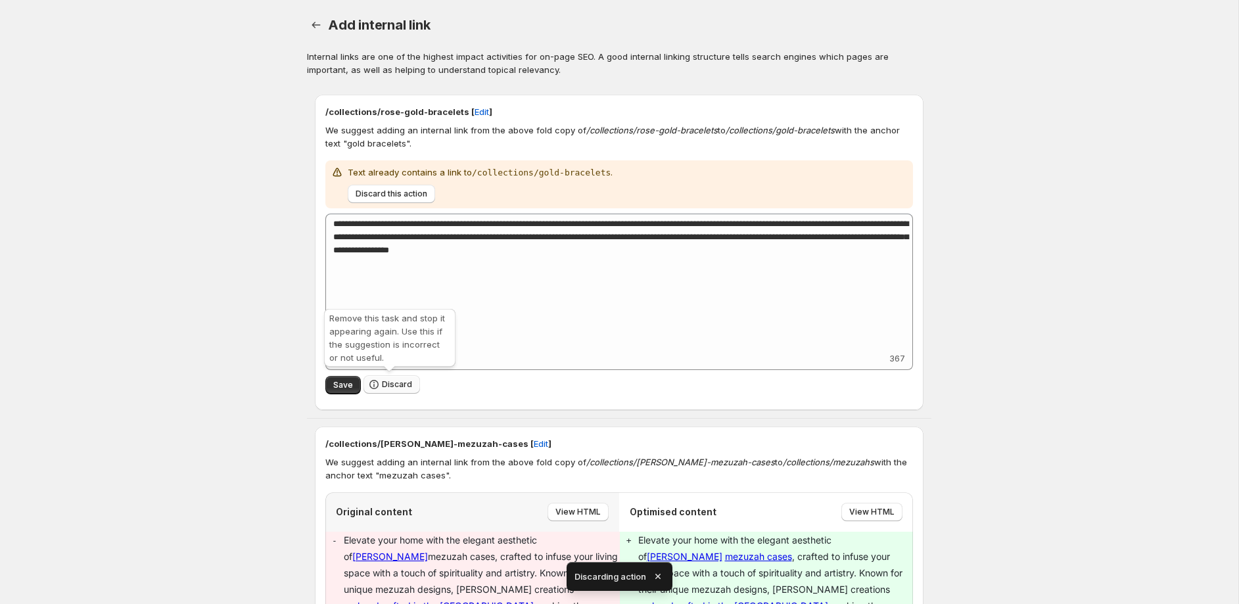
click at [390, 386] on span "Discard" at bounding box center [397, 384] width 30 height 11
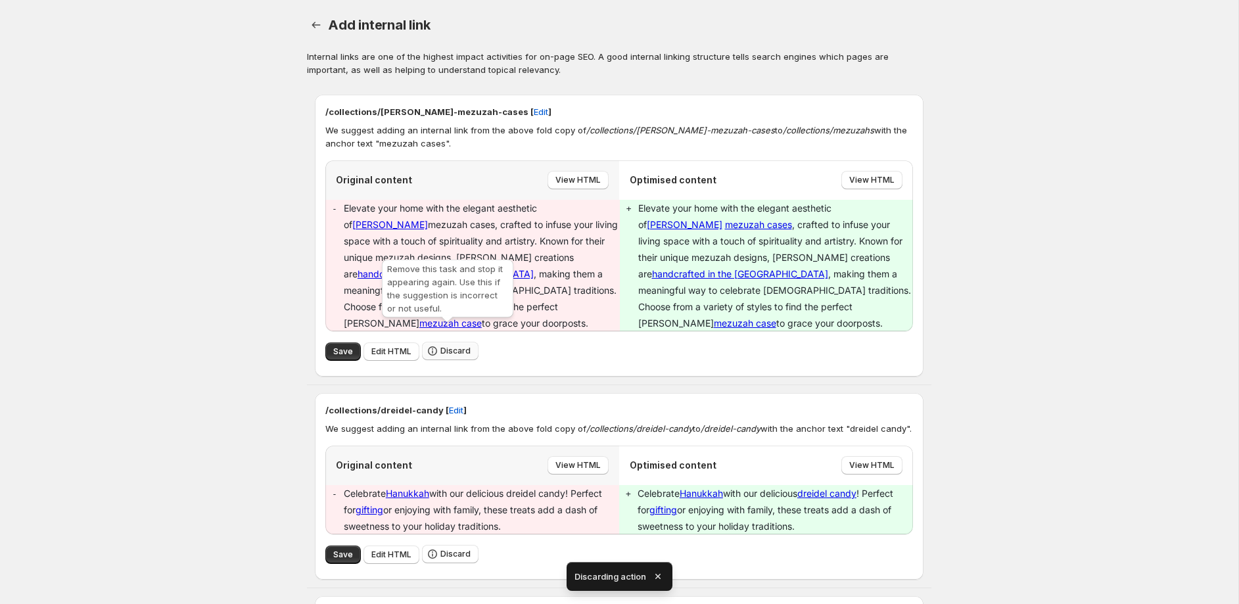
click at [454, 346] on span "Discard" at bounding box center [455, 351] width 30 height 11
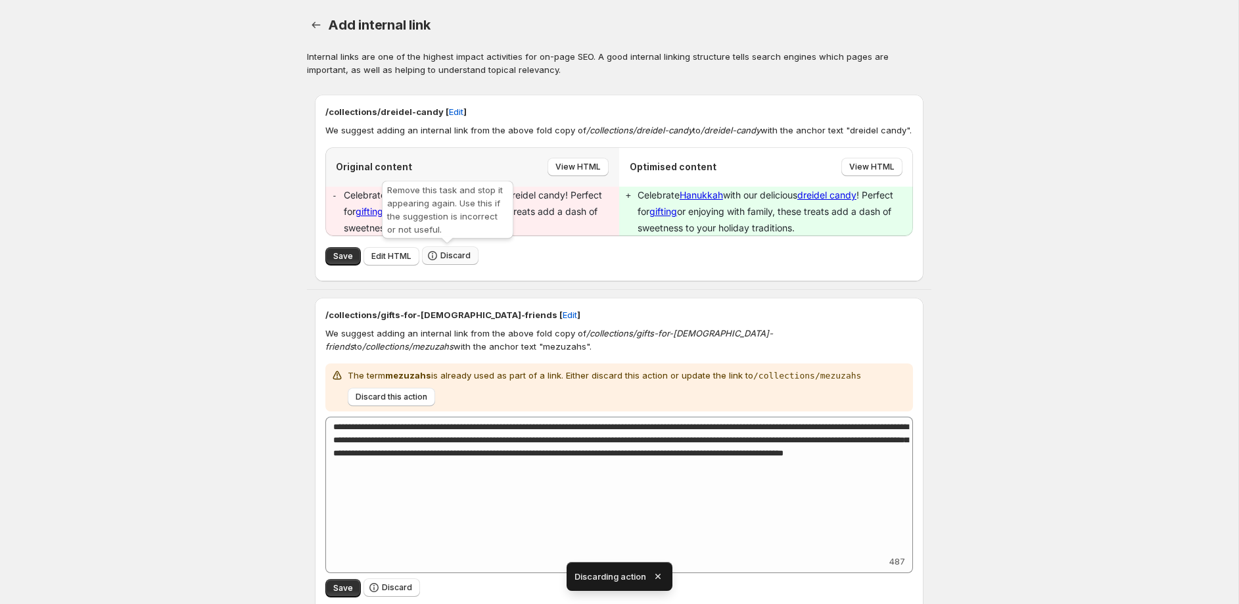
click at [459, 260] on span "Discard" at bounding box center [455, 255] width 30 height 11
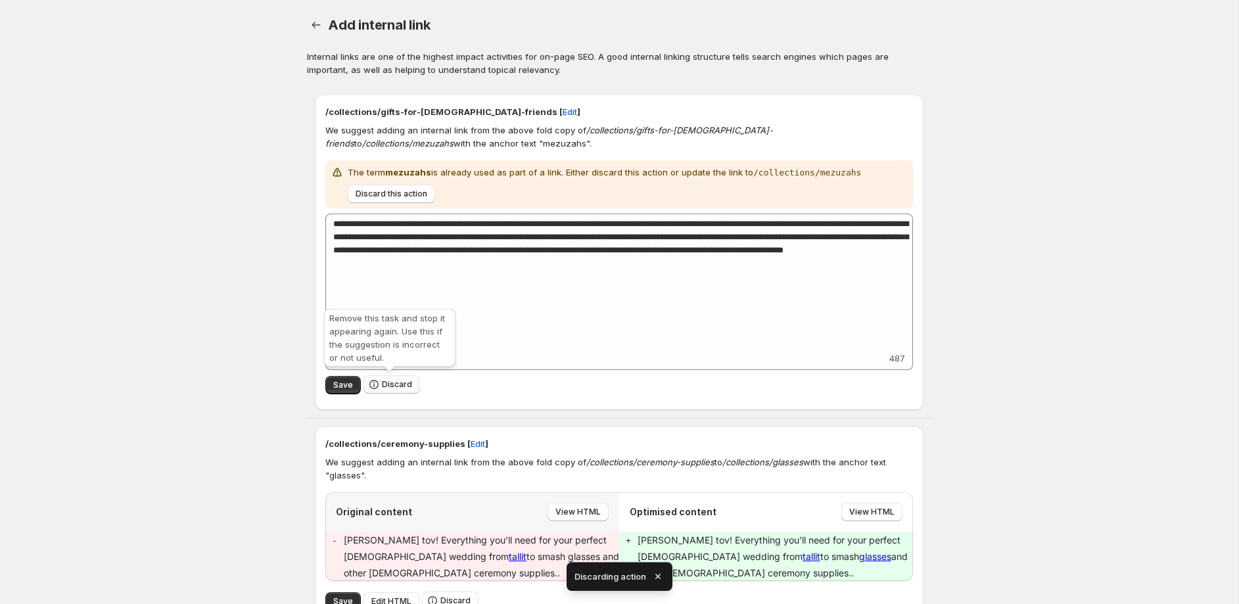
click at [401, 379] on span "Discard" at bounding box center [397, 384] width 30 height 11
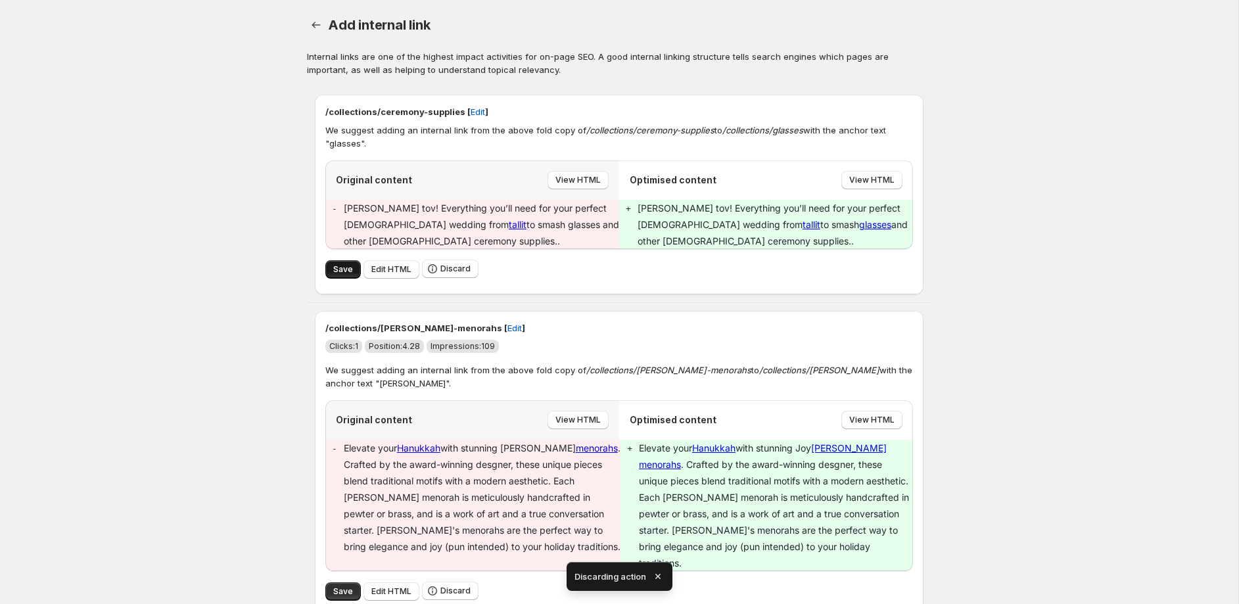
click at [342, 271] on span "Save" at bounding box center [343, 269] width 20 height 11
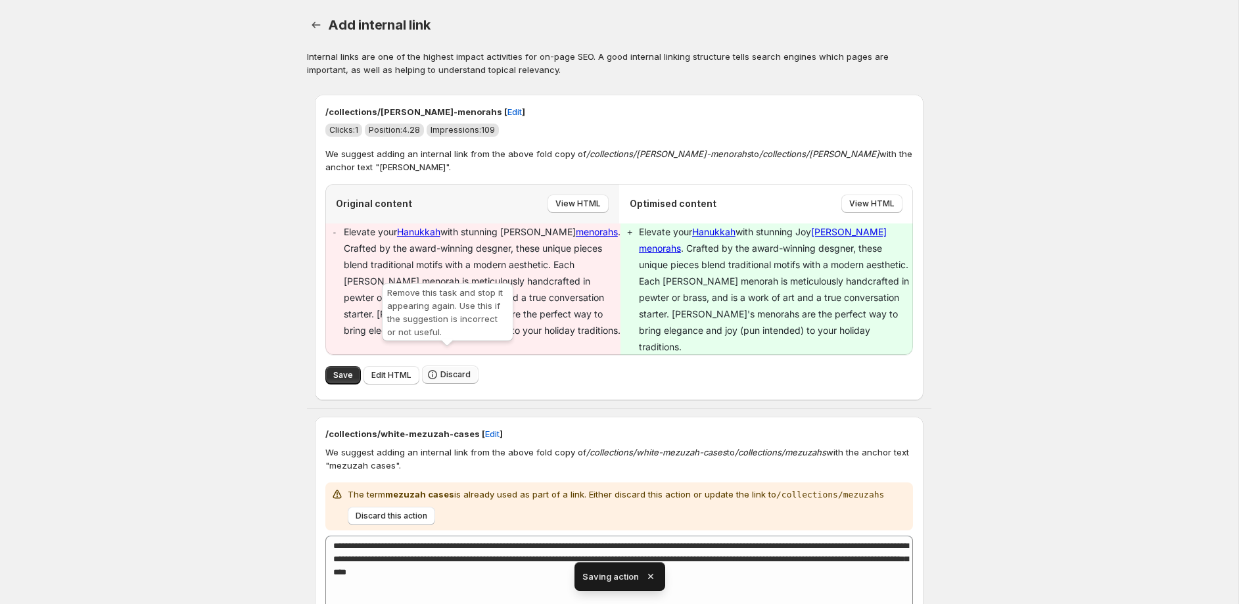
click at [450, 369] on span "Discard" at bounding box center [455, 374] width 30 height 11
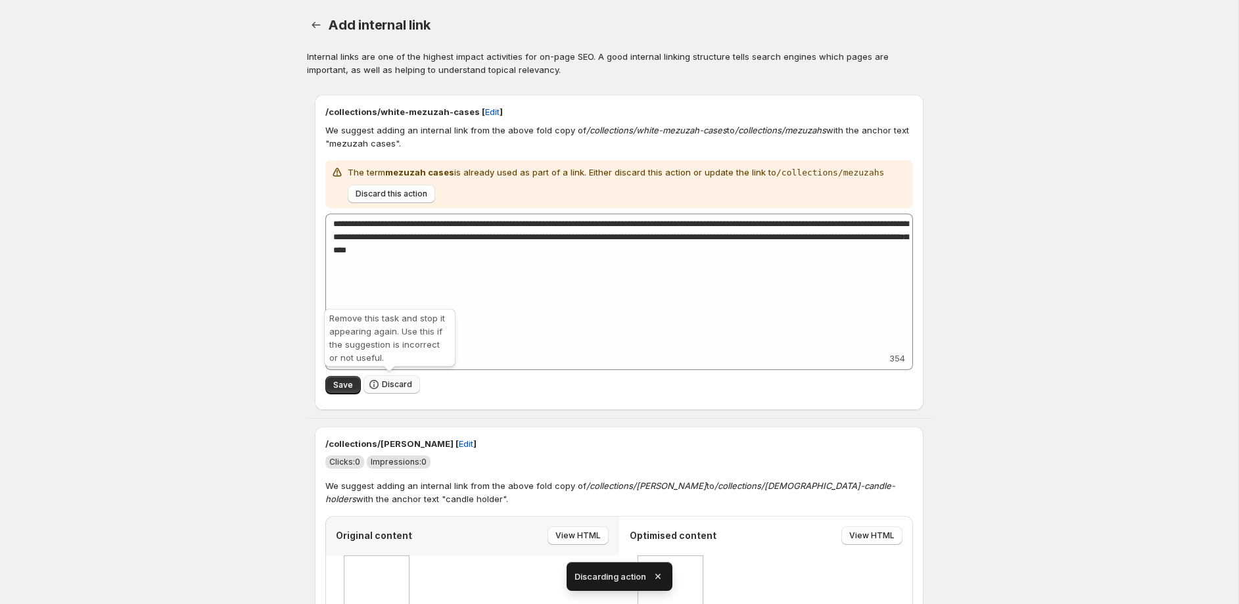
click at [405, 386] on span "Discard" at bounding box center [397, 384] width 30 height 11
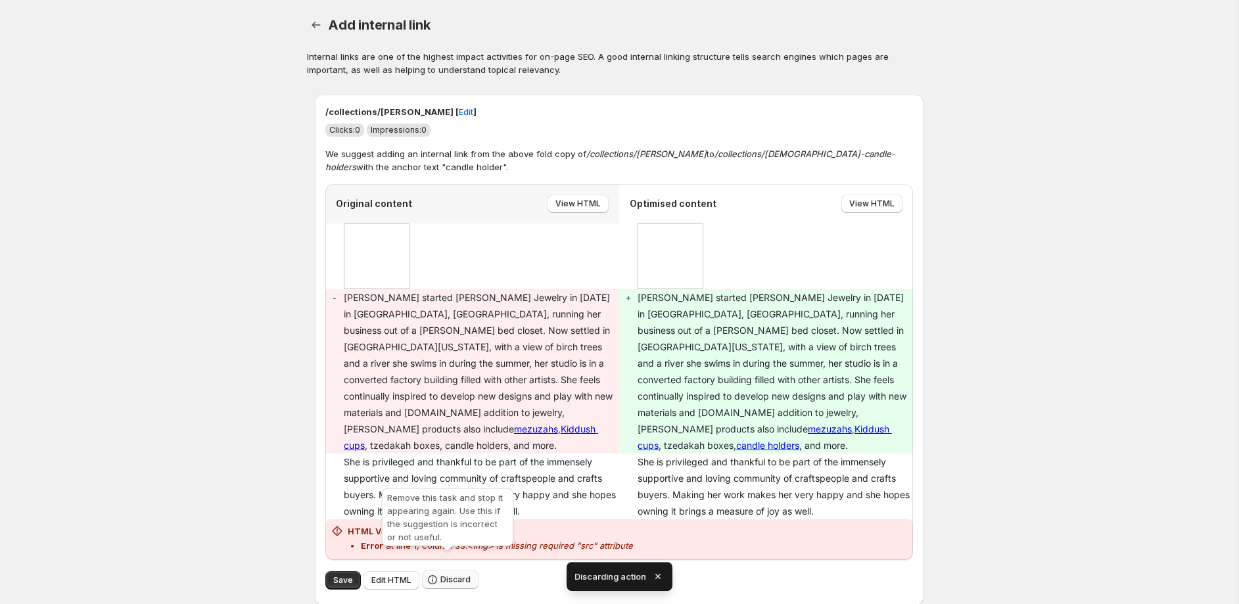
click at [452, 574] on span "Discard" at bounding box center [455, 579] width 30 height 11
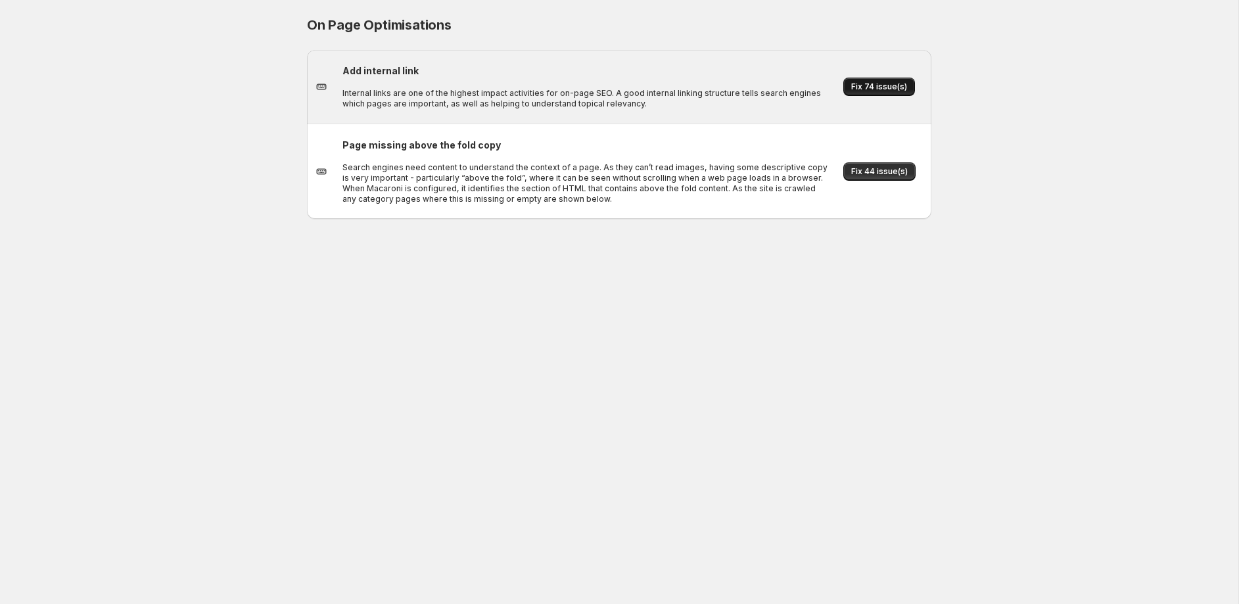
click at [891, 87] on span "Fix 74 issue(s)" at bounding box center [879, 86] width 56 height 11
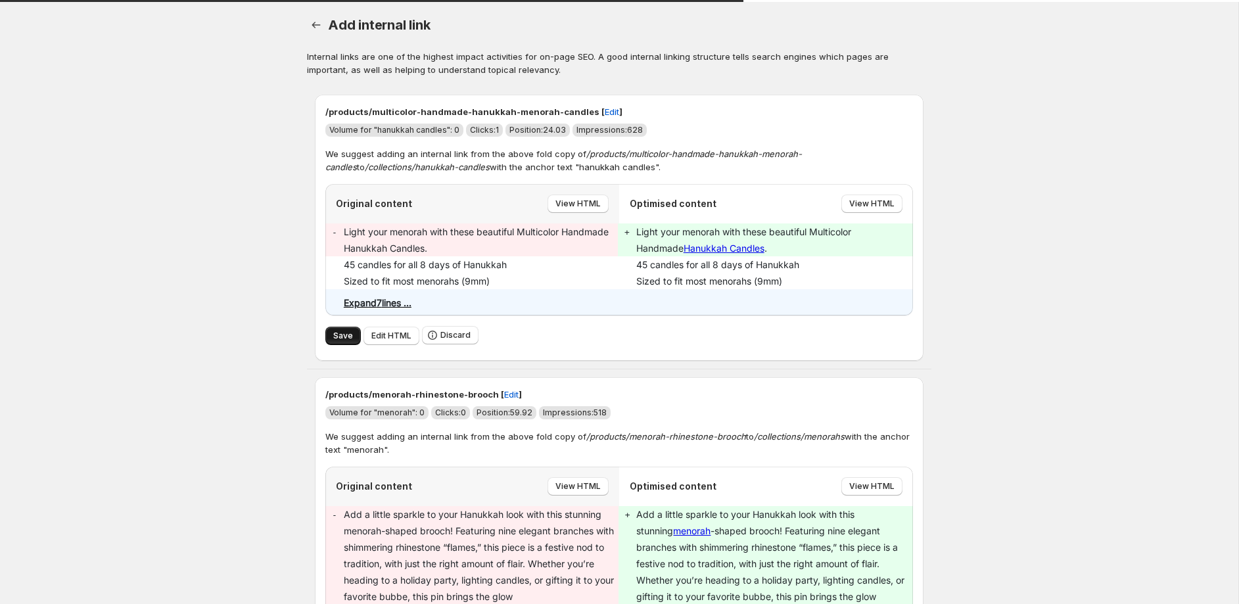
click at [344, 336] on span "Save" at bounding box center [343, 336] width 20 height 11
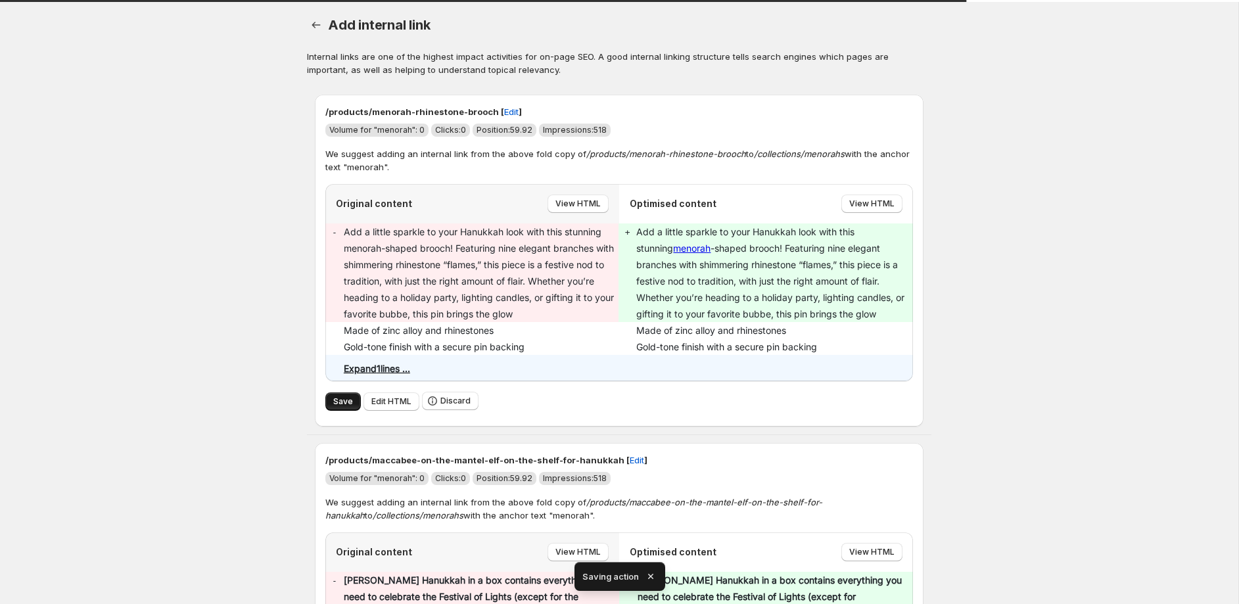
click at [341, 400] on span "Save" at bounding box center [343, 401] width 20 height 11
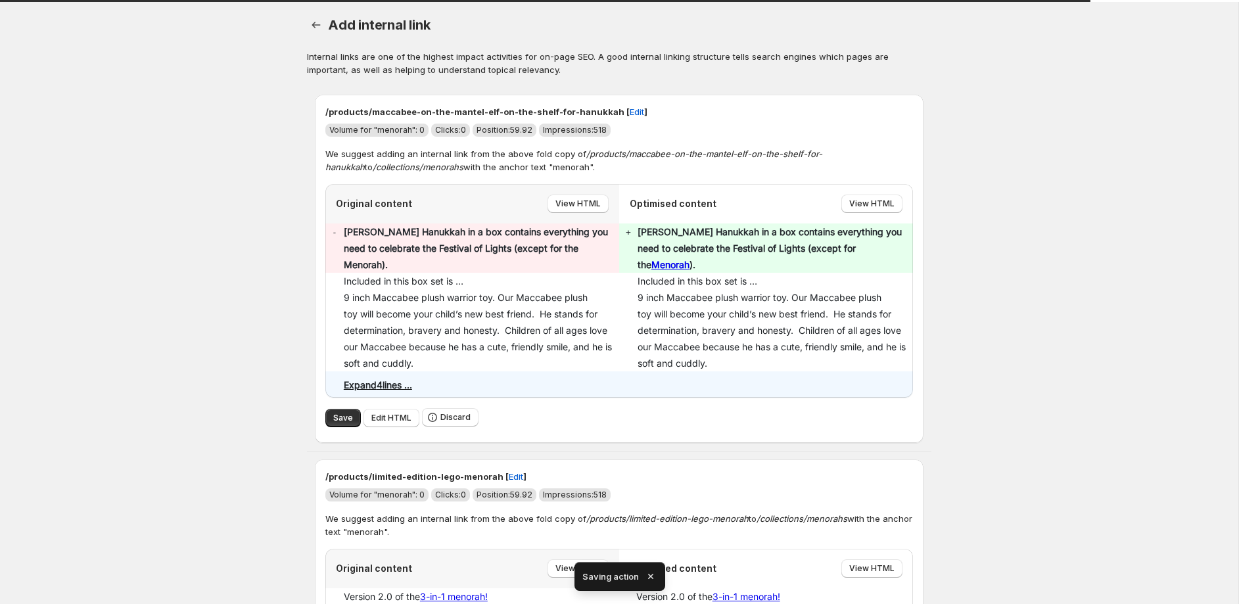
click at [342, 413] on span "Save" at bounding box center [343, 418] width 20 height 11
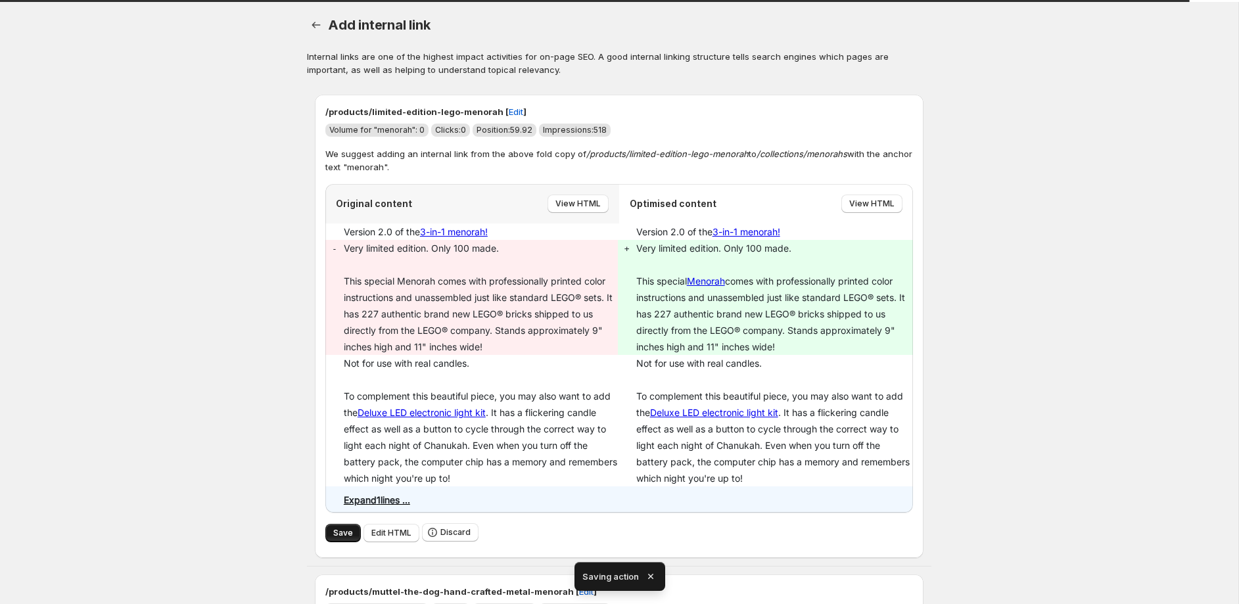
click at [333, 532] on button "Save" at bounding box center [342, 533] width 35 height 18
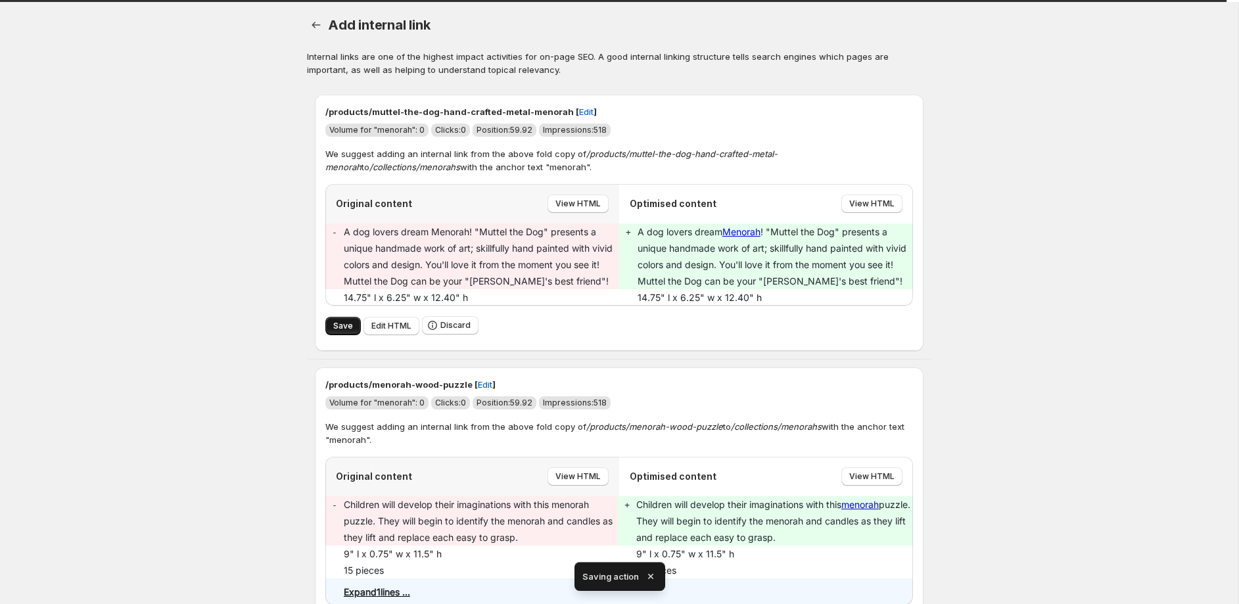
click at [338, 327] on span "Save" at bounding box center [343, 326] width 20 height 11
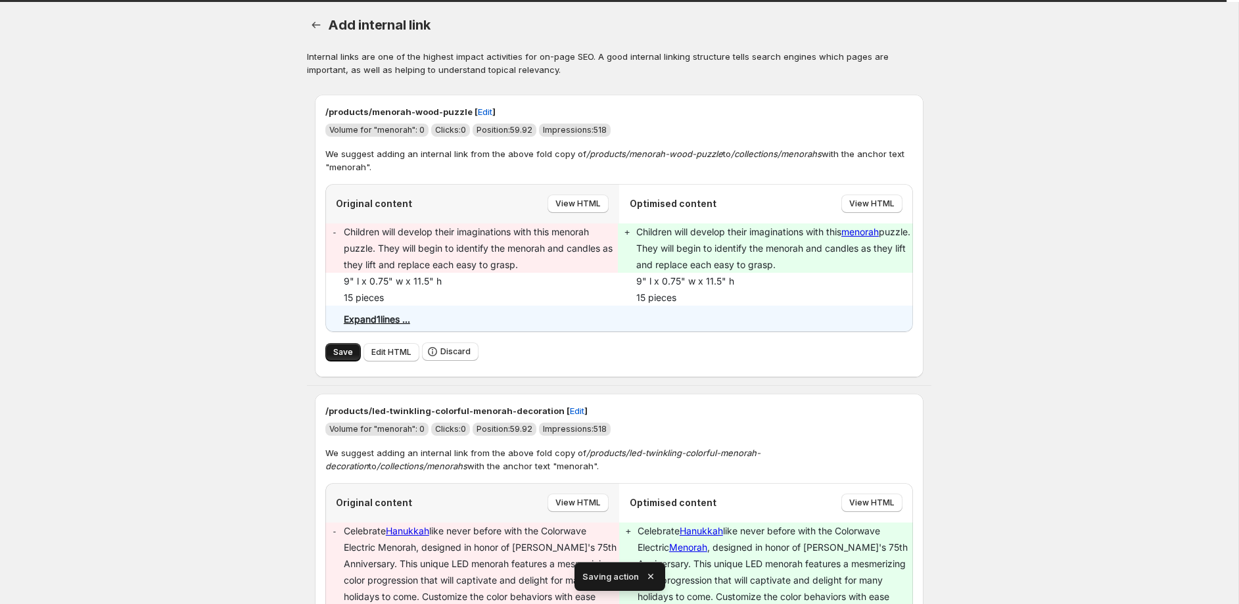
click at [342, 353] on span "Save" at bounding box center [343, 352] width 20 height 11
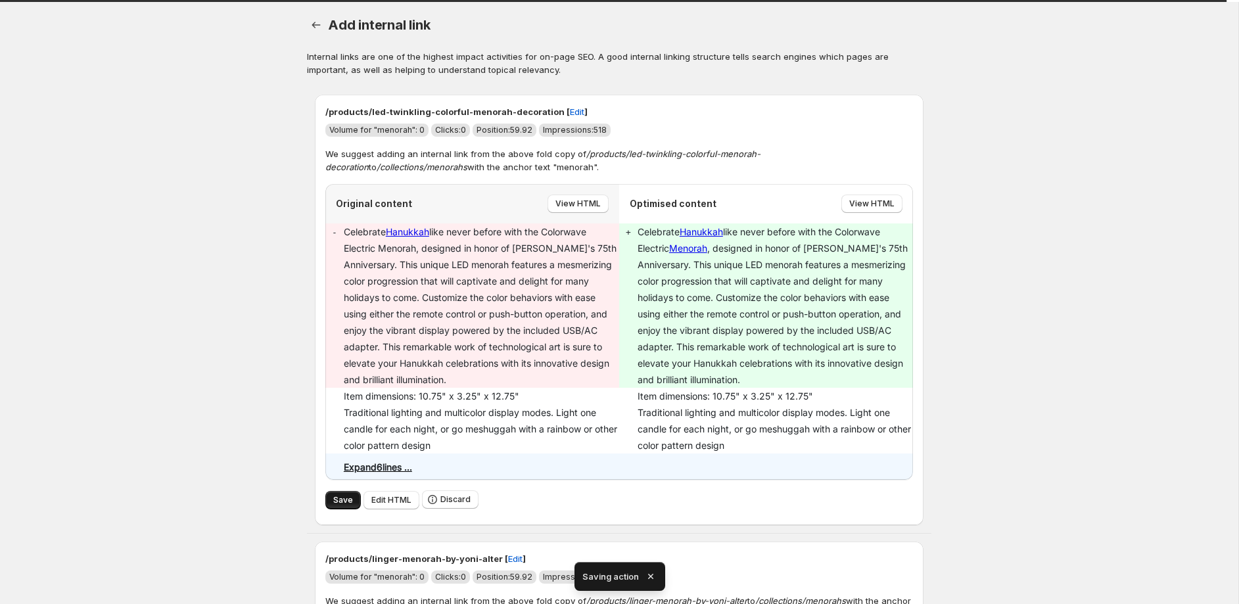
click at [338, 498] on span "Save" at bounding box center [343, 500] width 20 height 11
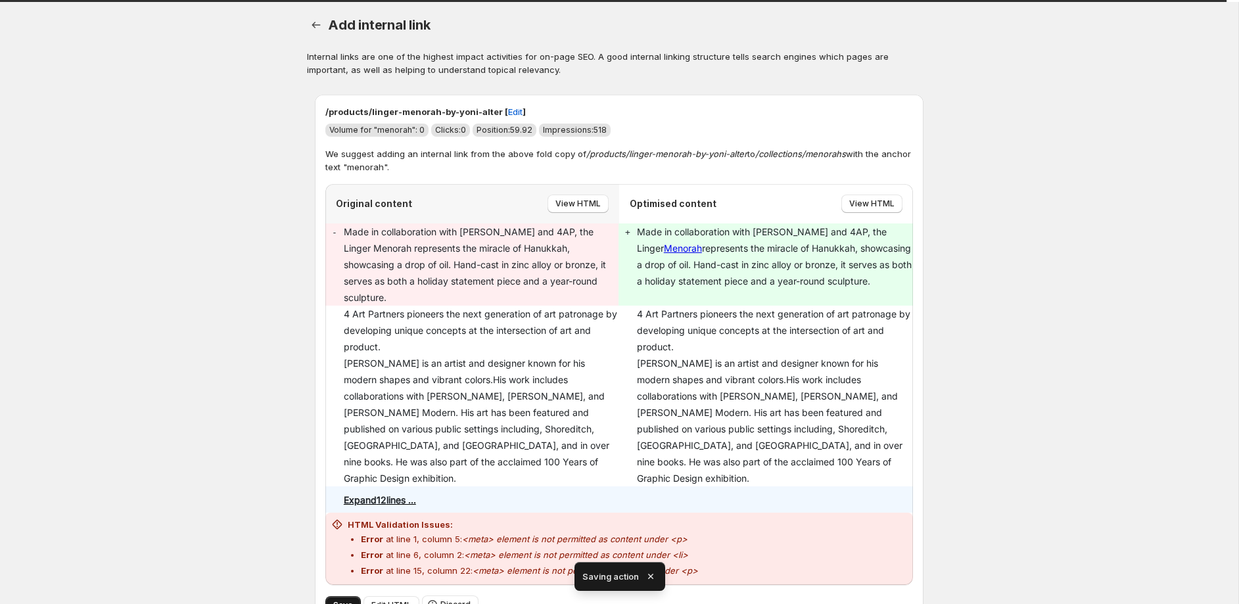
click at [351, 600] on span "Save" at bounding box center [343, 605] width 20 height 11
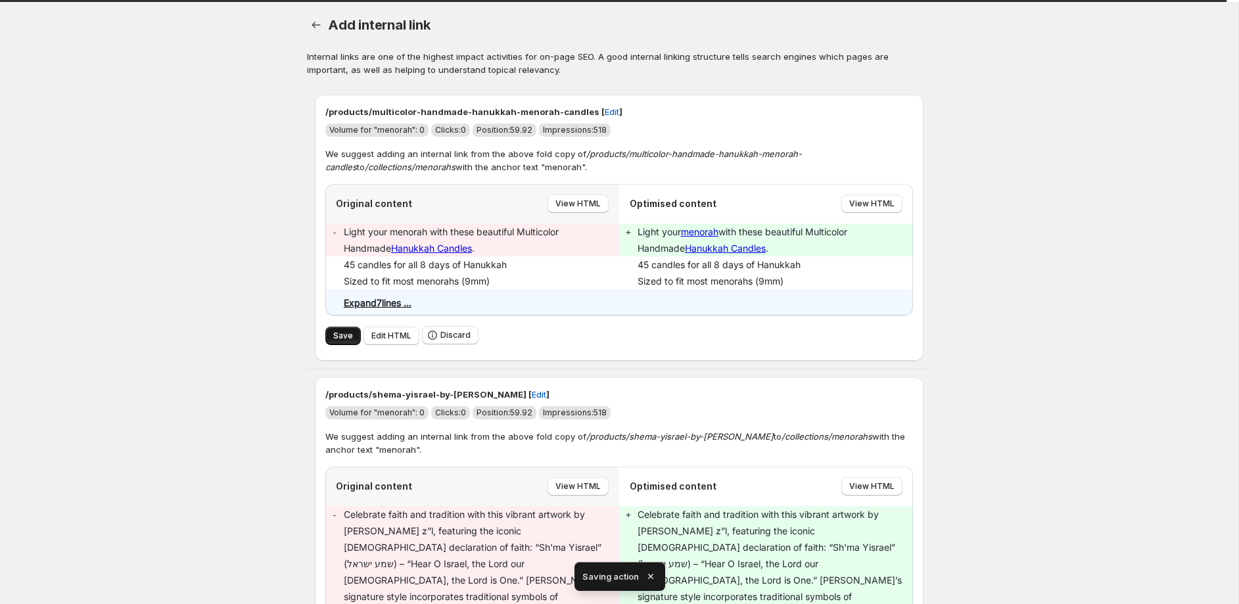
click at [340, 333] on span "Save" at bounding box center [343, 336] width 20 height 11
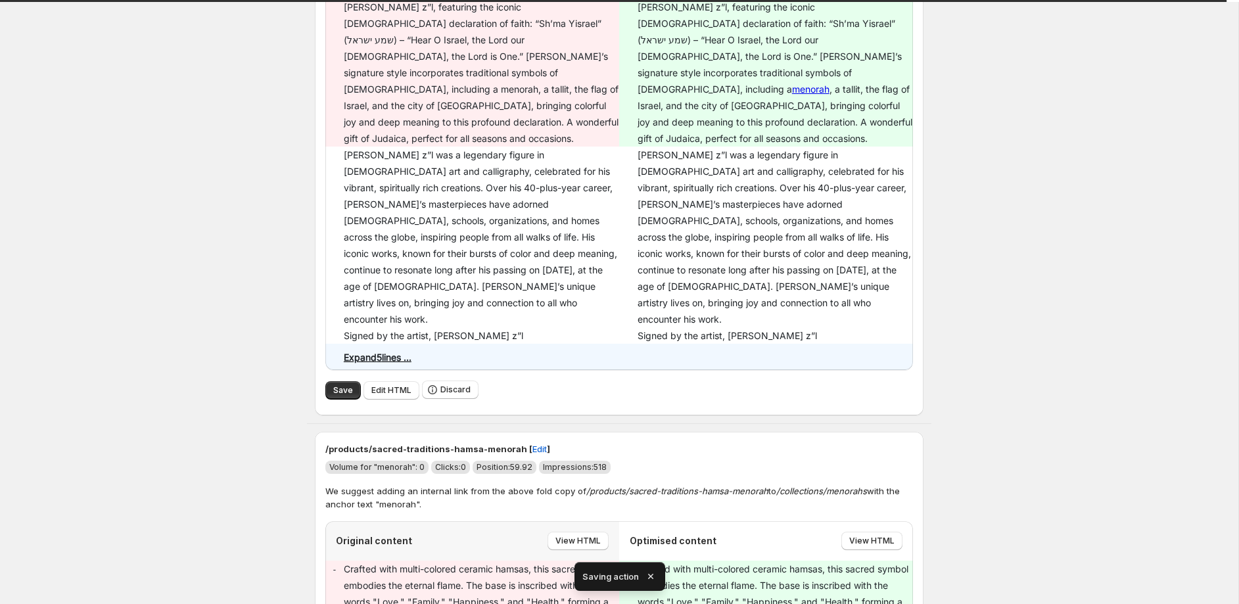
scroll to position [262, 0]
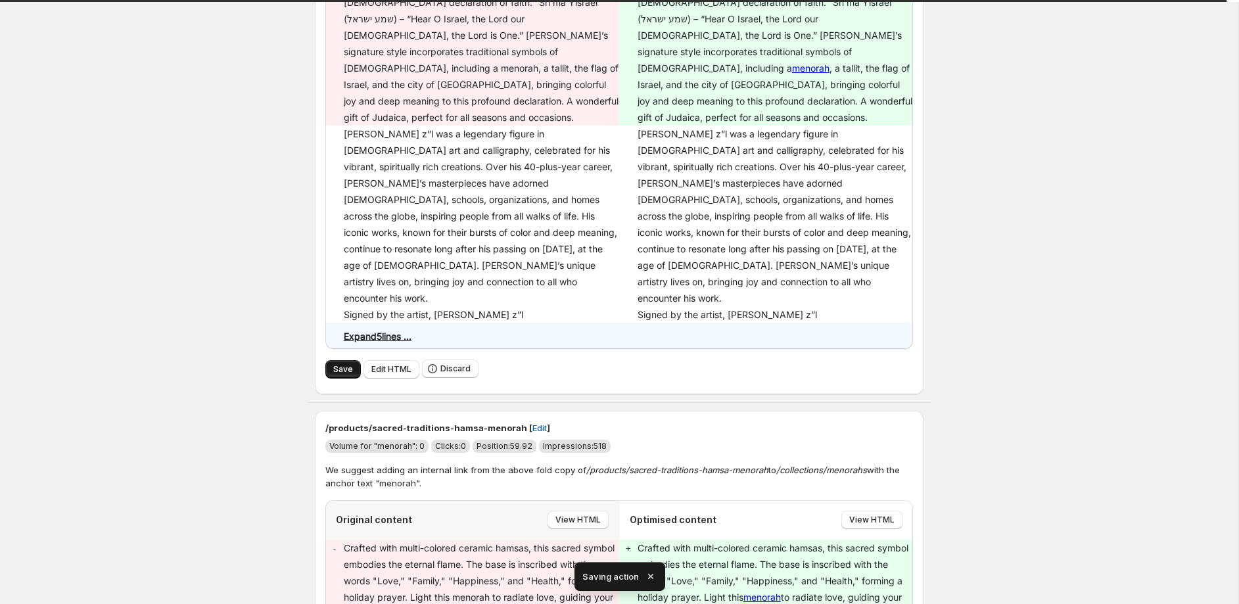
click at [335, 364] on span "Save" at bounding box center [343, 369] width 20 height 11
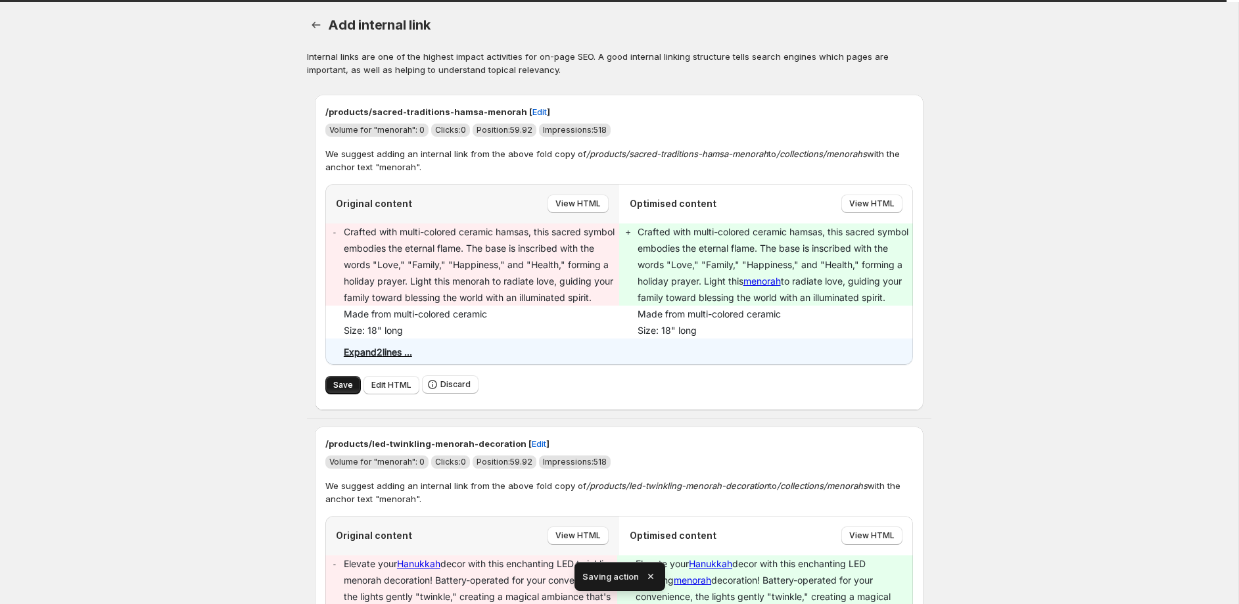
click at [340, 385] on span "Save" at bounding box center [343, 385] width 20 height 11
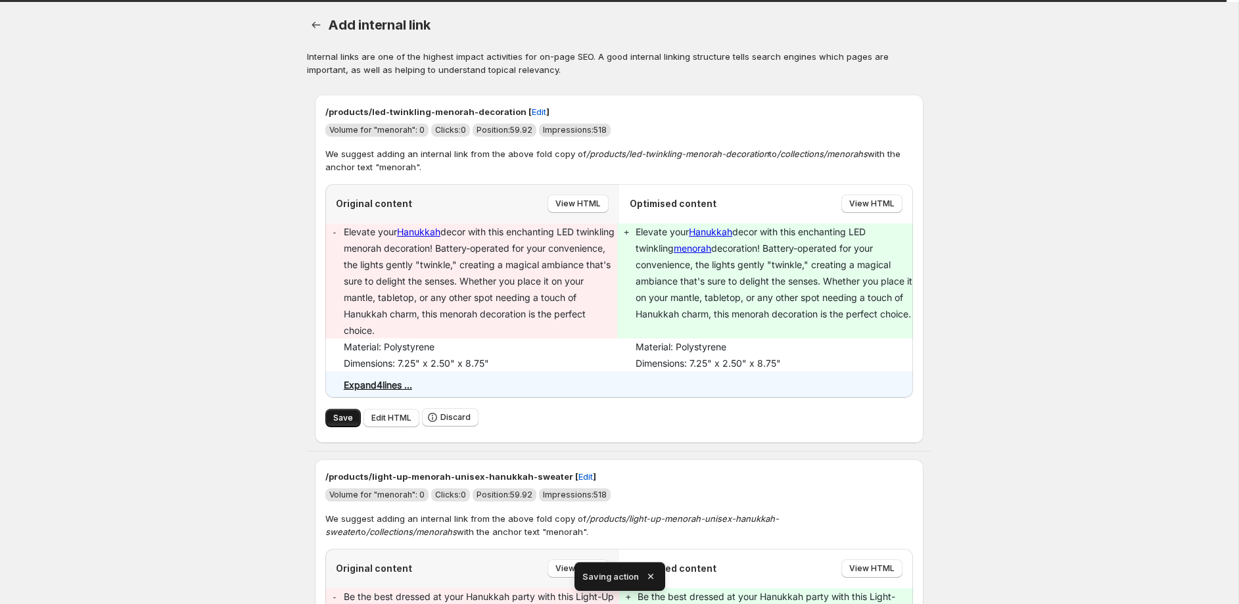
click at [347, 417] on span "Save" at bounding box center [343, 418] width 20 height 11
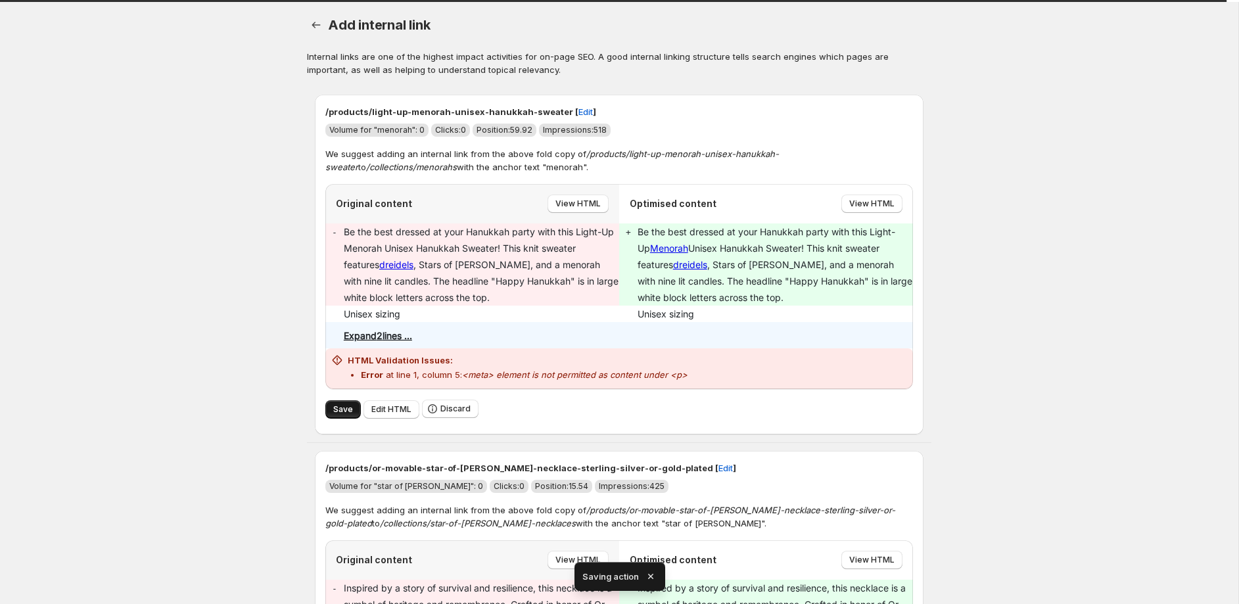
click at [343, 407] on span "Save" at bounding box center [343, 409] width 20 height 11
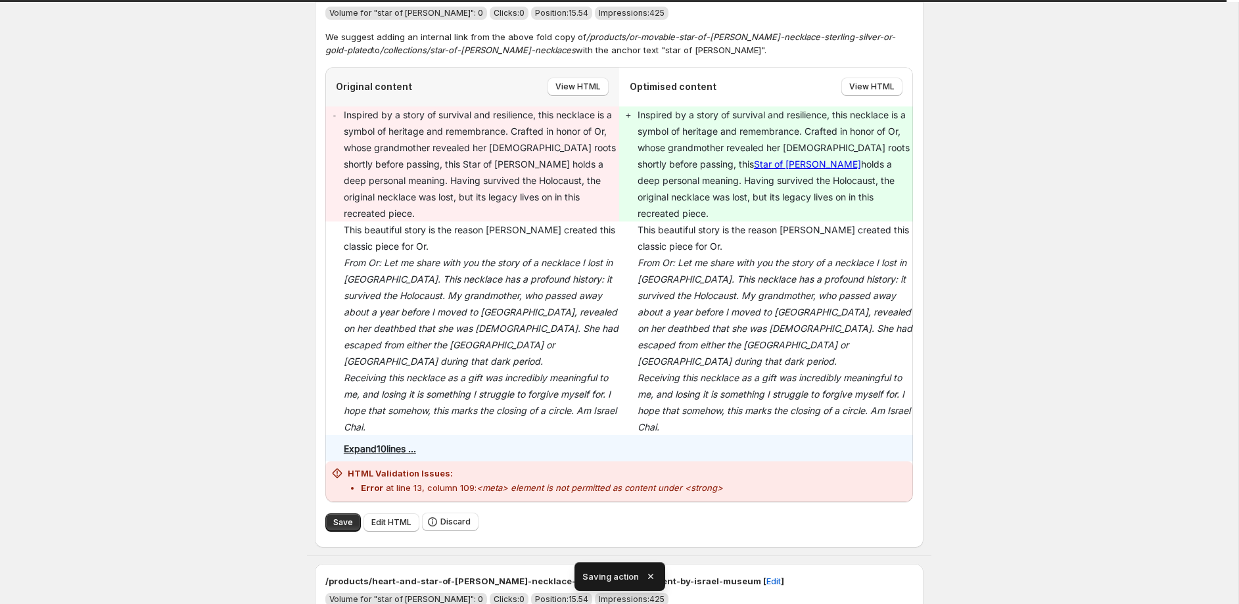
scroll to position [137, 0]
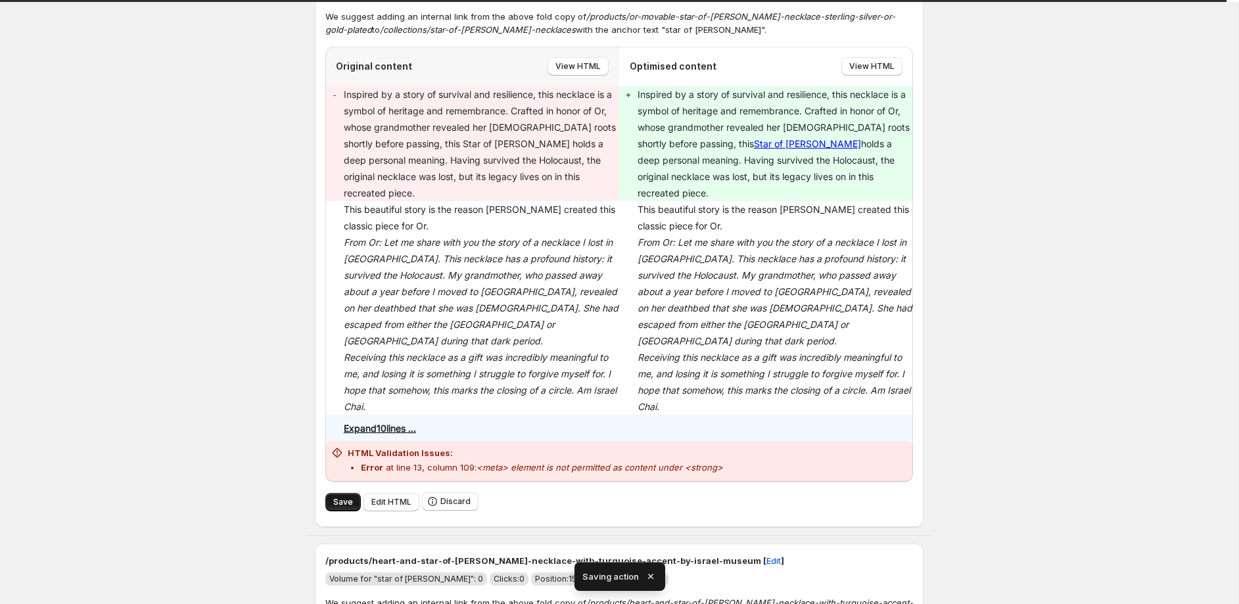
click at [336, 497] on span "Save" at bounding box center [343, 502] width 20 height 11
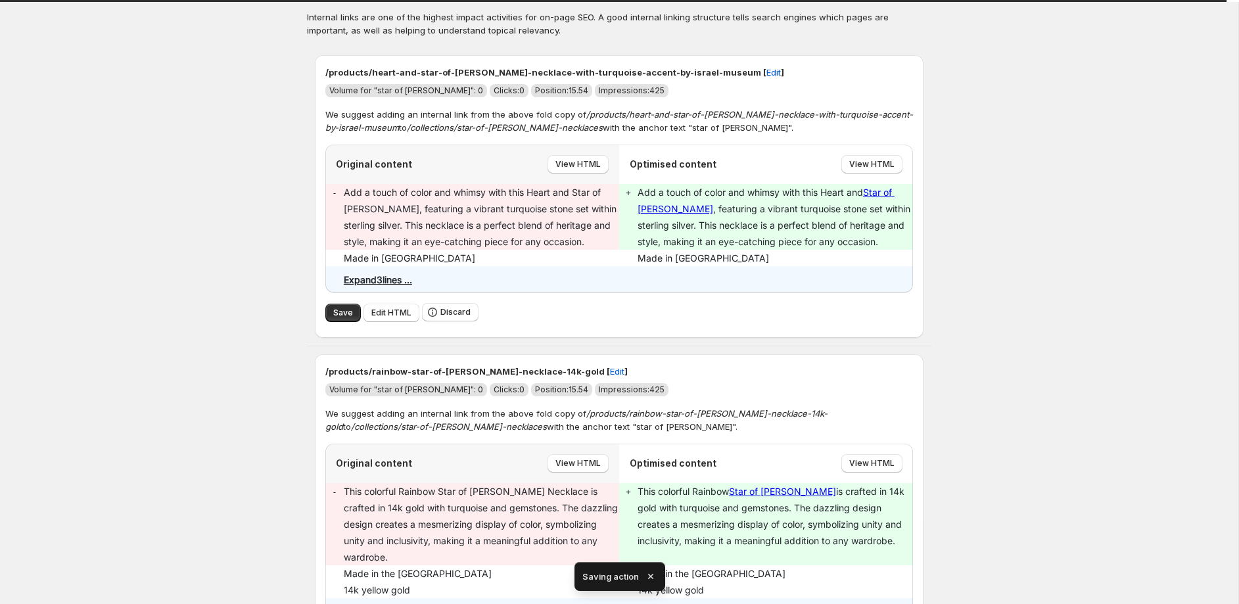
scroll to position [41, 0]
click at [348, 310] on span "Save" at bounding box center [343, 311] width 20 height 11
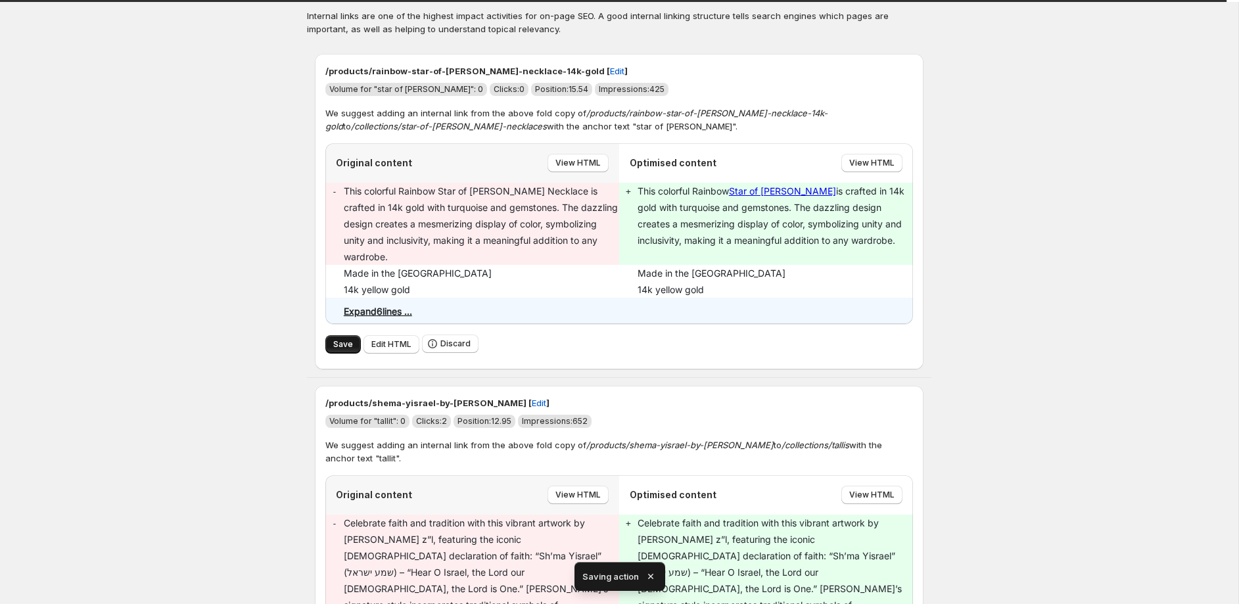
click at [347, 339] on span "Save" at bounding box center [343, 344] width 20 height 11
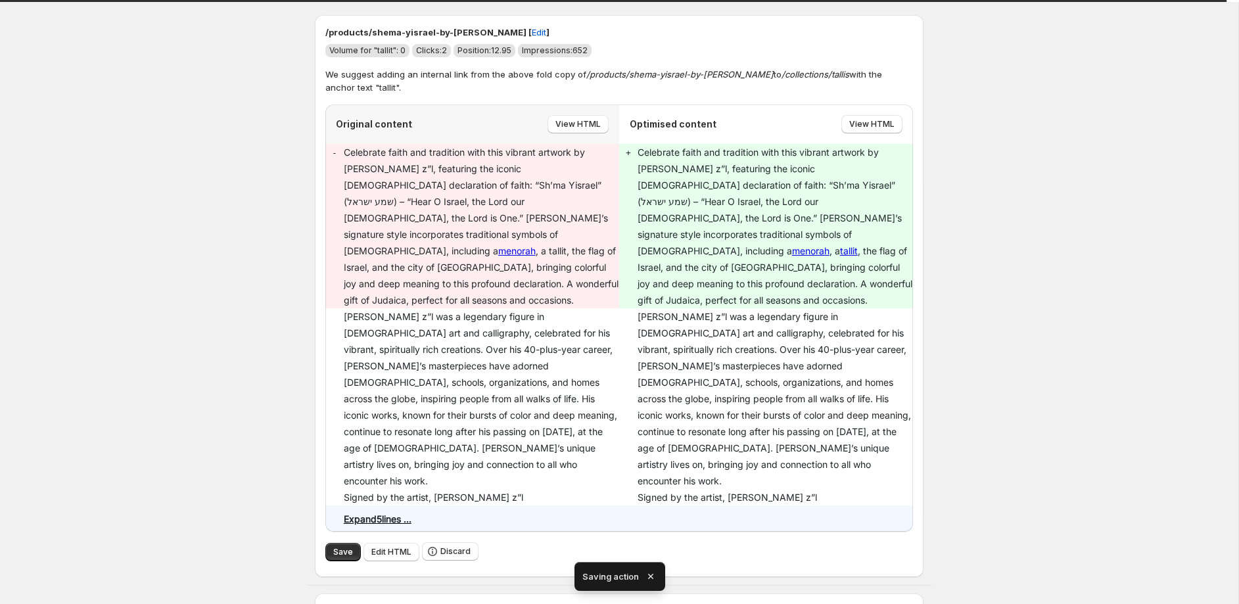
scroll to position [191, 0]
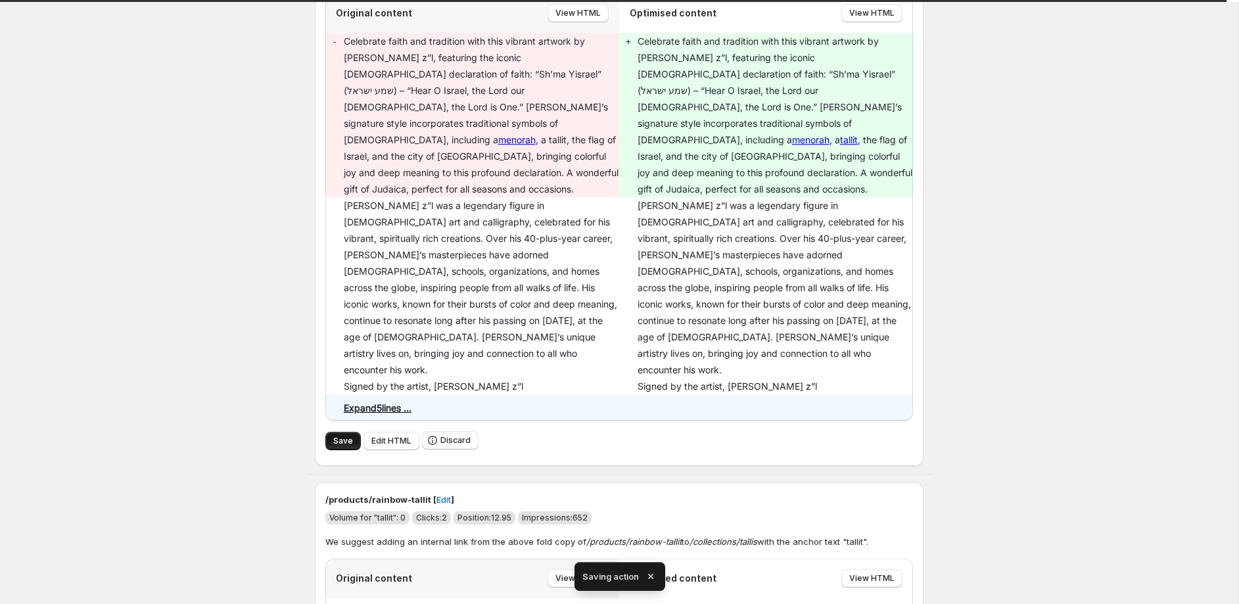
click at [340, 436] on span "Save" at bounding box center [343, 441] width 20 height 11
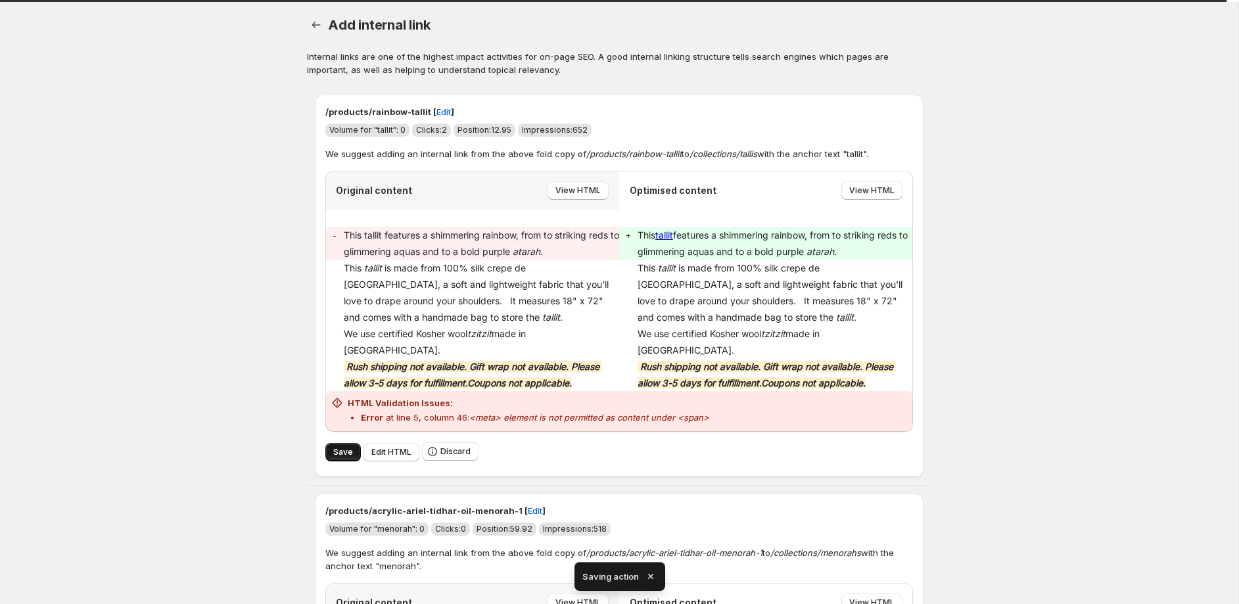
drag, startPoint x: 354, startPoint y: 438, endPoint x: 333, endPoint y: 434, distance: 21.3
click at [354, 443] on button "Save" at bounding box center [342, 452] width 35 height 18
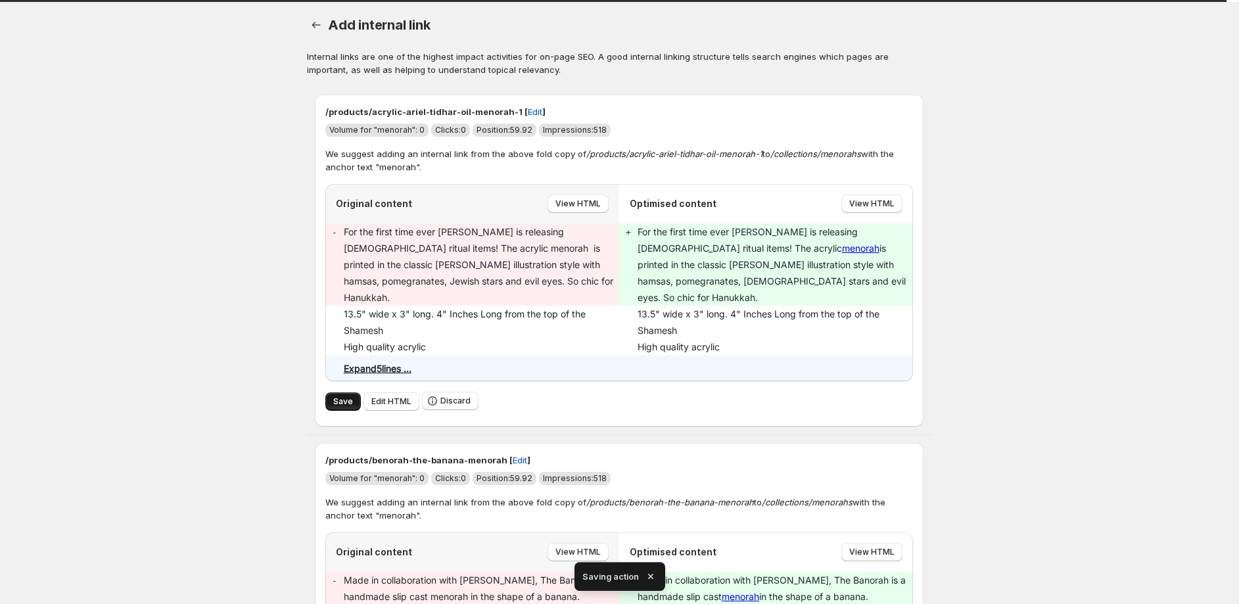
click at [345, 396] on span "Save" at bounding box center [343, 401] width 20 height 11
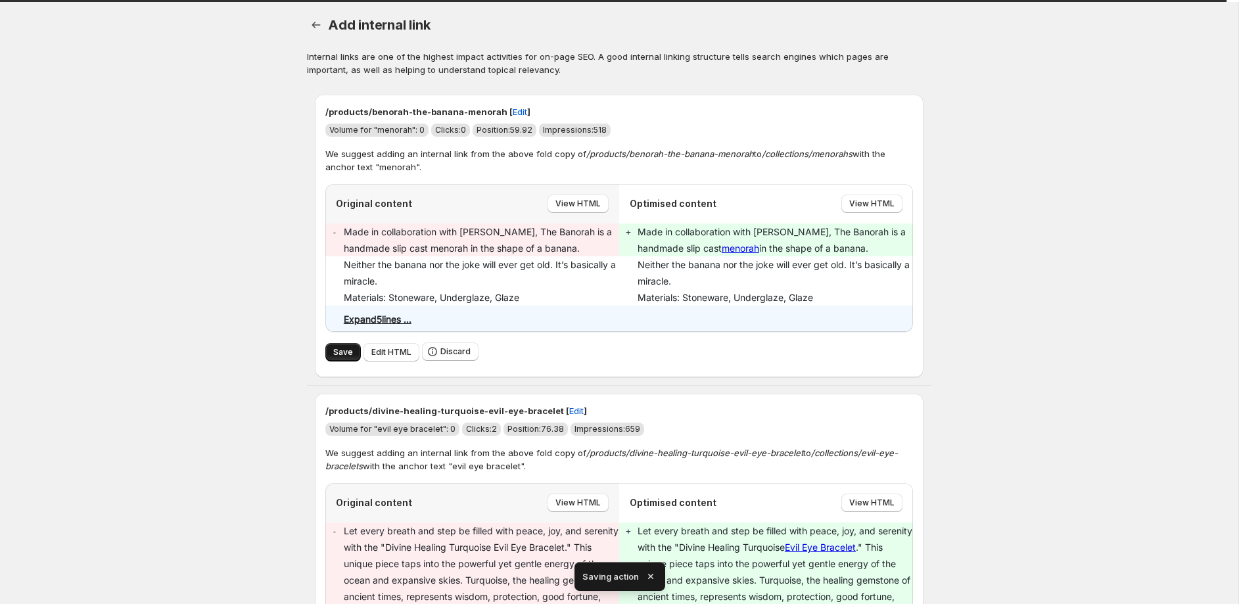
click at [345, 348] on span "Save" at bounding box center [343, 352] width 20 height 11
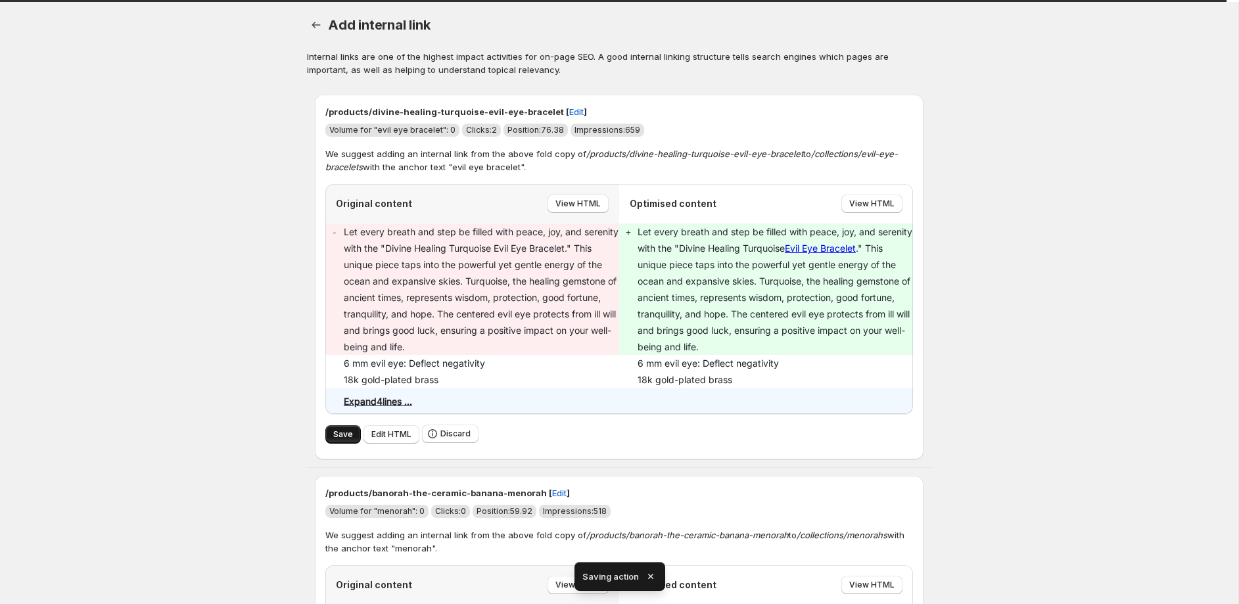
click at [346, 425] on button "Save" at bounding box center [342, 434] width 35 height 18
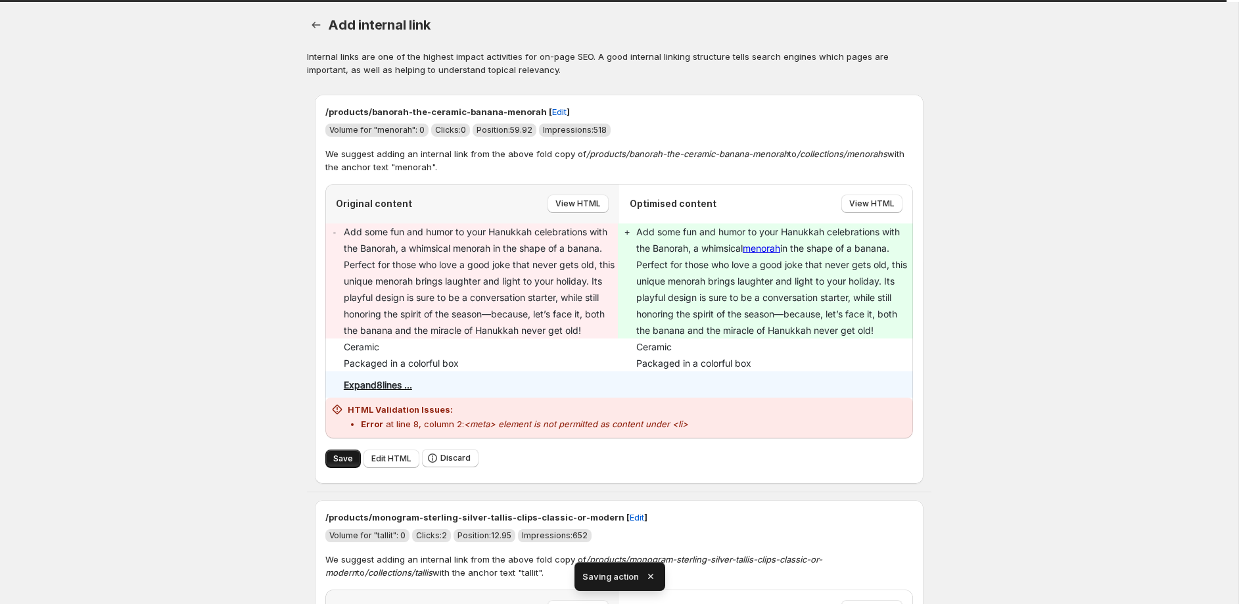
click at [344, 456] on span "Save" at bounding box center [343, 458] width 20 height 11
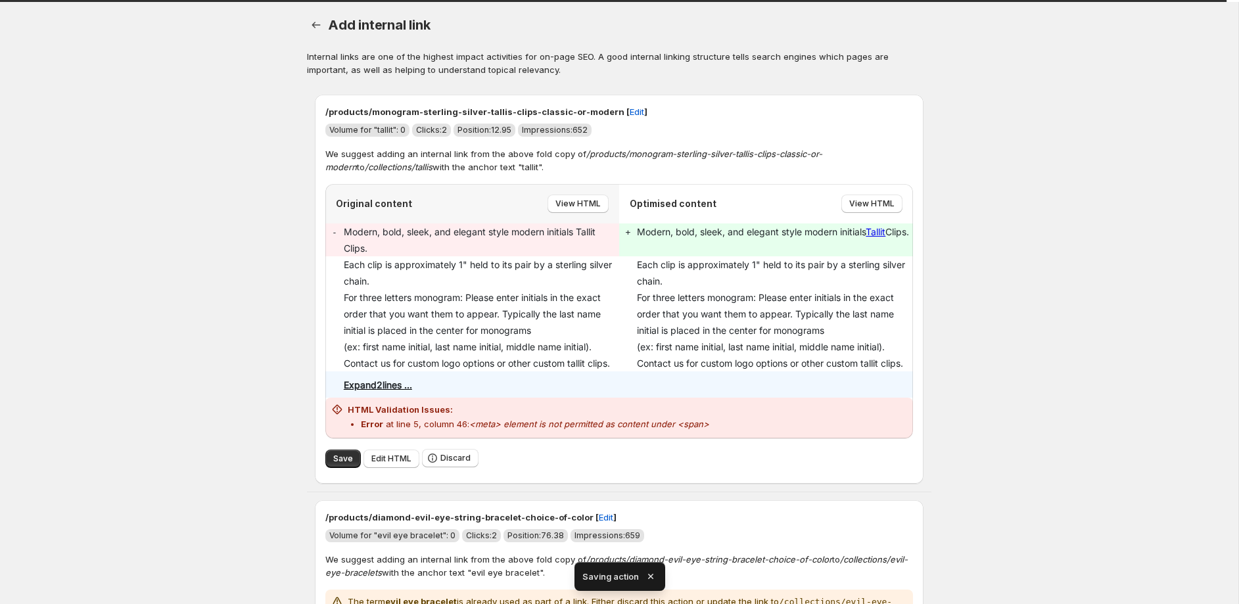
click at [344, 456] on span "Save" at bounding box center [343, 458] width 20 height 11
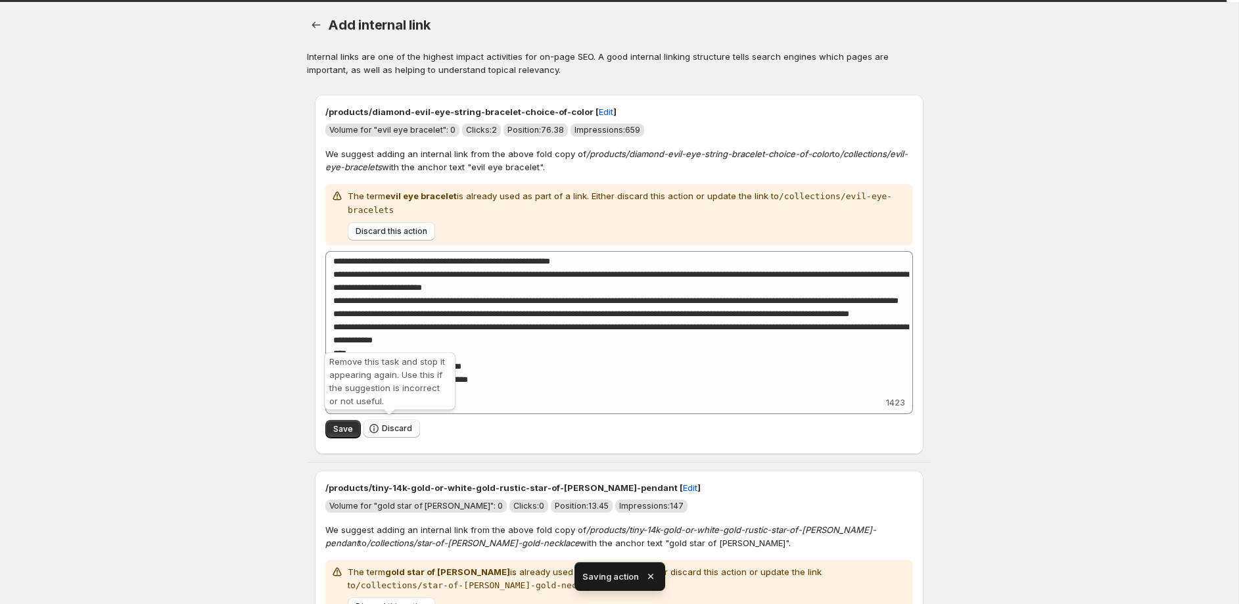
click at [398, 430] on span "Discard" at bounding box center [397, 428] width 30 height 11
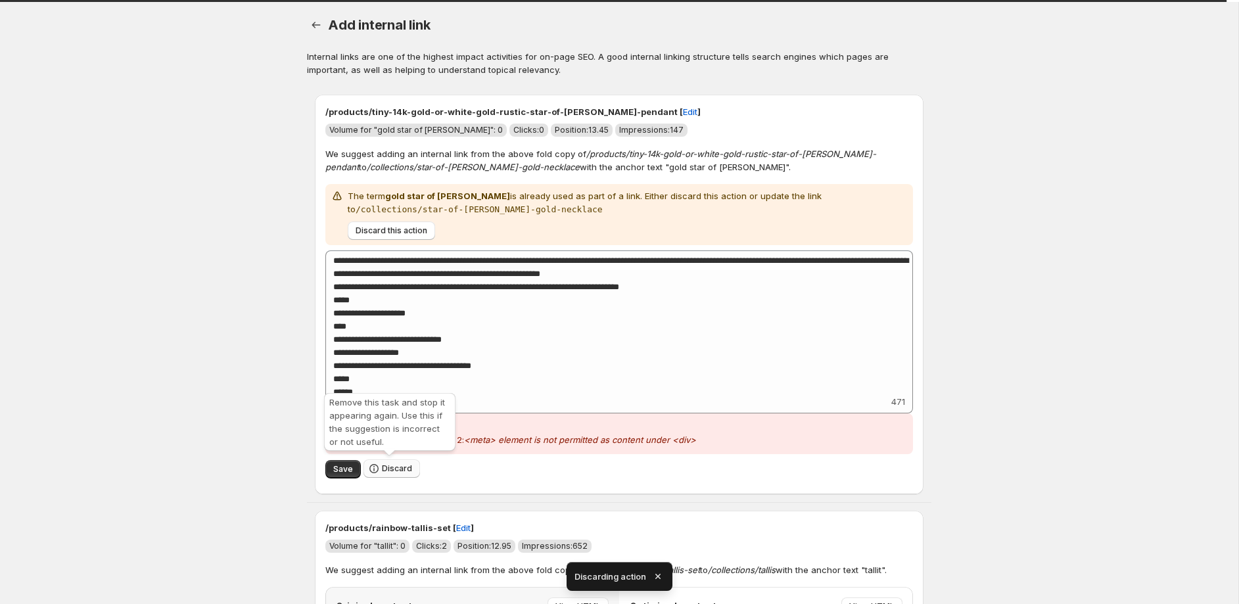
click at [386, 467] on span "Discard" at bounding box center [397, 468] width 30 height 11
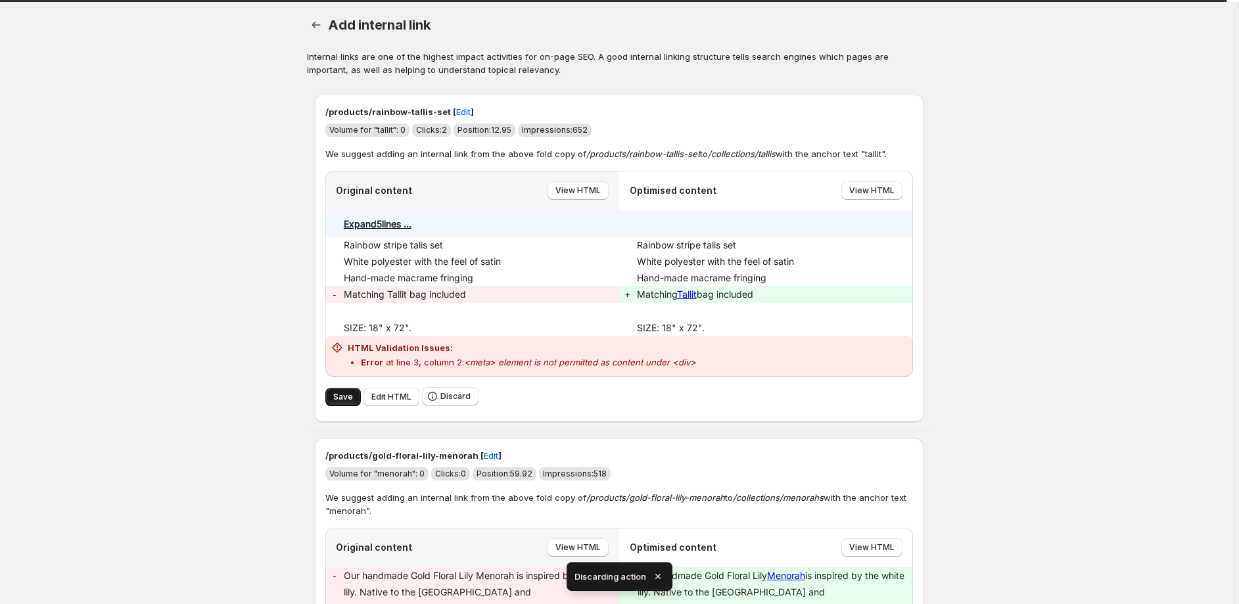
click at [343, 394] on span "Save" at bounding box center [343, 397] width 20 height 11
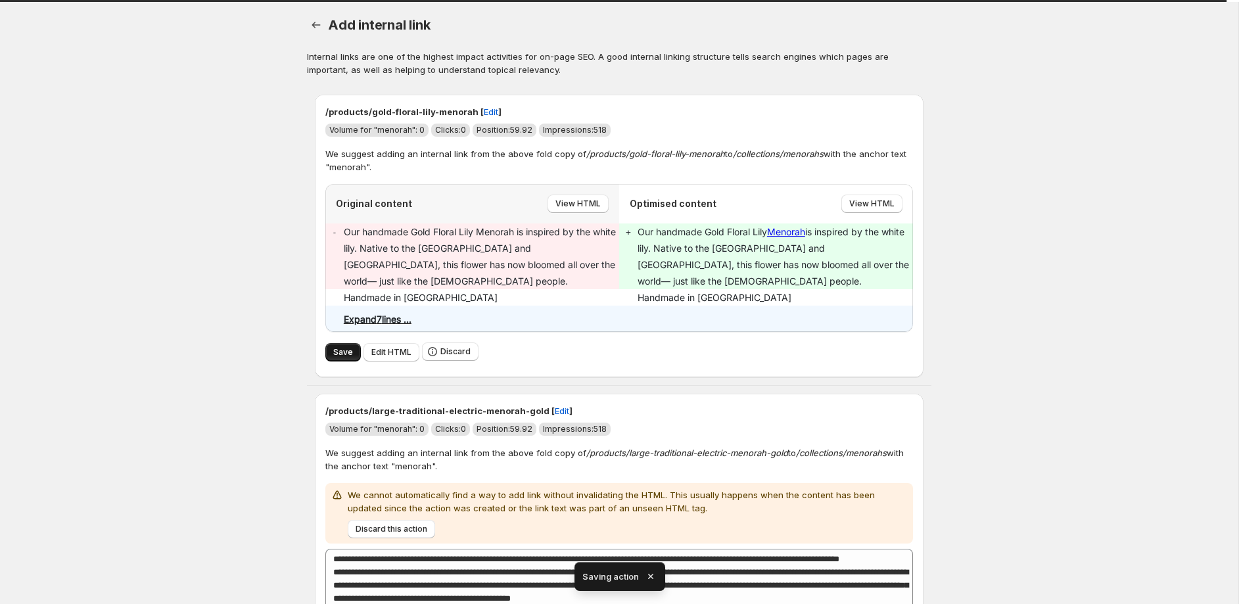
click at [347, 347] on span "Save" at bounding box center [343, 352] width 20 height 11
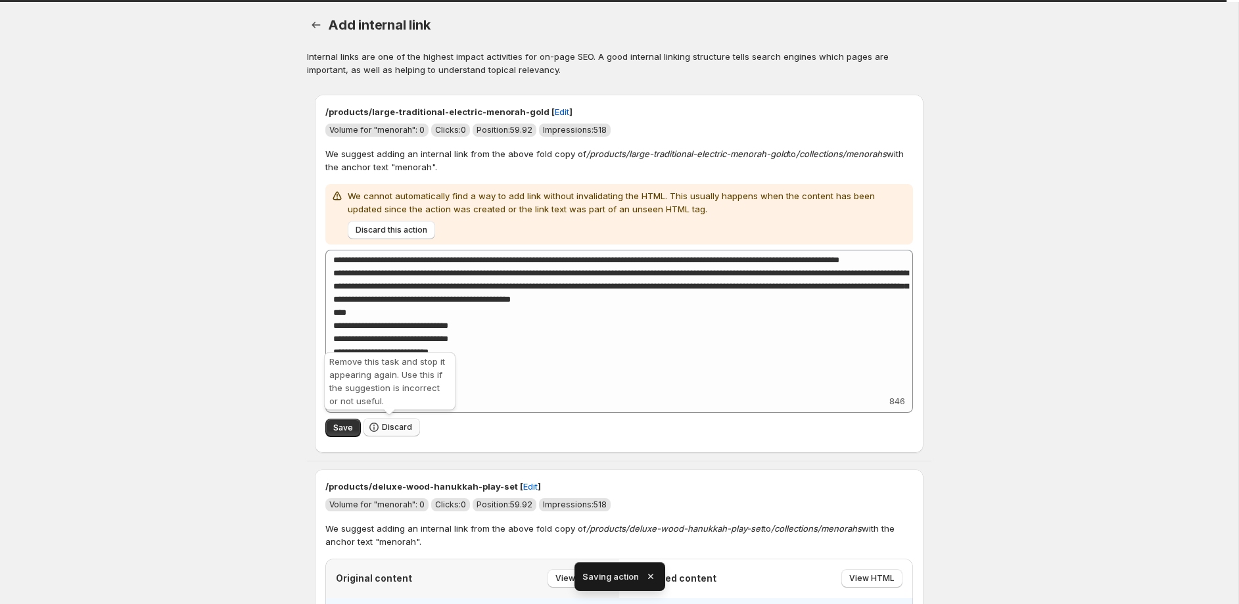
click at [392, 426] on span "Discard" at bounding box center [397, 427] width 30 height 11
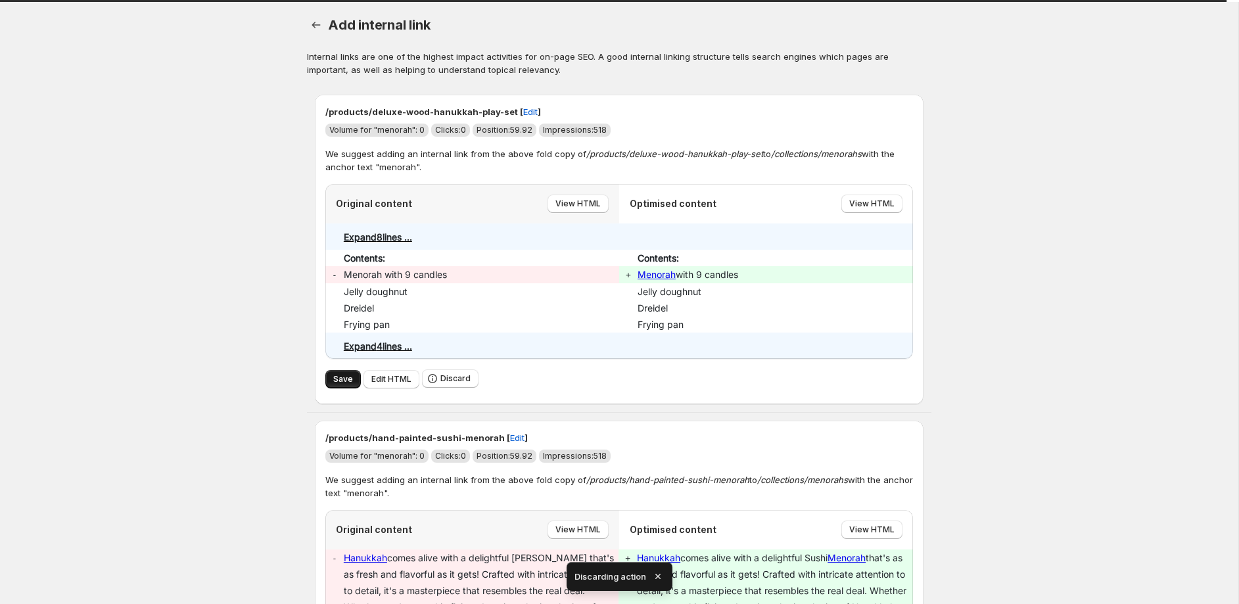
click at [342, 381] on span "Save" at bounding box center [343, 379] width 20 height 11
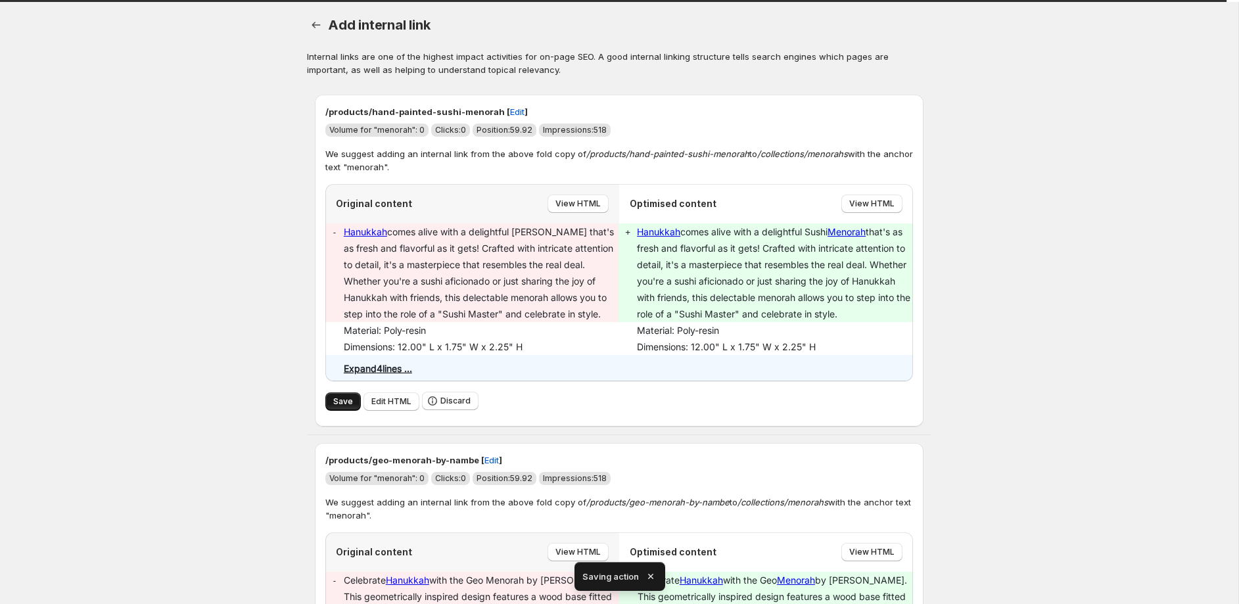
click at [343, 402] on span "Save" at bounding box center [343, 401] width 20 height 11
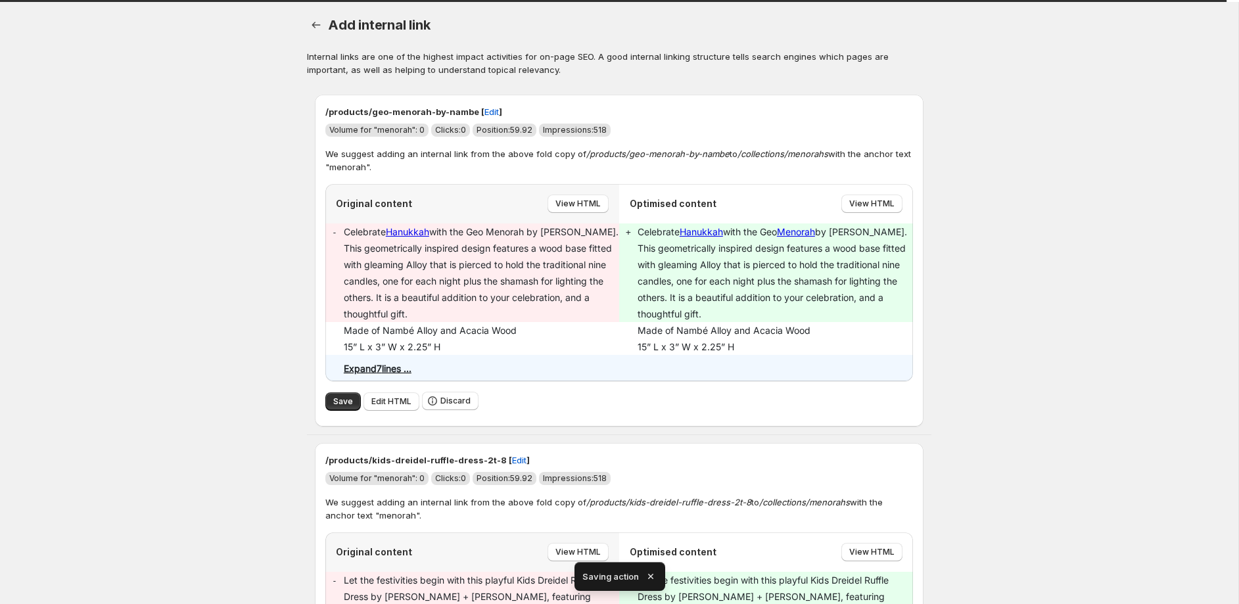
click at [343, 402] on span "Save" at bounding box center [343, 401] width 20 height 11
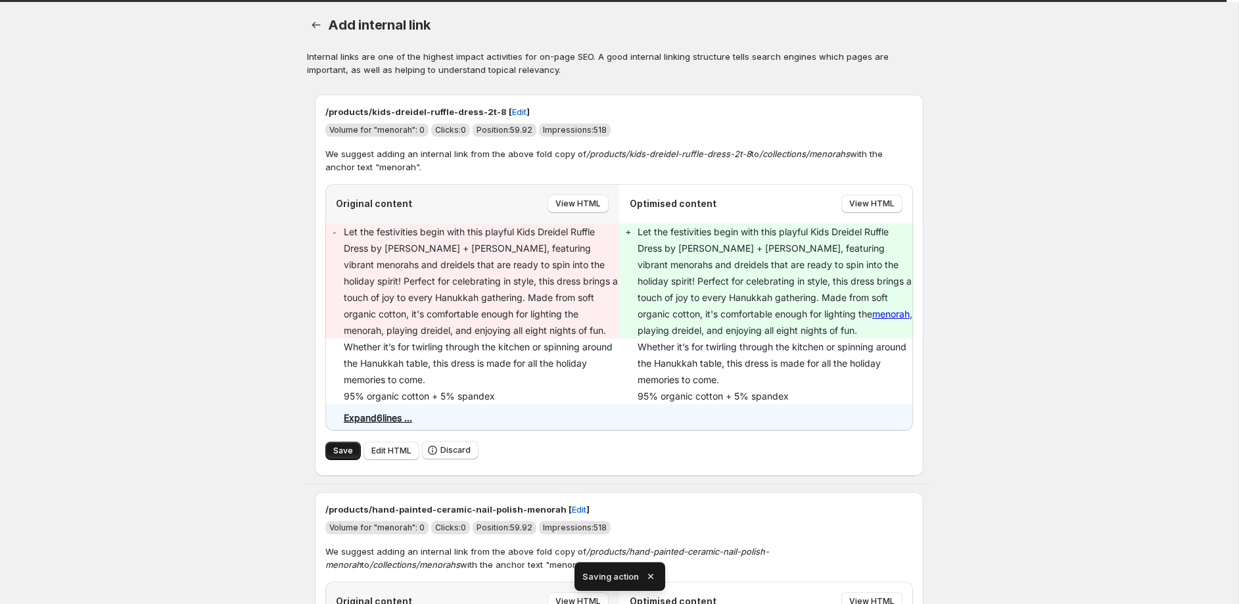
click at [344, 449] on span "Save" at bounding box center [343, 451] width 20 height 11
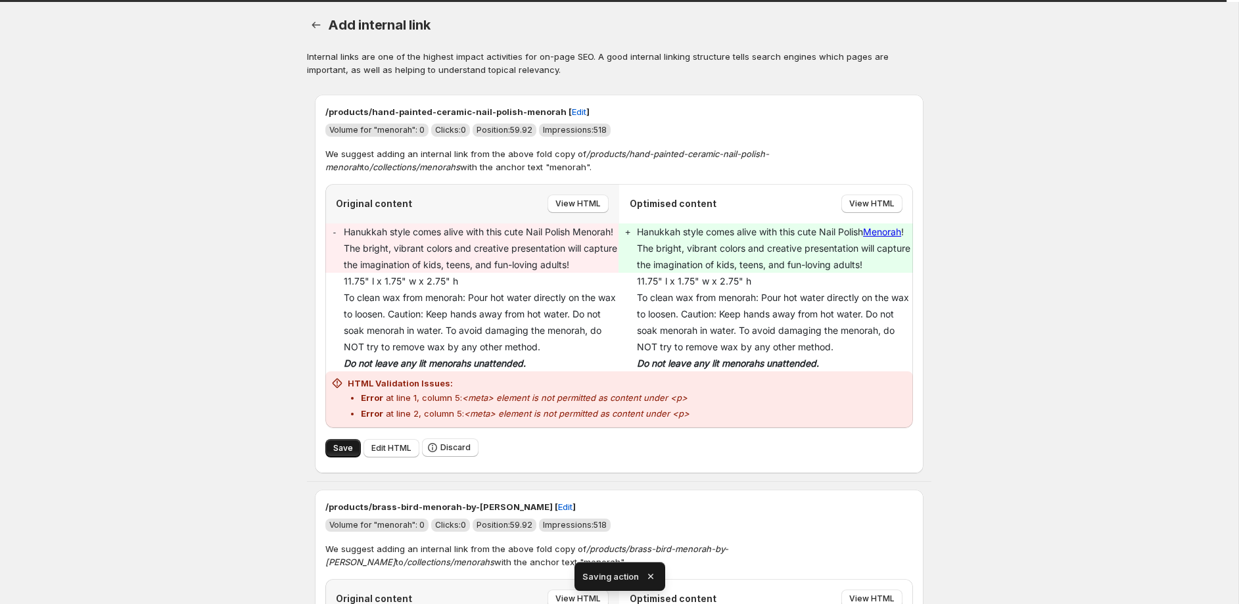
click at [344, 447] on span "Save" at bounding box center [343, 448] width 20 height 11
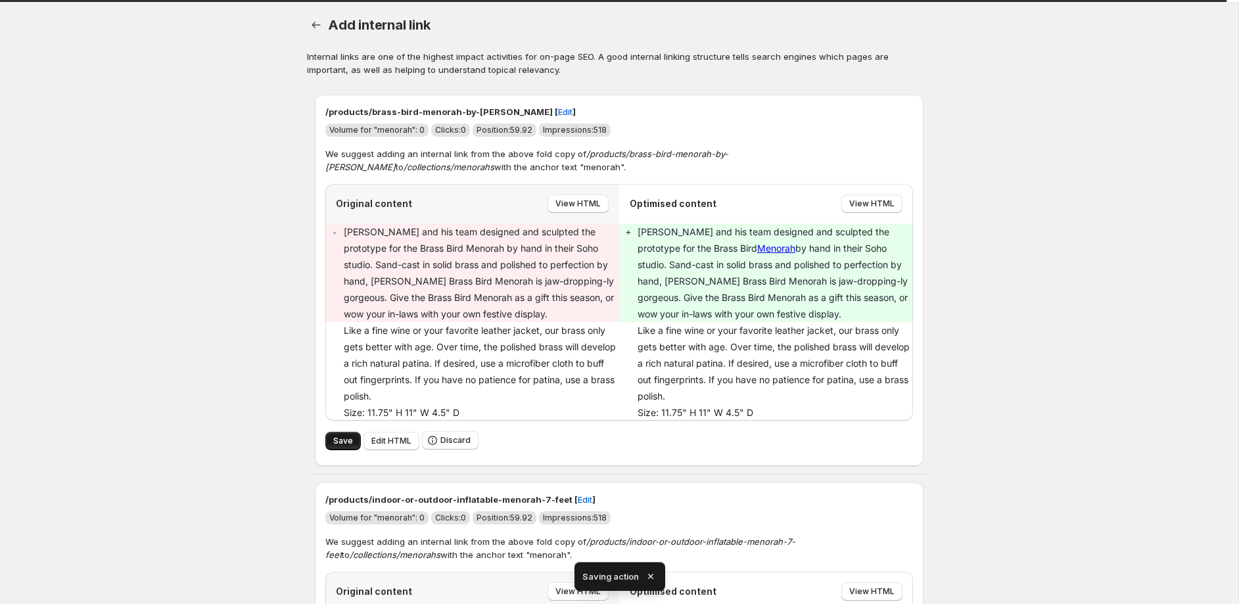
click at [345, 445] on span "Save" at bounding box center [343, 441] width 20 height 11
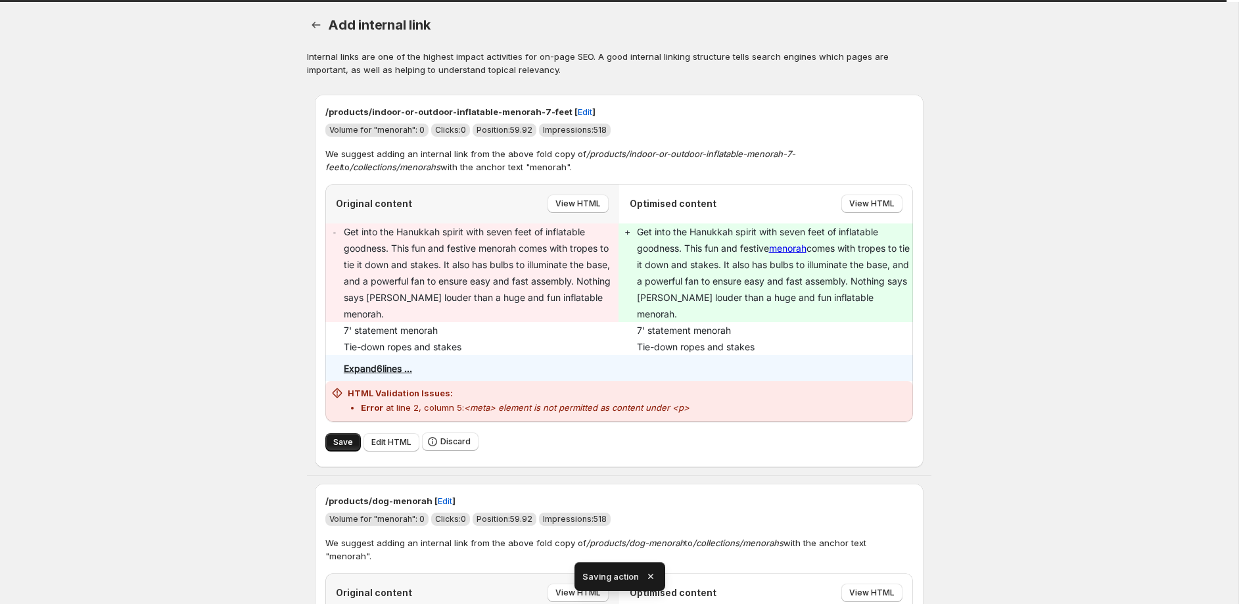
click at [346, 437] on span "Save" at bounding box center [343, 442] width 20 height 11
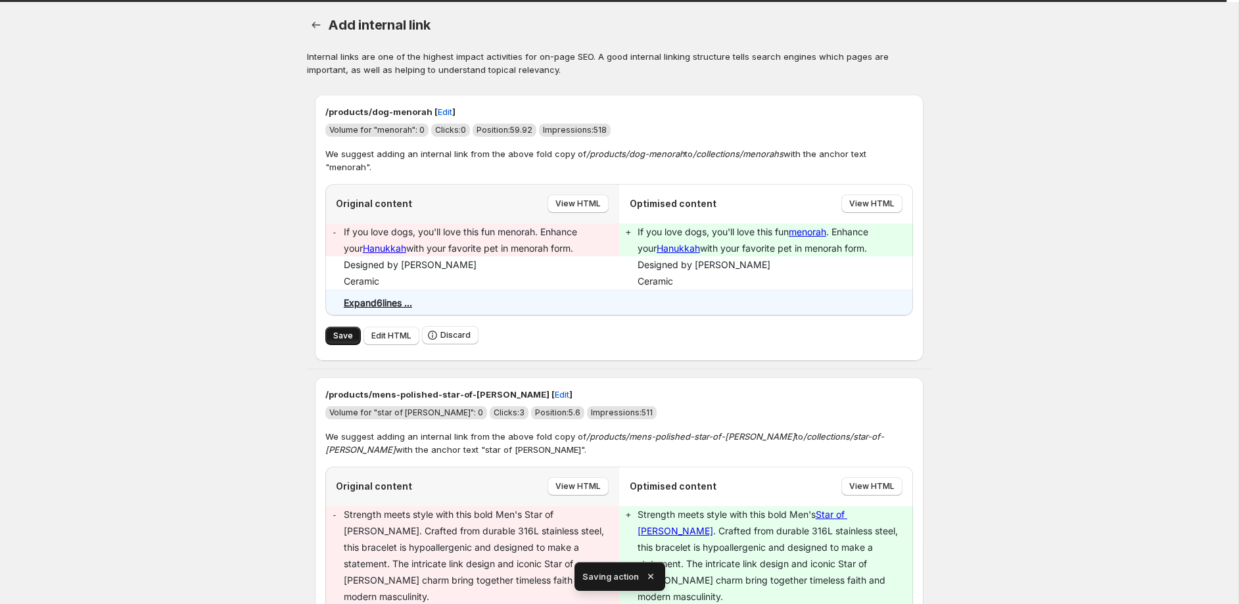
click at [345, 335] on span "Save" at bounding box center [343, 336] width 20 height 11
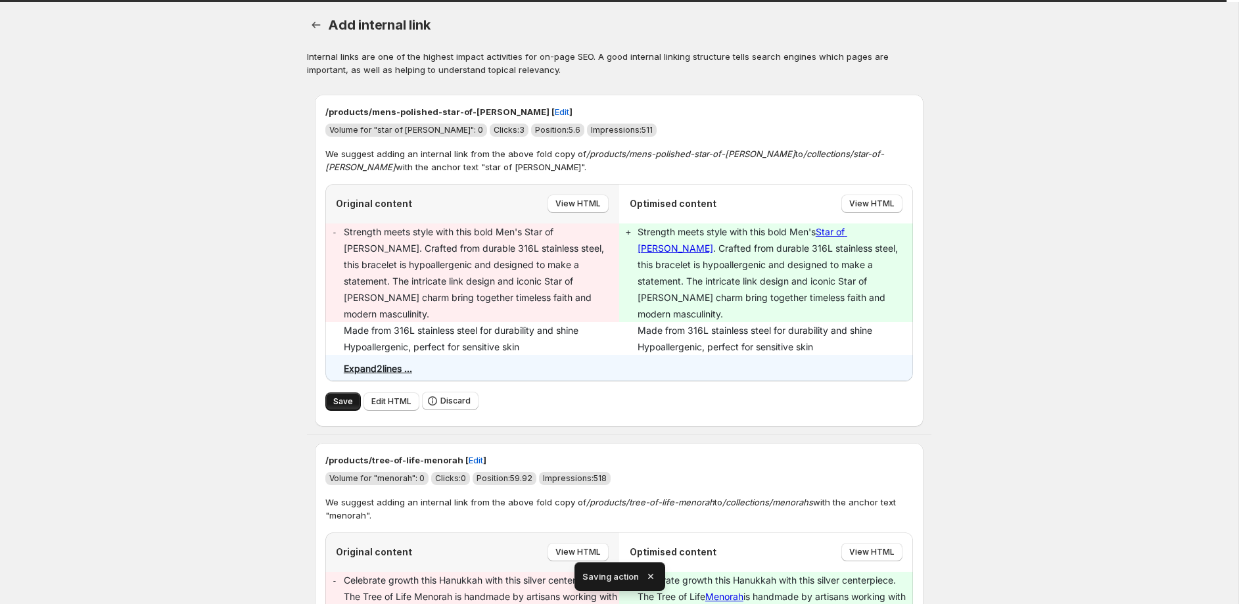
click at [345, 396] on span "Save" at bounding box center [343, 401] width 20 height 11
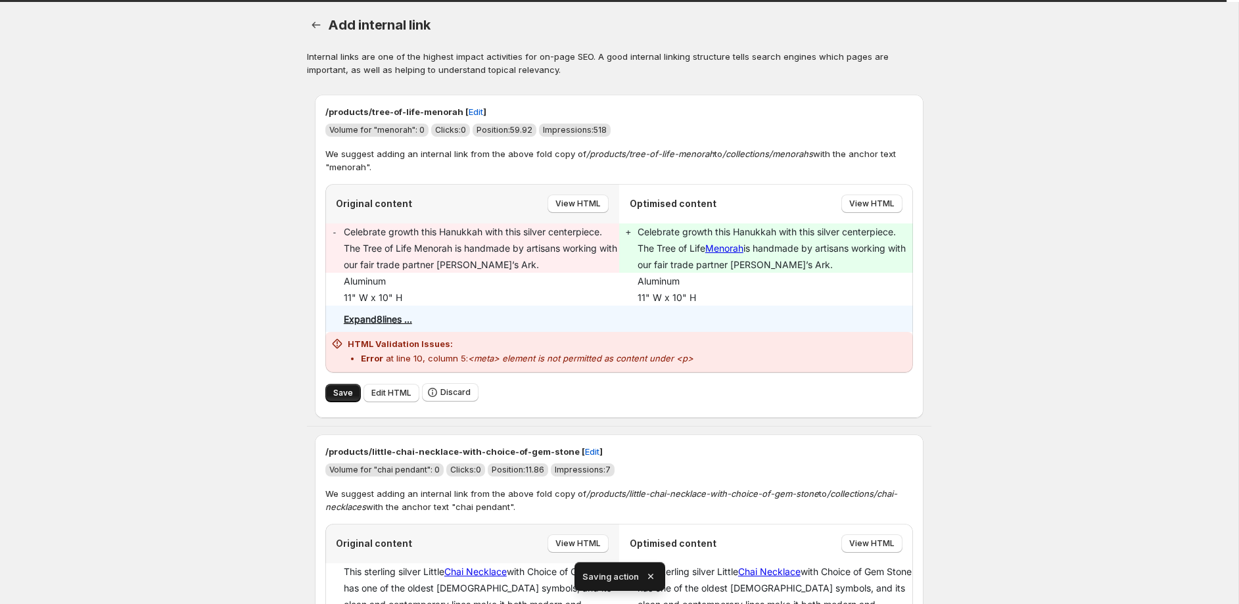
click at [344, 391] on span "Save" at bounding box center [343, 393] width 20 height 11
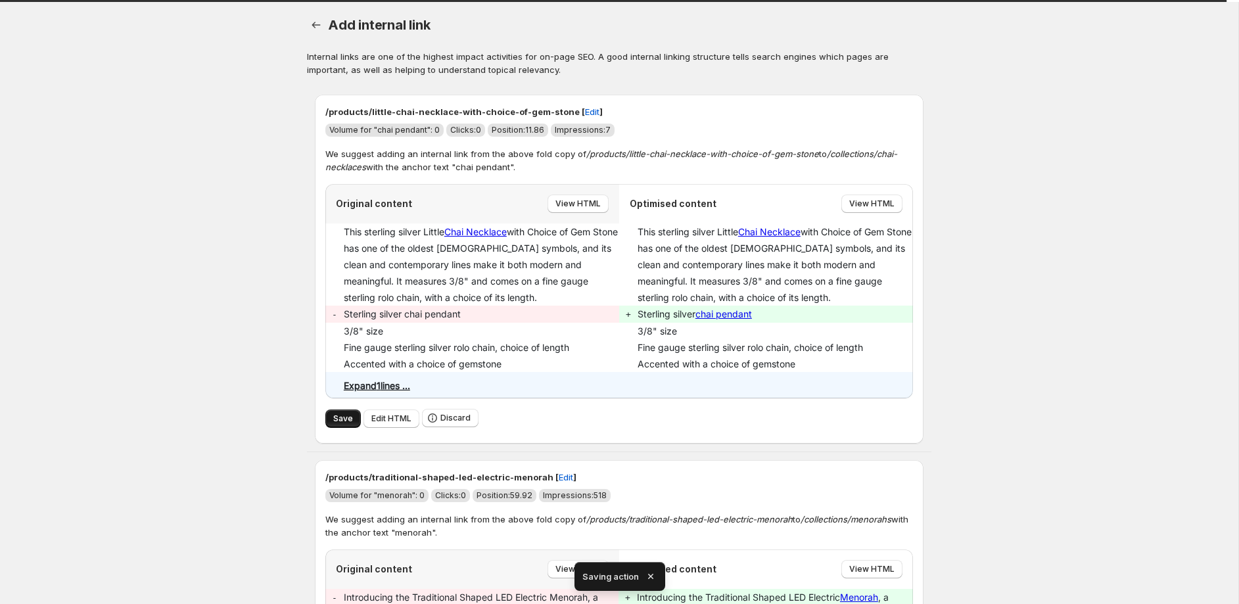
click at [344, 415] on span "Save" at bounding box center [343, 418] width 20 height 11
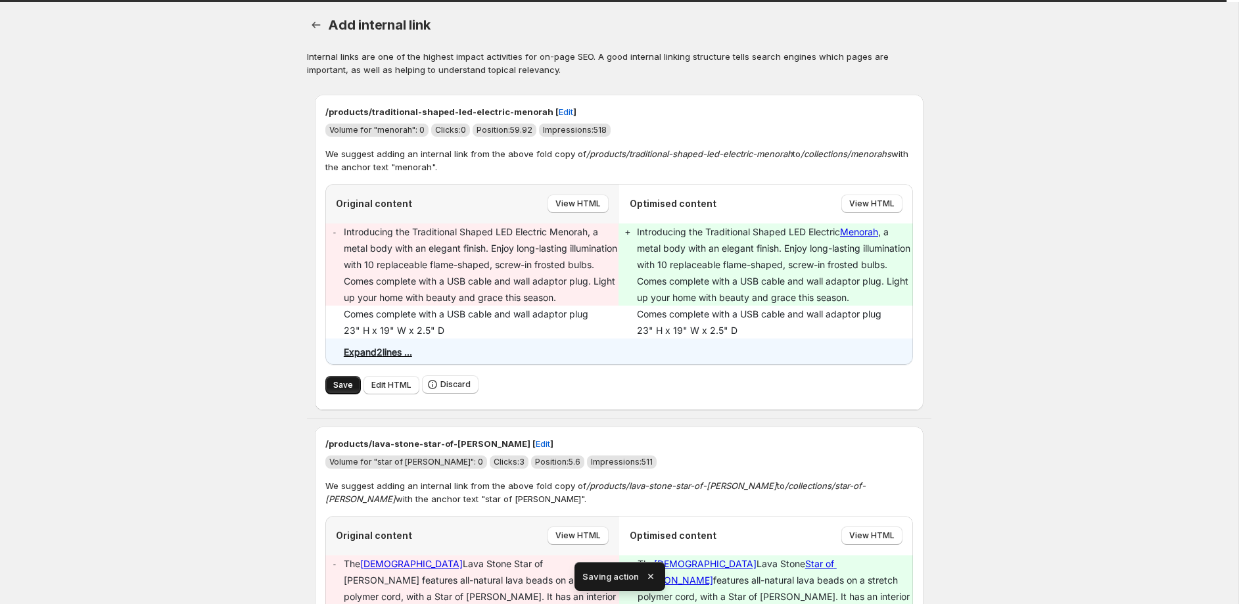
click at [346, 390] on span "Save" at bounding box center [343, 385] width 20 height 11
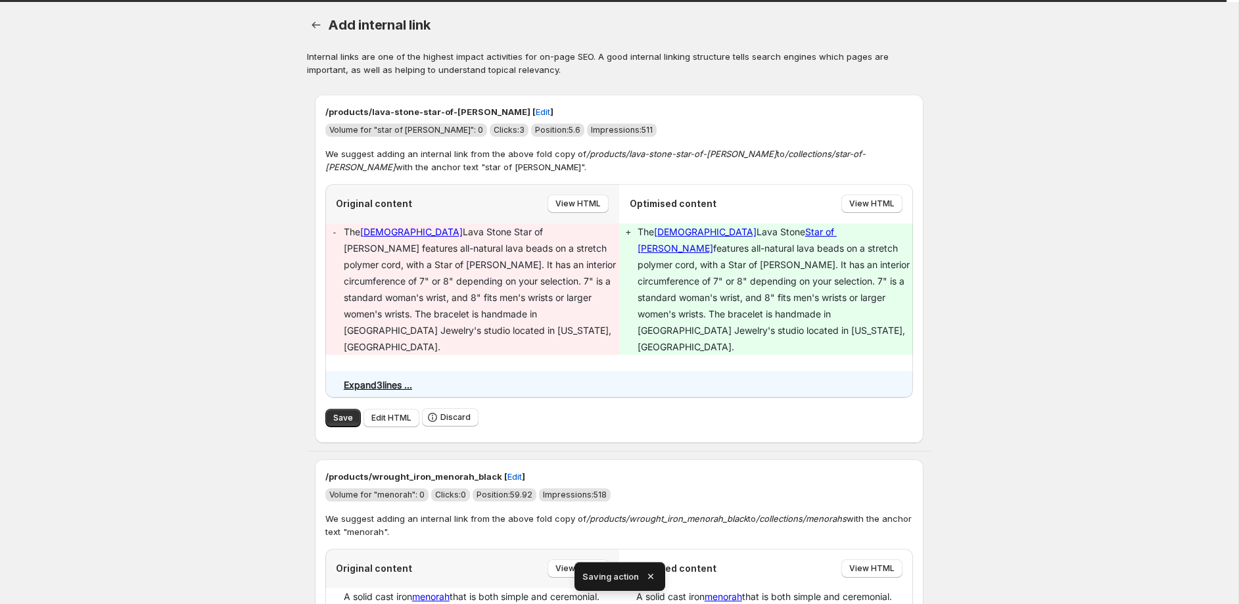
type textarea "**********"
click at [346, 413] on span "Save" at bounding box center [343, 418] width 20 height 11
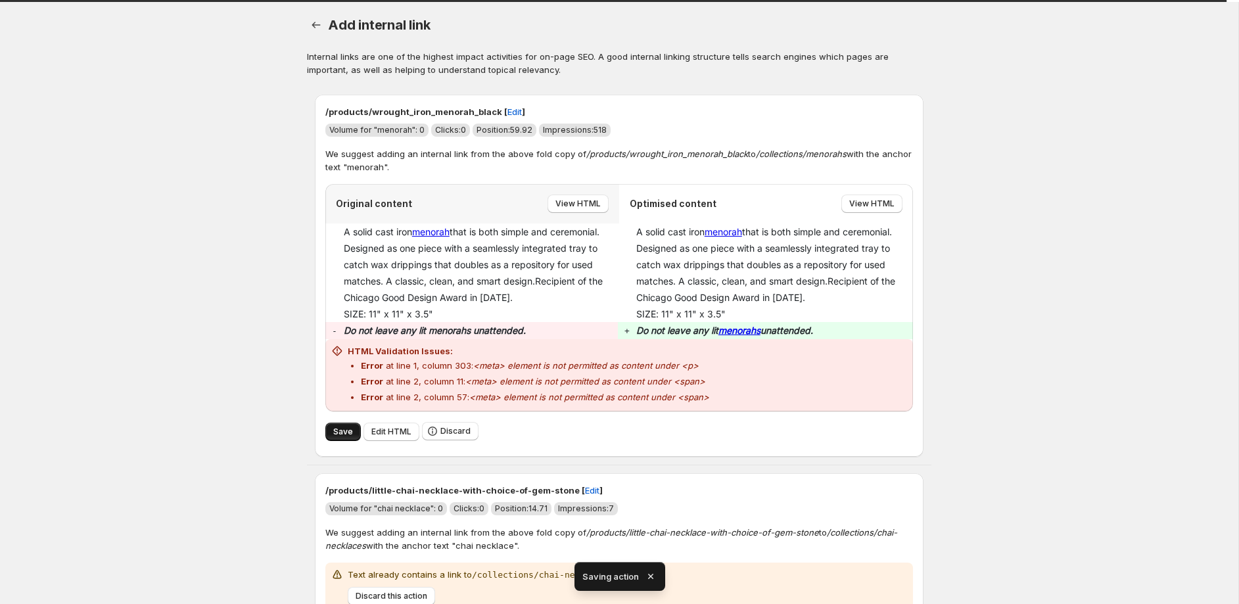
click at [350, 434] on span "Save" at bounding box center [343, 432] width 20 height 11
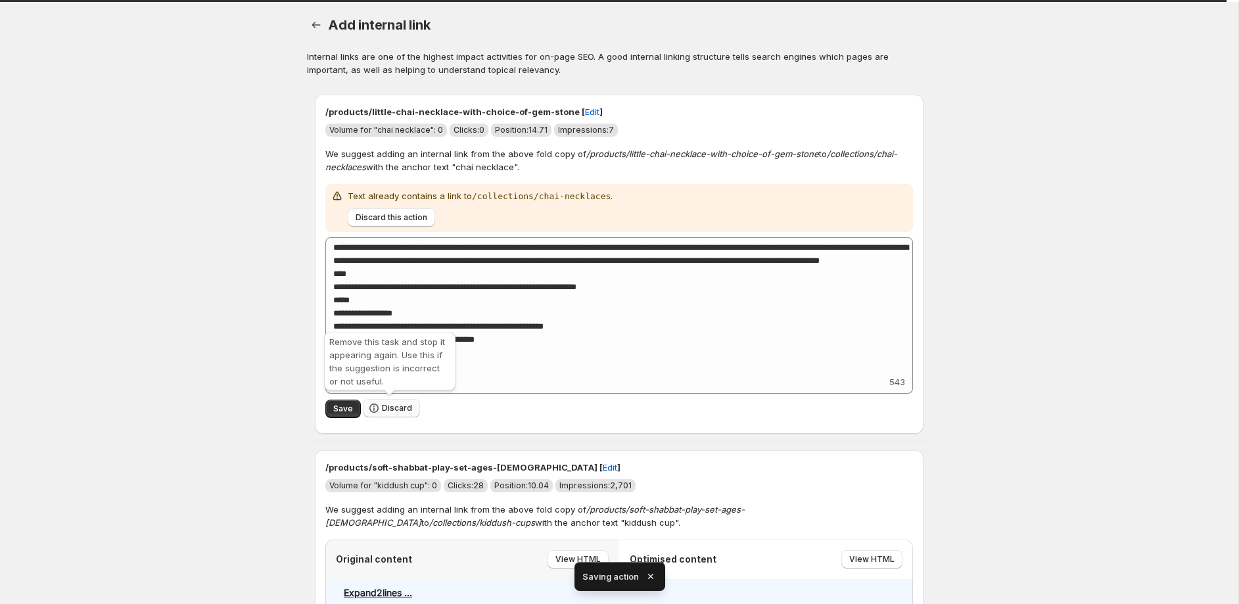
click at [389, 411] on span "Discard" at bounding box center [397, 408] width 30 height 11
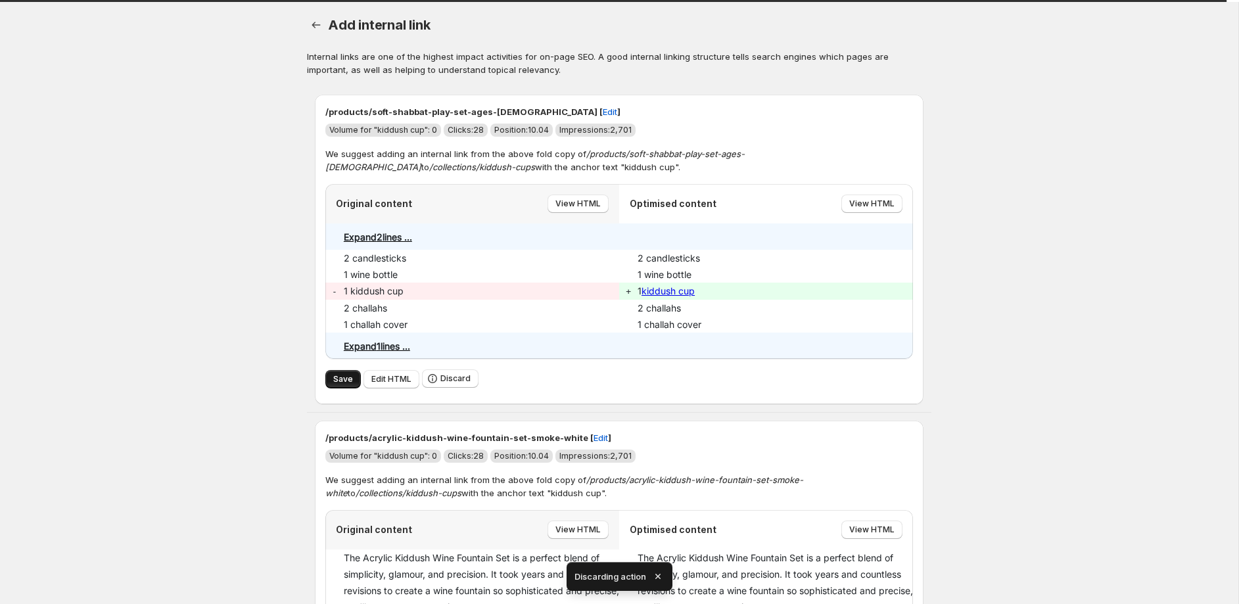
click at [347, 378] on span "Save" at bounding box center [343, 379] width 20 height 11
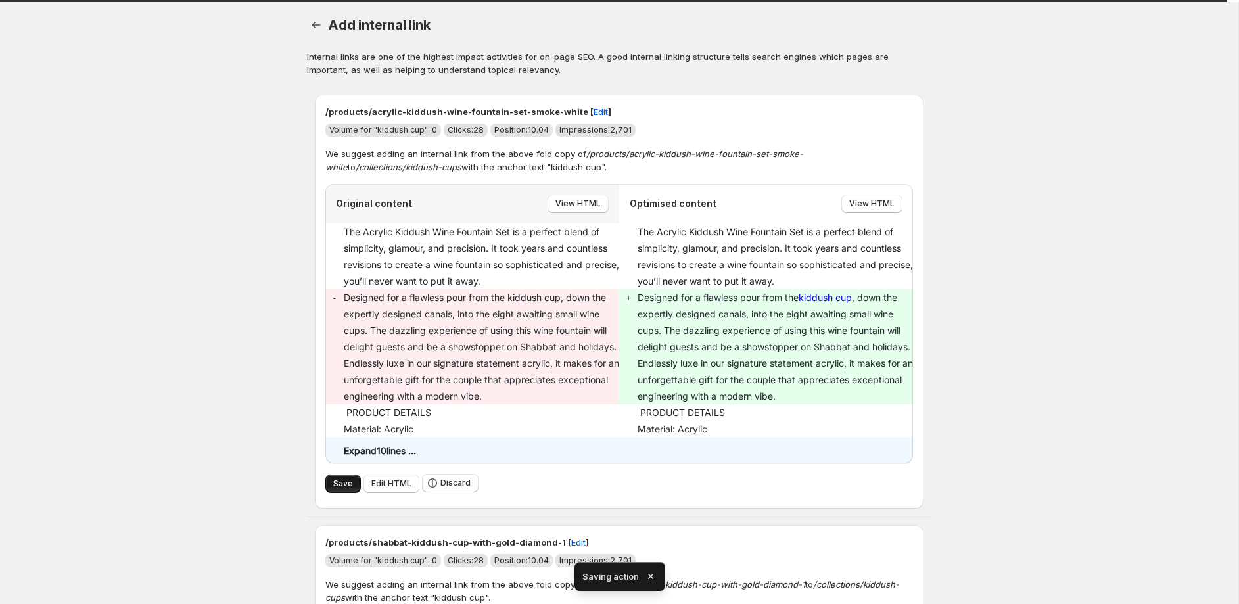
click at [346, 482] on span "Save" at bounding box center [343, 483] width 20 height 11
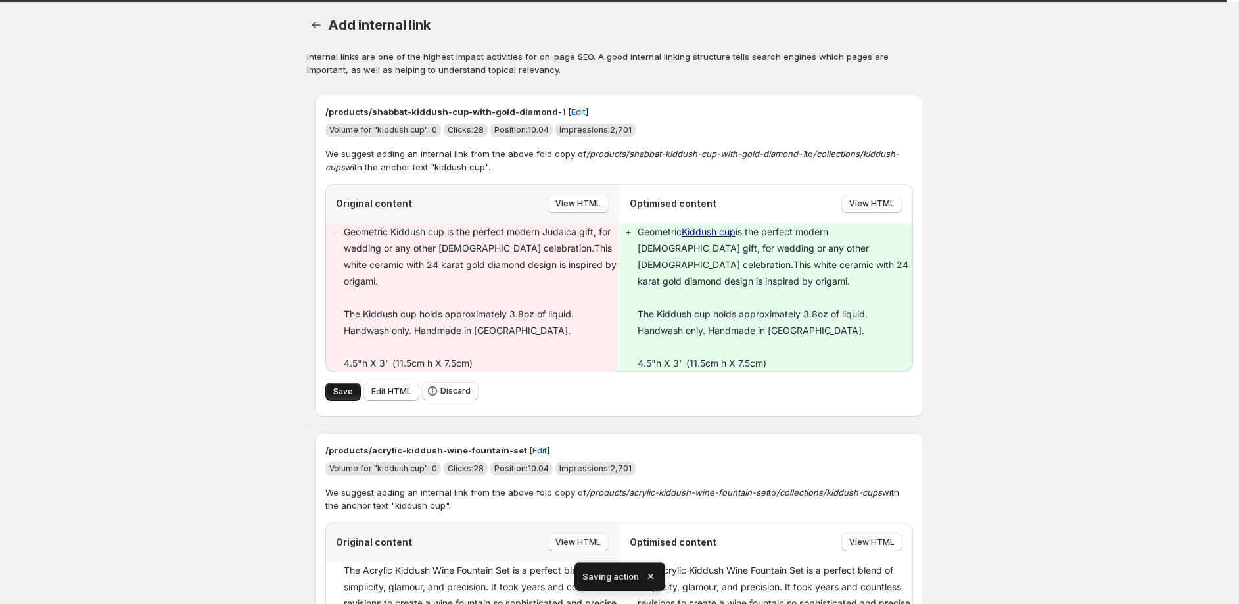
click at [348, 386] on span "Save" at bounding box center [343, 391] width 20 height 11
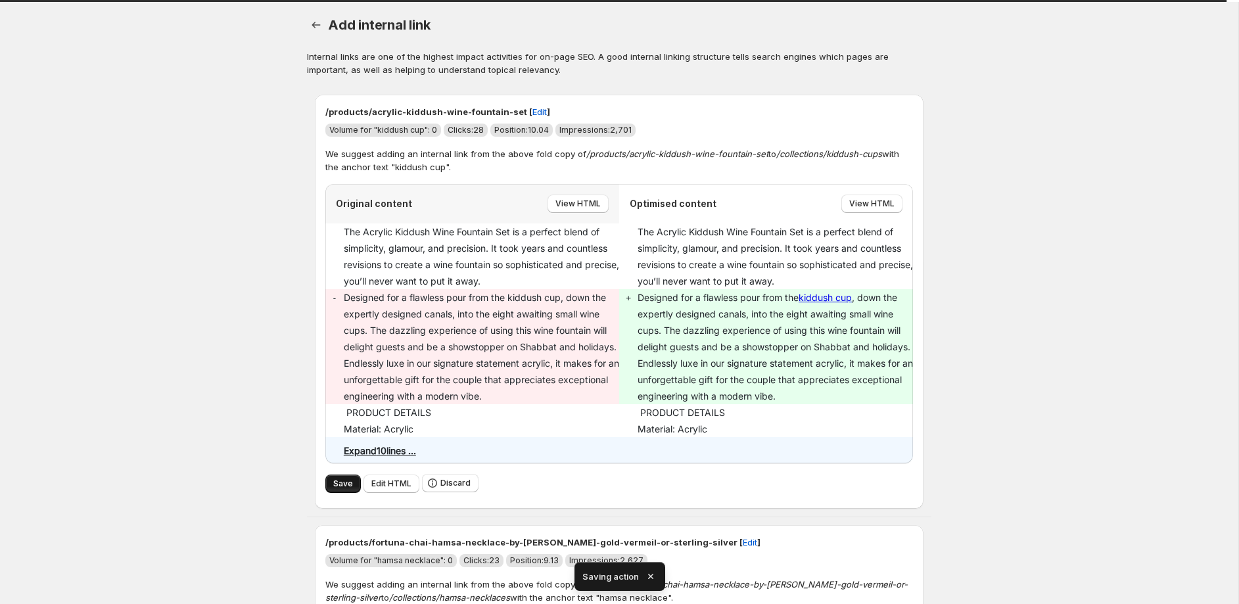
click at [350, 486] on span "Save" at bounding box center [343, 483] width 20 height 11
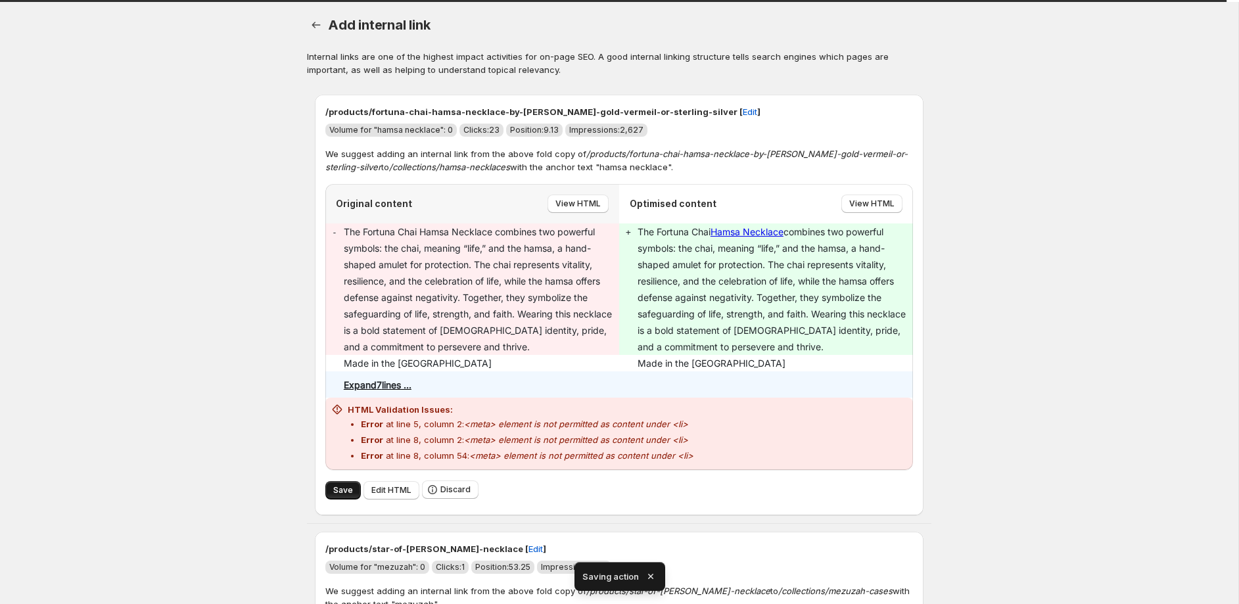
click at [340, 491] on span "Save" at bounding box center [343, 490] width 20 height 11
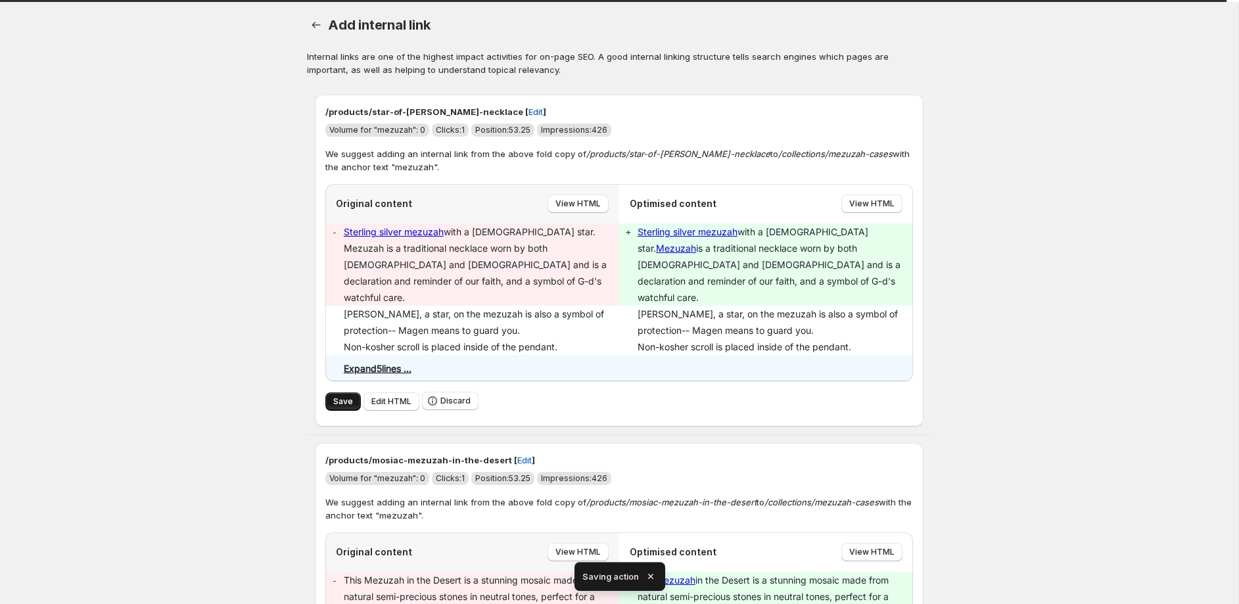
click at [340, 396] on span "Save" at bounding box center [343, 401] width 20 height 11
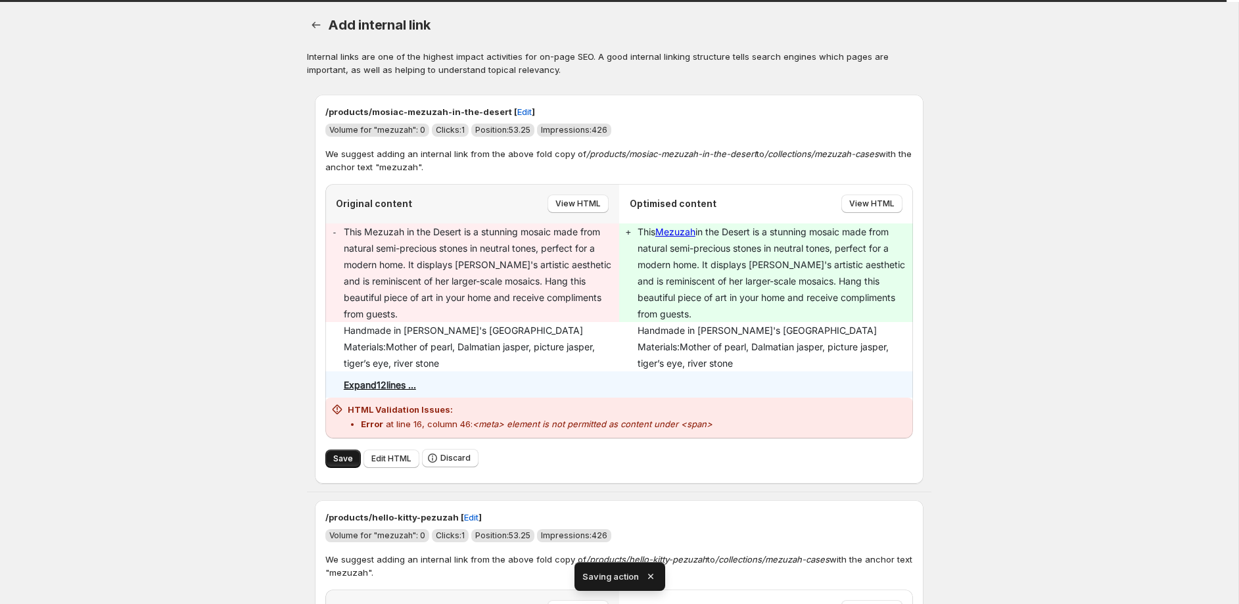
click at [348, 459] on span "Save" at bounding box center [343, 458] width 20 height 11
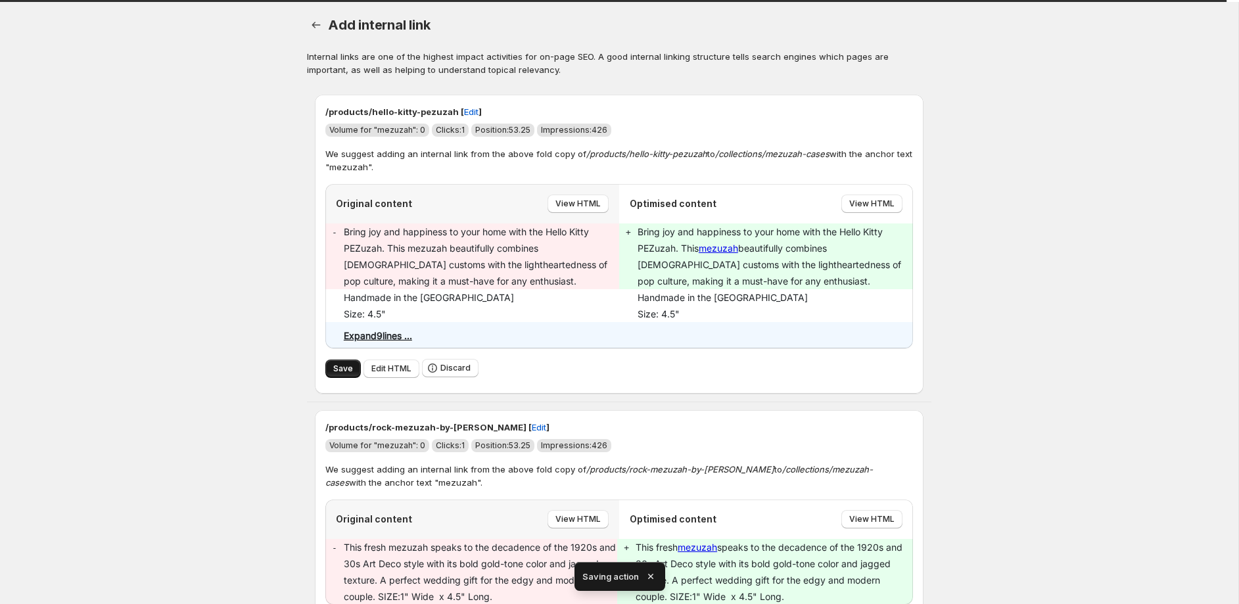
click at [340, 371] on span "Save" at bounding box center [343, 368] width 20 height 11
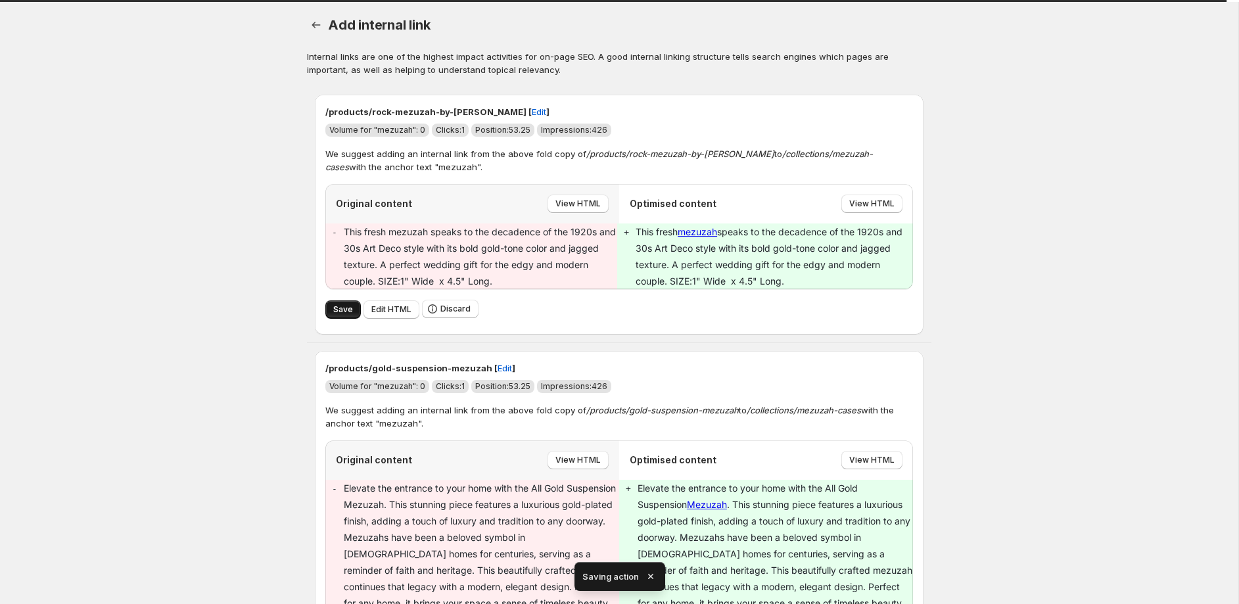
click at [343, 304] on button "Save" at bounding box center [342, 309] width 35 height 18
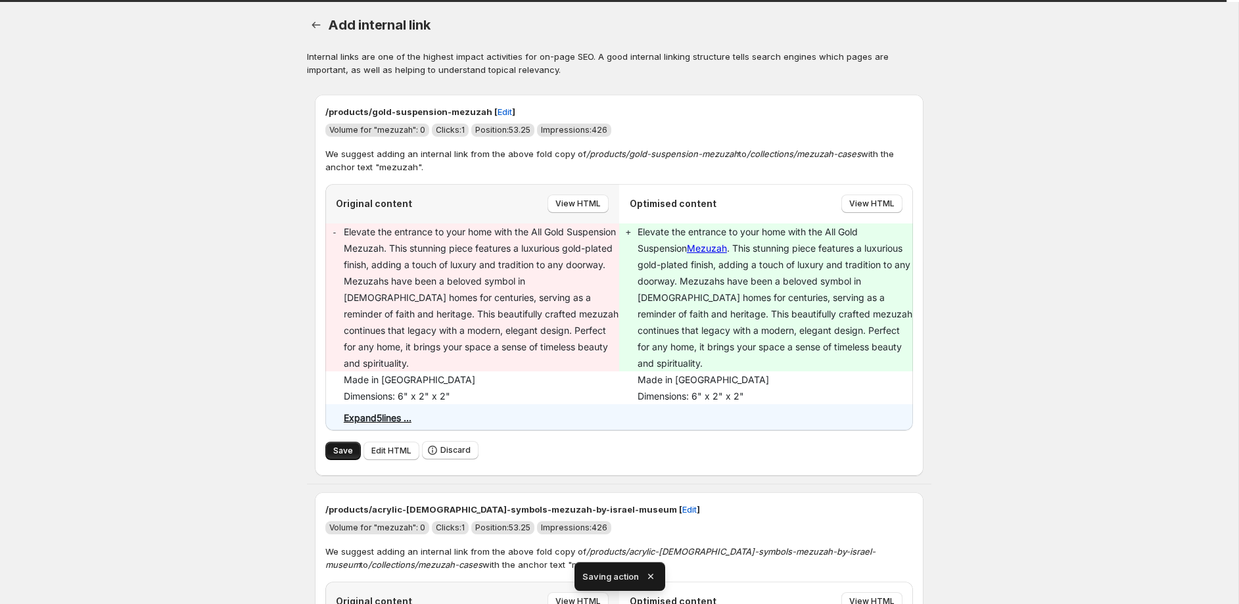
click at [347, 446] on span "Save" at bounding box center [343, 451] width 20 height 11
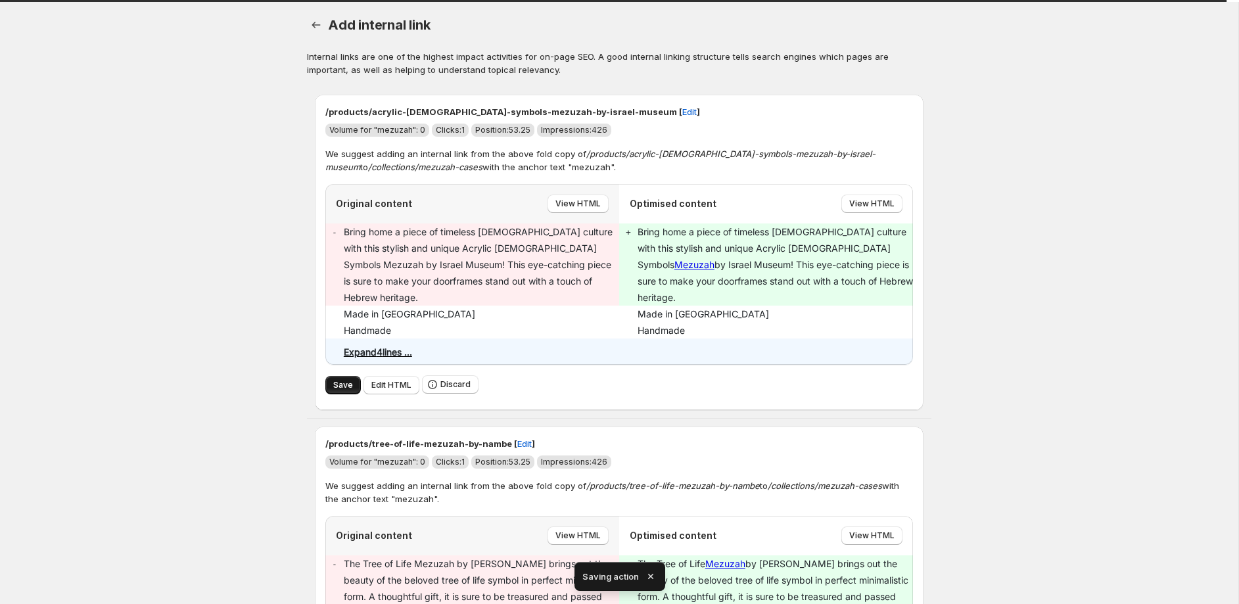
click at [340, 376] on button "Save" at bounding box center [342, 385] width 35 height 18
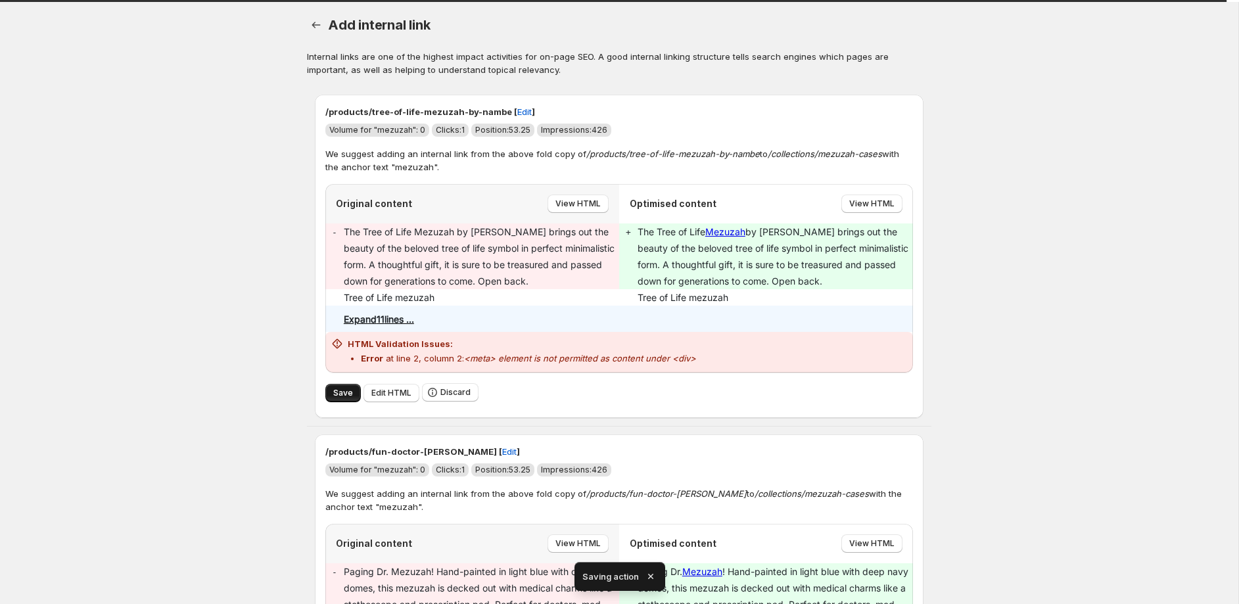
click at [343, 391] on span "Save" at bounding box center [343, 393] width 20 height 11
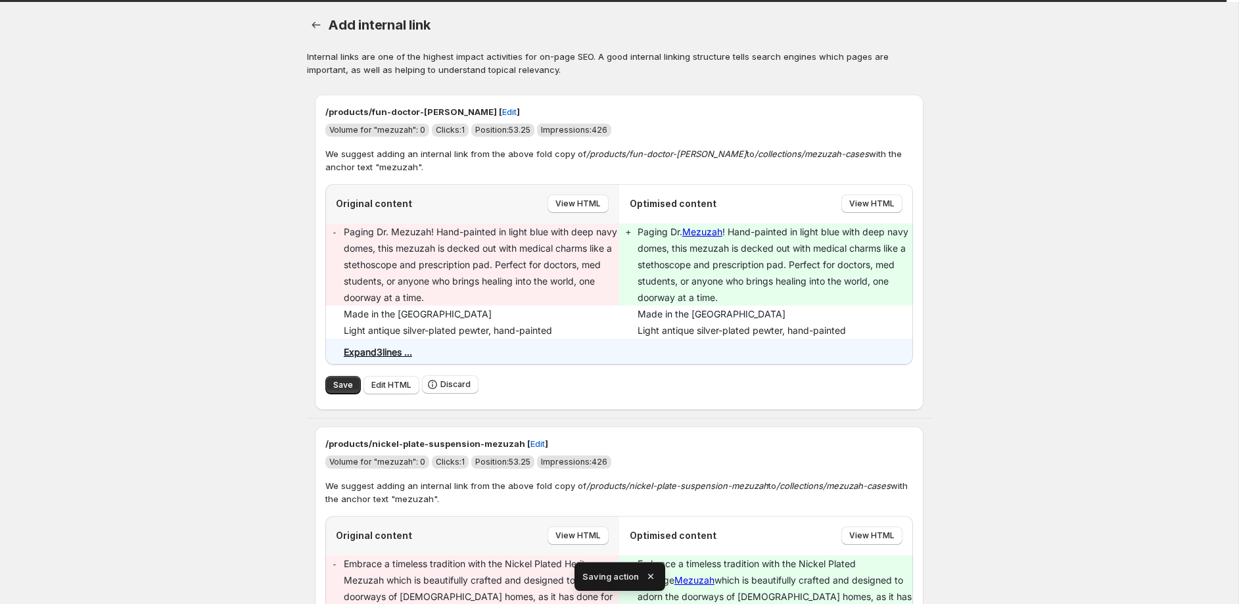
click at [343, 391] on button "Save" at bounding box center [342, 385] width 35 height 18
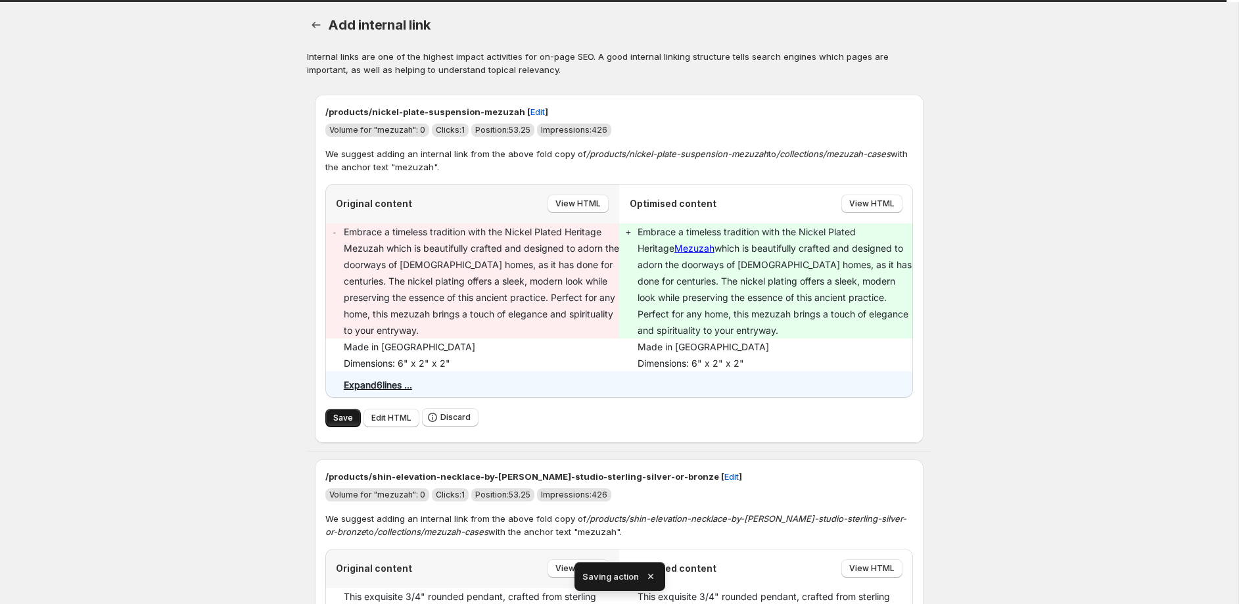
click at [342, 415] on span "Save" at bounding box center [343, 418] width 20 height 11
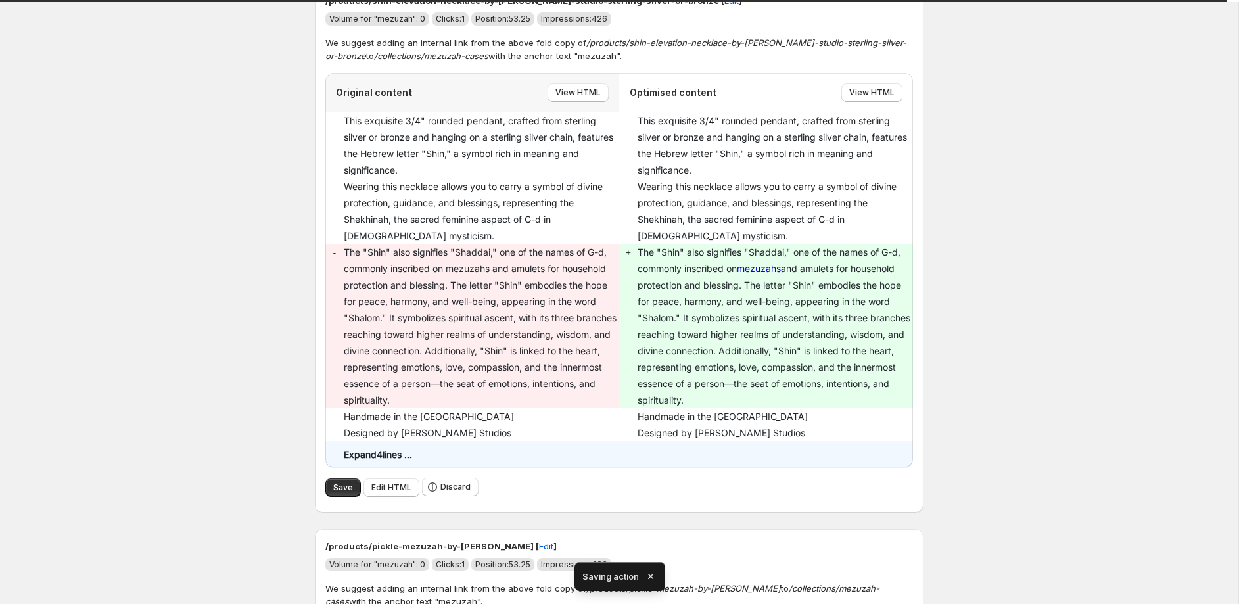
scroll to position [112, 0]
click at [350, 488] on span "Save" at bounding box center [343, 486] width 20 height 11
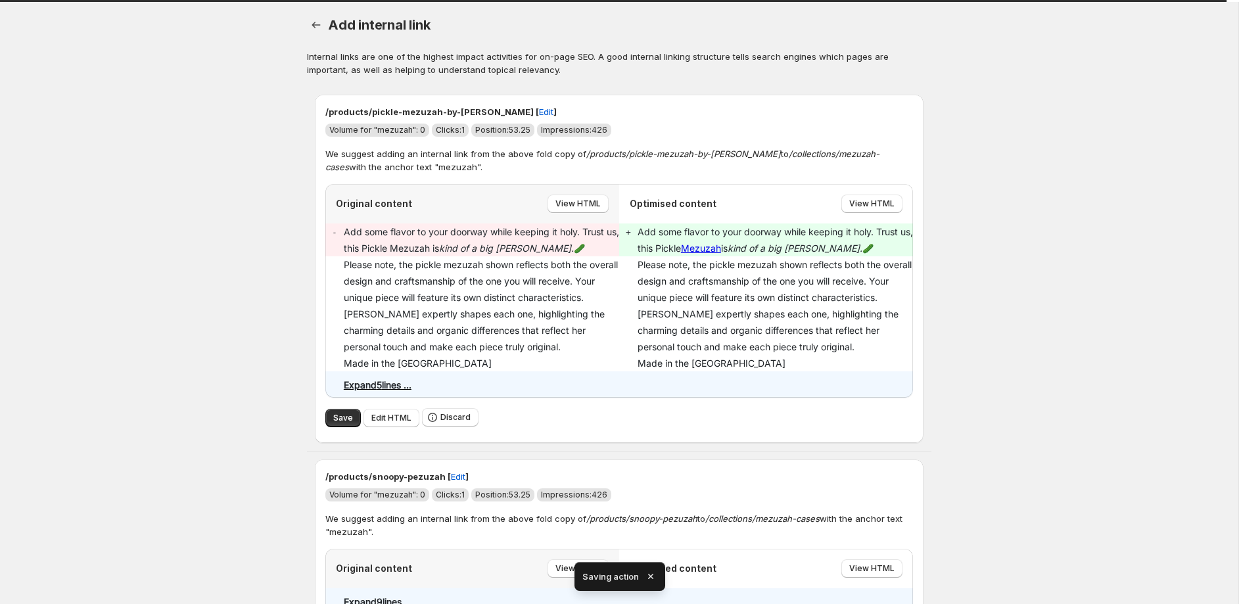
scroll to position [4, 0]
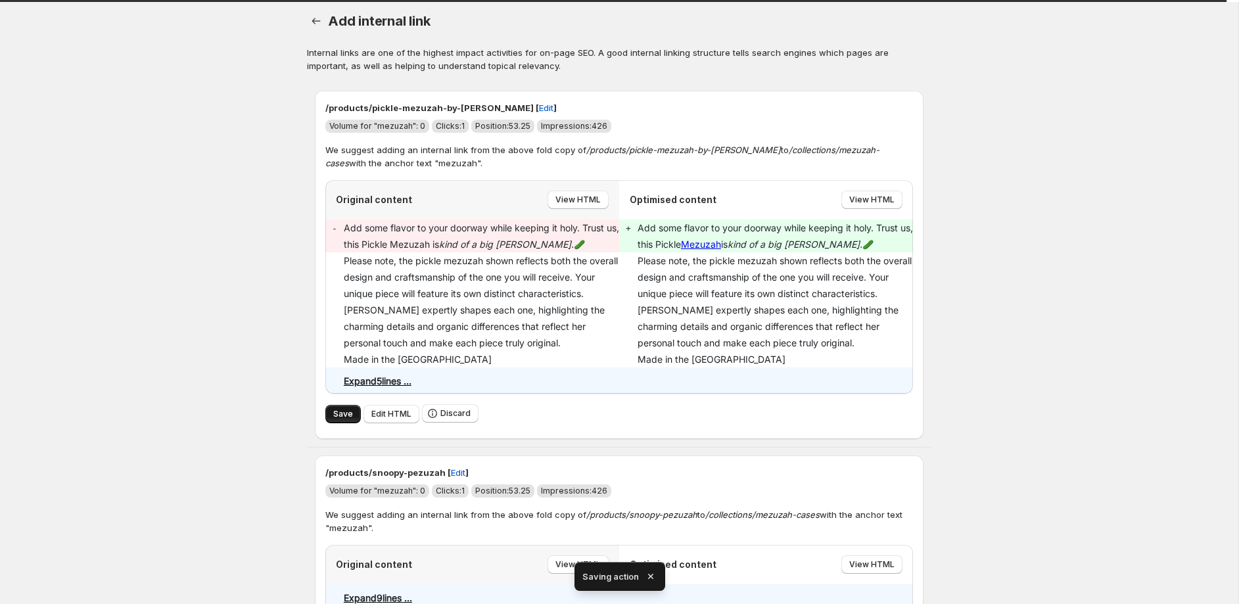
click at [338, 415] on span "Save" at bounding box center [343, 414] width 20 height 11
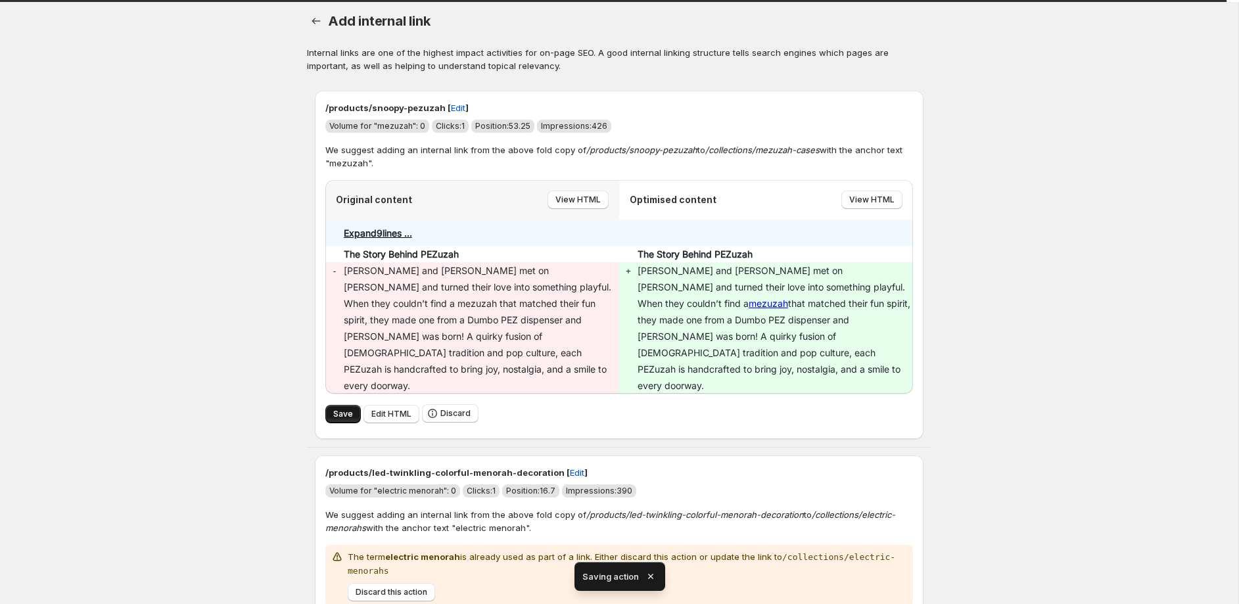
click at [342, 409] on span "Save" at bounding box center [343, 414] width 20 height 11
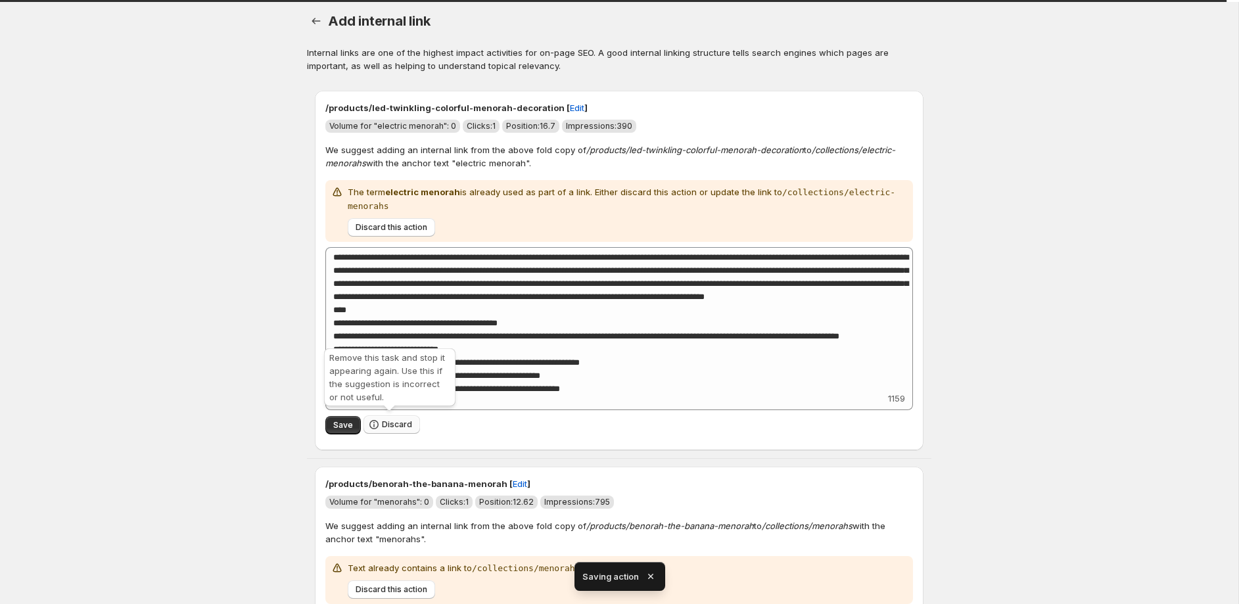
click at [382, 424] on span "Discard" at bounding box center [397, 424] width 30 height 11
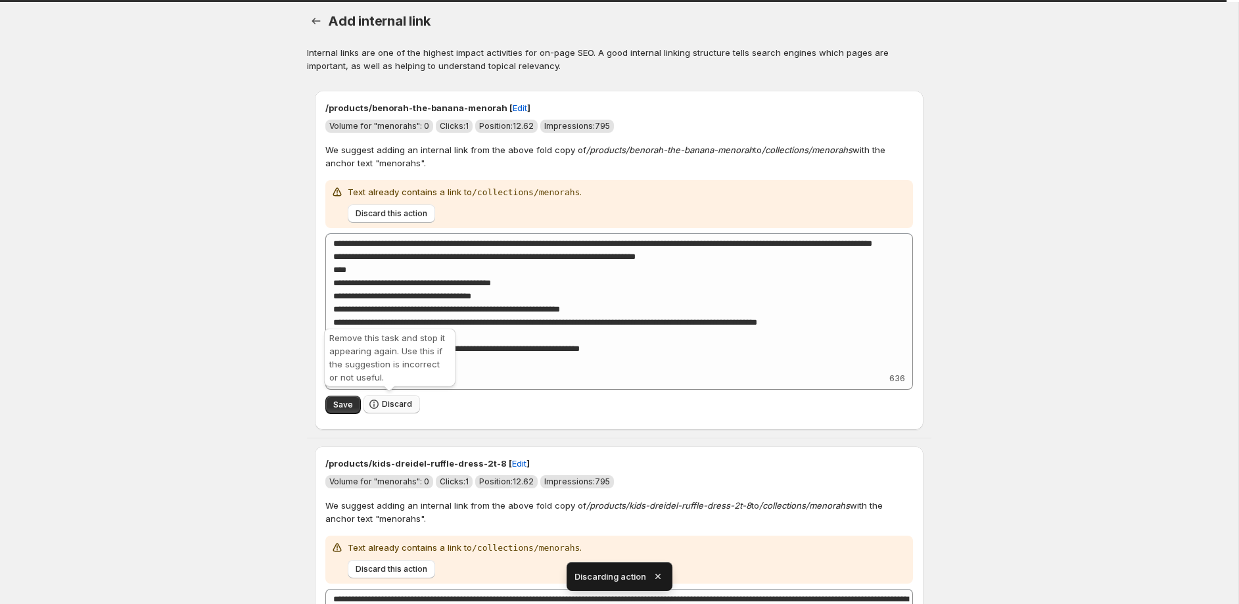
click at [386, 402] on span "Discard" at bounding box center [397, 404] width 30 height 11
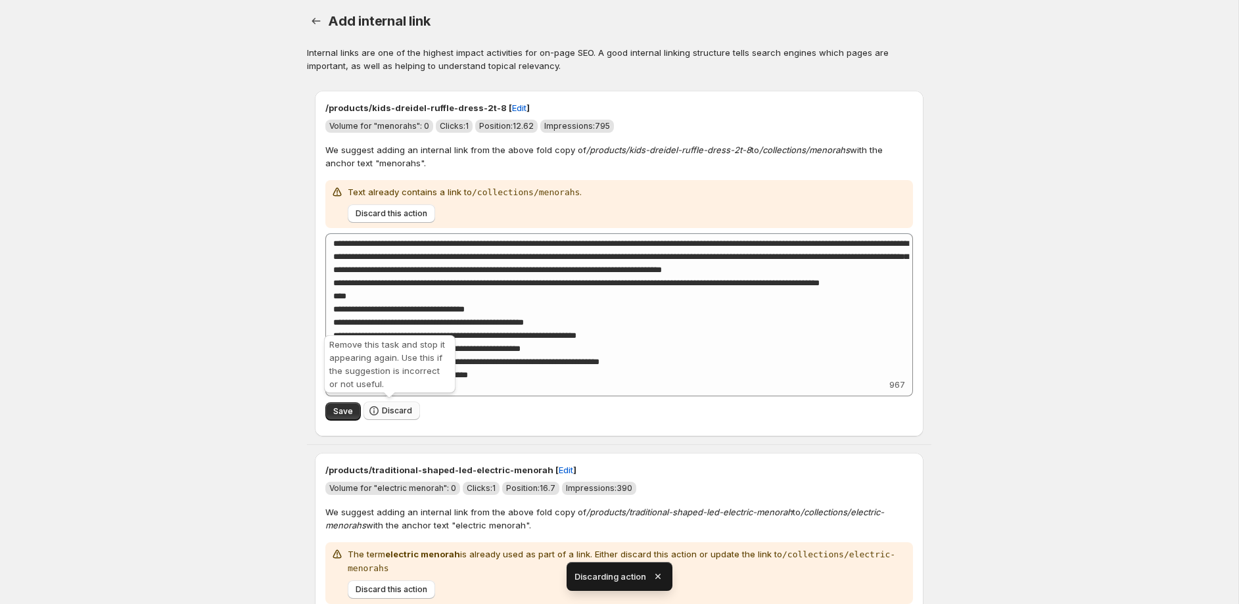
click at [388, 412] on span "Discard" at bounding box center [397, 411] width 30 height 11
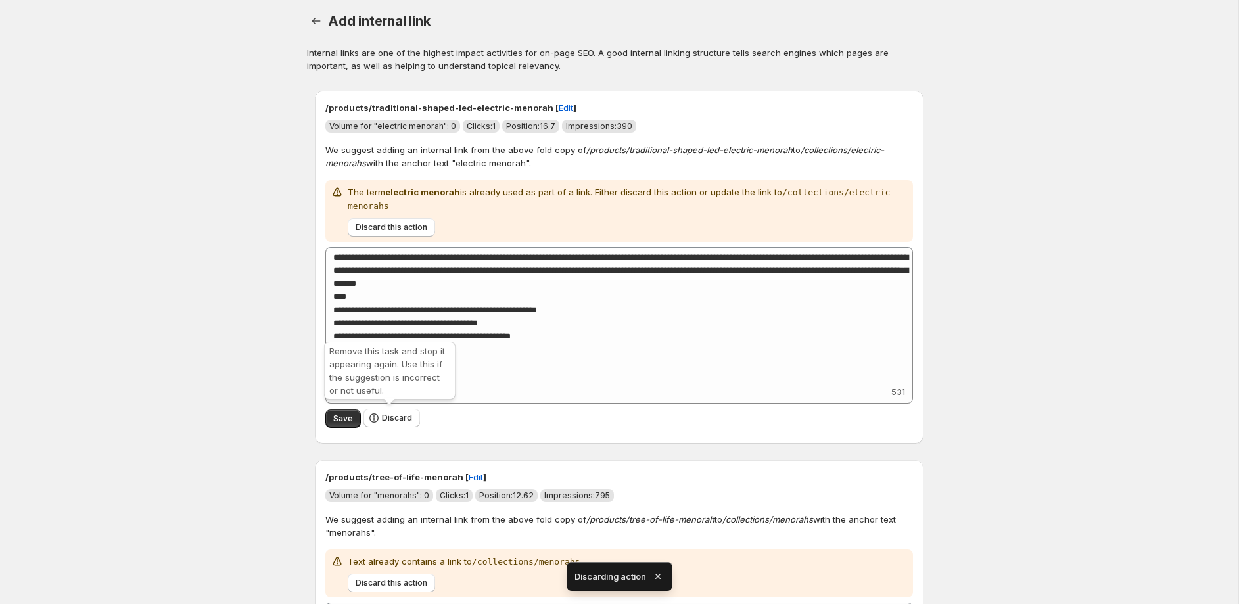
click at [388, 413] on span "Discard" at bounding box center [397, 418] width 30 height 11
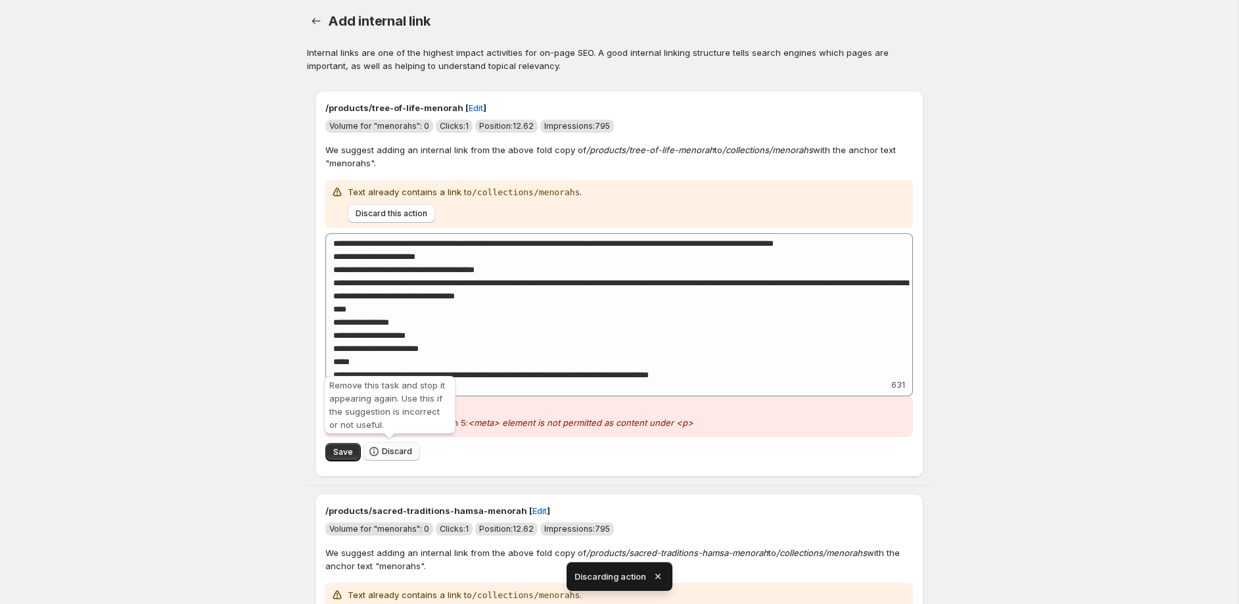
click at [404, 452] on span "Discard" at bounding box center [397, 451] width 30 height 11
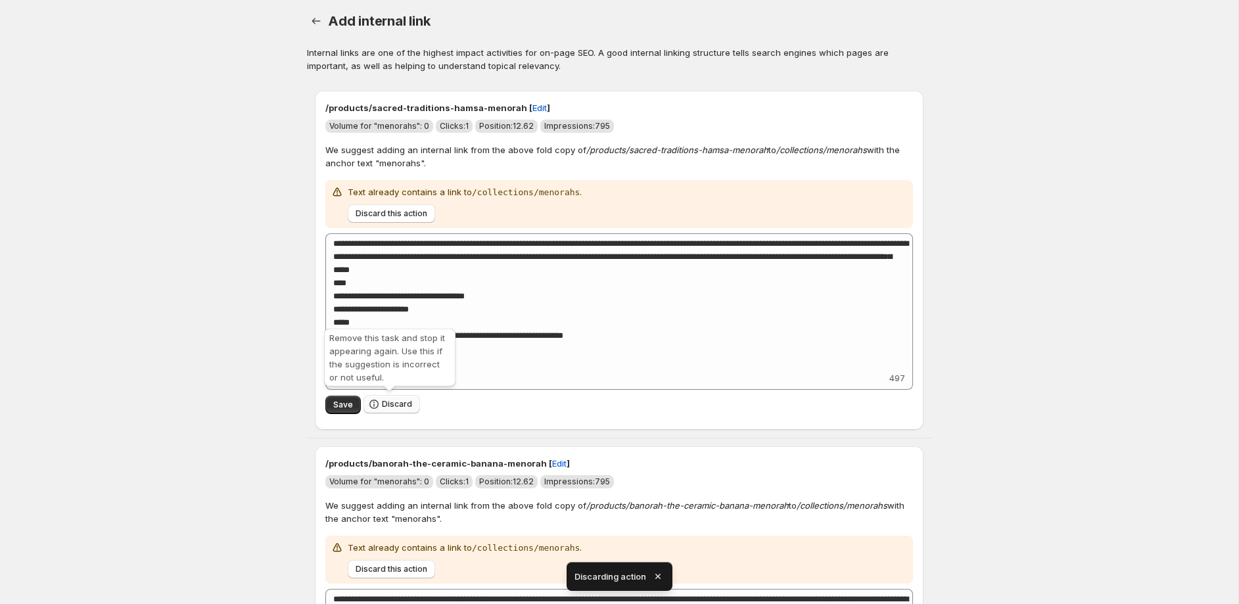
click at [393, 407] on span "Discard" at bounding box center [397, 404] width 30 height 11
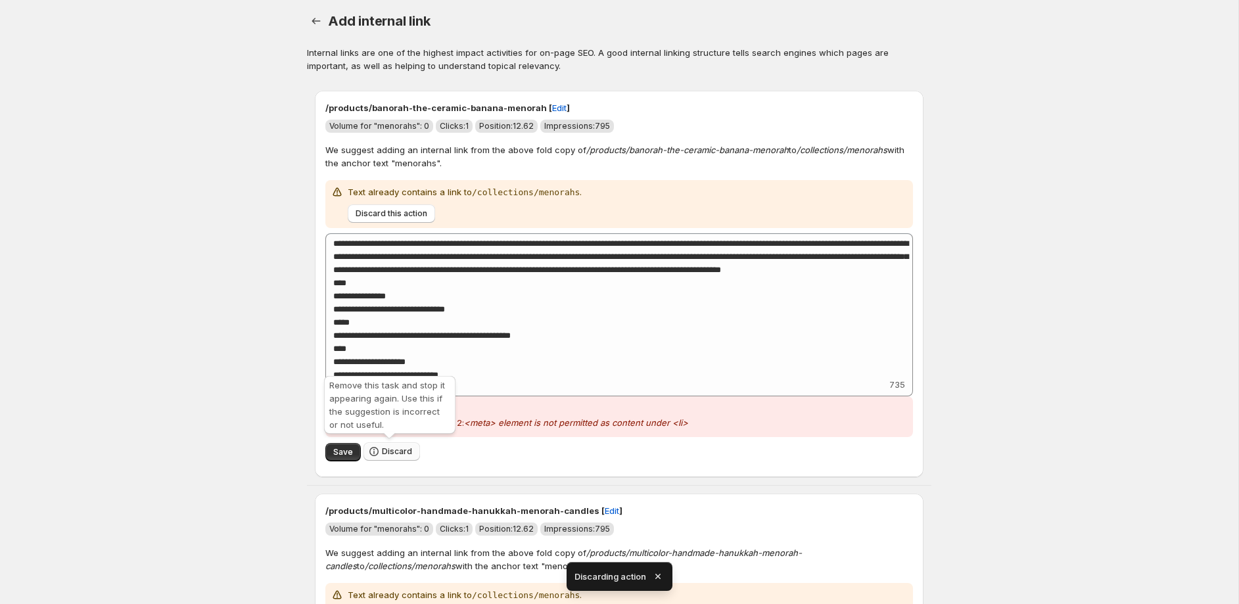
click at [398, 447] on span "Discard" at bounding box center [397, 451] width 30 height 11
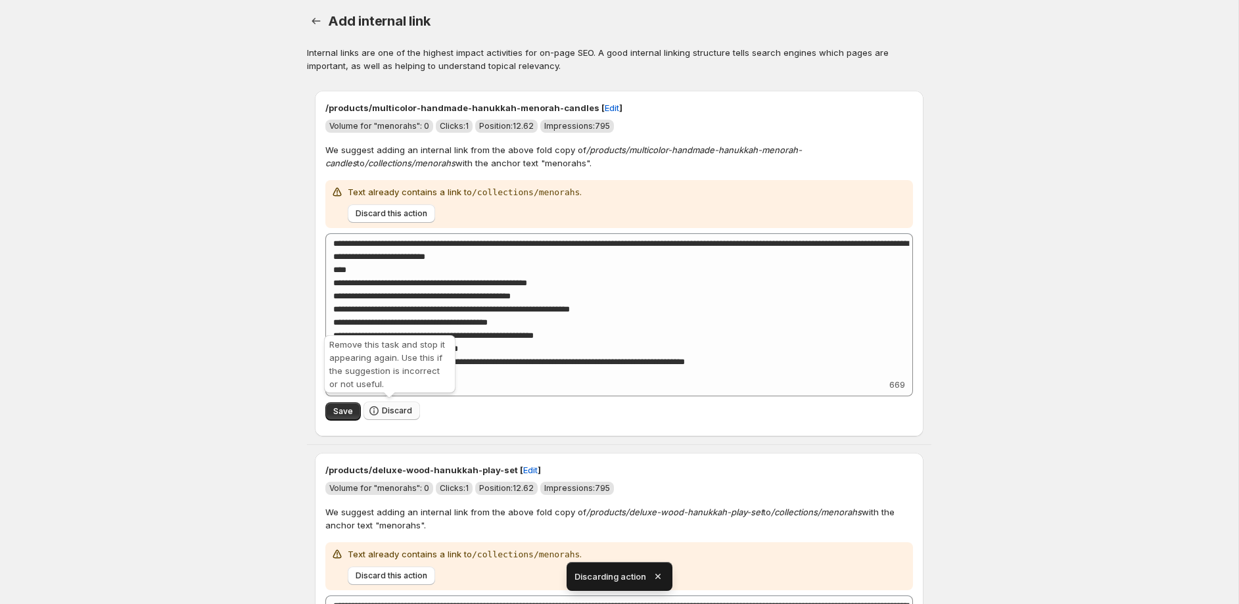
click at [397, 417] on button "Discard" at bounding box center [391, 411] width 57 height 18
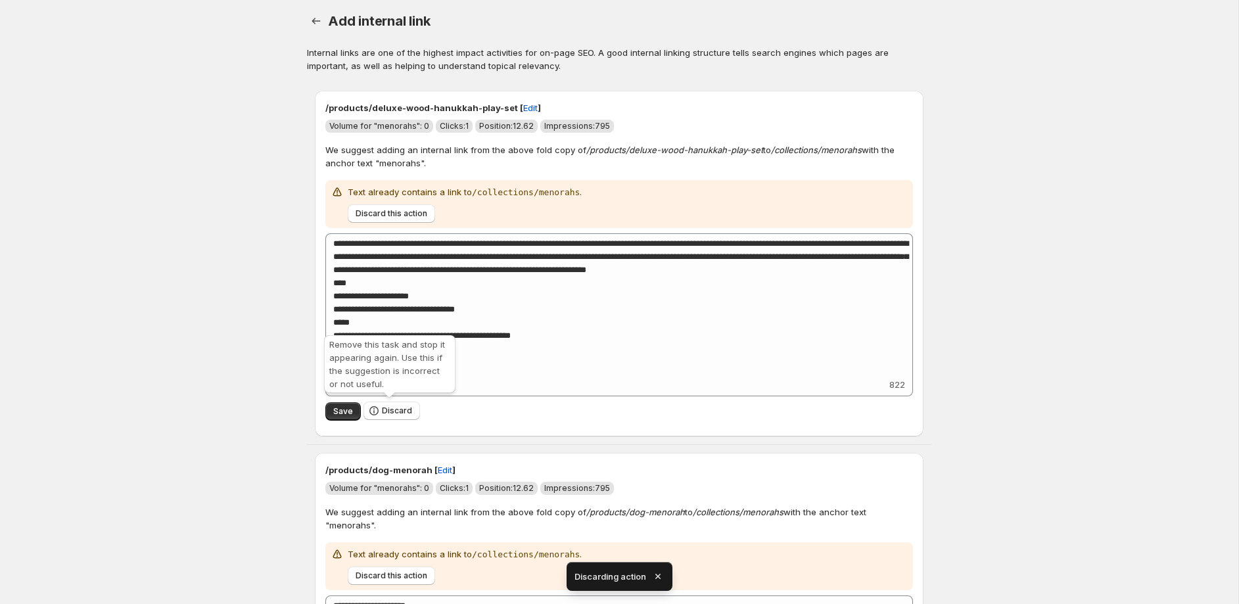
click at [397, 417] on button "Discard" at bounding box center [391, 411] width 57 height 18
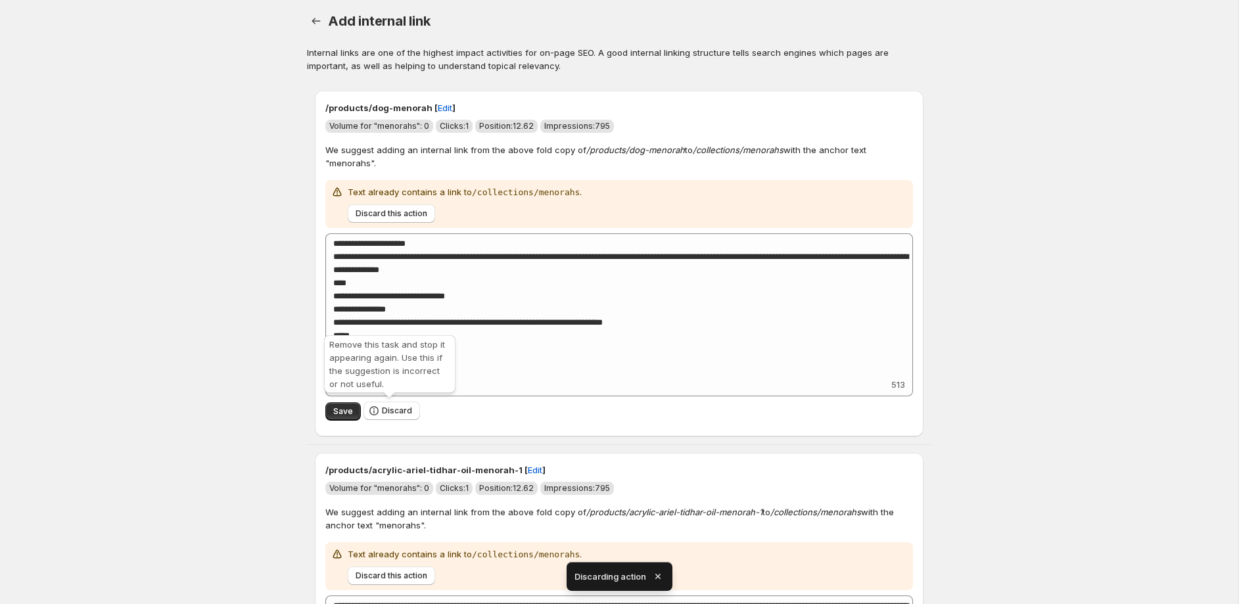
click at [397, 417] on button "Discard" at bounding box center [391, 411] width 57 height 18
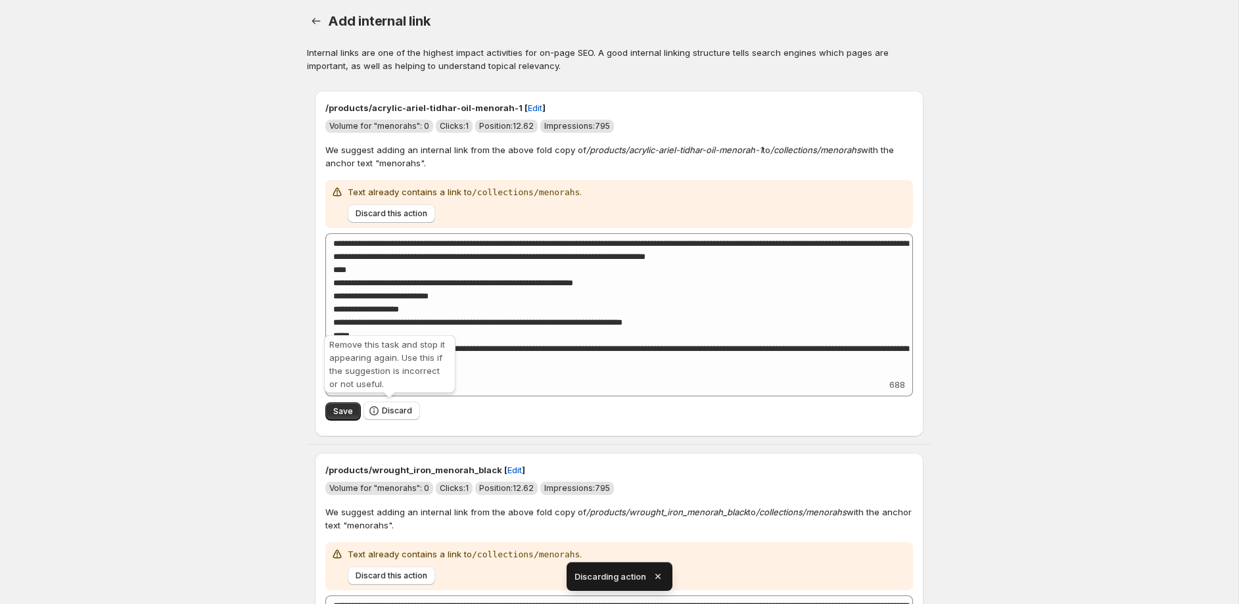
click at [397, 417] on button "Discard" at bounding box center [391, 411] width 57 height 18
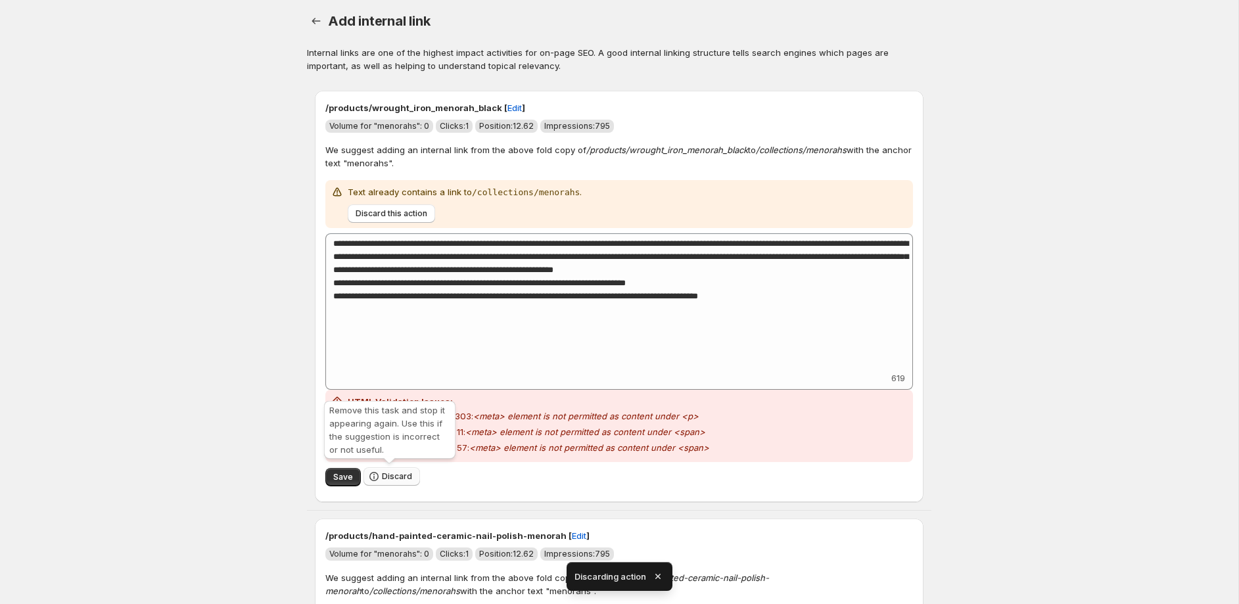
click at [392, 475] on span "Discard" at bounding box center [397, 476] width 30 height 11
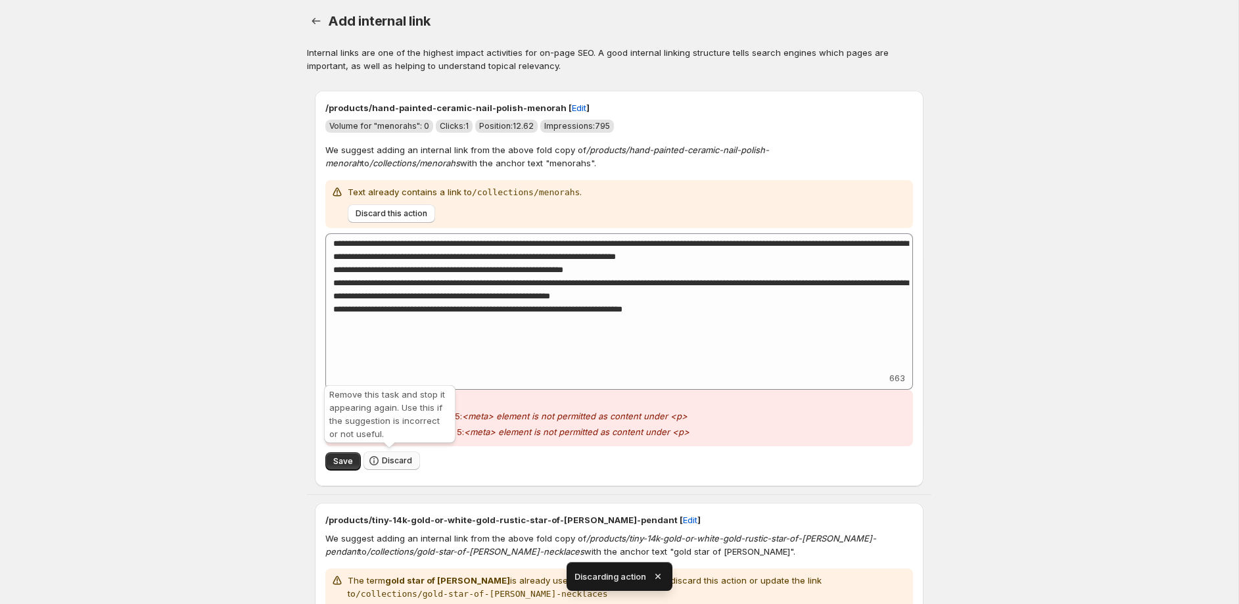
click at [394, 465] on span "Discard" at bounding box center [397, 460] width 30 height 11
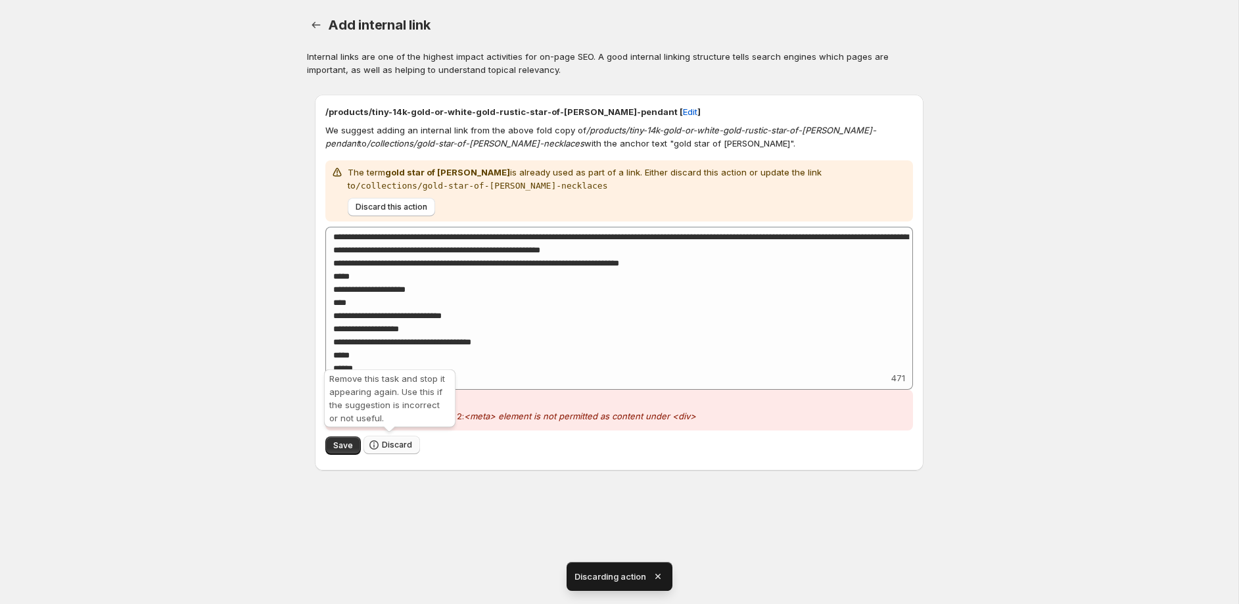
click at [394, 450] on button "Discard" at bounding box center [391, 445] width 57 height 18
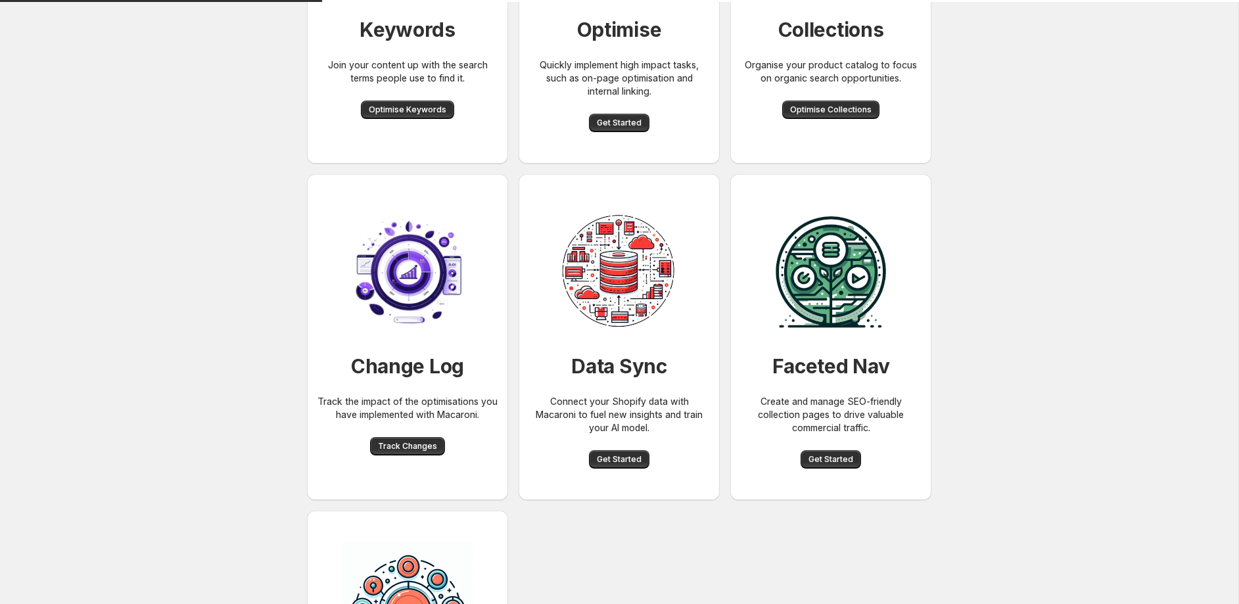
scroll to position [236, 0]
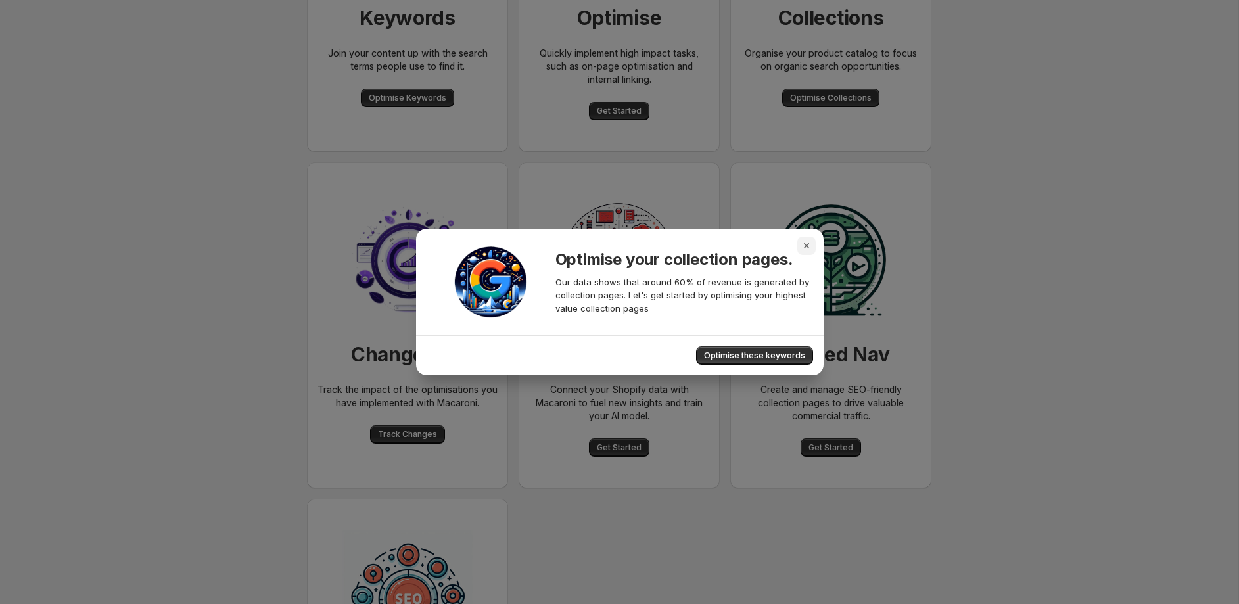
click at [810, 246] on icon "Close" at bounding box center [806, 245] width 13 height 13
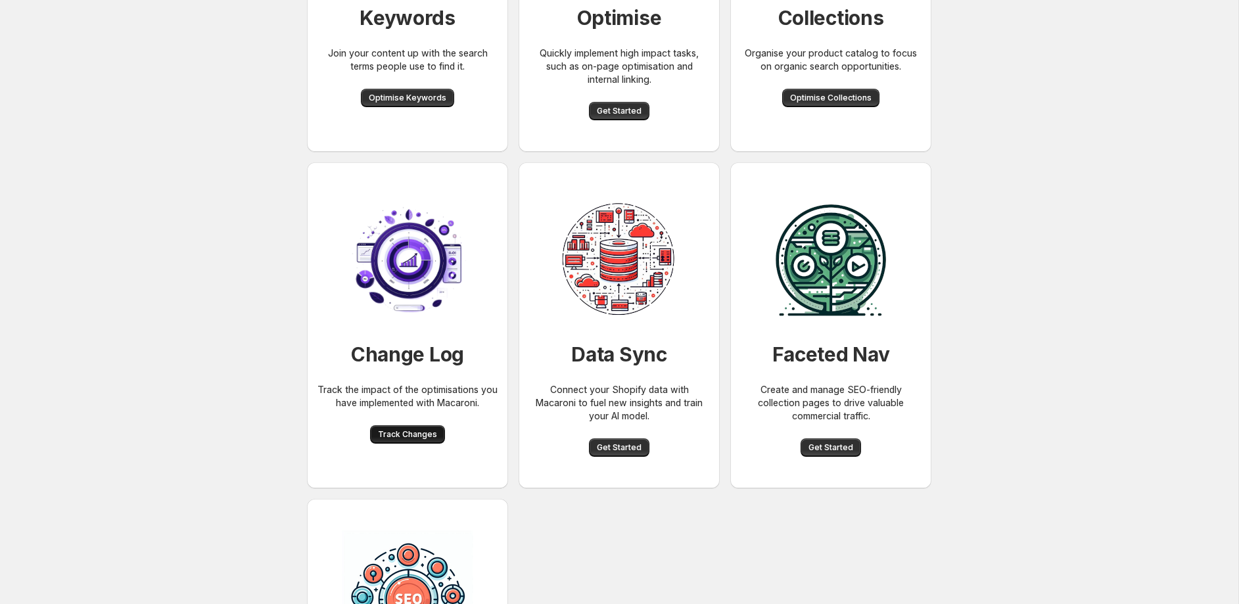
click at [402, 435] on span "Track Changes" at bounding box center [407, 434] width 59 height 11
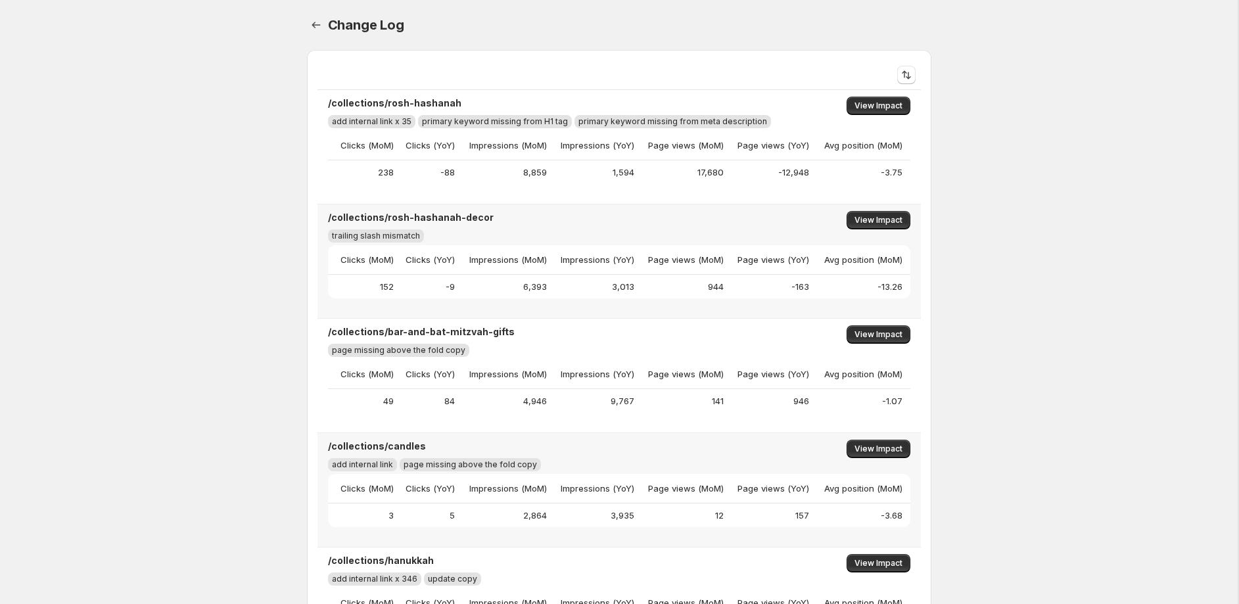
drag, startPoint x: 967, startPoint y: 114, endPoint x: 978, endPoint y: 114, distance: 11.2
drag, startPoint x: 1032, startPoint y: 127, endPoint x: 1046, endPoint y: 124, distance: 14.8
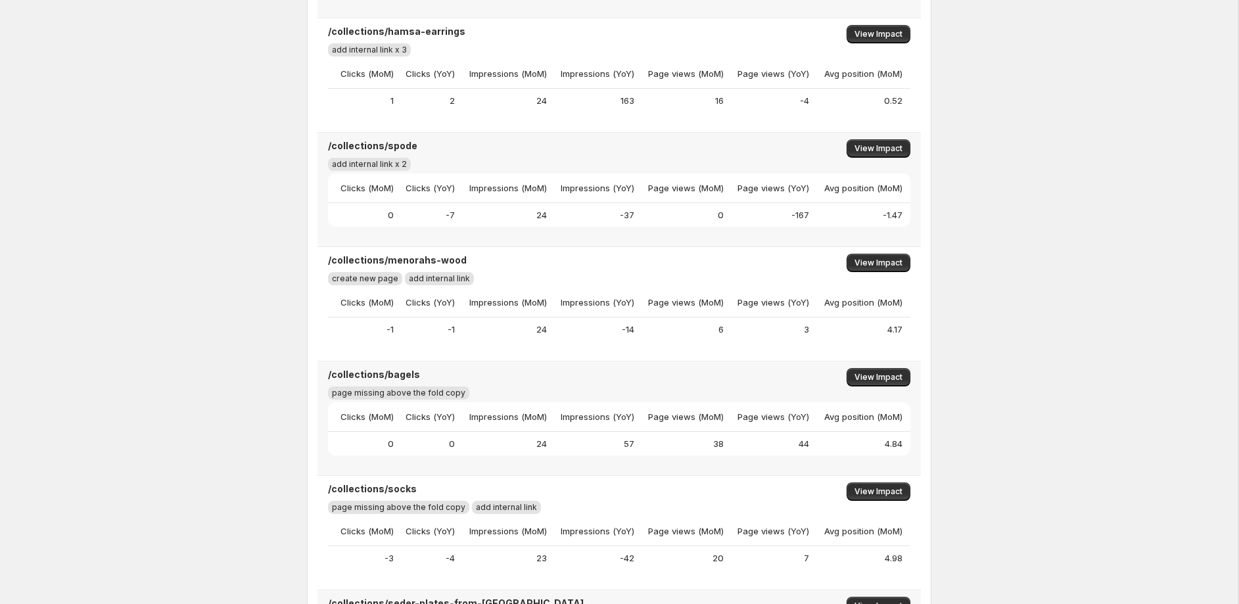
scroll to position [7680, 0]
